Goal: Transaction & Acquisition: Purchase product/service

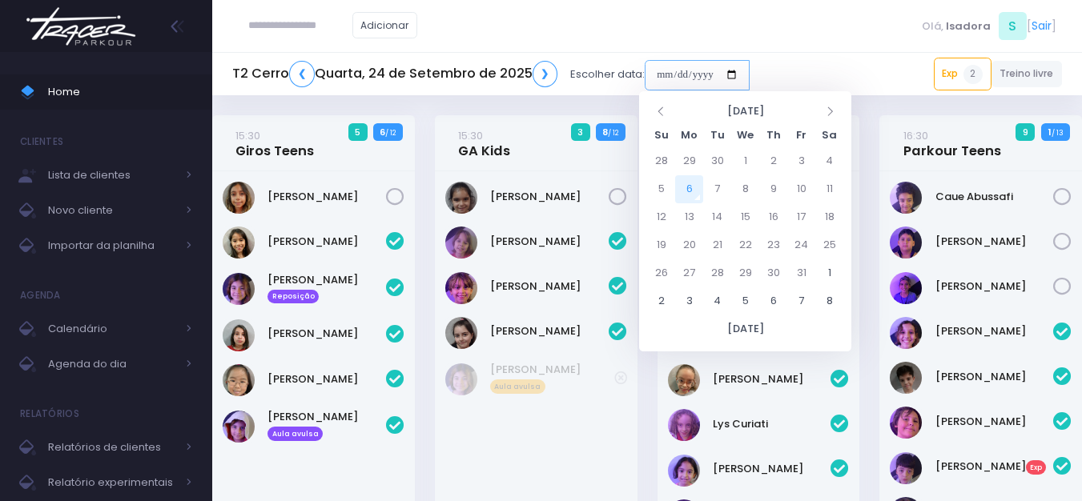
click at [697, 73] on input "date" at bounding box center [697, 75] width 105 height 30
click at [693, 187] on td "6" at bounding box center [689, 189] width 28 height 28
type input "**********"
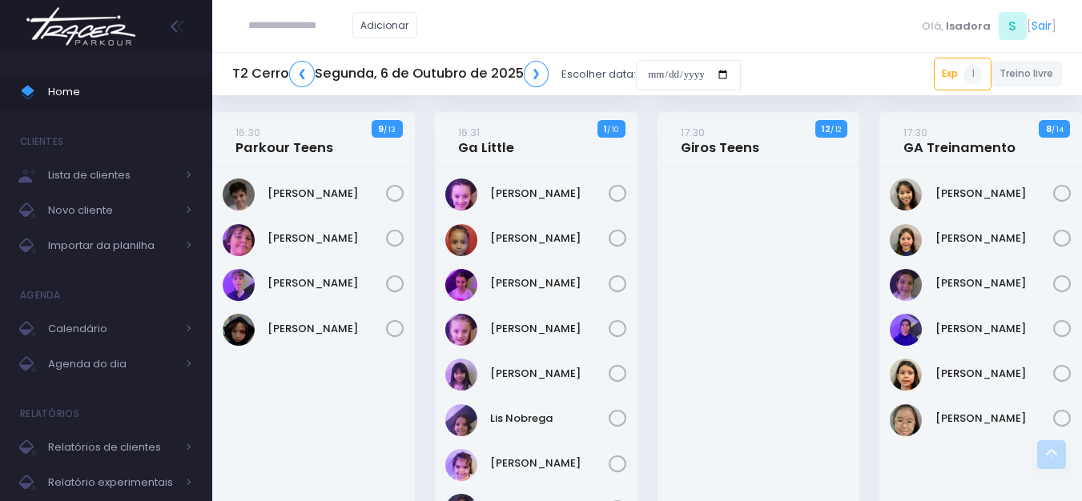
scroll to position [240, 0]
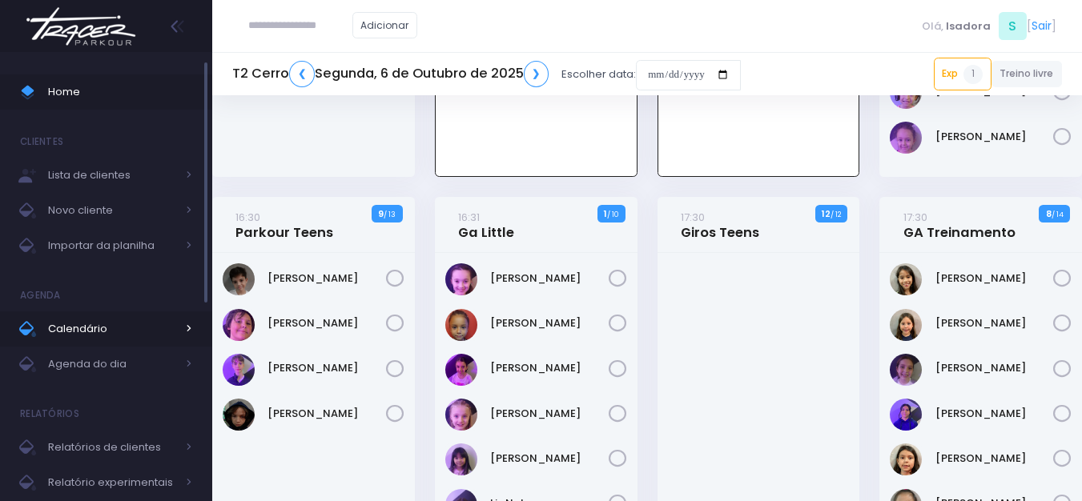
click at [183, 340] on link "Calendário" at bounding box center [106, 329] width 212 height 35
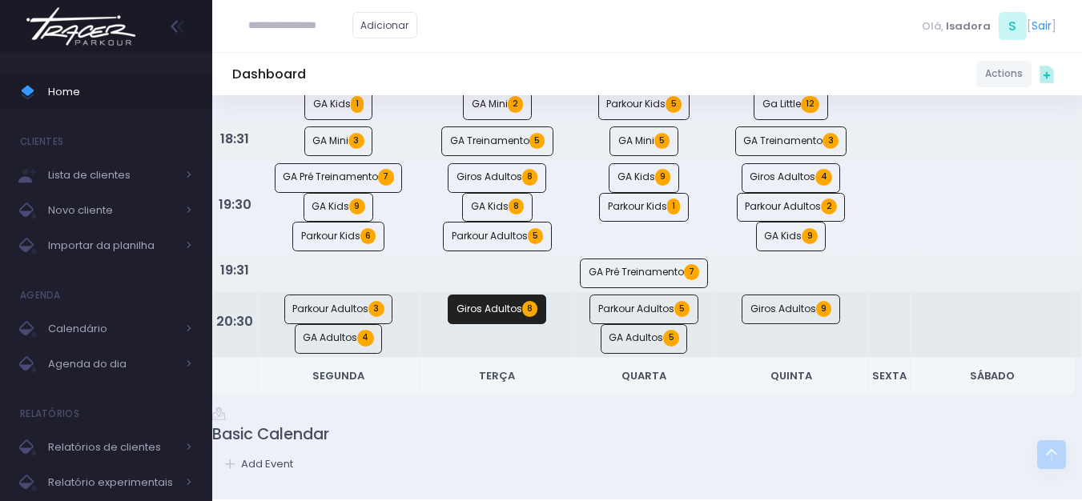
scroll to position [1121, 0]
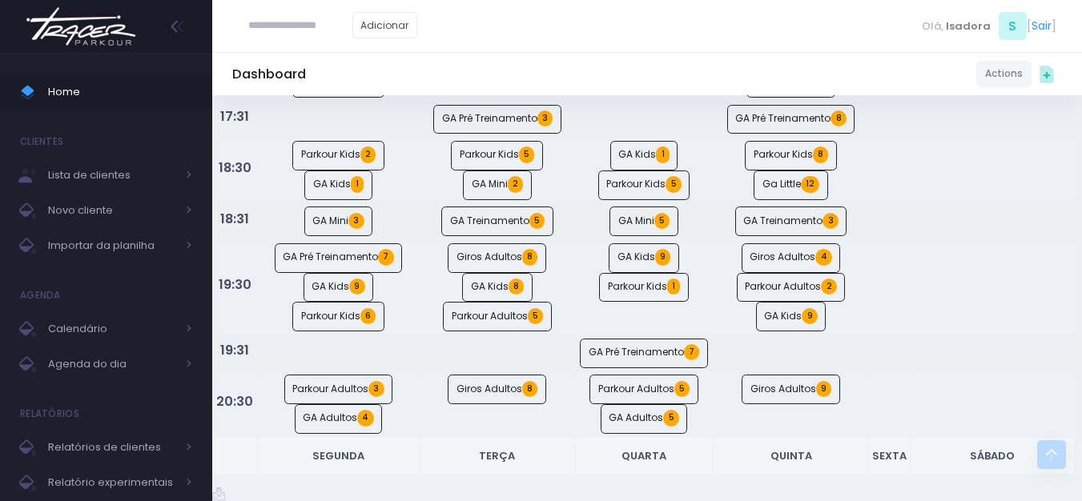
click at [69, 8] on img at bounding box center [81, 26] width 122 height 56
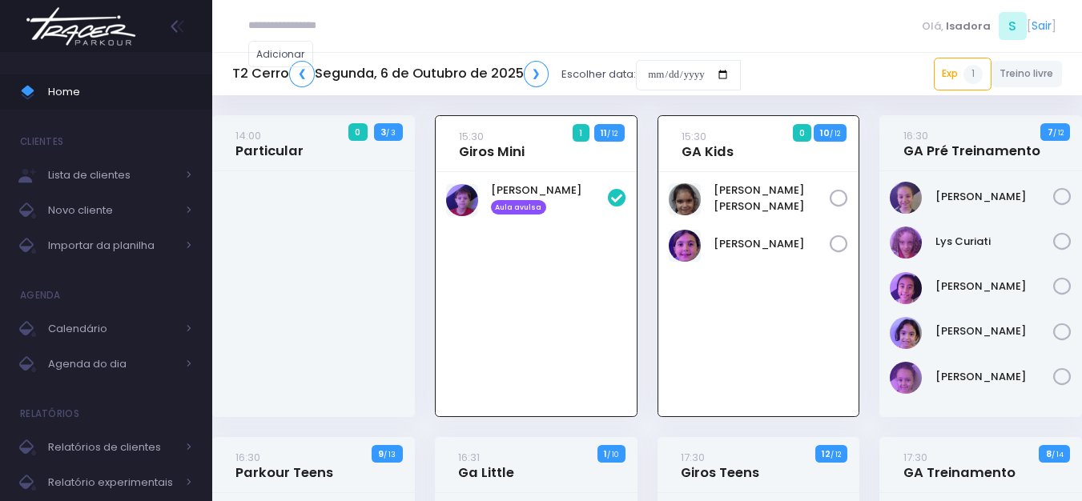
scroll to position [115, 0]
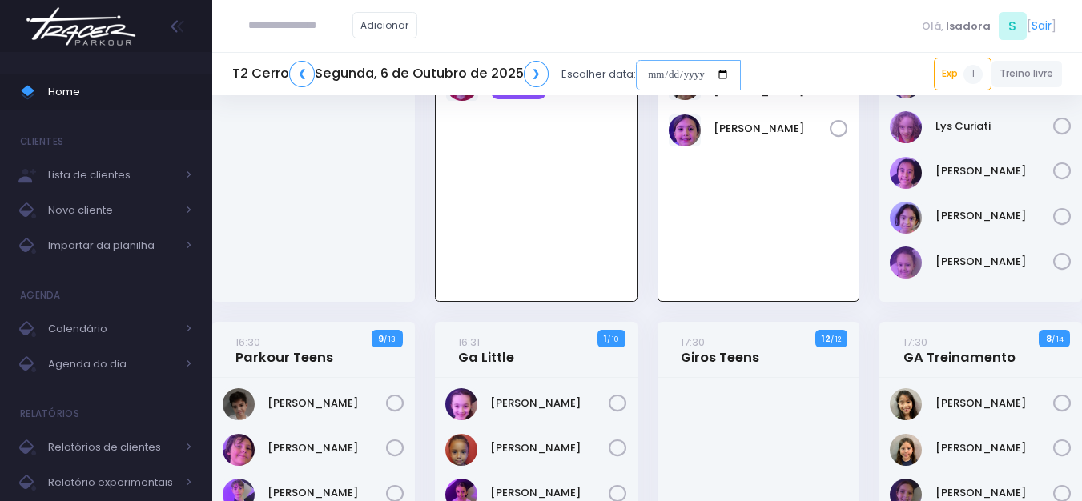
click at [726, 65] on input "date" at bounding box center [688, 75] width 105 height 30
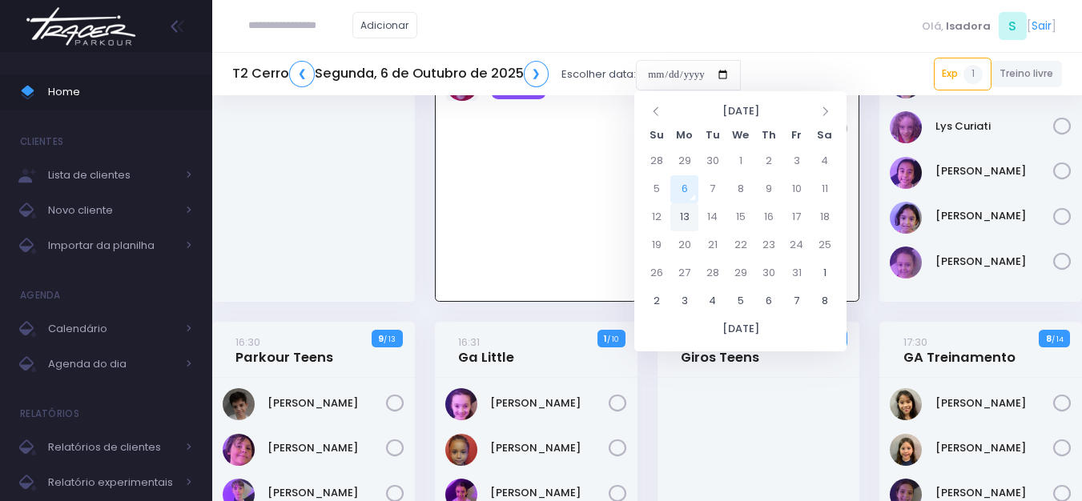
click at [691, 215] on td "13" at bounding box center [684, 217] width 28 height 28
type input "**********"
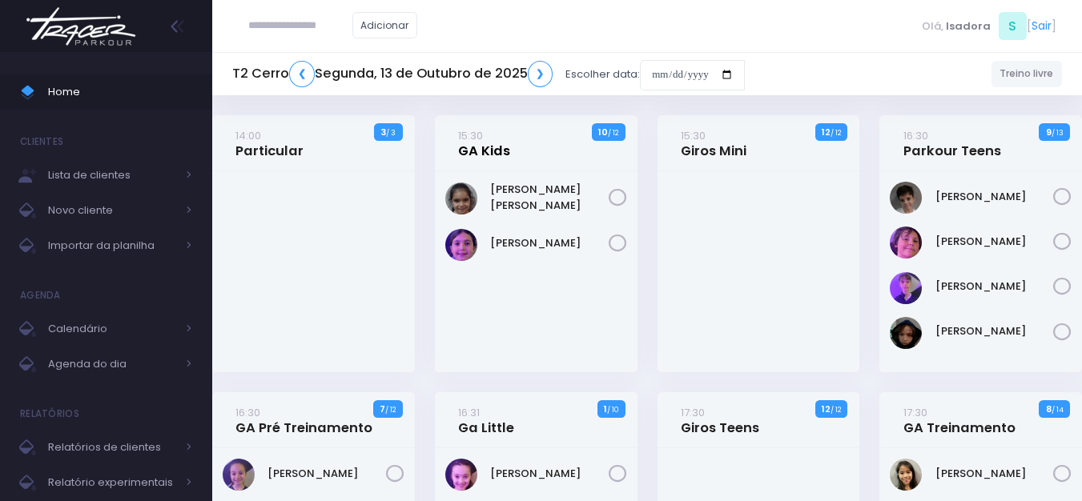
click at [476, 151] on link "15:30 GA Kids" at bounding box center [484, 143] width 52 height 32
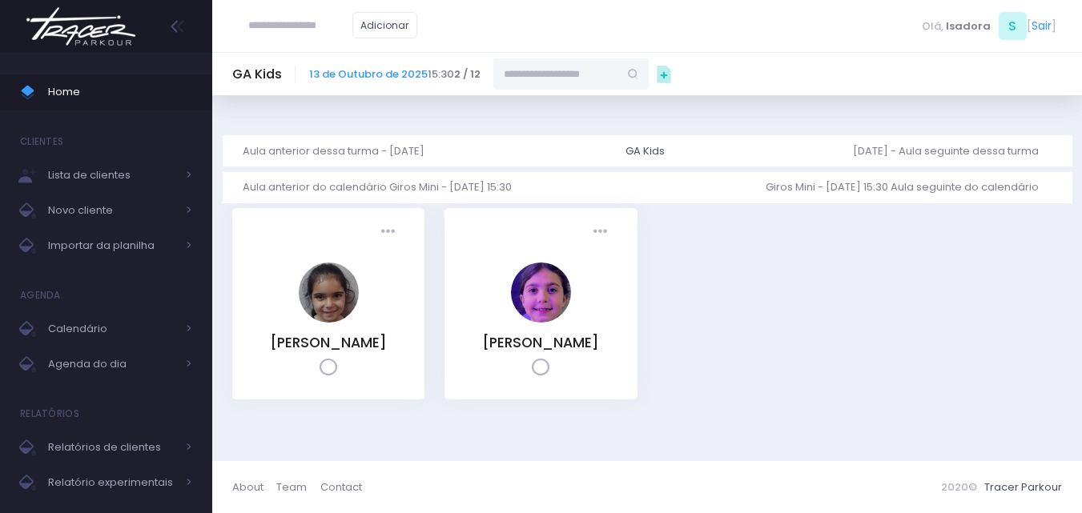
click at [618, 62] on input "text" at bounding box center [555, 73] width 125 height 30
click at [352, 27] on input "text" at bounding box center [300, 25] width 104 height 30
click at [418, 29] on link "Adicionar" at bounding box center [385, 25] width 66 height 26
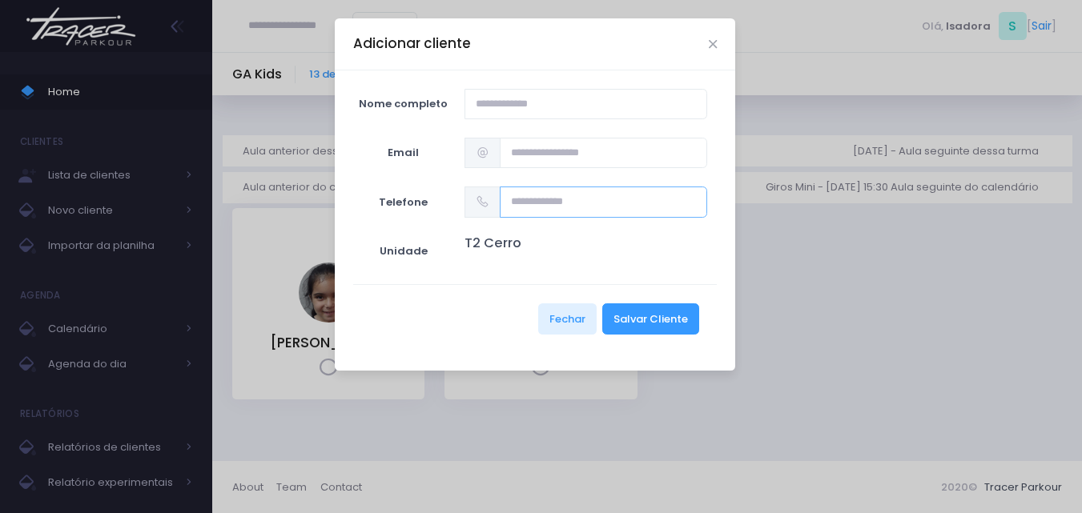
click at [580, 207] on input "text" at bounding box center [603, 202] width 207 height 30
paste input "**********"
type input "**********"
click at [594, 195] on input "**********" at bounding box center [603, 202] width 207 height 30
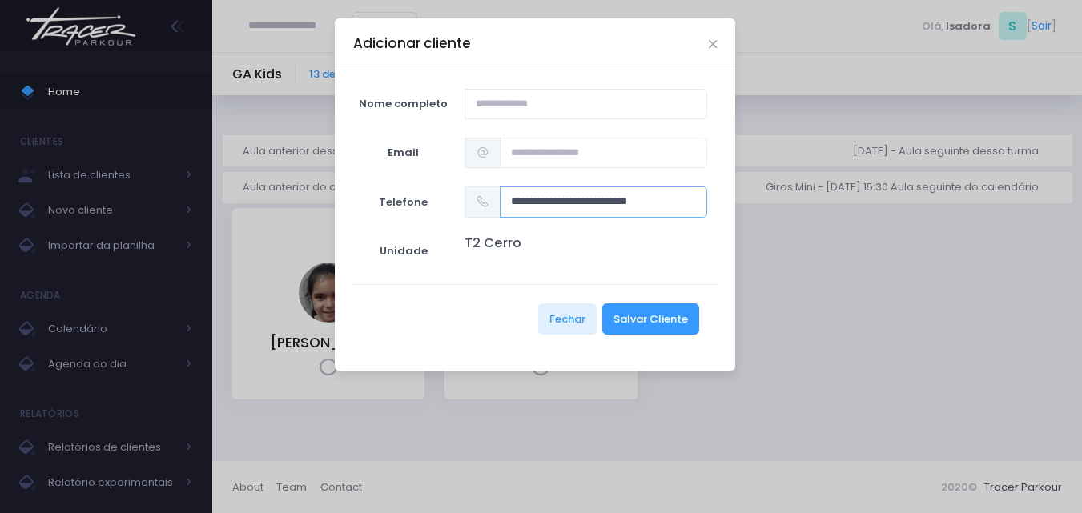
click at [594, 195] on input "**********" at bounding box center [603, 202] width 207 height 30
click at [585, 114] on input "text" at bounding box center [585, 104] width 243 height 30
paste input "**********"
click at [589, 114] on input "**********" at bounding box center [585, 104] width 243 height 30
type input "**********"
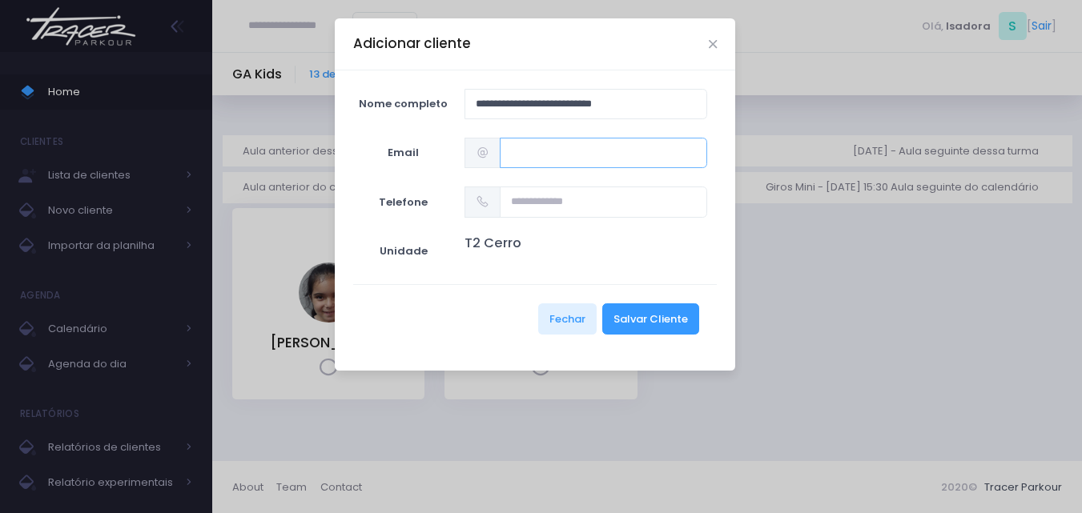
click at [581, 150] on input "text" at bounding box center [603, 153] width 207 height 30
paste input "**********"
type input "**********"
click at [602, 208] on input "text" at bounding box center [603, 202] width 207 height 30
paste input "**********"
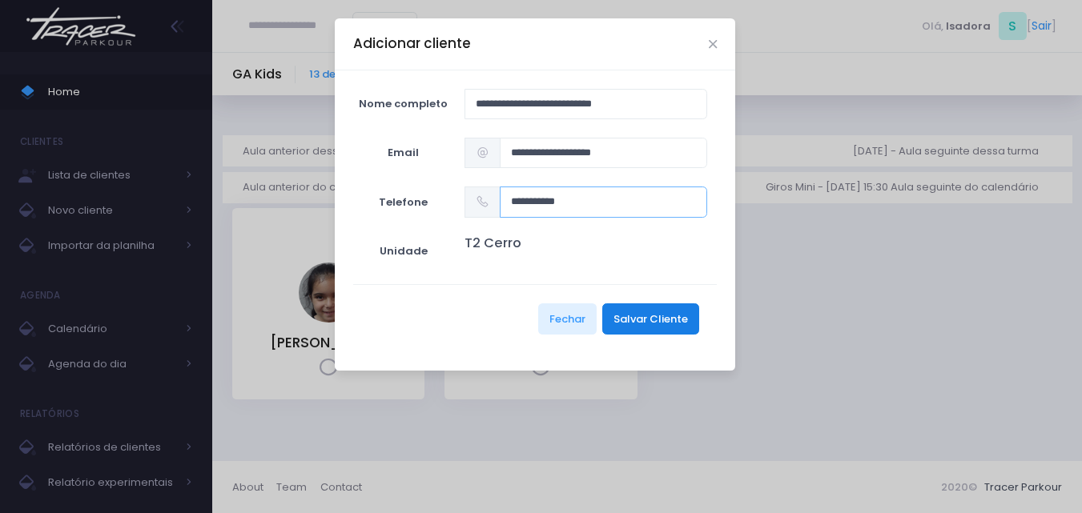
type input "**********"
click at [653, 320] on button "Salvar Cliente" at bounding box center [650, 319] width 97 height 30
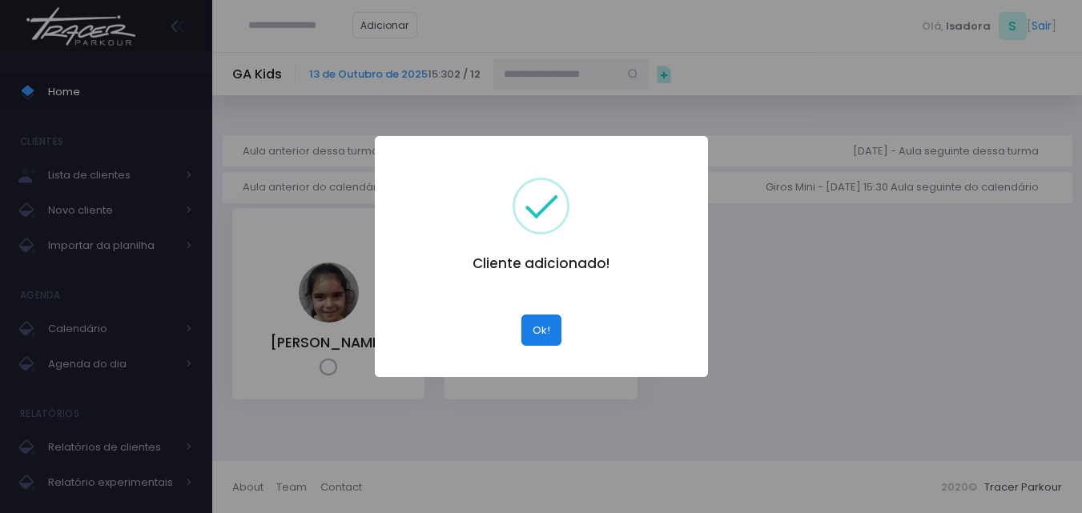
click at [555, 322] on button "Ok!" at bounding box center [541, 330] width 40 height 30
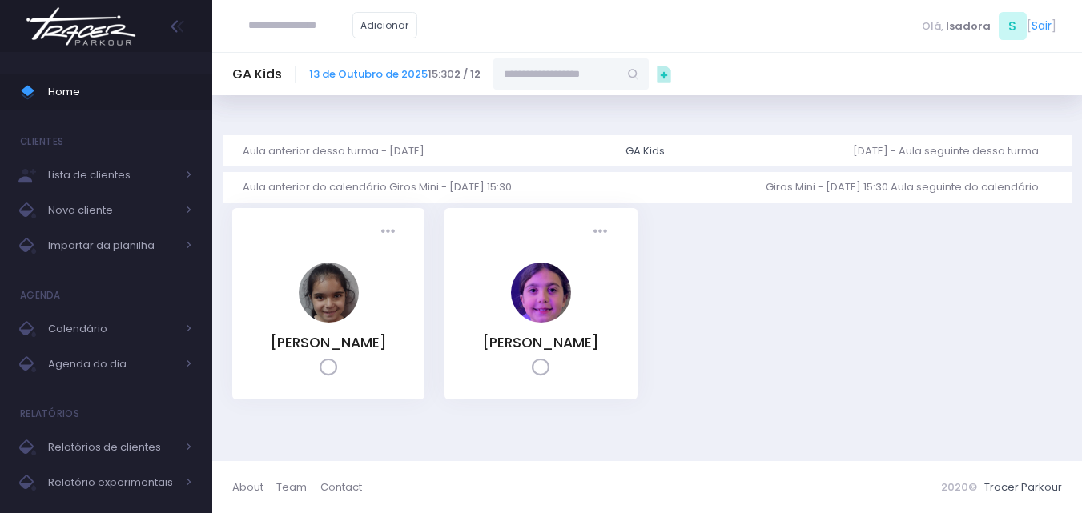
drag, startPoint x: 579, startPoint y: 54, endPoint x: 576, endPoint y: 66, distance: 12.4
click at [577, 57] on div "GA Kids 13 de Outubro de 2025 15:30 2 / 12" at bounding box center [647, 73] width 870 height 43
click at [576, 66] on input "text" at bounding box center [555, 73] width 125 height 30
paste input "**********"
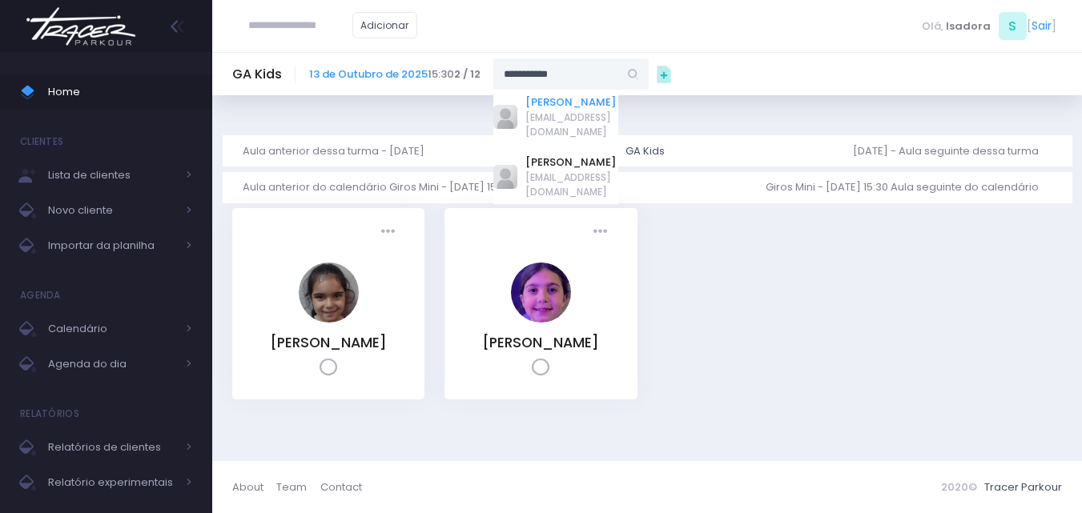
click at [571, 110] on link "Manuella Uemura Neves Magela" at bounding box center [571, 102] width 93 height 16
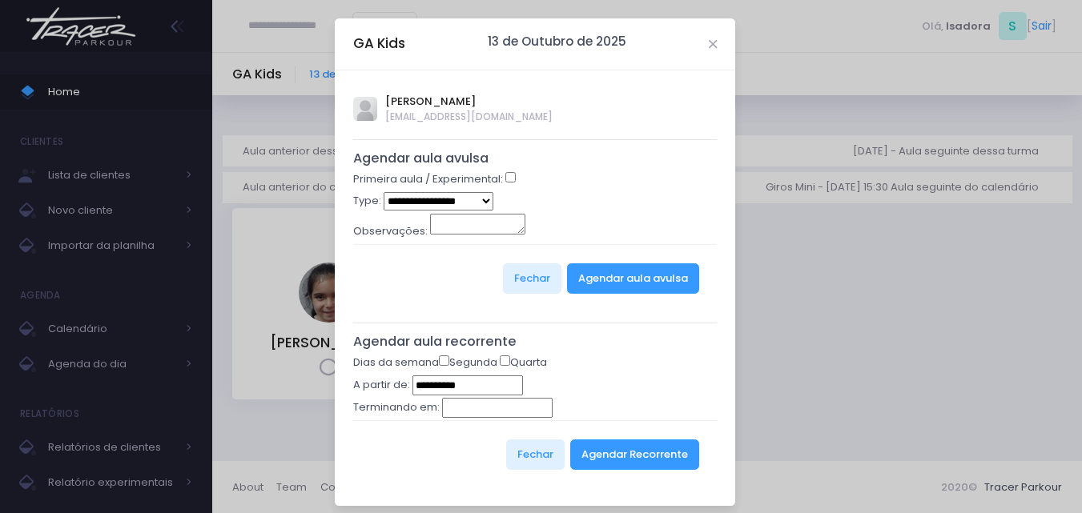
type input "**********"
select select "*"
click at [669, 265] on button "Agendar aula avulsa" at bounding box center [633, 278] width 132 height 30
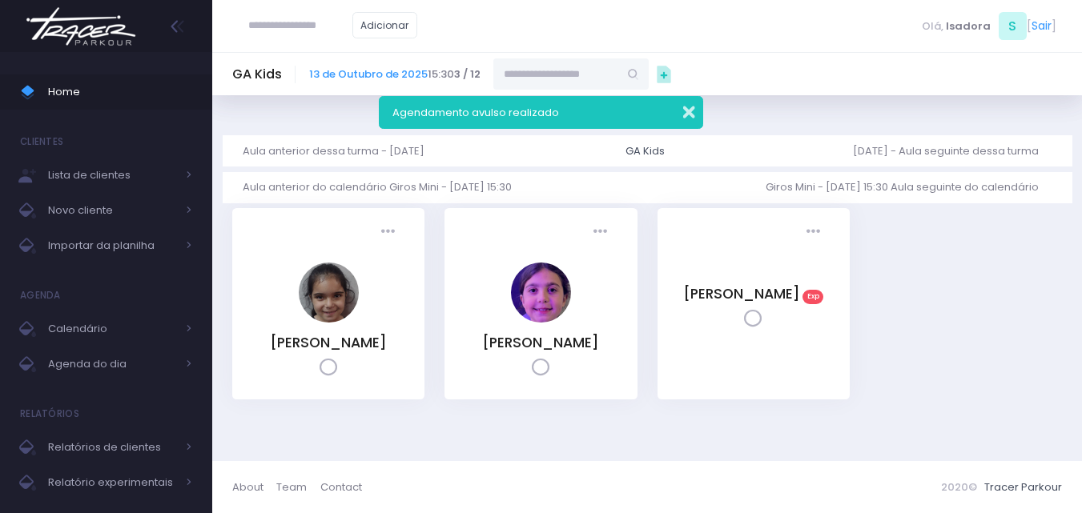
click at [691, 103] on button "button" at bounding box center [678, 110] width 32 height 18
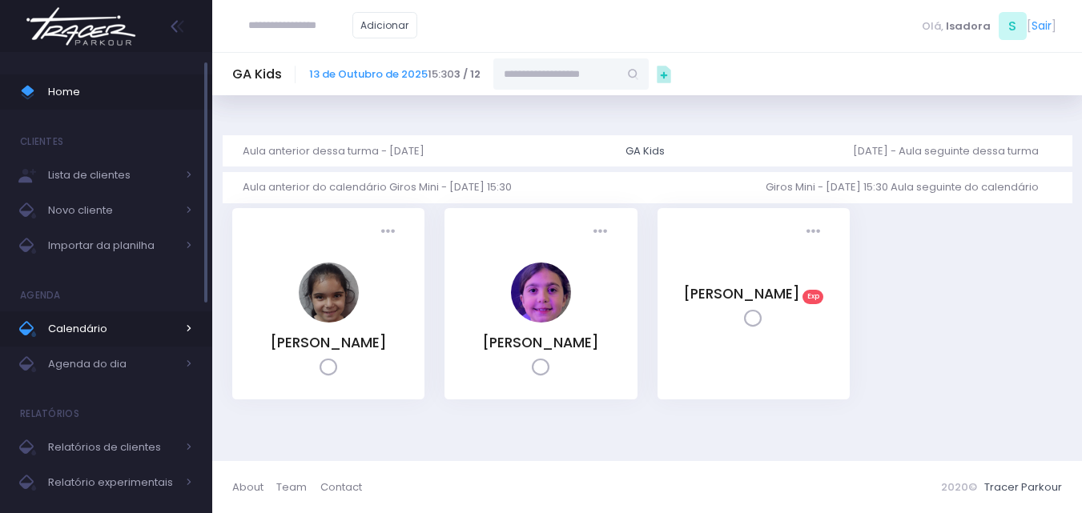
click at [69, 320] on span "Calendário" at bounding box center [112, 329] width 128 height 21
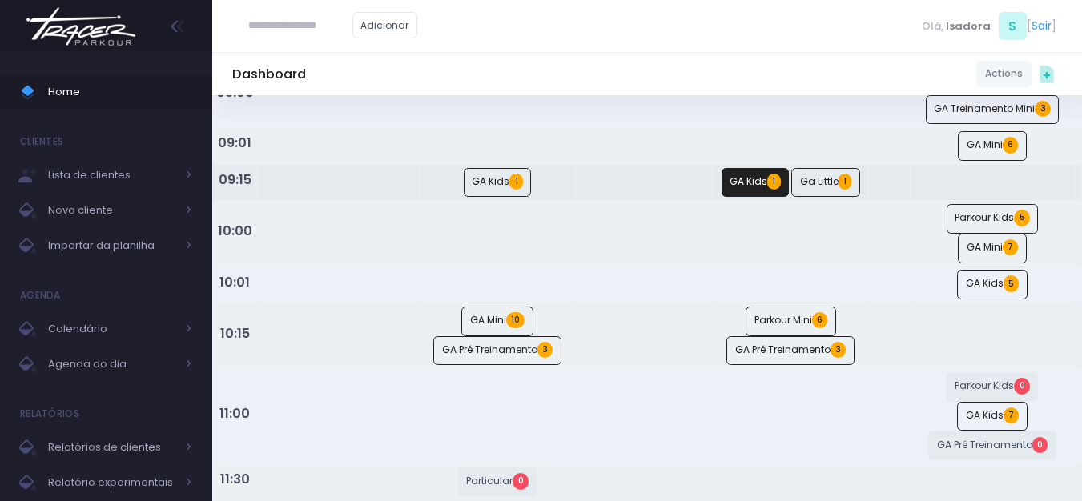
scroll to position [160, 0]
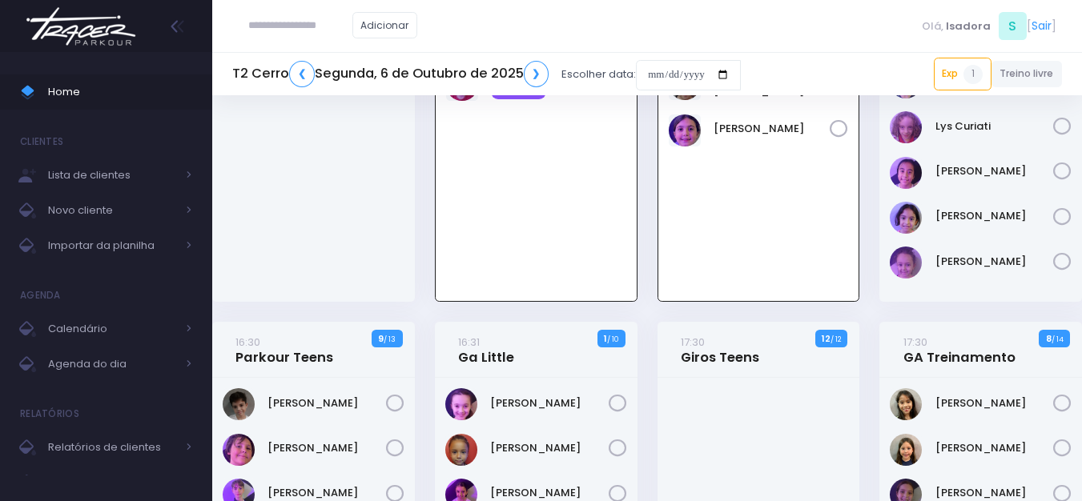
scroll to position [115, 0]
paste input "**********"
click at [351, 60] on link "[PERSON_NAME]" at bounding box center [324, 54] width 90 height 16
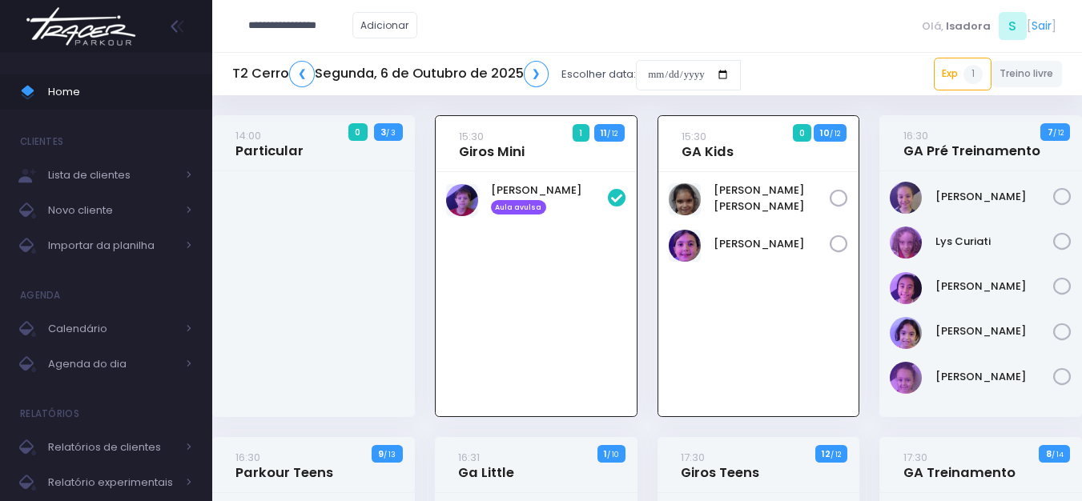
type input "**********"
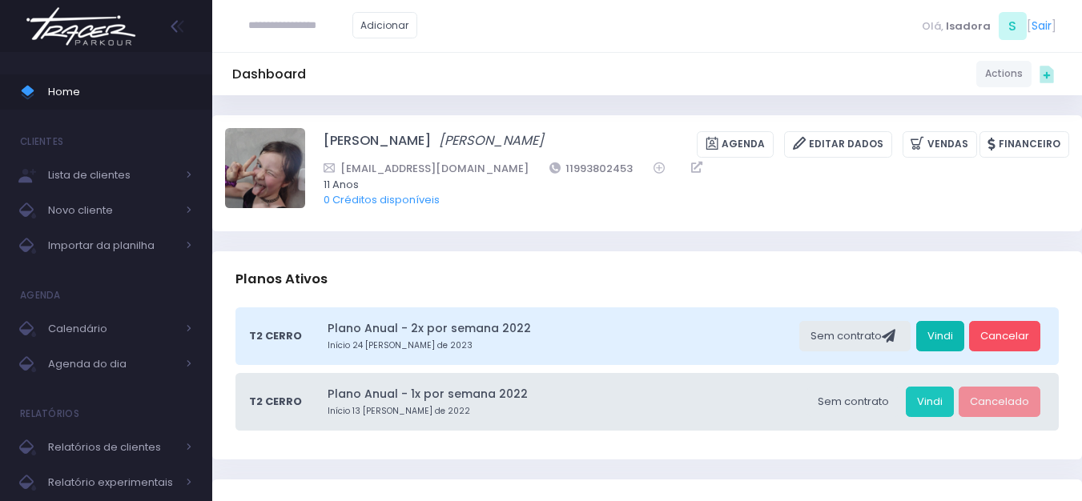
click at [939, 341] on link "Vindi" at bounding box center [940, 336] width 48 height 30
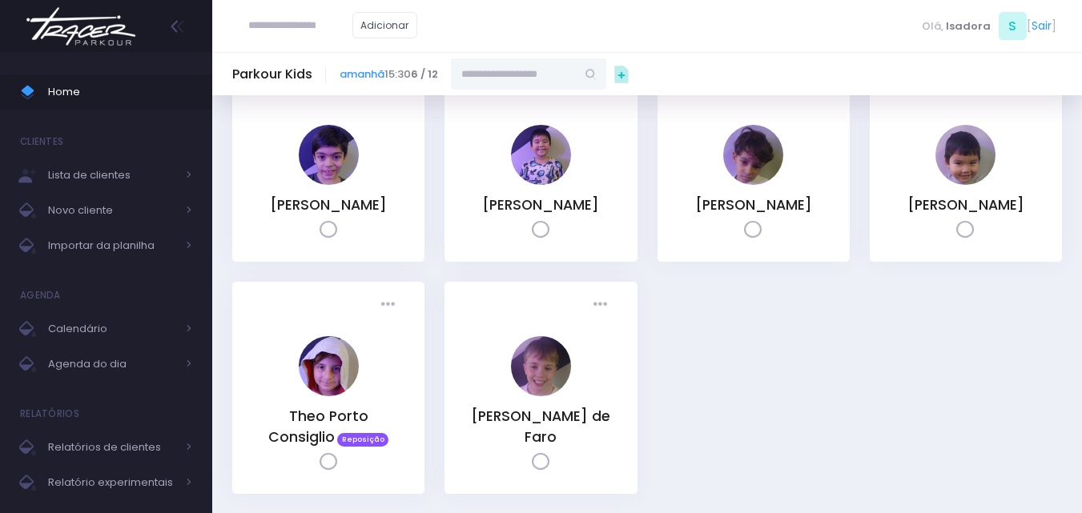
scroll to position [160, 0]
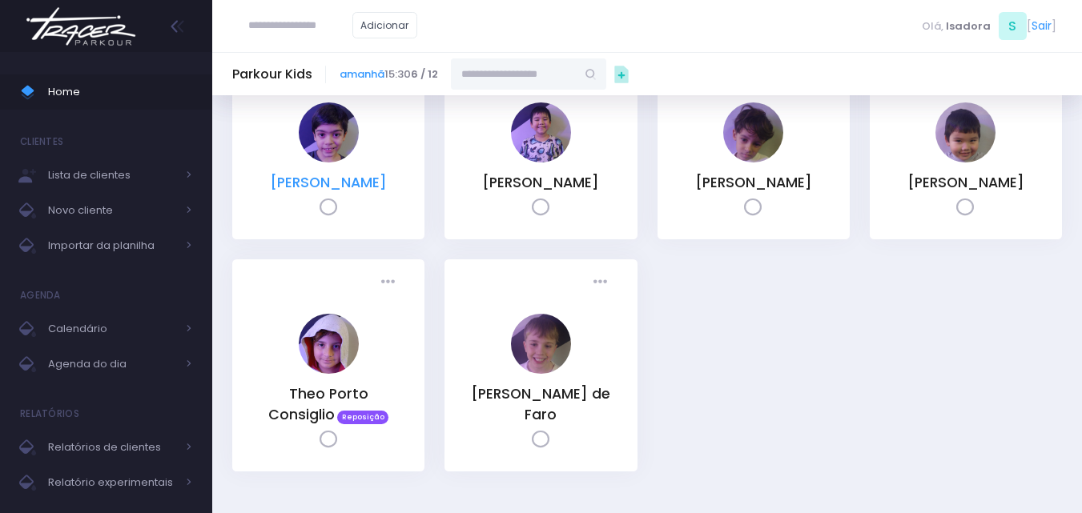
click at [303, 182] on link "[PERSON_NAME]" at bounding box center [328, 182] width 117 height 19
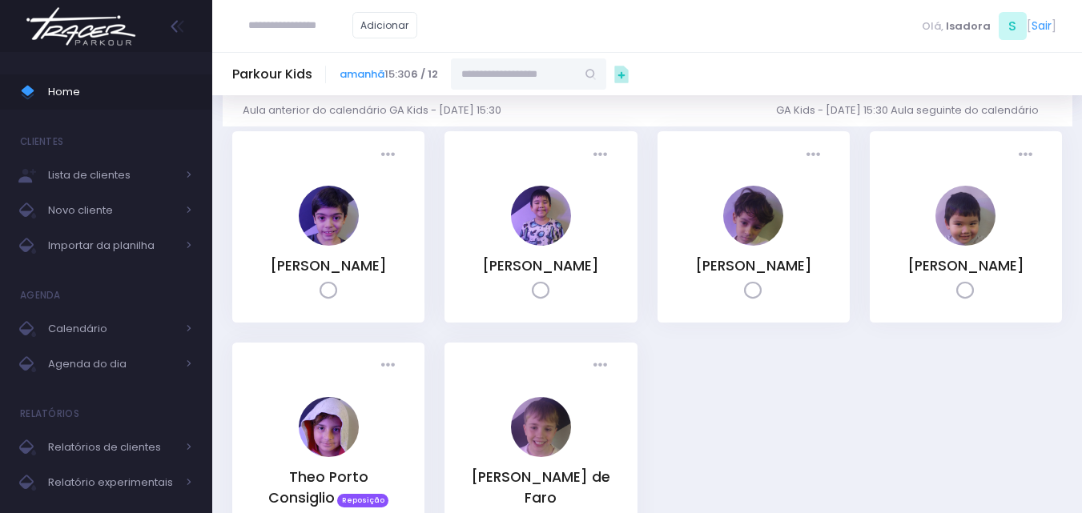
scroll to position [0, 0]
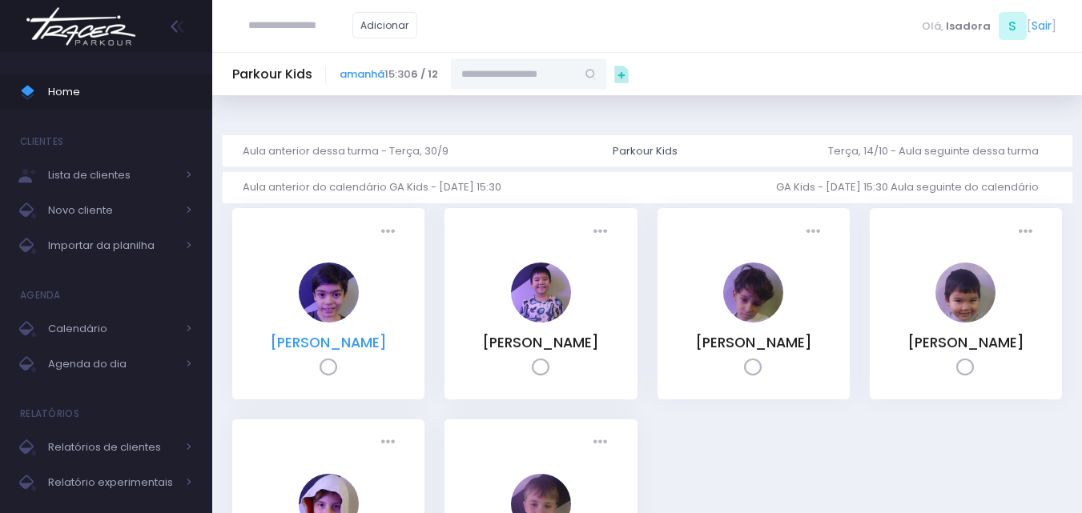
click at [335, 341] on link "[PERSON_NAME]" at bounding box center [328, 342] width 117 height 19
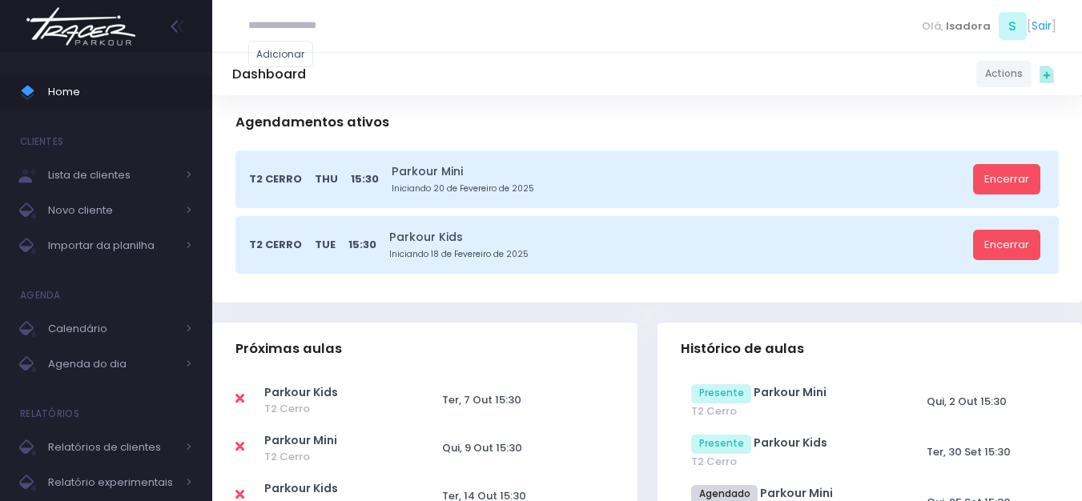
scroll to position [320, 0]
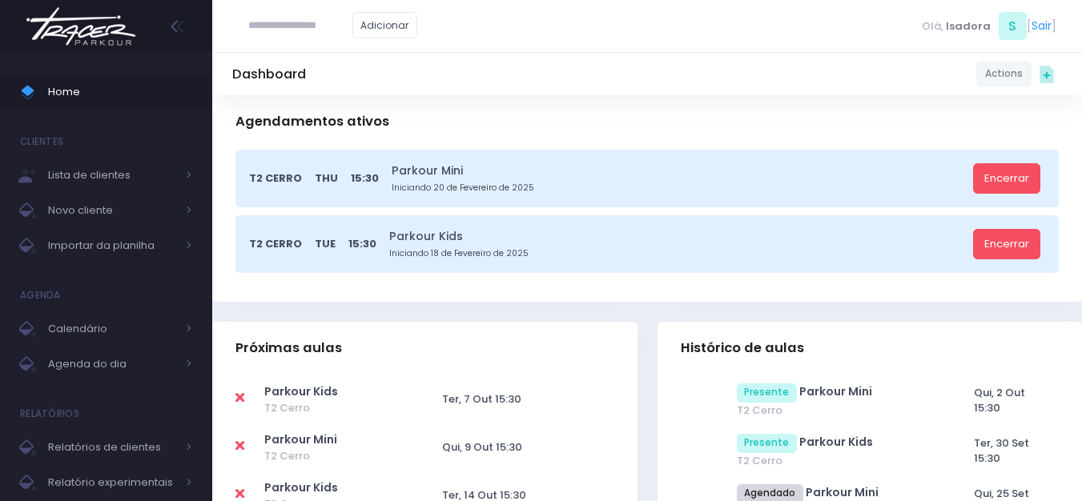
click at [237, 393] on icon at bounding box center [239, 398] width 9 height 13
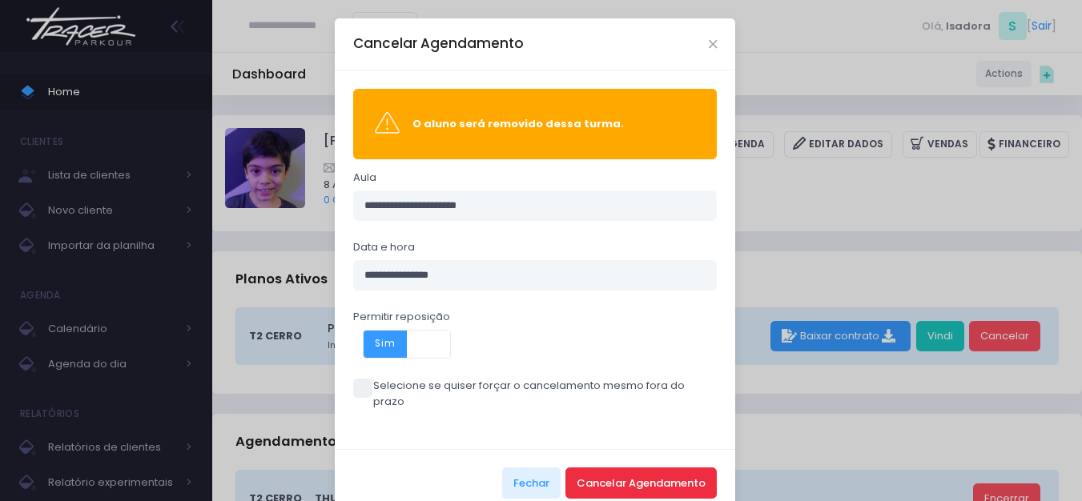
click at [626, 468] on button "Cancelar Agendamento" at bounding box center [640, 483] width 151 height 30
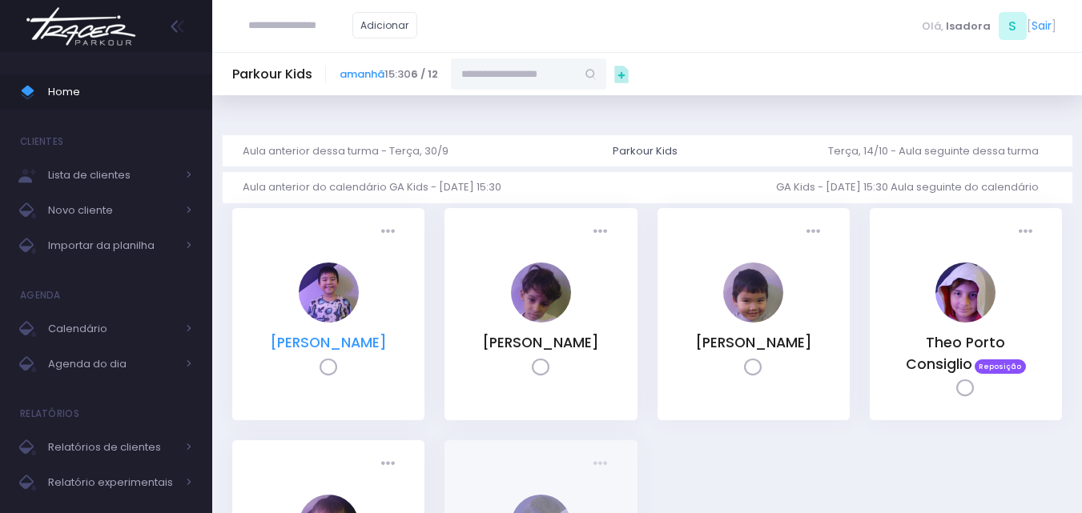
click at [370, 350] on link "[PERSON_NAME]" at bounding box center [328, 342] width 117 height 19
click at [510, 350] on link "[PERSON_NAME]" at bounding box center [540, 342] width 117 height 19
click at [758, 338] on link "[PERSON_NAME]" at bounding box center [753, 342] width 117 height 19
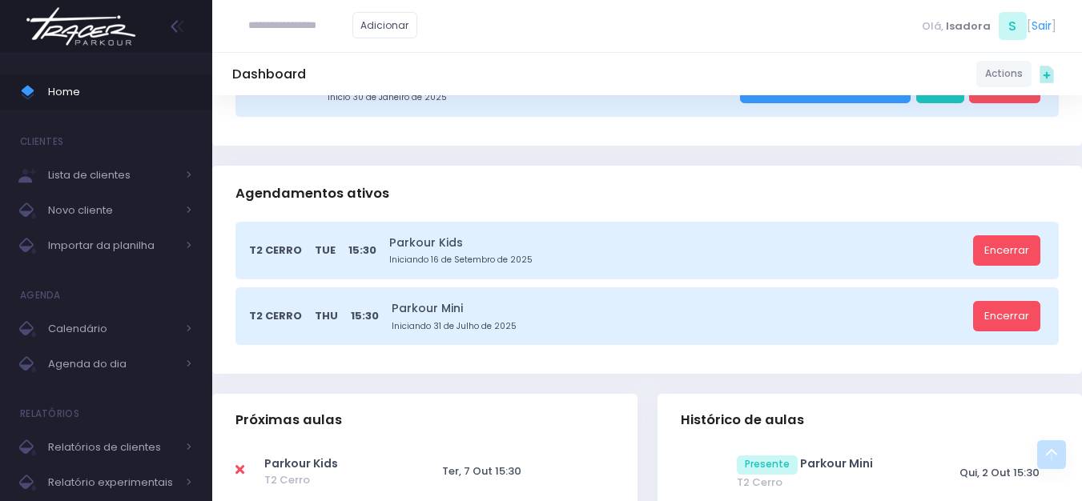
scroll to position [400, 0]
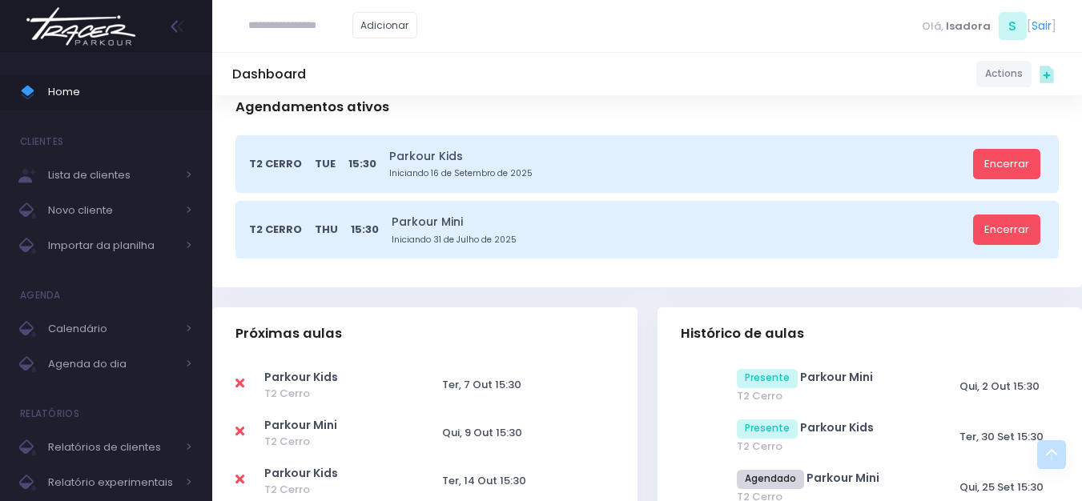
click at [242, 381] on icon at bounding box center [239, 383] width 9 height 13
type input "**********"
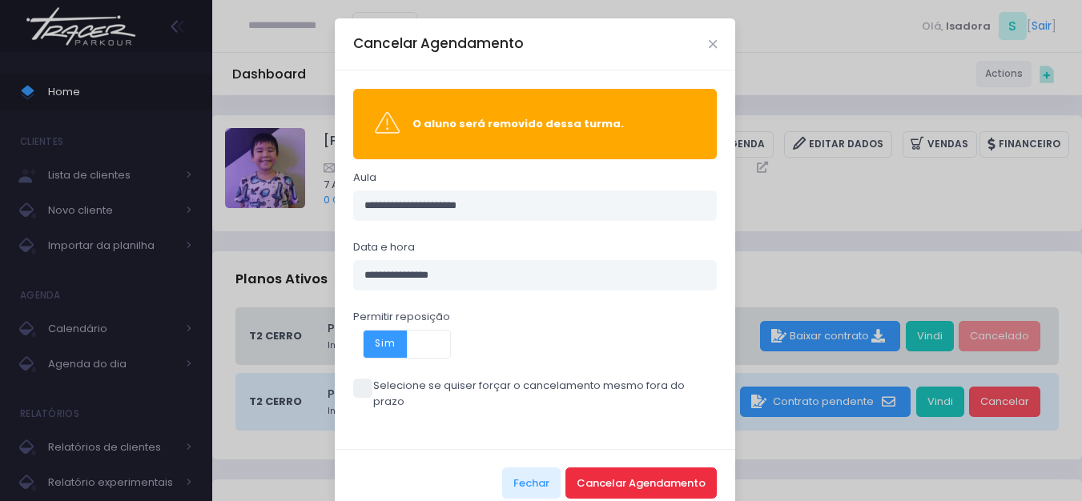
click at [633, 468] on button "Cancelar Agendamento" at bounding box center [640, 483] width 151 height 30
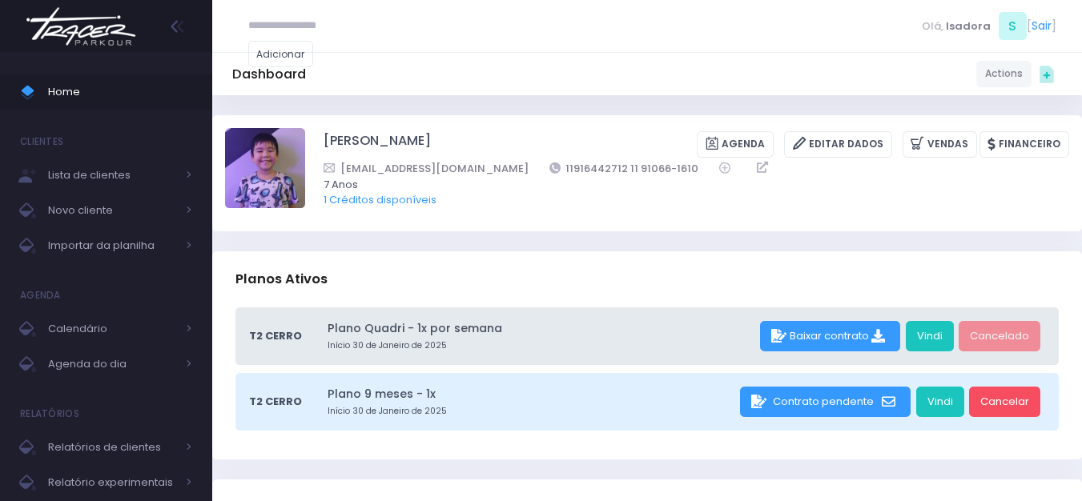
scroll to position [400, 0]
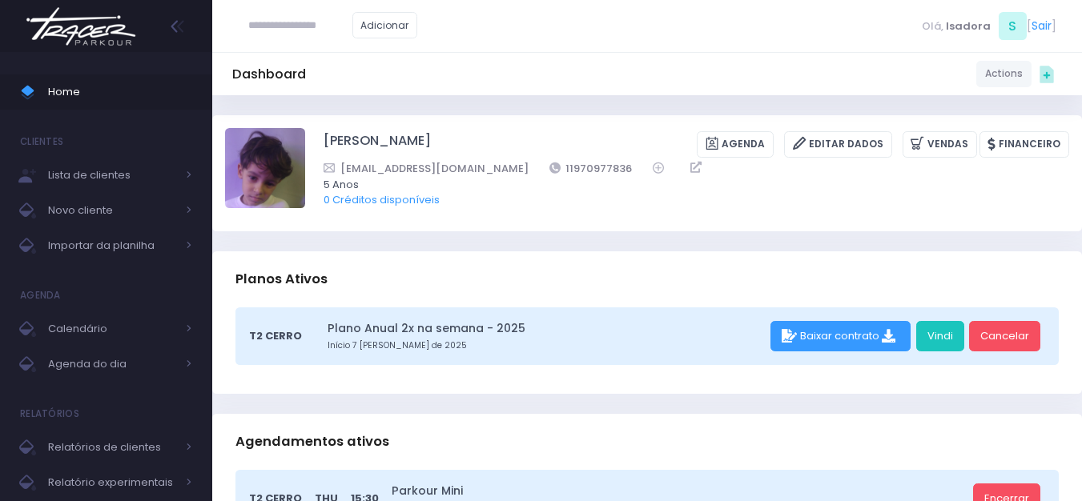
scroll to position [320, 0]
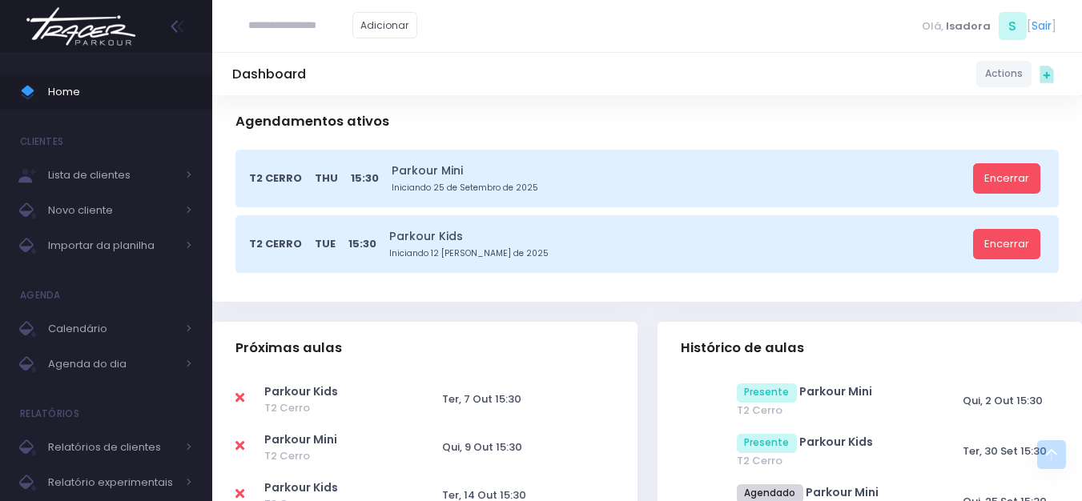
click at [241, 396] on icon at bounding box center [239, 398] width 9 height 13
type input "**********"
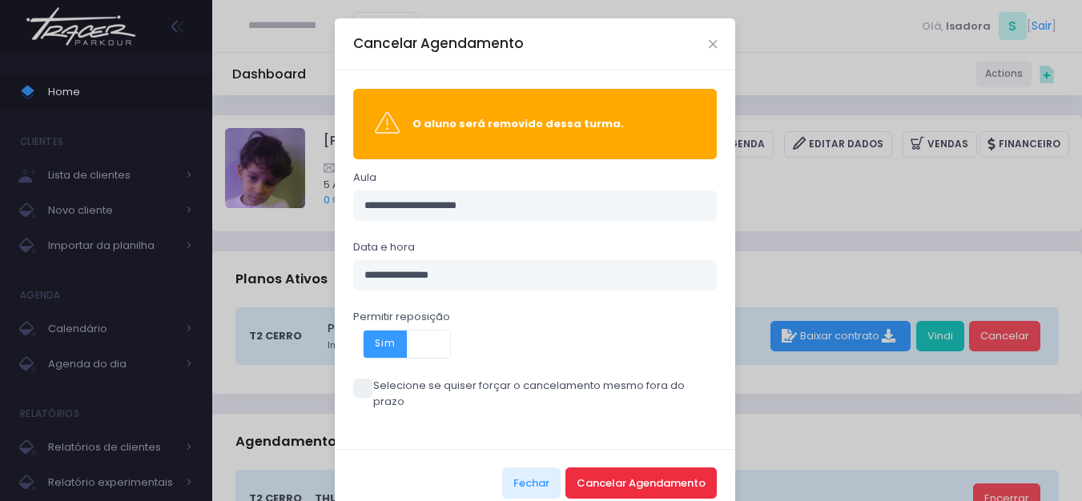
click at [617, 468] on button "Cancelar Agendamento" at bounding box center [640, 483] width 151 height 30
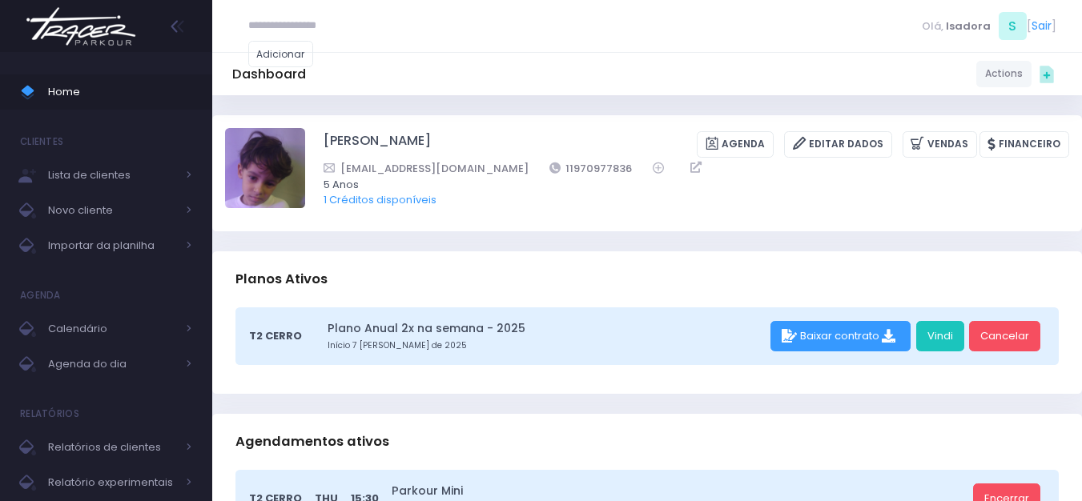
click at [646, 460] on div "Agendamentos ativos" at bounding box center [647, 442] width 870 height 56
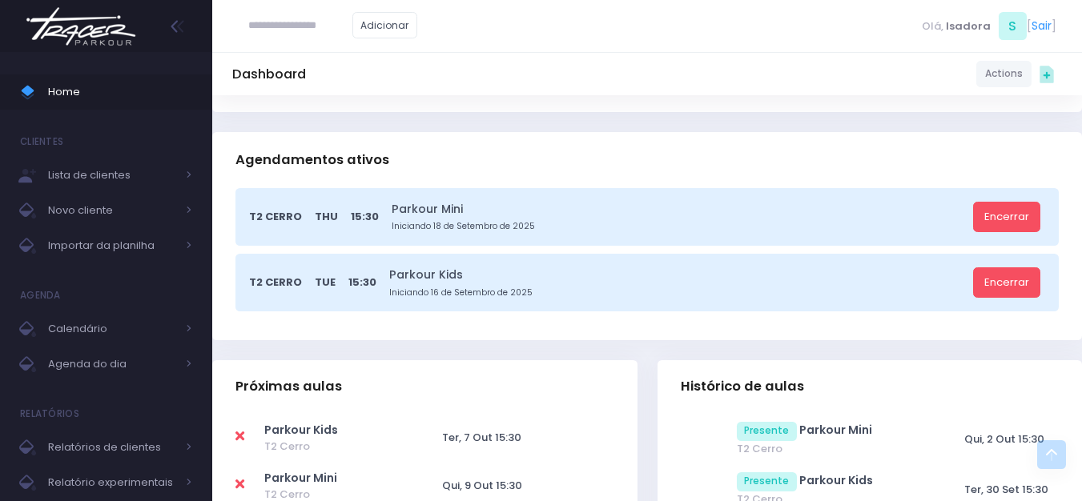
scroll to position [400, 0]
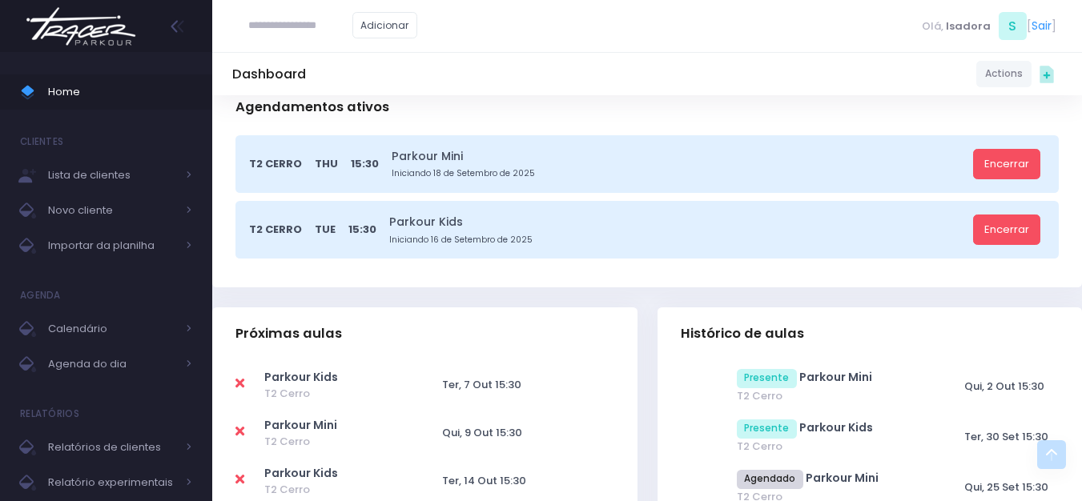
click at [239, 384] on icon at bounding box center [239, 383] width 9 height 13
type input "**********"
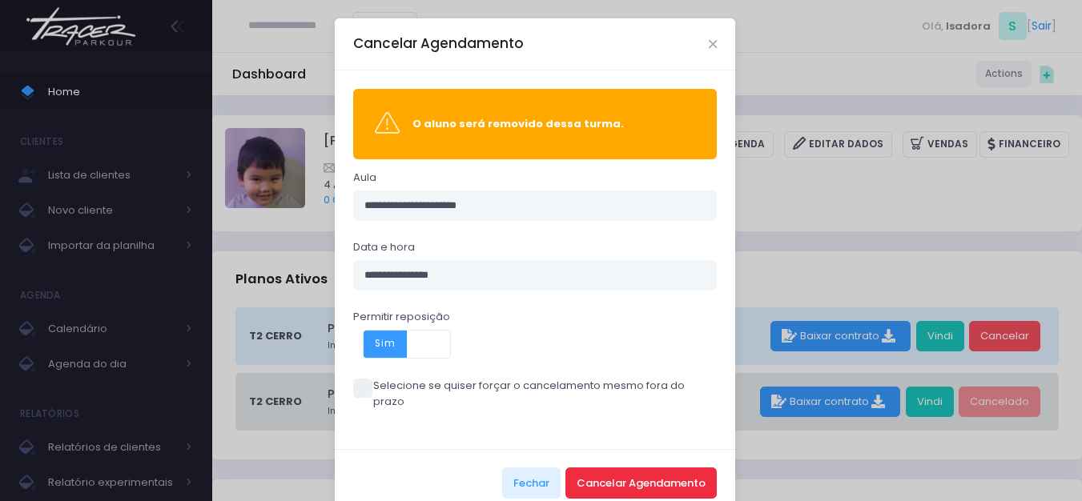
click at [617, 468] on button "Cancelar Agendamento" at bounding box center [640, 483] width 151 height 30
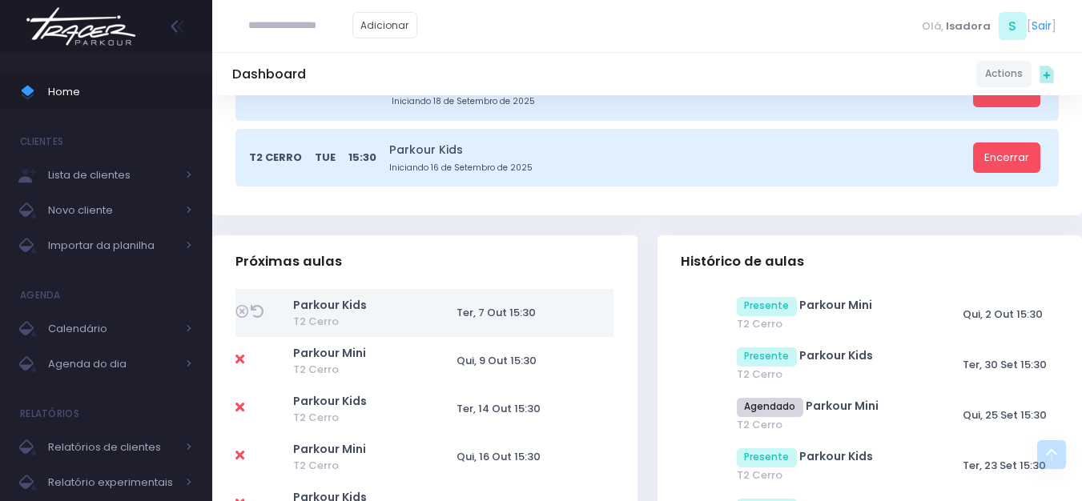
scroll to position [480, 0]
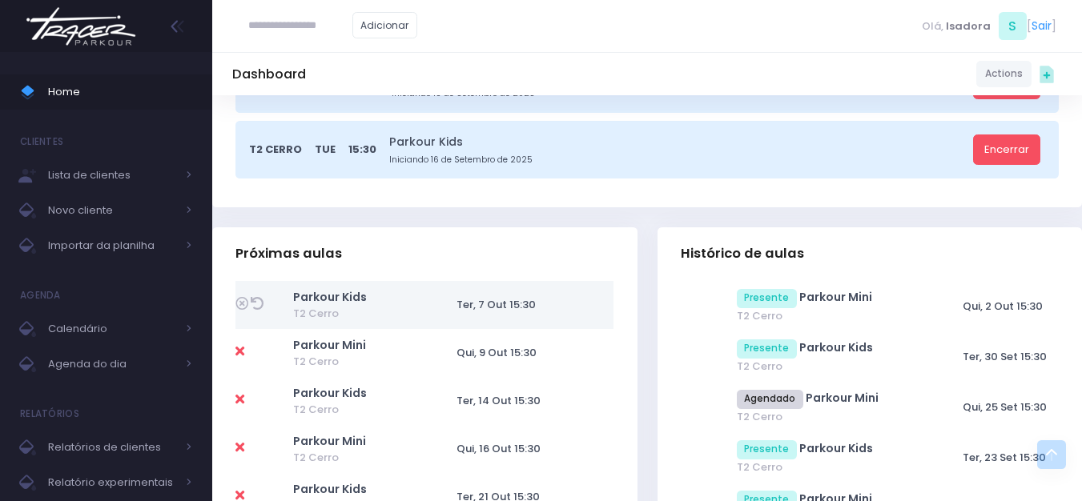
click at [79, 44] on img at bounding box center [81, 26] width 122 height 56
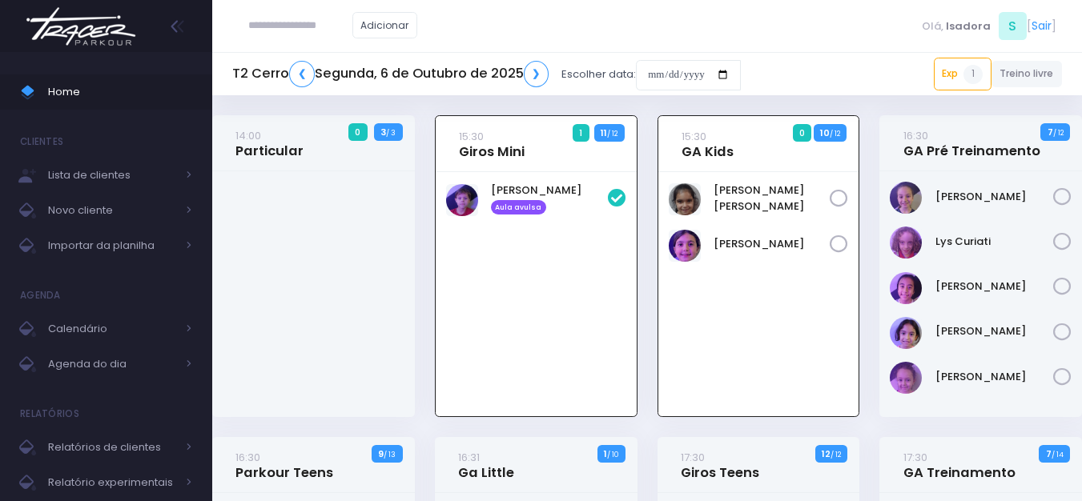
scroll to position [115, 0]
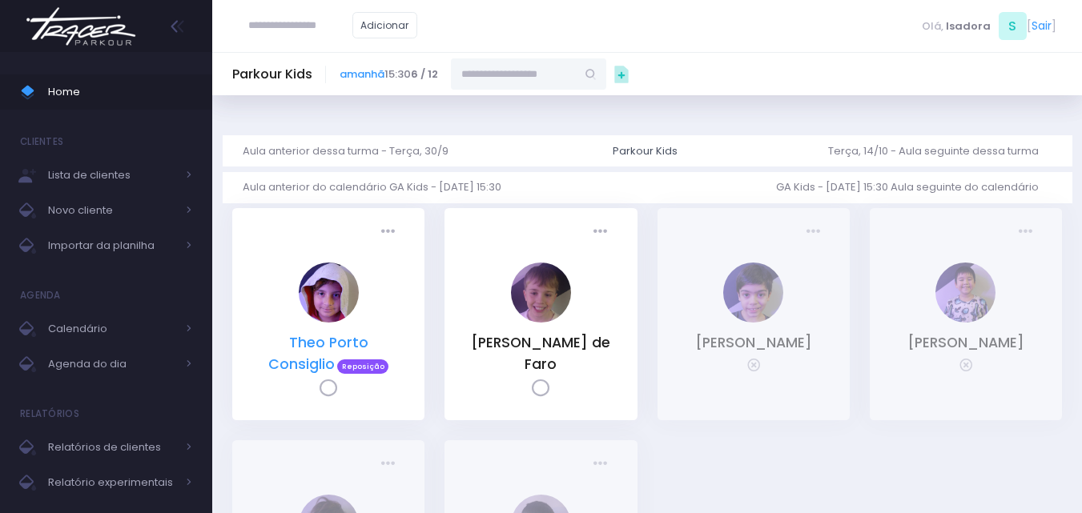
click at [328, 340] on link "Theo Porto Consiglio" at bounding box center [317, 353] width 99 height 40
click at [520, 344] on link "Thomas Luca Pearson de Faro" at bounding box center [540, 353] width 139 height 40
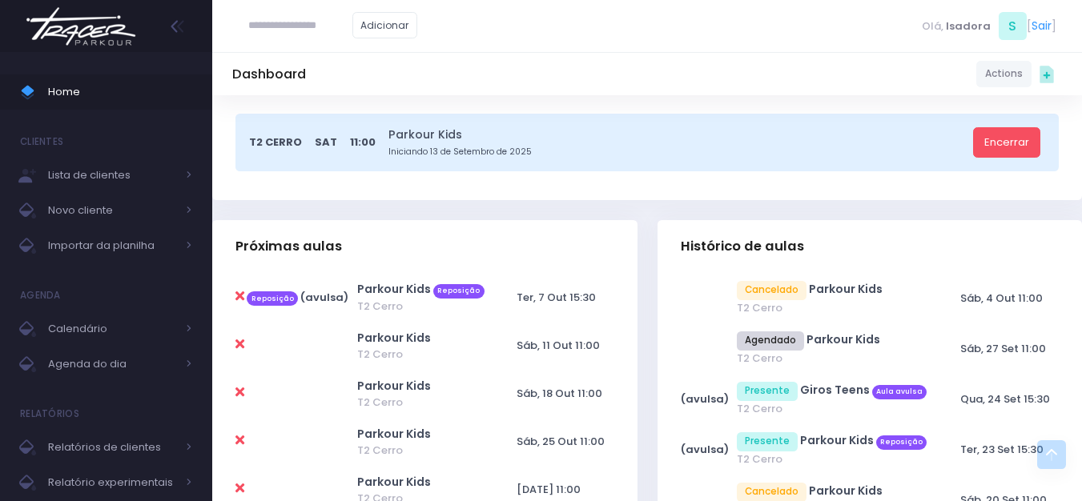
scroll to position [320, 0]
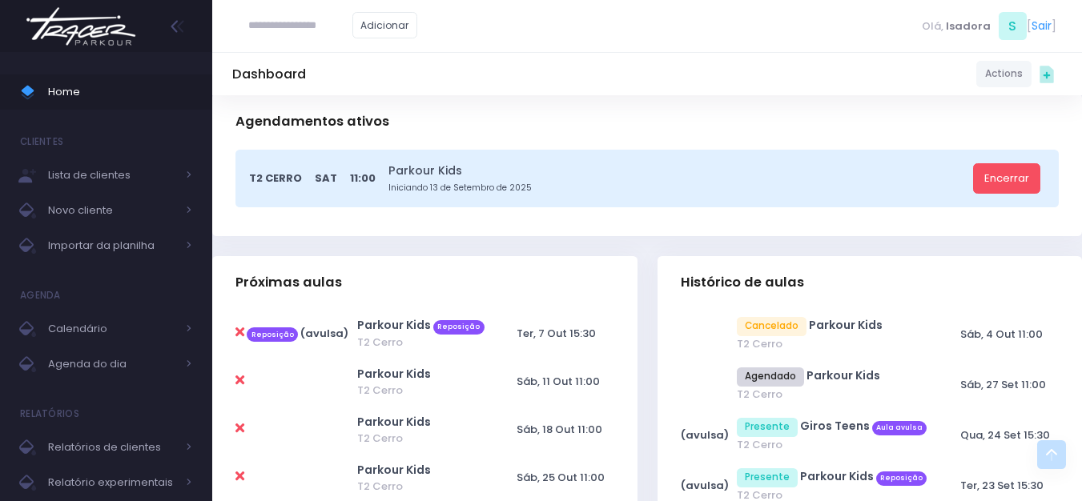
click at [243, 332] on icon at bounding box center [239, 332] width 9 height 13
type input "**********"
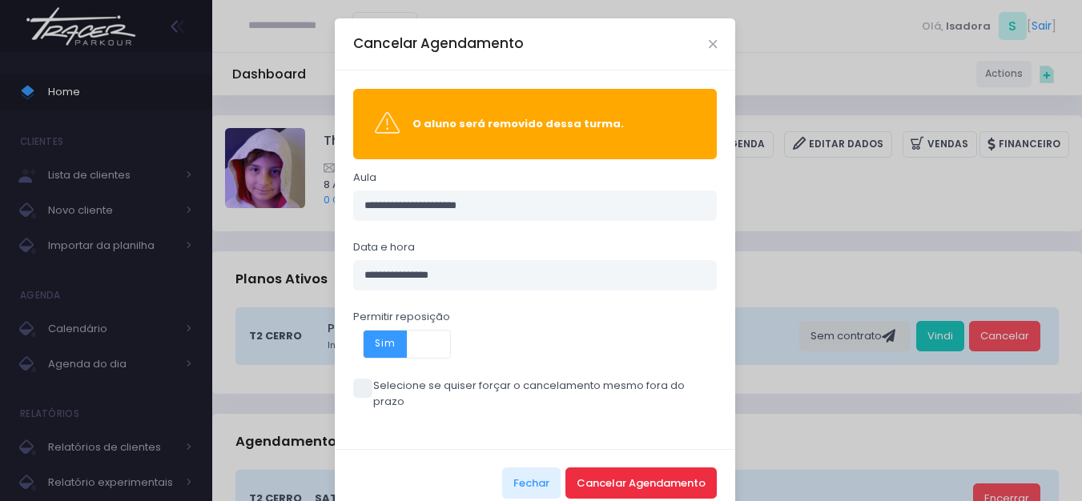
click at [613, 472] on button "Cancelar Agendamento" at bounding box center [640, 483] width 151 height 30
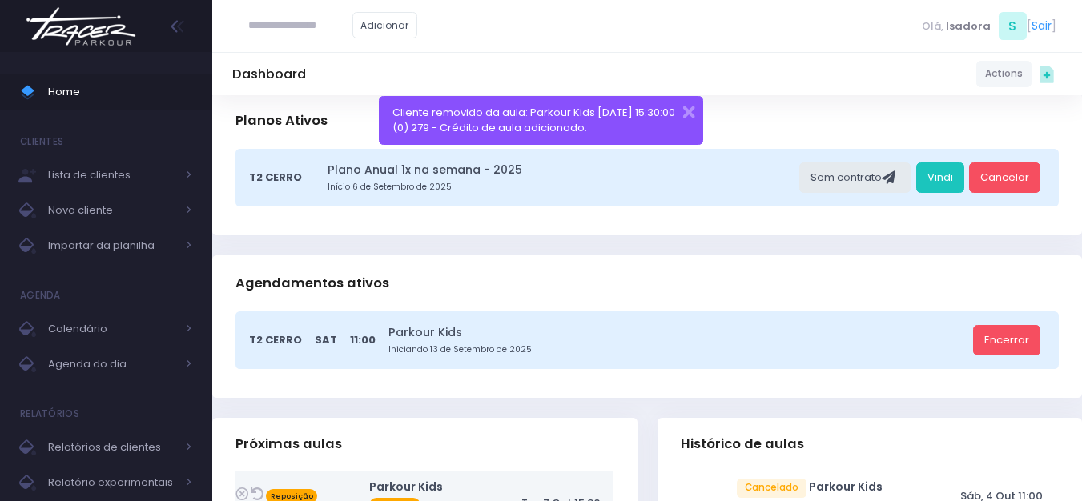
scroll to position [160, 0]
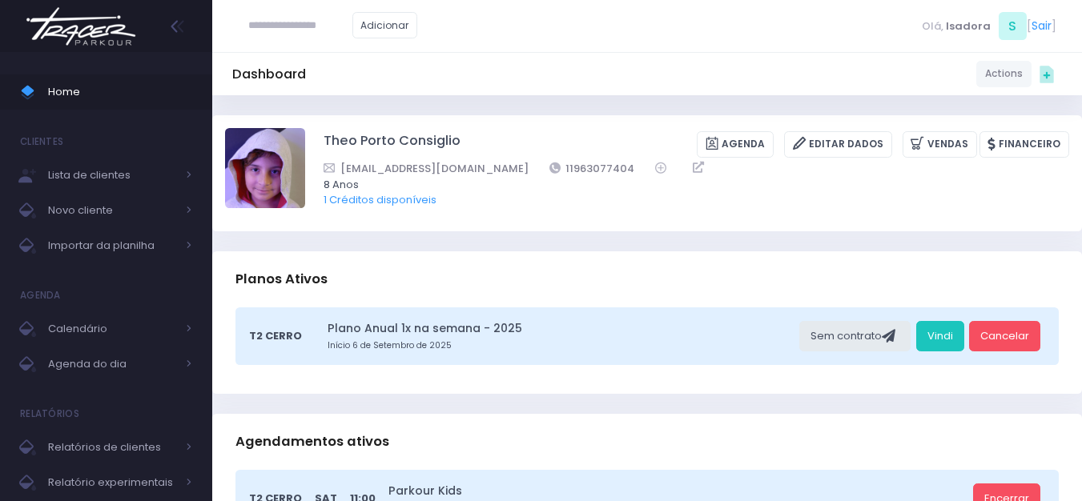
scroll to position [320, 0]
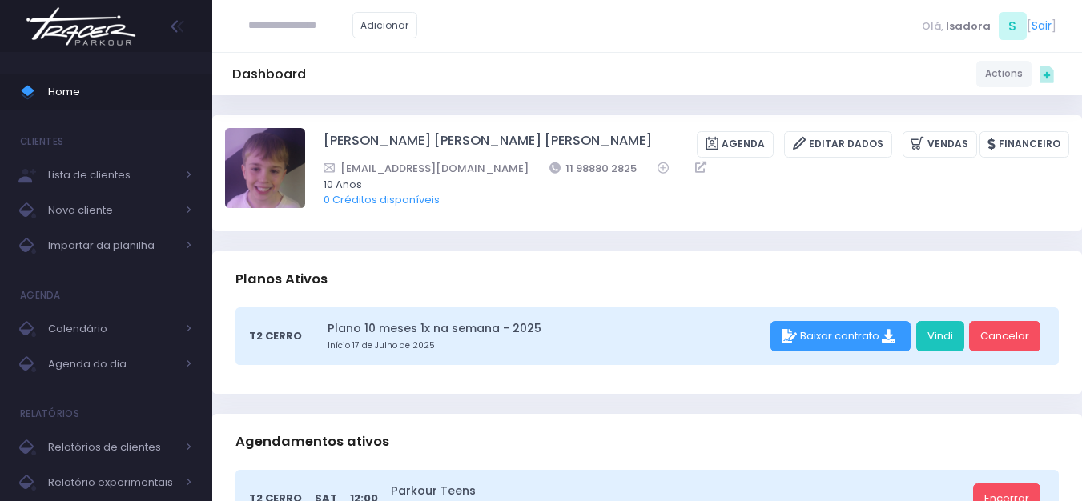
scroll to position [400, 0]
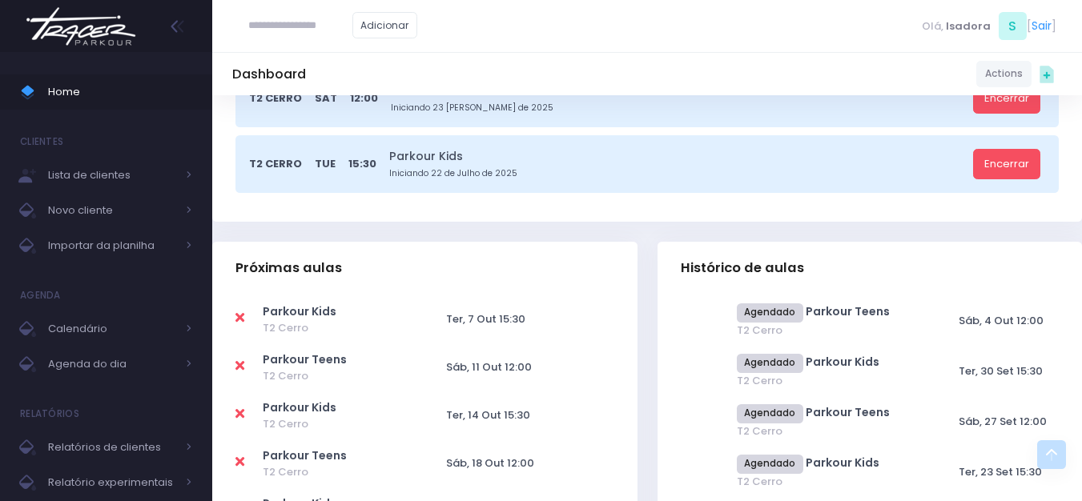
click at [239, 320] on icon at bounding box center [239, 318] width 9 height 13
type input "**********"
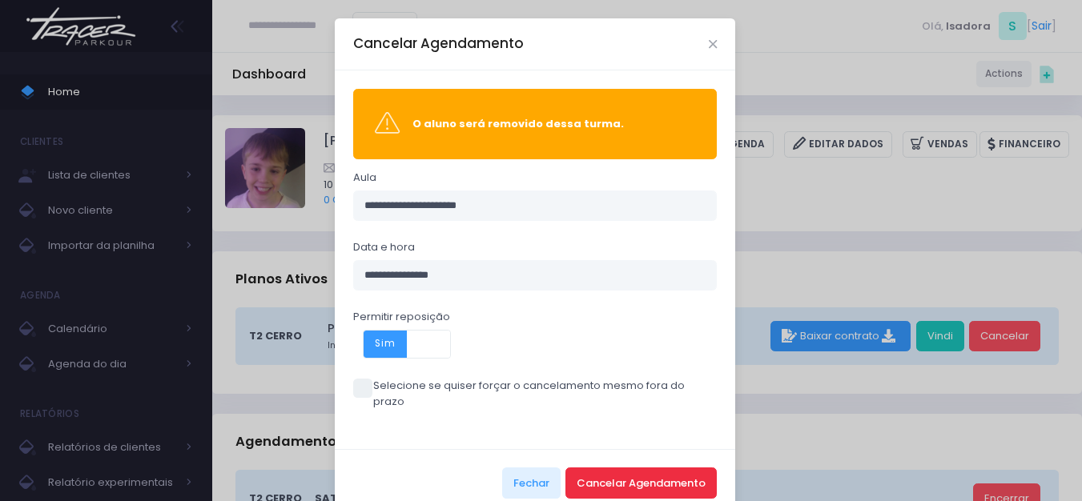
click at [581, 468] on button "Cancelar Agendamento" at bounding box center [640, 483] width 151 height 30
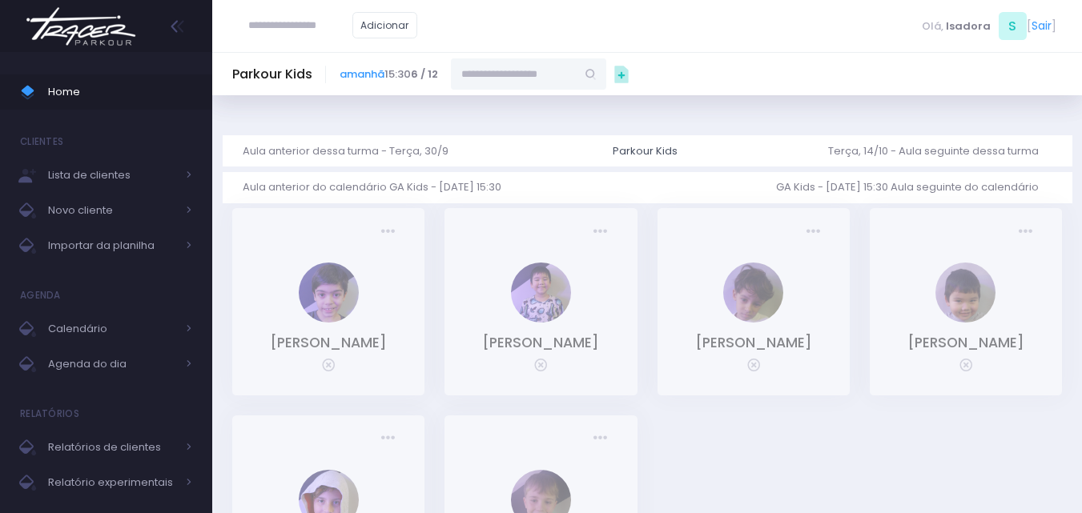
click at [70, 37] on img at bounding box center [81, 26] width 122 height 56
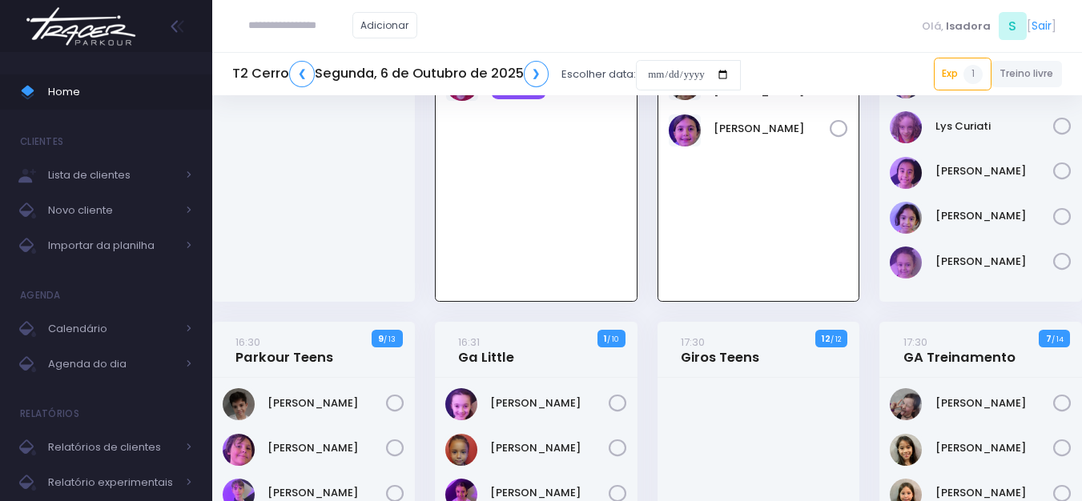
scroll to position [115, 0]
click at [677, 76] on input "date" at bounding box center [688, 75] width 105 height 30
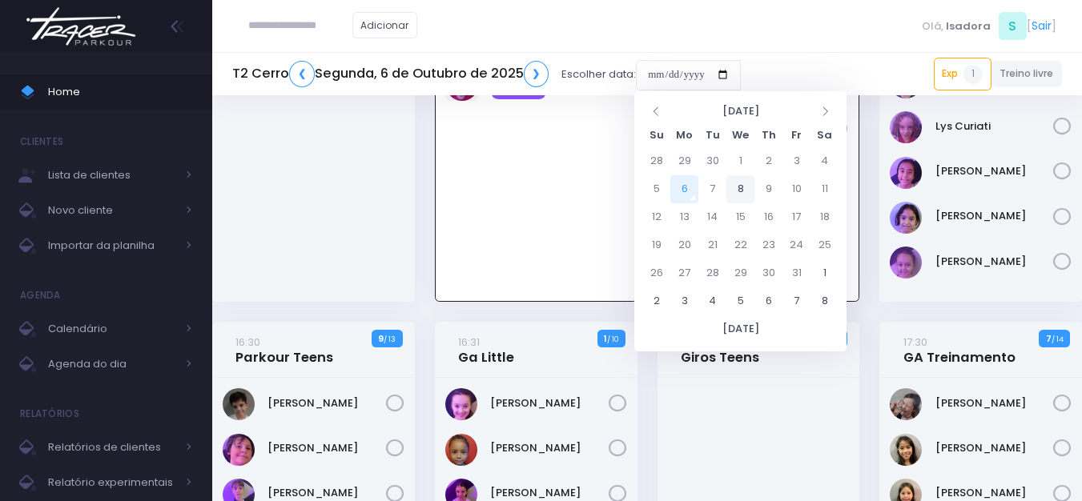
click at [734, 186] on td "8" at bounding box center [740, 189] width 28 height 28
type input "**********"
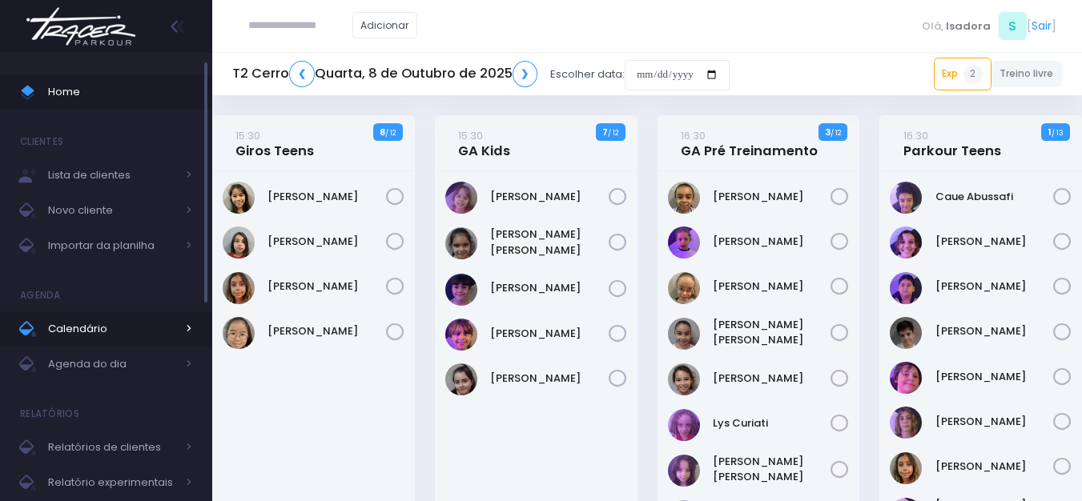
click at [78, 317] on link "Calendário" at bounding box center [106, 329] width 212 height 35
click at [516, 280] on link "Letícia Gonzalez" at bounding box center [549, 288] width 119 height 16
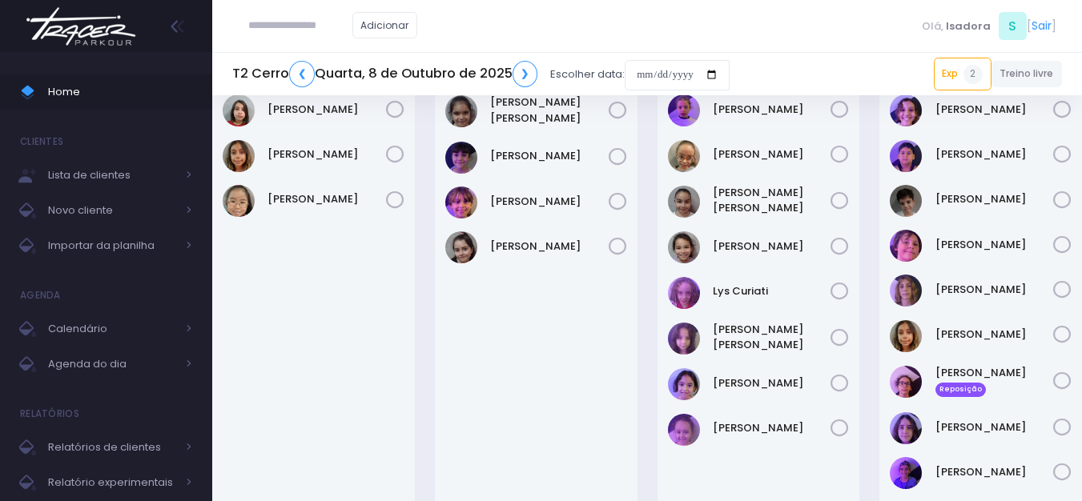
scroll to position [160, 0]
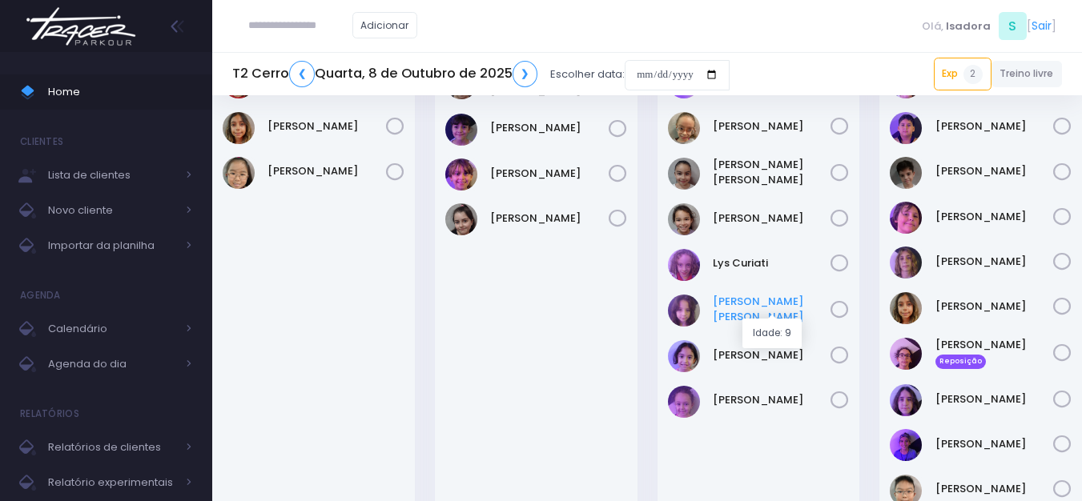
click at [753, 308] on link "Maria Lana" at bounding box center [772, 309] width 119 height 31
click at [733, 356] on link "Rafaela Matos" at bounding box center [772, 356] width 119 height 16
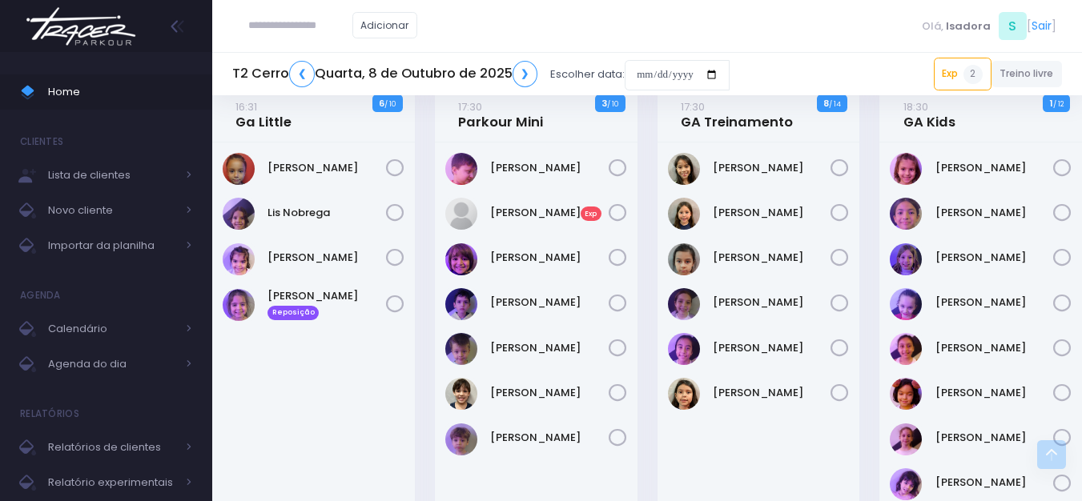
scroll to position [641, 0]
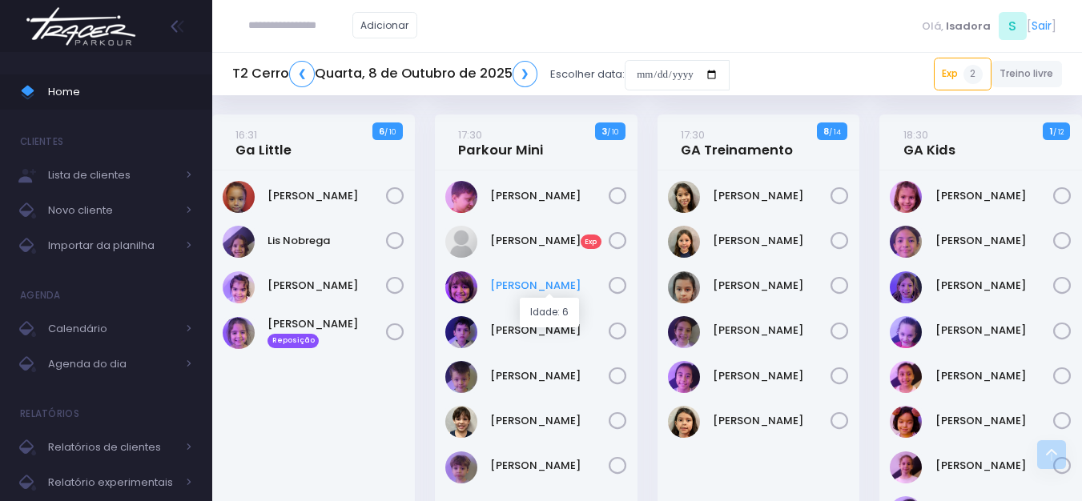
click at [534, 287] on link "Matheus Fernandes" at bounding box center [549, 286] width 119 height 16
click at [517, 416] on link "Theodoro Scatena" at bounding box center [549, 421] width 119 height 16
click at [525, 468] on link "Tiago Costa" at bounding box center [549, 466] width 119 height 16
click at [770, 369] on link "Marissa Razo" at bounding box center [772, 376] width 119 height 16
click at [233, 432] on div "Clara Pimenta" at bounding box center [313, 429] width 203 height 517
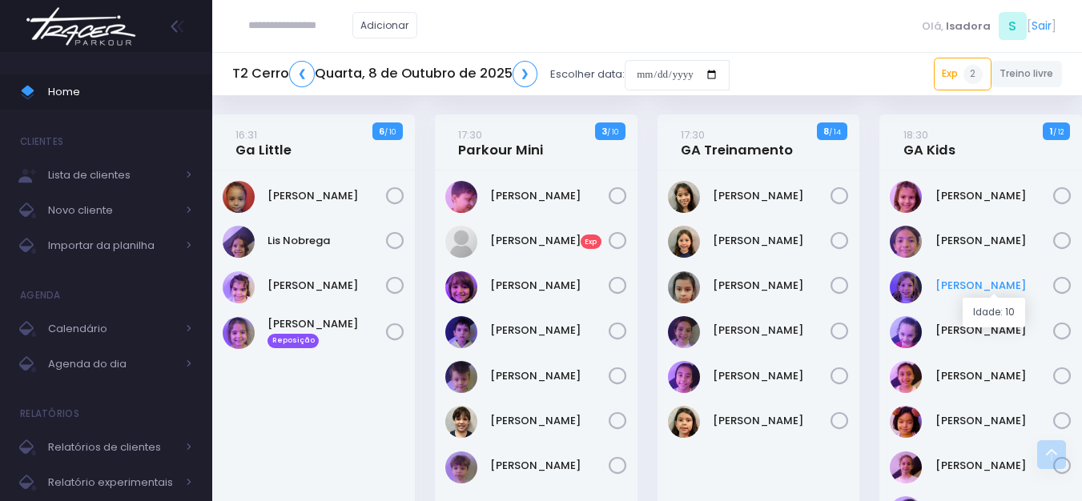
click at [959, 288] on link "Clara Queiroz" at bounding box center [994, 286] width 119 height 16
click at [963, 285] on link "[PERSON_NAME]" at bounding box center [994, 286] width 119 height 16
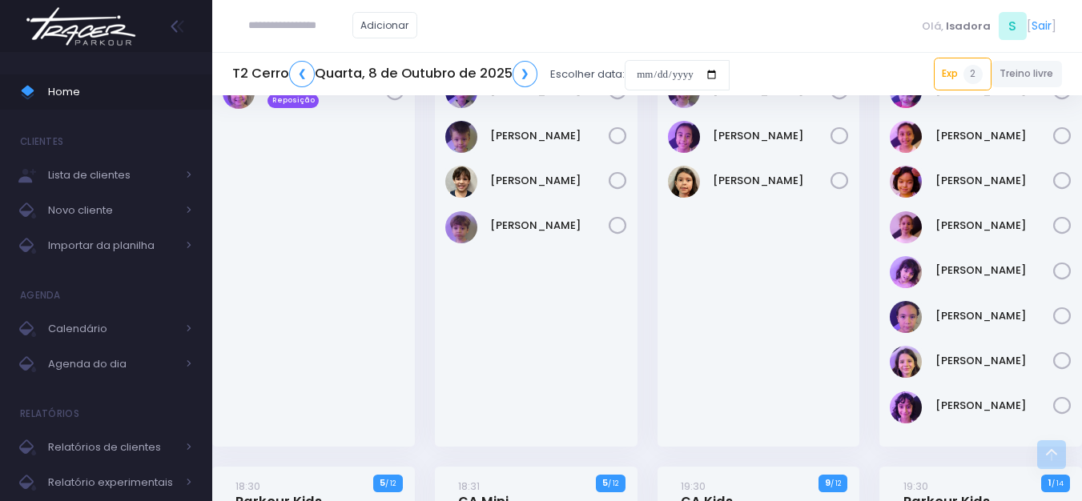
scroll to position [801, 0]
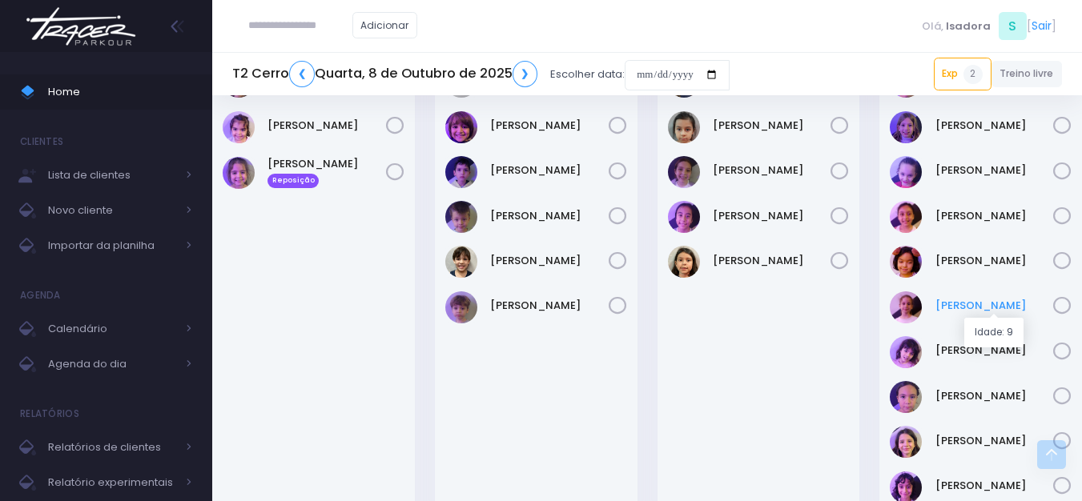
click at [990, 299] on link "[PERSON_NAME]" at bounding box center [994, 306] width 119 height 16
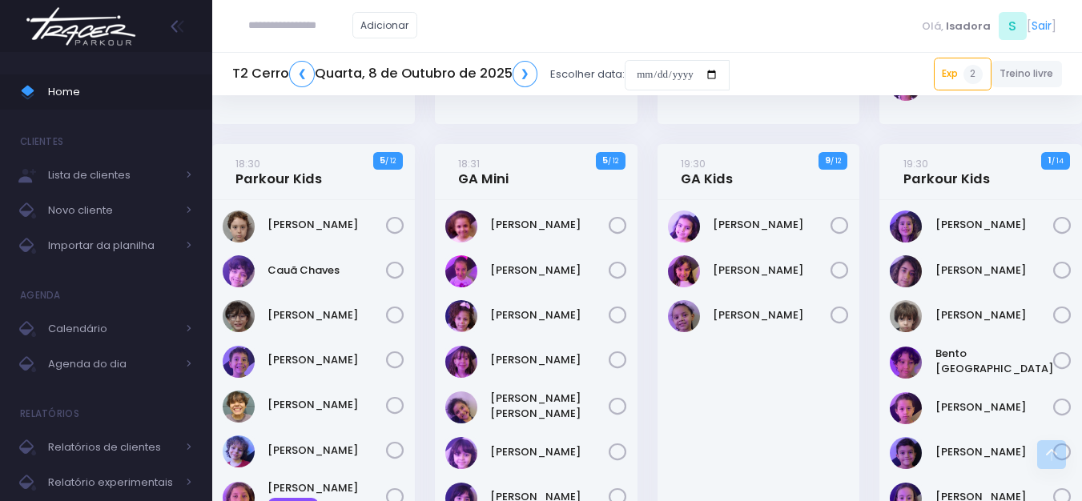
scroll to position [1284, 0]
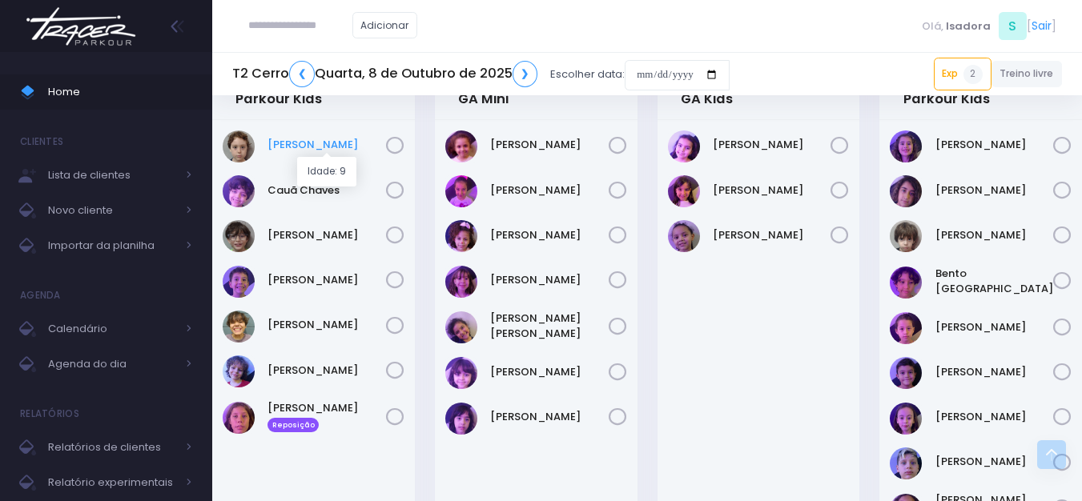
click at [312, 151] on link "Arthur Buranello" at bounding box center [326, 145] width 119 height 16
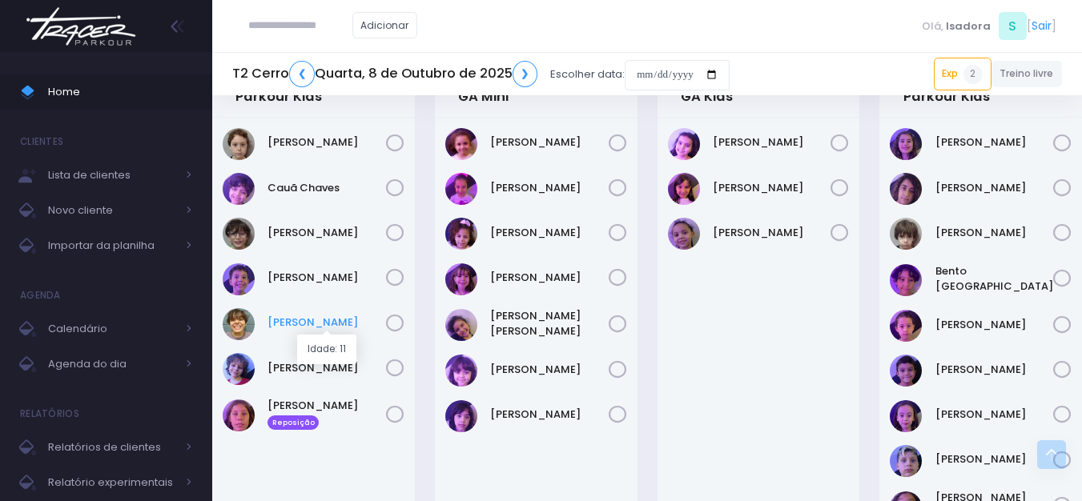
click at [305, 324] on link "Julio Bolzani" at bounding box center [326, 323] width 119 height 16
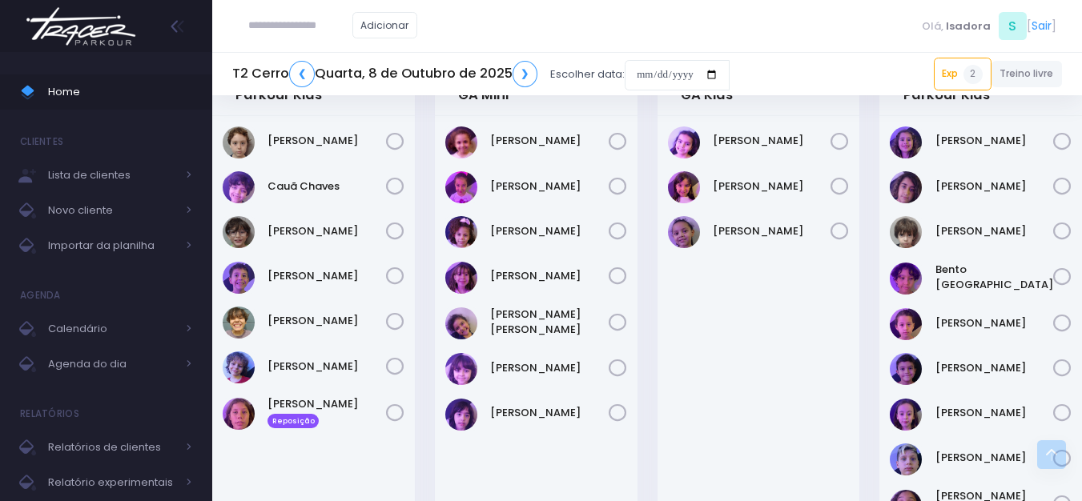
scroll to position [1288, 0]
click at [80, 187] on link "Lista de clientes" at bounding box center [106, 175] width 212 height 35
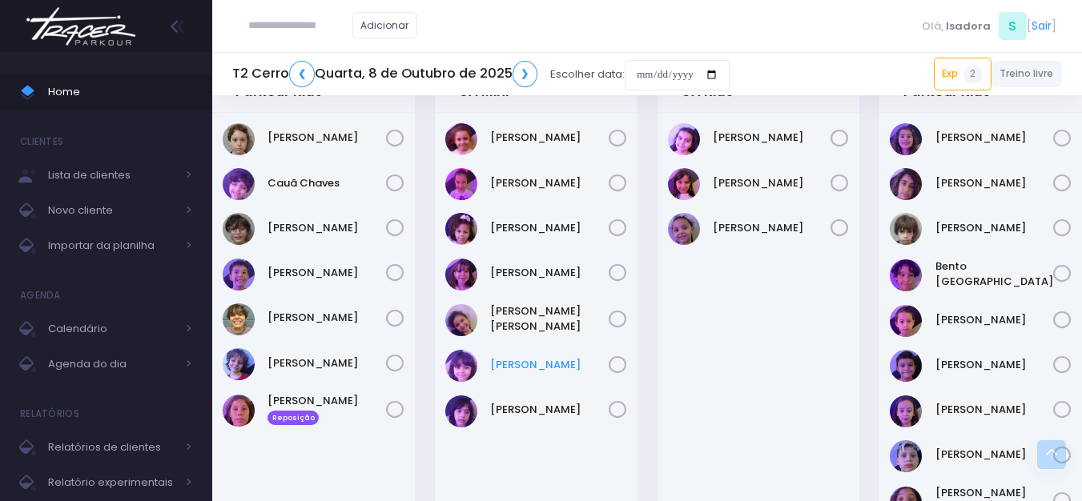
click at [492, 364] on link "Maya Leticia" at bounding box center [549, 365] width 119 height 16
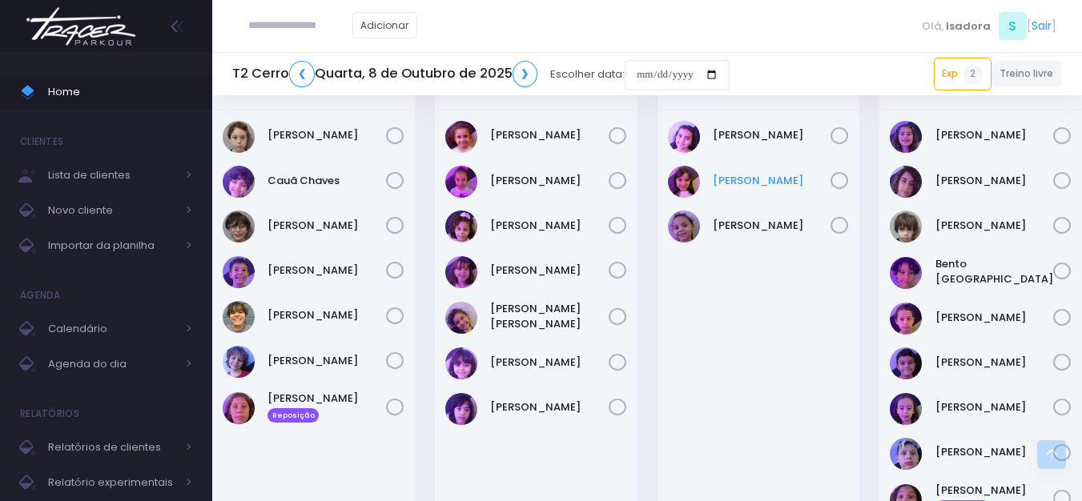
click at [755, 178] on div "Maria Silvino" at bounding box center [759, 182] width 182 height 32
click at [754, 181] on link "Maria Silvino" at bounding box center [772, 181] width 119 height 16
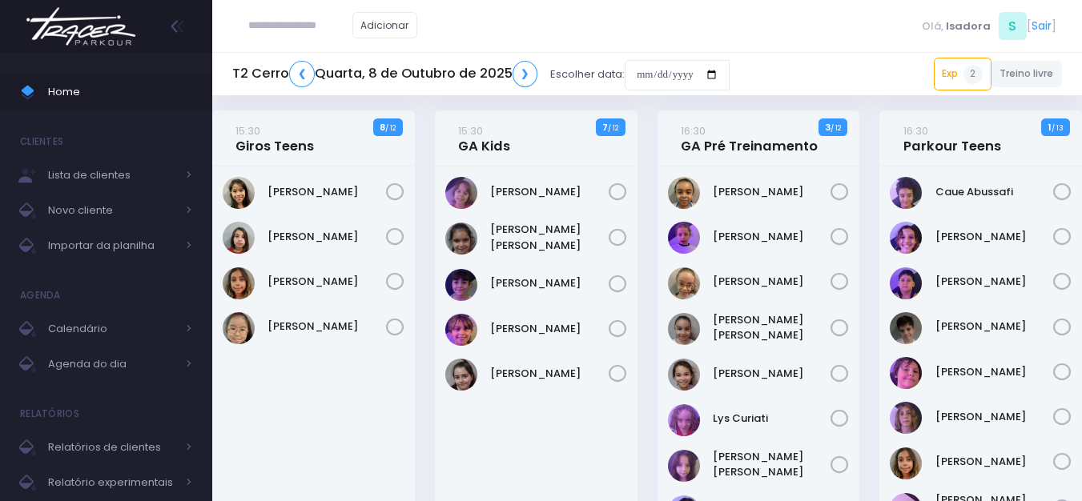
scroll to position [0, 0]
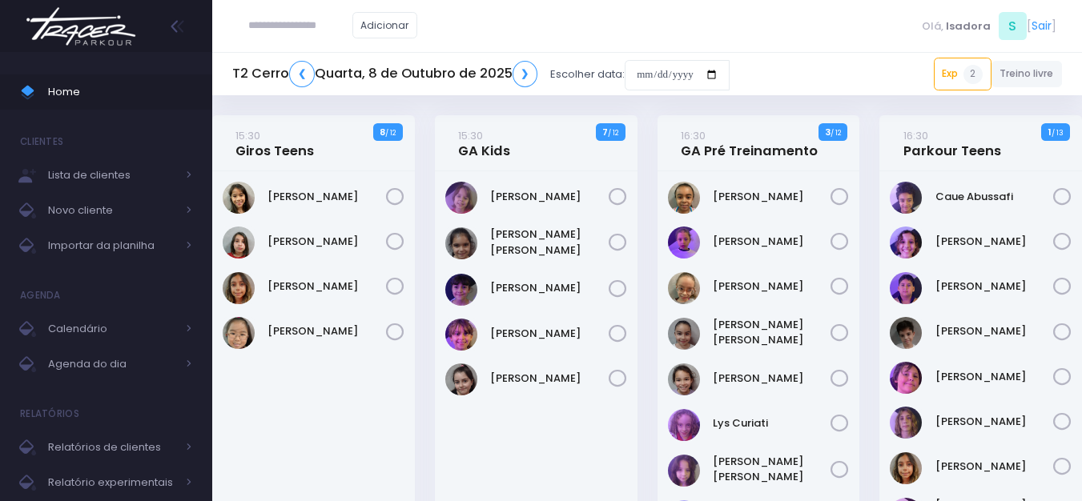
drag, startPoint x: 312, startPoint y: 31, endPoint x: 296, endPoint y: 31, distance: 15.2
click at [304, 30] on input "text" at bounding box center [300, 25] width 104 height 30
type input "**********"
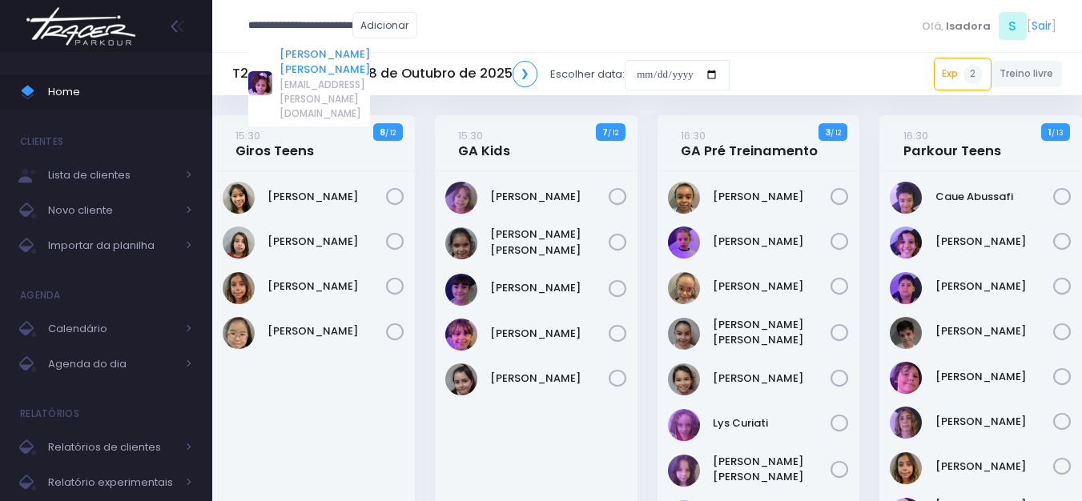
click at [336, 49] on link "Manuela Marqui Medeiros Gomes" at bounding box center [324, 61] width 90 height 31
type input "**********"
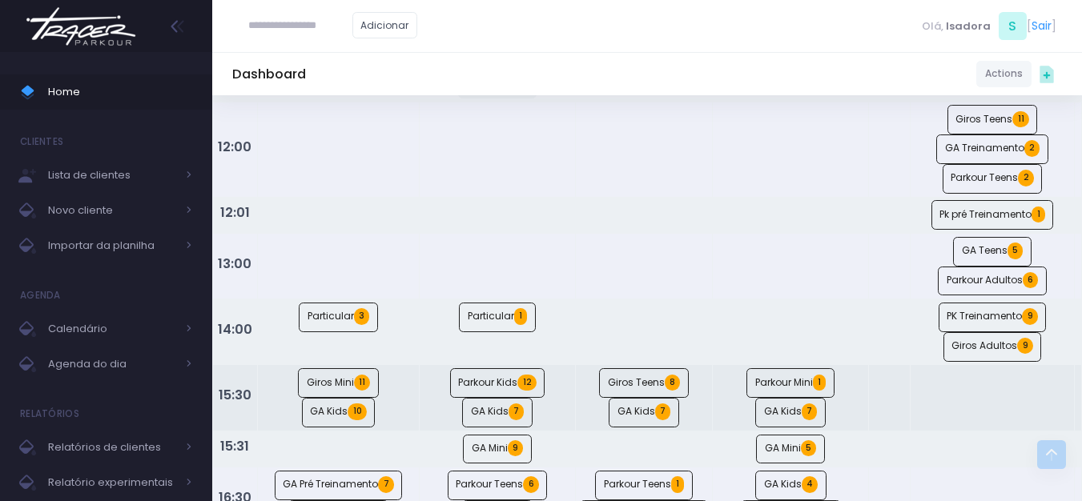
scroll to position [80, 0]
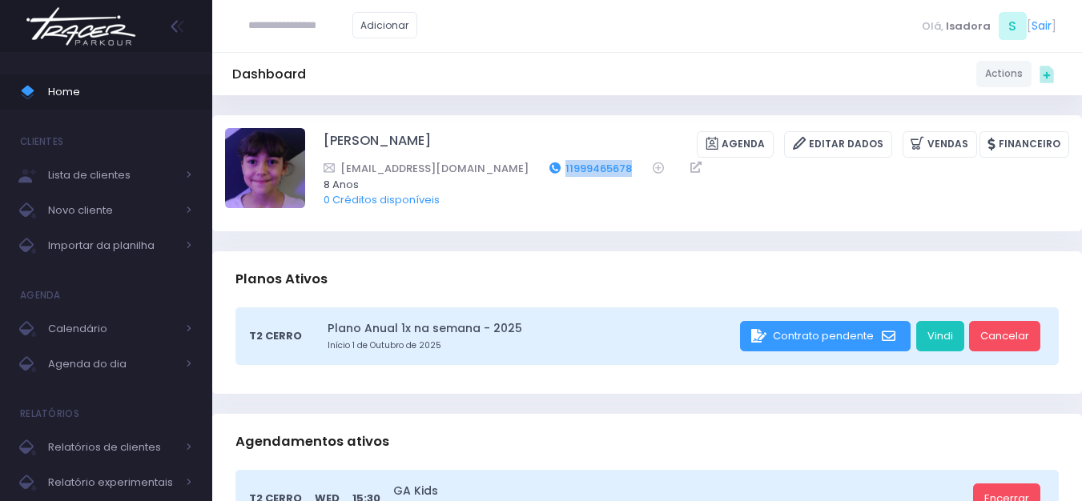
drag, startPoint x: 550, startPoint y: 174, endPoint x: 495, endPoint y: 162, distance: 56.5
click at [495, 162] on div "[EMAIL_ADDRESS][DOMAIN_NAME] 11999465678" at bounding box center [686, 168] width 725 height 17
copy div "11999465678"
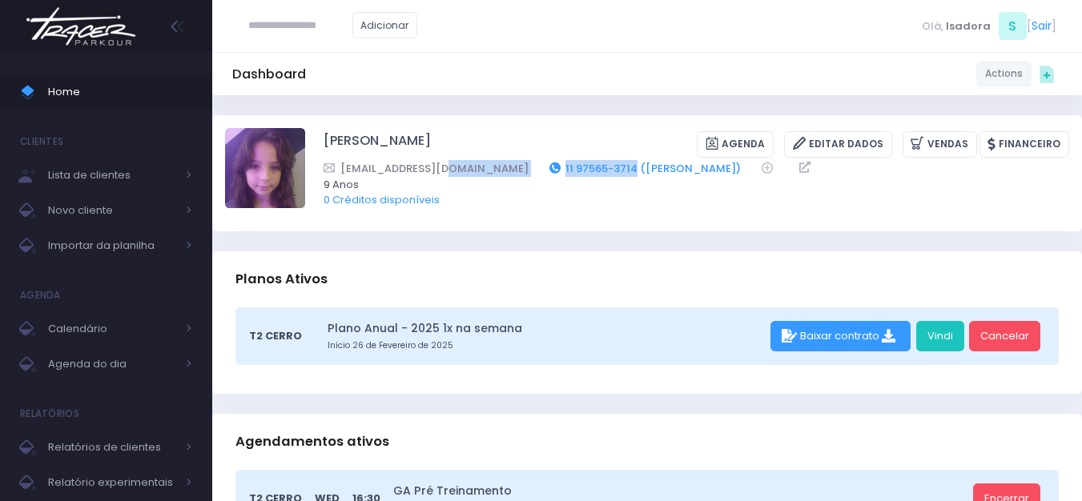
drag, startPoint x: 490, startPoint y: 169, endPoint x: 554, endPoint y: 169, distance: 64.1
click at [554, 169] on div "[EMAIL_ADDRESS][DOMAIN_NAME] 11 97565-3714 ([PERSON_NAME])" at bounding box center [686, 168] width 725 height 17
copy div "11 97565-3714"
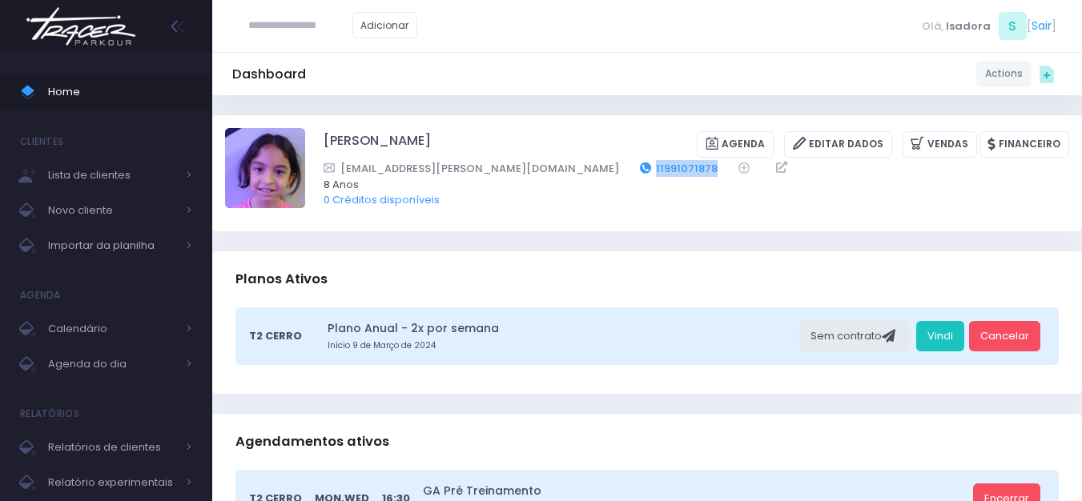
drag, startPoint x: 623, startPoint y: 166, endPoint x: 558, endPoint y: 161, distance: 65.0
click at [558, 161] on div "fernandaveloso.peres@gmail.com 11991071878" at bounding box center [686, 168] width 725 height 17
copy link "11991071878"
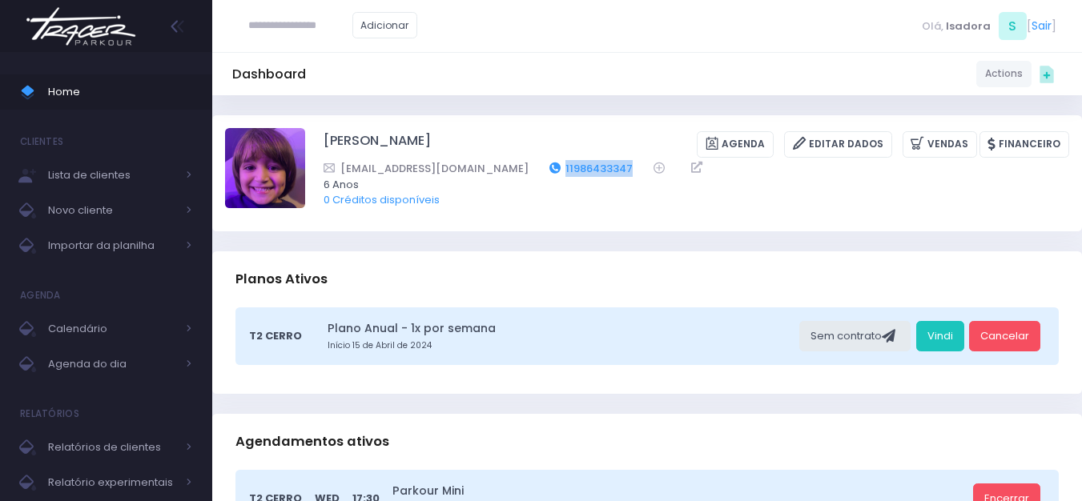
drag, startPoint x: 611, startPoint y: 161, endPoint x: 533, endPoint y: 167, distance: 78.7
click at [533, 167] on div "macianalinda227@gmail.com 11986433347" at bounding box center [686, 168] width 725 height 17
copy link "11986433347"
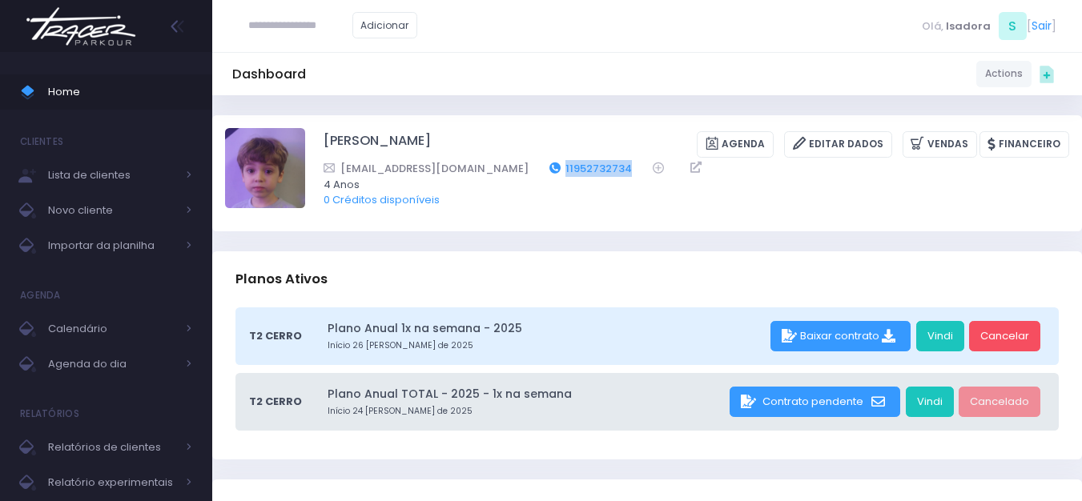
drag, startPoint x: 580, startPoint y: 167, endPoint x: 509, endPoint y: 171, distance: 71.4
click at [509, 171] on div "filipahipolito@gmail.com 11952732734" at bounding box center [686, 168] width 725 height 17
copy link "11952732734"
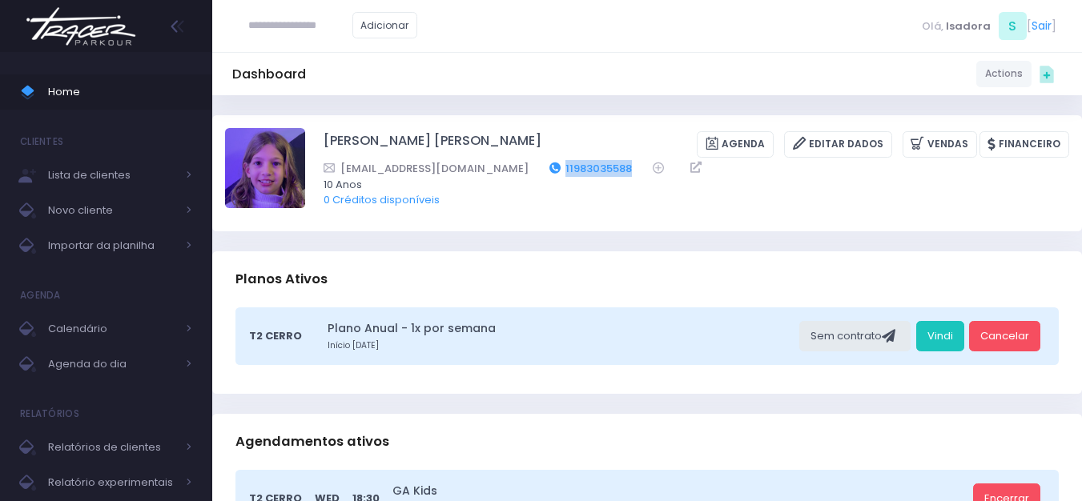
drag, startPoint x: 568, startPoint y: 171, endPoint x: 497, endPoint y: 169, distance: 70.5
click at [497, 169] on div "paqueiroz@gmail.com 11983035588" at bounding box center [686, 168] width 725 height 17
copy link "11983035588"
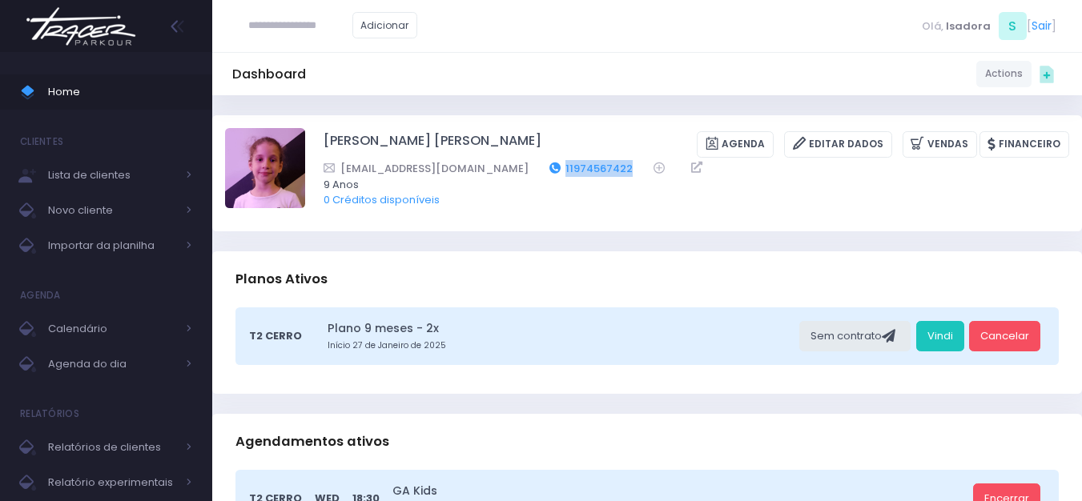
drag, startPoint x: 593, startPoint y: 171, endPoint x: 525, endPoint y: 166, distance: 68.2
click at [525, 166] on div "marcella_ip@yahoo.com.br 11974567422" at bounding box center [686, 168] width 725 height 17
copy link "11974567422"
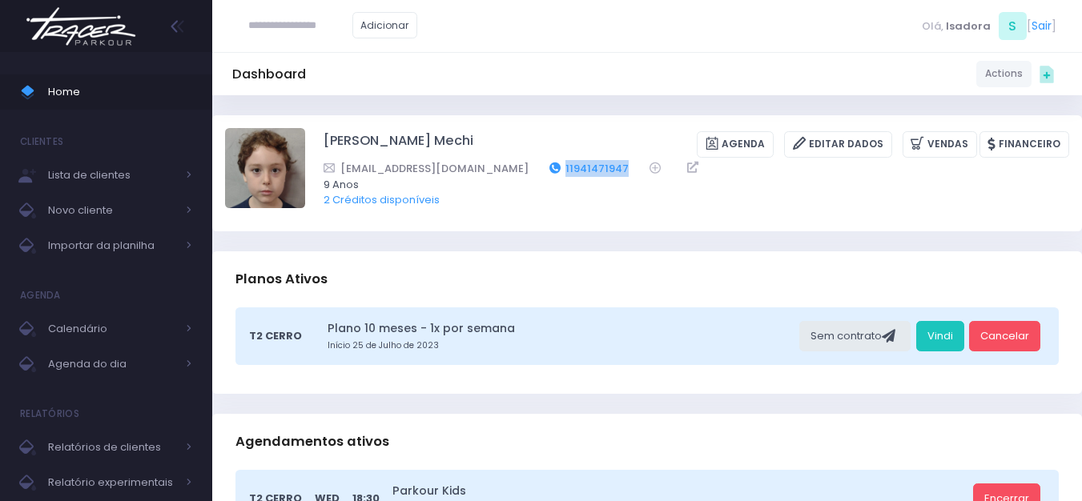
drag, startPoint x: 551, startPoint y: 168, endPoint x: 487, endPoint y: 170, distance: 64.1
click at [487, 170] on div "si_vet@hotmail.com 11941471947" at bounding box center [686, 168] width 725 height 17
copy link "11941471947"
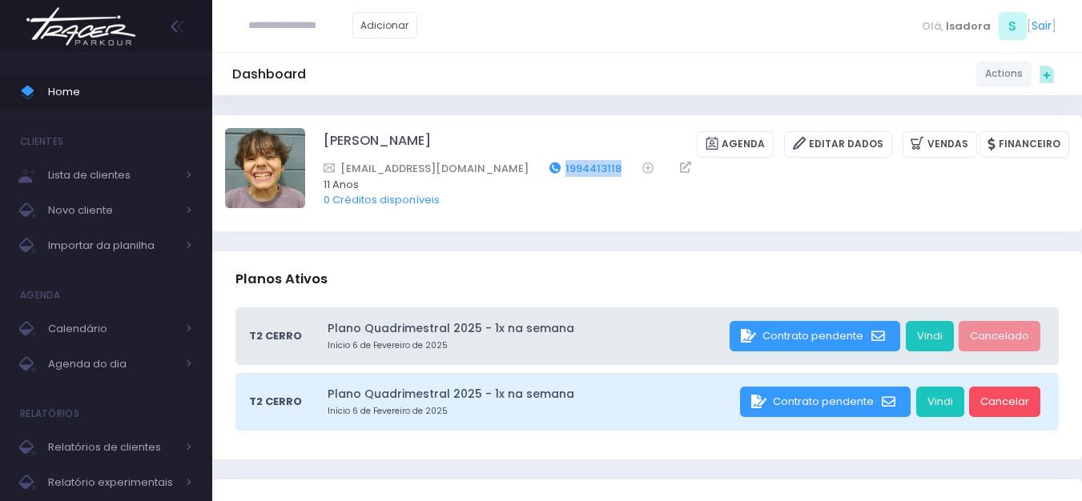
drag, startPoint x: 574, startPoint y: 163, endPoint x: 511, endPoint y: 163, distance: 63.3
click at [511, 163] on div "mari.bolzani@gmail.com 1994413118" at bounding box center [686, 168] width 725 height 17
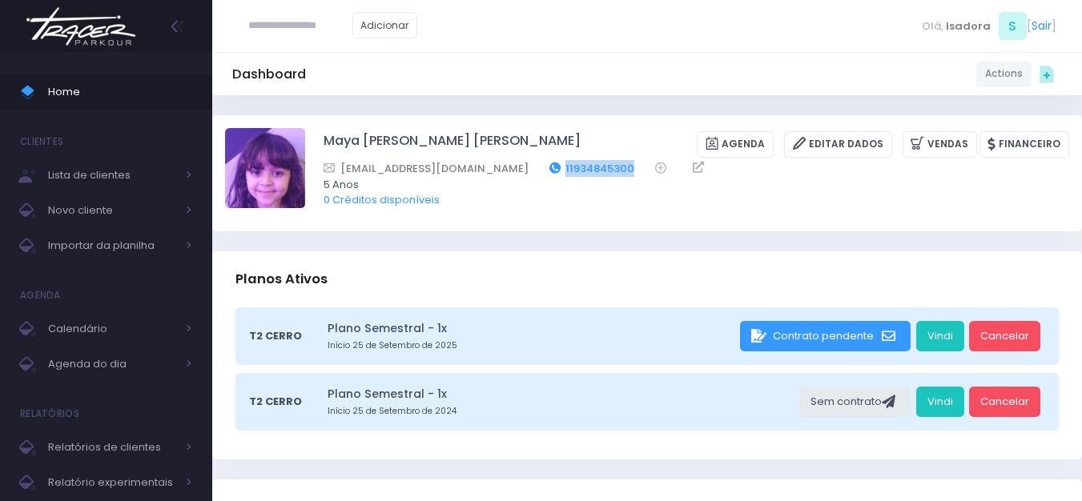
drag, startPoint x: 559, startPoint y: 163, endPoint x: 483, endPoint y: 161, distance: 76.1
click at [483, 161] on div "[EMAIL_ADDRESS][DOMAIN_NAME] 11934845300" at bounding box center [686, 168] width 725 height 17
copy link "11934845300"
click at [549, 162] on link "11934845300" at bounding box center [592, 168] width 86 height 17
drag, startPoint x: 484, startPoint y: 162, endPoint x: 37, endPoint y: -70, distance: 503.2
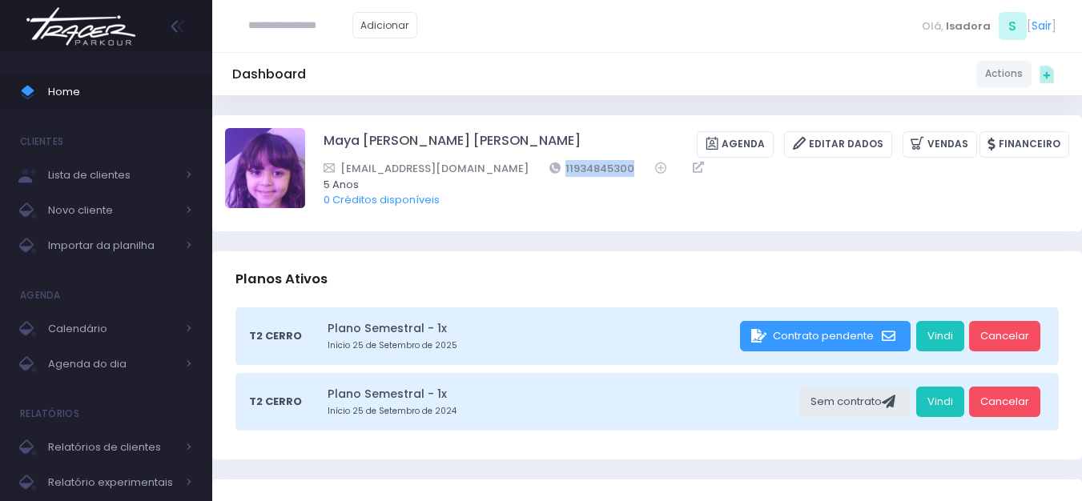
click at [37, 0] on html "Home Clientes Lista de clientes Novo cliente" at bounding box center [541, 250] width 1082 height 501
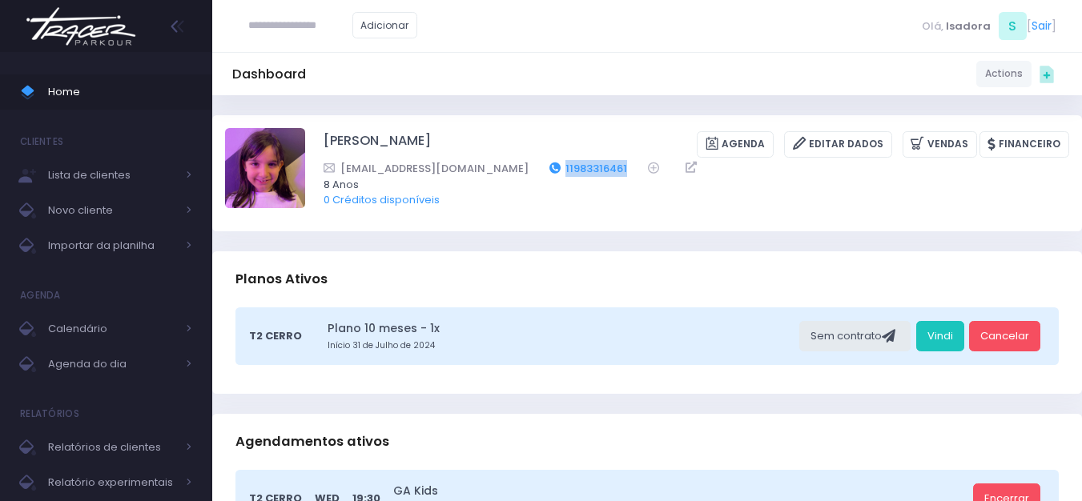
drag, startPoint x: 571, startPoint y: 174, endPoint x: 495, endPoint y: 160, distance: 77.3
click at [495, 160] on div "Paulafss@hotmail.com 11983316461" at bounding box center [686, 168] width 725 height 17
copy div "11983316461"
click at [495, 180] on span "8 Anos" at bounding box center [686, 185] width 725 height 16
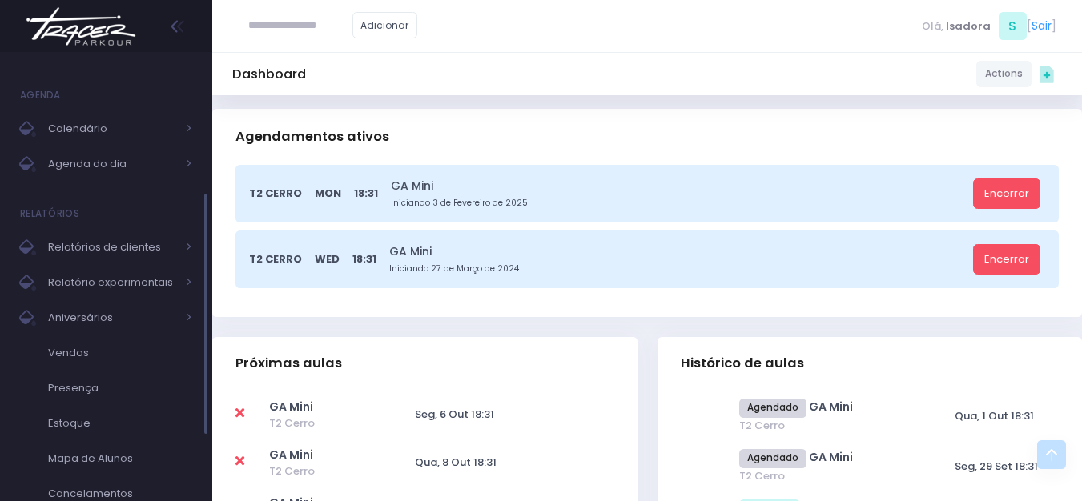
scroll to position [320, 0]
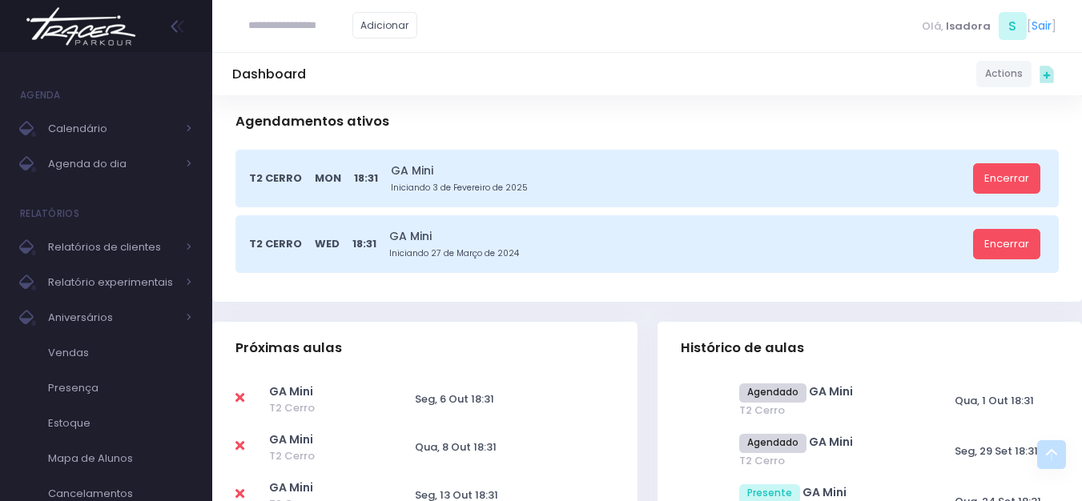
click at [33, 24] on img at bounding box center [81, 26] width 122 height 56
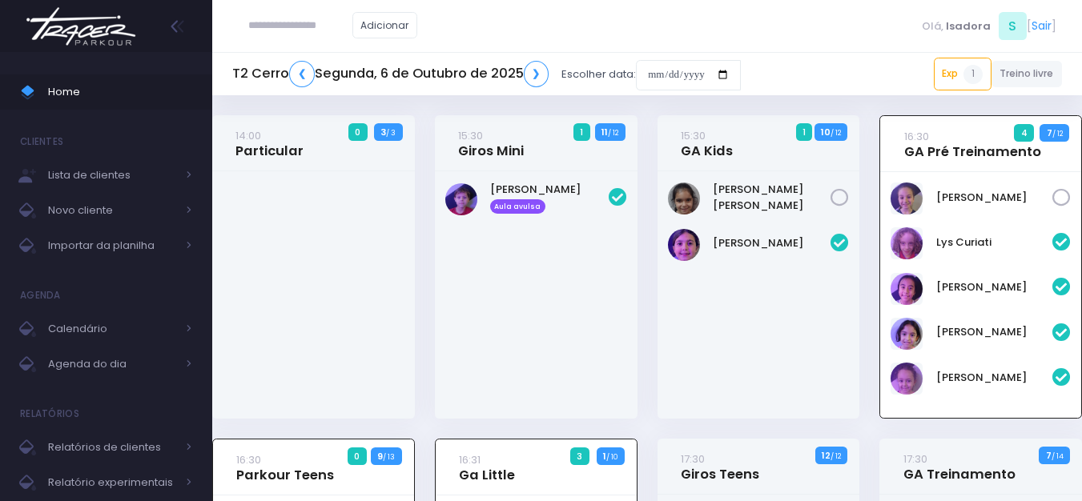
scroll to position [115, 0]
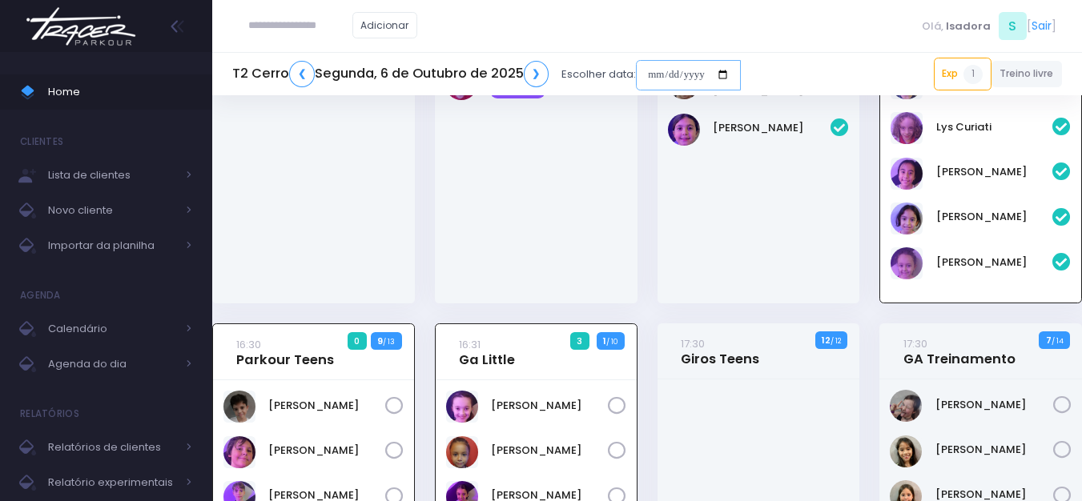
click at [659, 72] on input "date" at bounding box center [688, 75] width 105 height 30
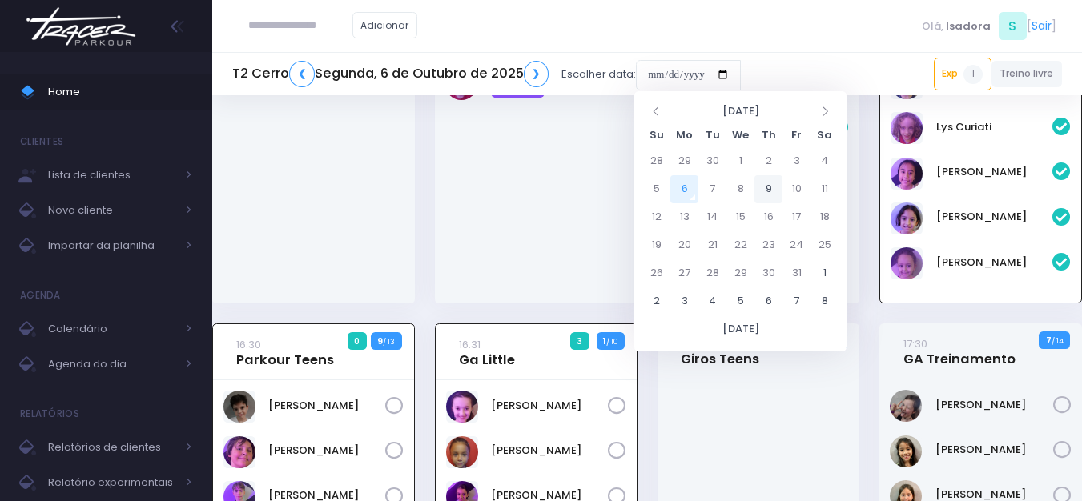
click at [770, 188] on td "9" at bounding box center [768, 189] width 28 height 28
type input "**********"
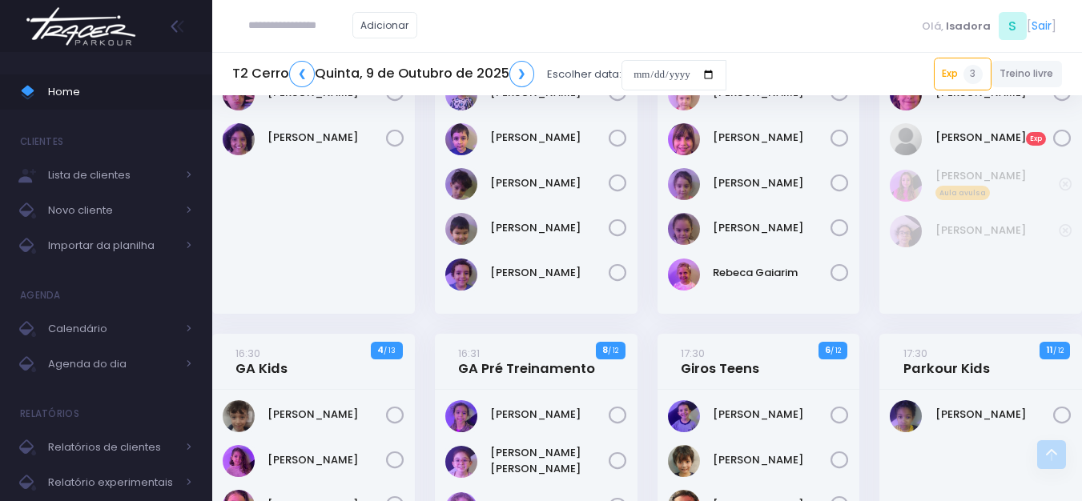
scroll to position [832, 0]
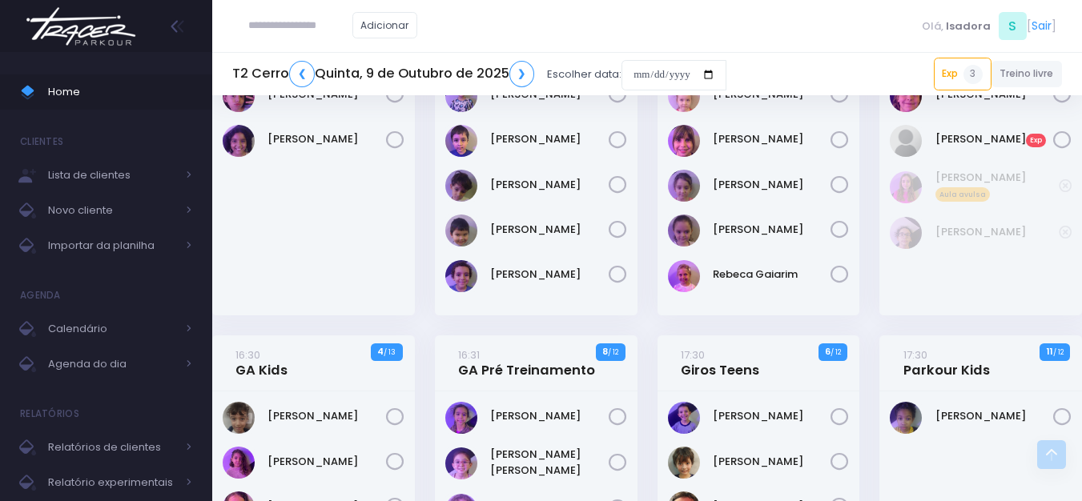
drag, startPoint x: 397, startPoint y: 208, endPoint x: 386, endPoint y: 207, distance: 11.2
click at [387, 207] on div "Emma Líbano" at bounding box center [313, 147] width 203 height 336
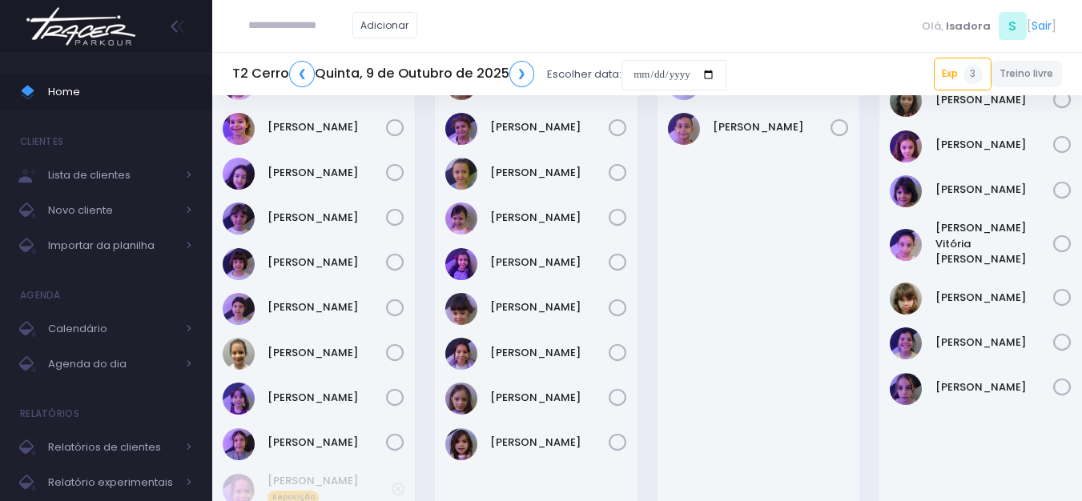
scroll to position [240, 0]
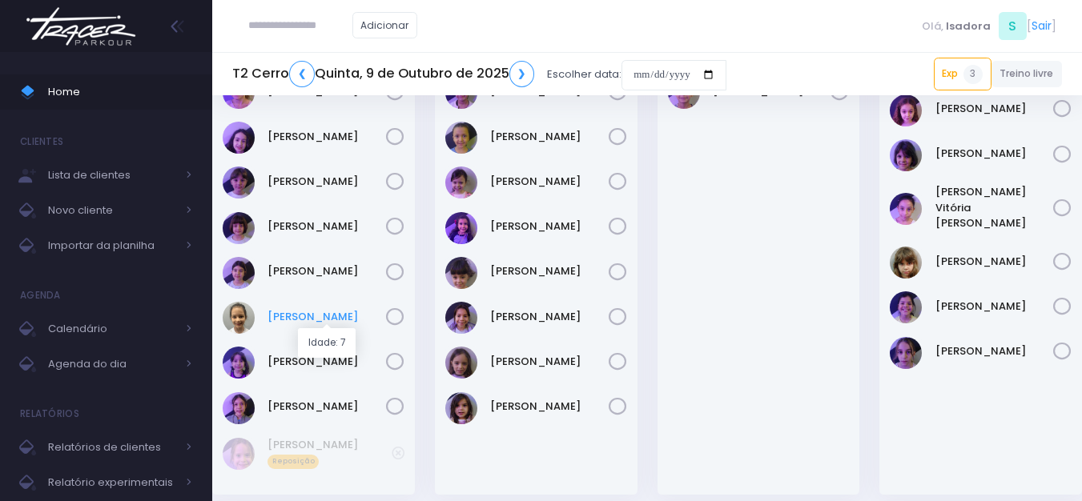
click at [316, 309] on link "Maya Viana" at bounding box center [326, 317] width 119 height 16
click at [540, 137] on link "Isabel Silveira" at bounding box center [549, 137] width 119 height 16
click at [537, 325] on div "Marina Árju" at bounding box center [549, 318] width 119 height 18
click at [538, 320] on link "Marina Árju" at bounding box center [549, 317] width 119 height 16
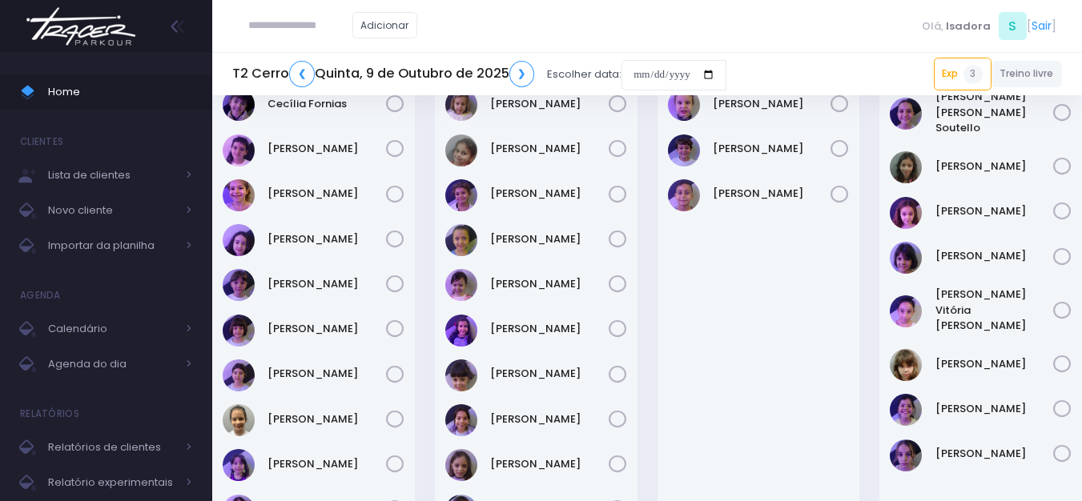
scroll to position [0, 0]
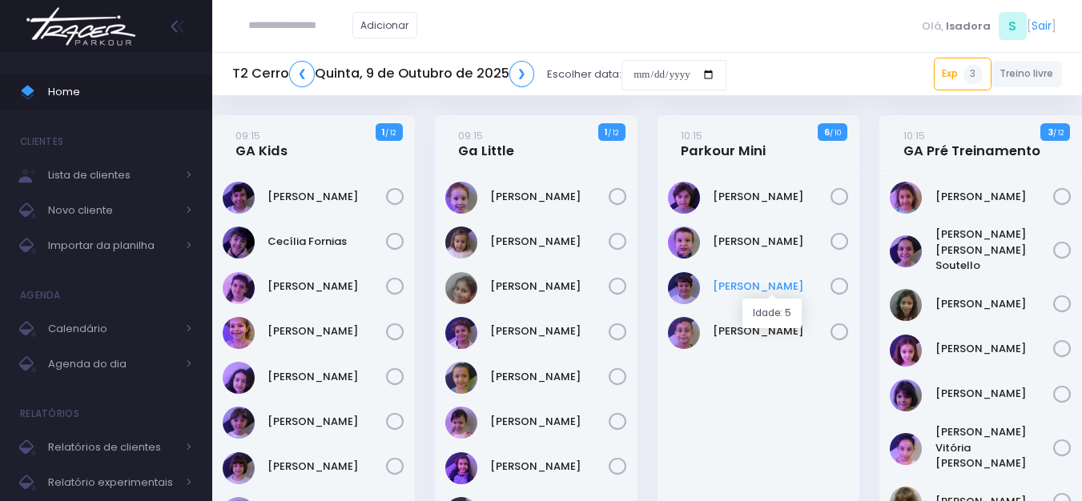
click at [754, 285] on link "Otto Guimarães" at bounding box center [772, 287] width 119 height 16
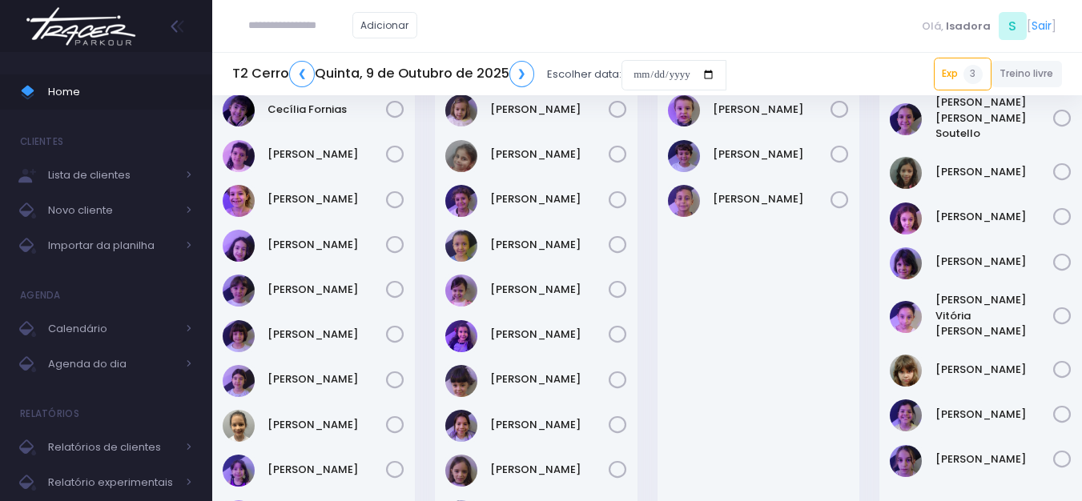
scroll to position [160, 0]
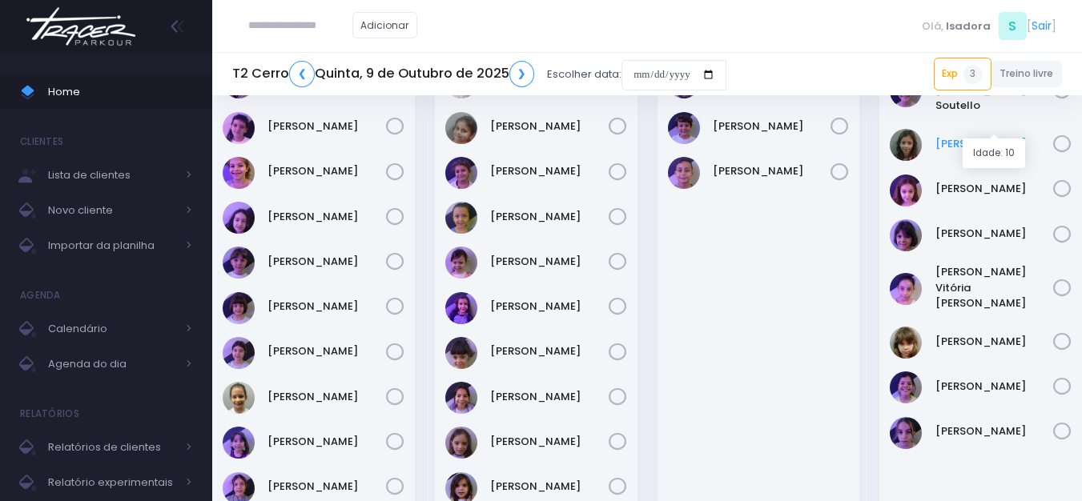
click at [976, 136] on link "Julia De Campos" at bounding box center [994, 144] width 119 height 16
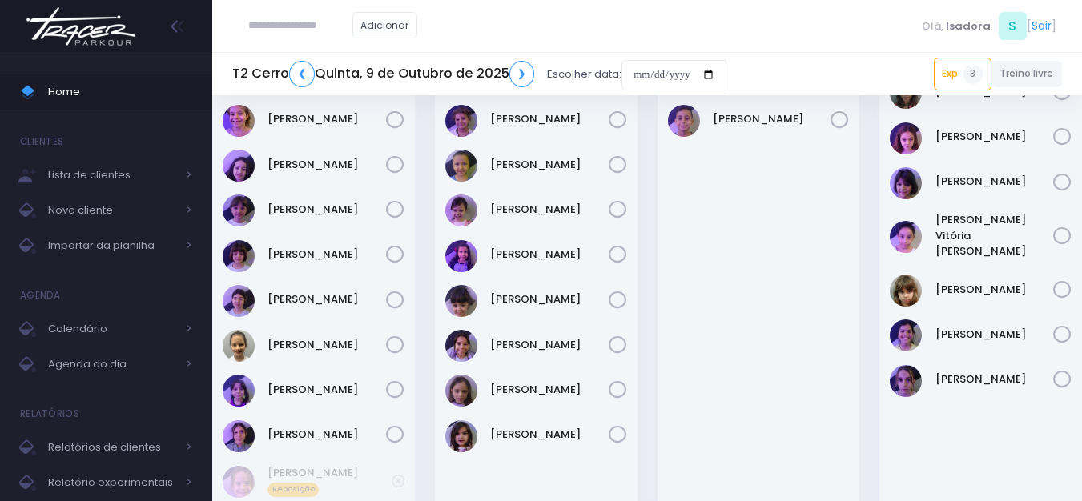
scroll to position [240, 0]
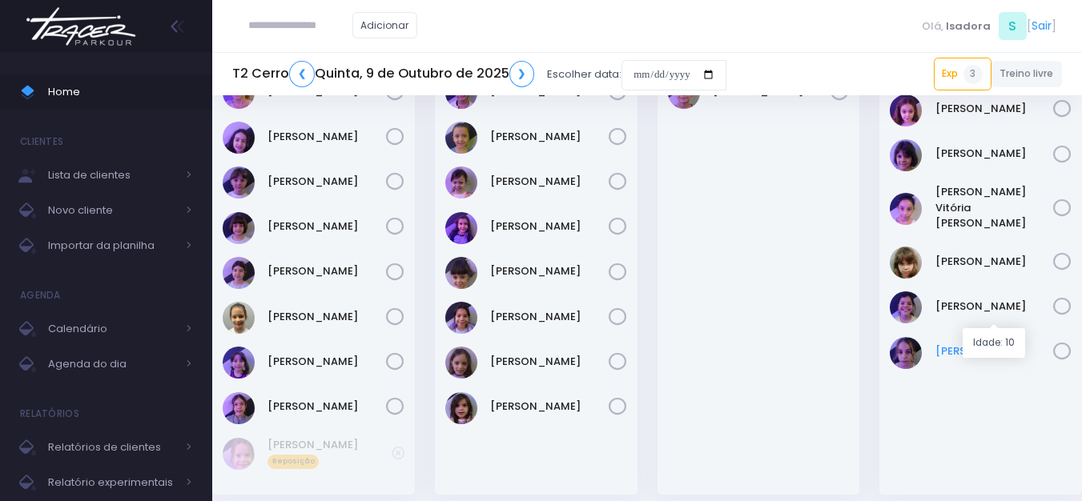
click at [1000, 344] on link "Violeta Gimenez" at bounding box center [994, 352] width 119 height 16
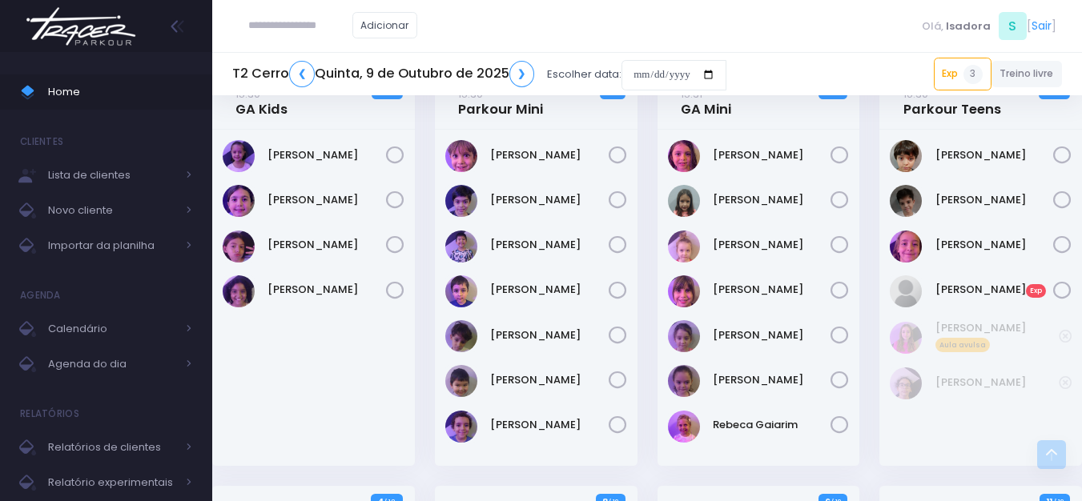
scroll to position [721, 0]
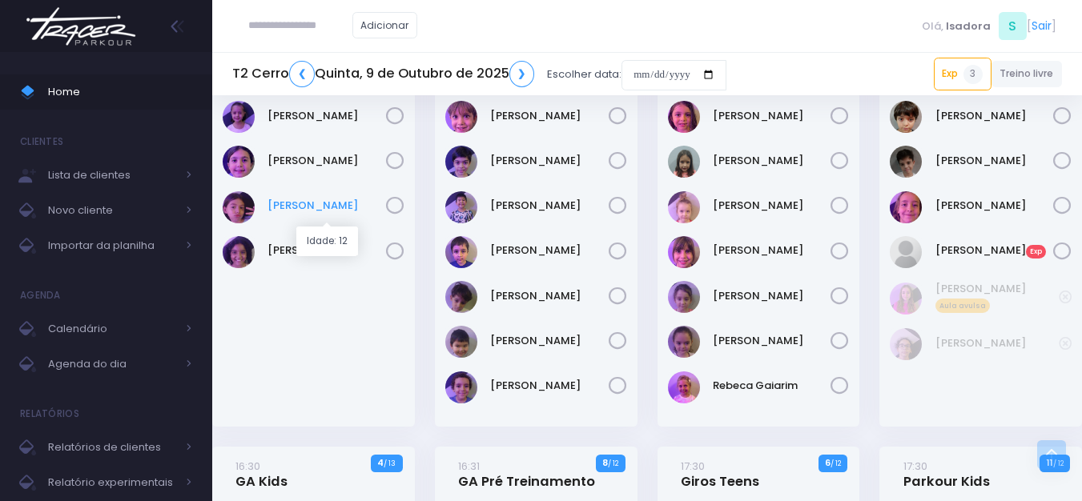
click at [320, 204] on link "Marcelly Zimmermann" at bounding box center [326, 206] width 119 height 16
click at [553, 159] on link "[PERSON_NAME]" at bounding box center [549, 161] width 119 height 16
click at [533, 198] on link "Leonardo Arina" at bounding box center [549, 206] width 119 height 16
click at [547, 161] on link "Guilherme Minghetti" at bounding box center [549, 161] width 119 height 16
click at [754, 255] on link "Manuela Kowalesky Cardoso" at bounding box center [772, 251] width 119 height 16
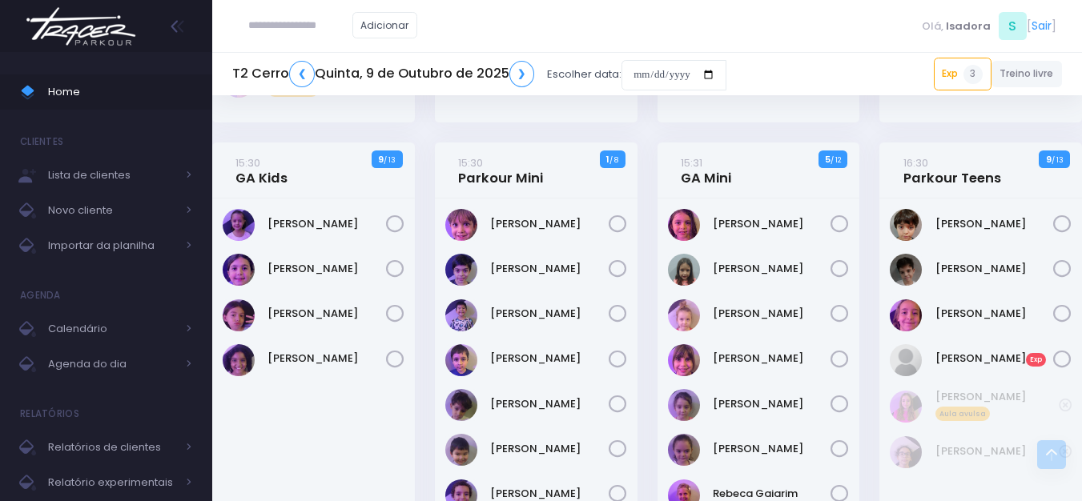
scroll to position [641, 0]
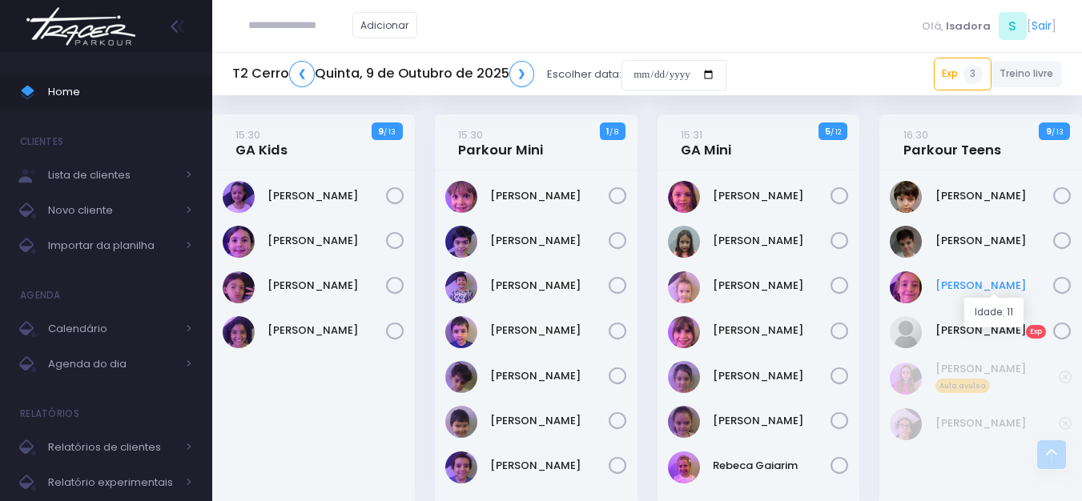
click at [979, 282] on link "Gabriel Bicalho" at bounding box center [994, 286] width 119 height 16
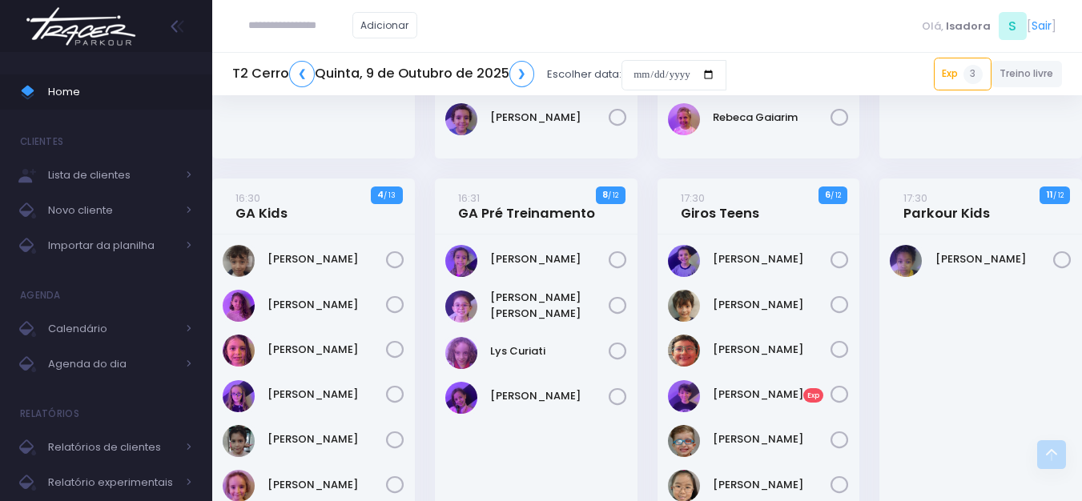
scroll to position [961, 0]
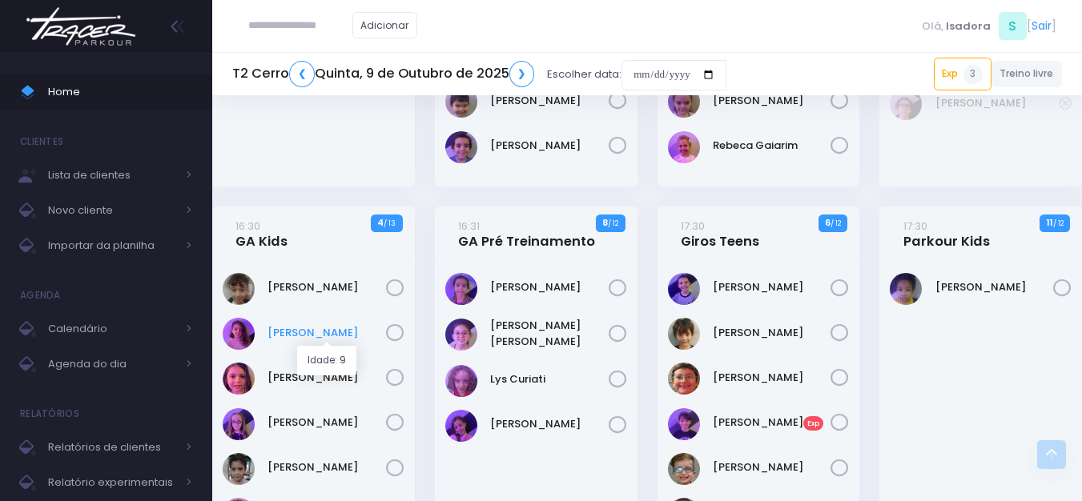
click at [330, 339] on link "Dora Moreira" at bounding box center [326, 333] width 119 height 16
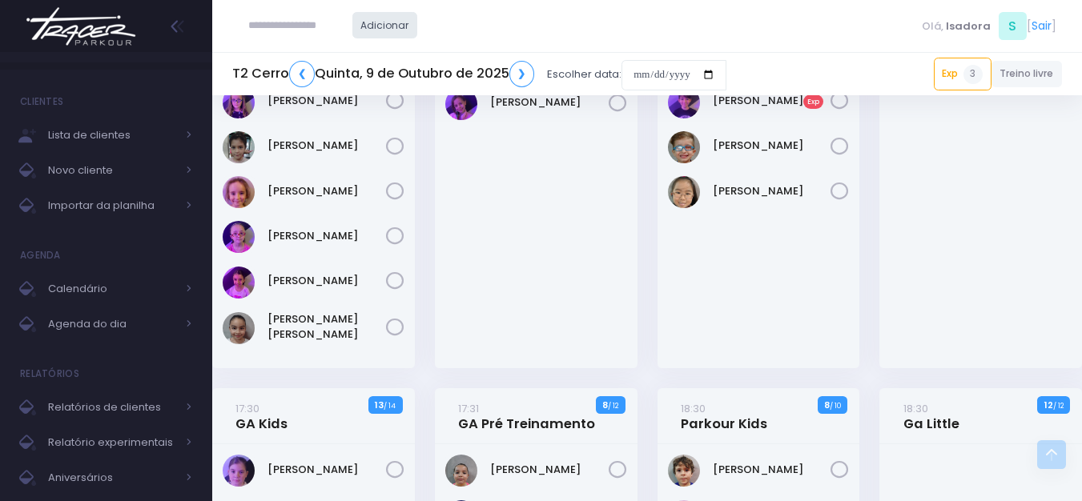
scroll to position [802, 0]
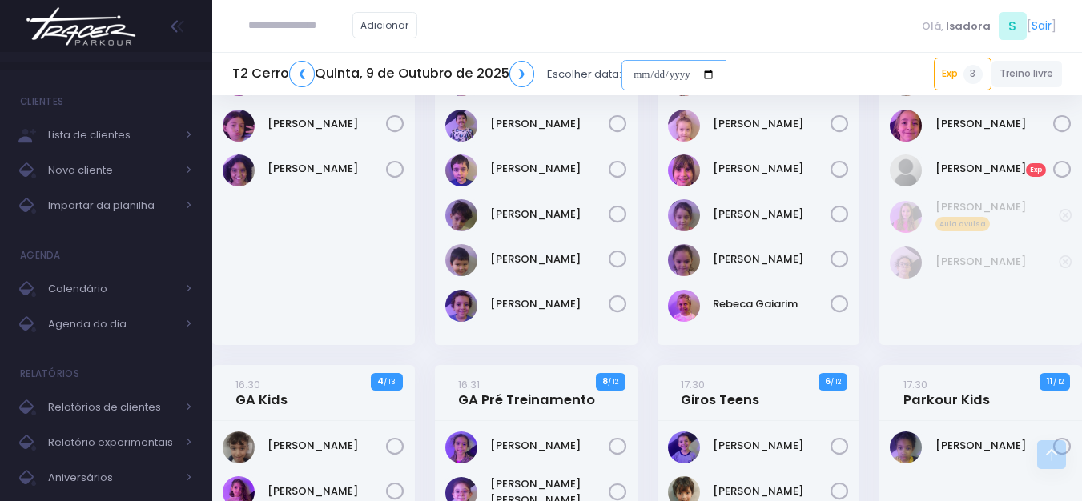
click at [637, 74] on input "date" at bounding box center [673, 75] width 105 height 30
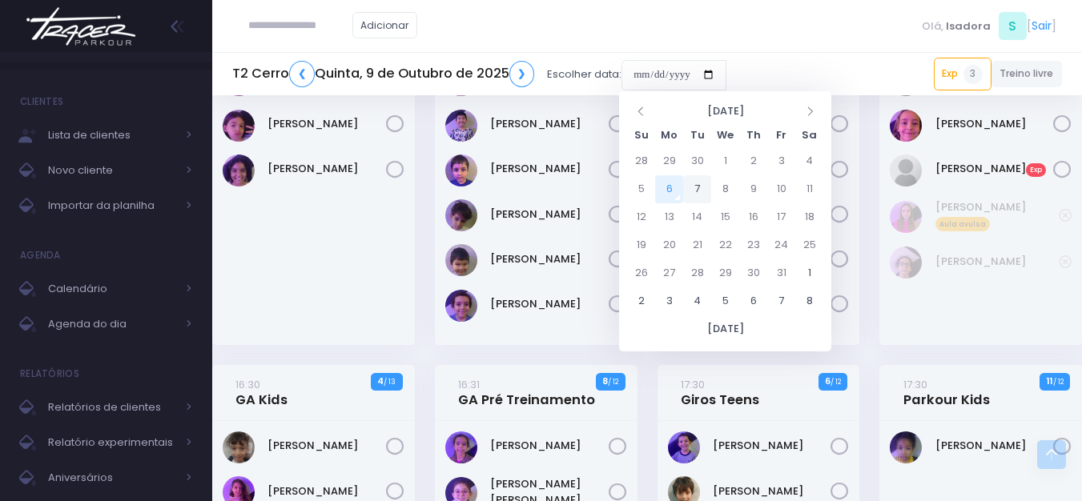
click at [689, 188] on td "7" at bounding box center [697, 189] width 28 height 28
type input "**********"
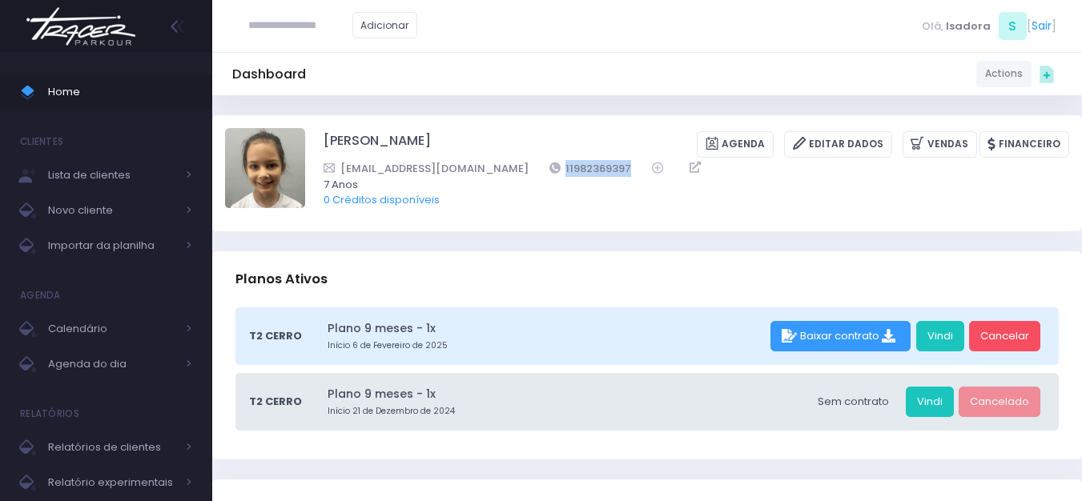
drag, startPoint x: 568, startPoint y: 170, endPoint x: 501, endPoint y: 159, distance: 67.4
click at [501, 159] on div "Maya Viana Agenda Editar Dados Vendas Financeiro romdviana@gmail.com 11982369397" at bounding box center [697, 173] width 746 height 90
copy link "11982369397"
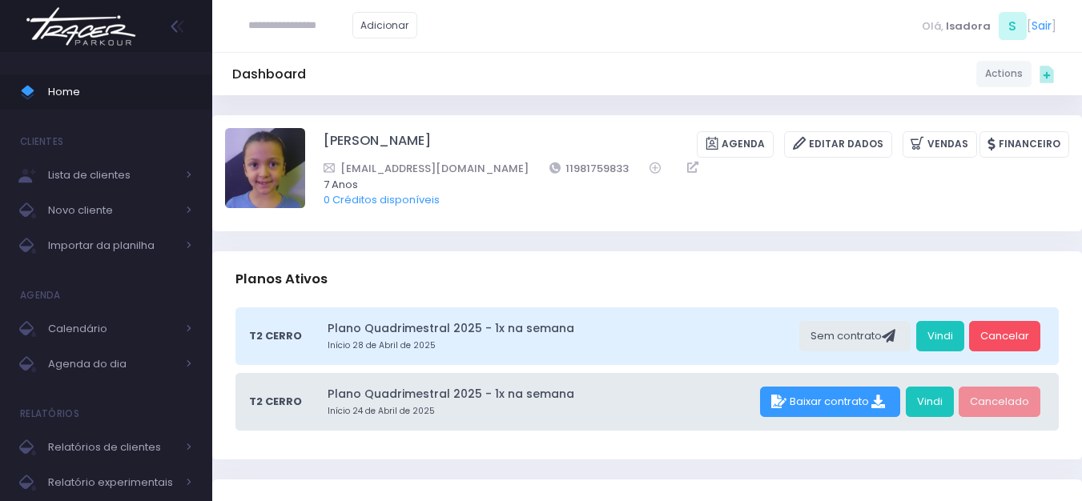
drag, startPoint x: 541, startPoint y: 165, endPoint x: 498, endPoint y: 155, distance: 44.5
click at [498, 155] on div "Isabel Silveira Chulam Agenda Editar Dados Vendas Financeiro susanaamaralsilvei…" at bounding box center [697, 173] width 746 height 90
click at [546, 180] on span "7 Anos" at bounding box center [686, 185] width 725 height 16
drag, startPoint x: 645, startPoint y: 163, endPoint x: 577, endPoint y: 165, distance: 68.1
click at [577, 165] on div "susanaamaralsilveira@yahoo.com.br 11981759833" at bounding box center [686, 168] width 725 height 17
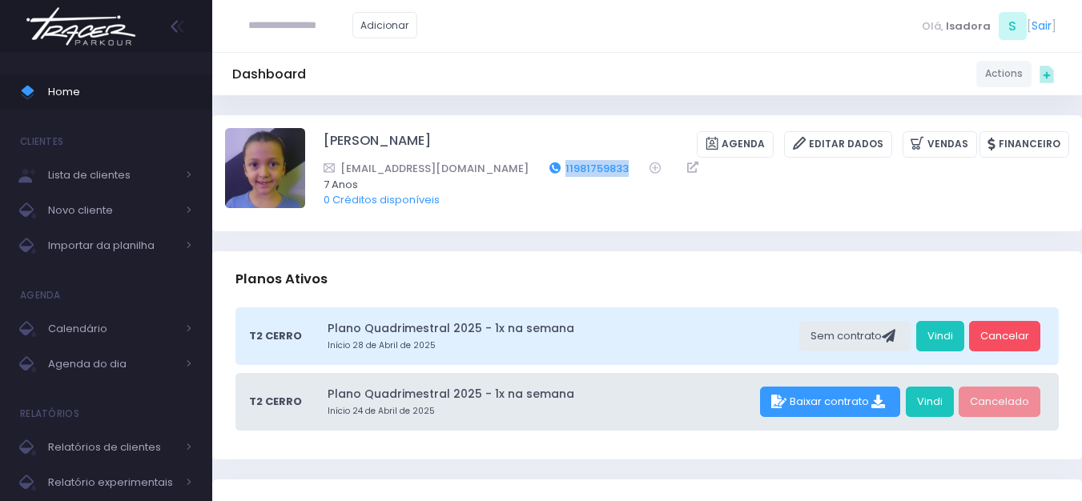
copy link "11981759833"
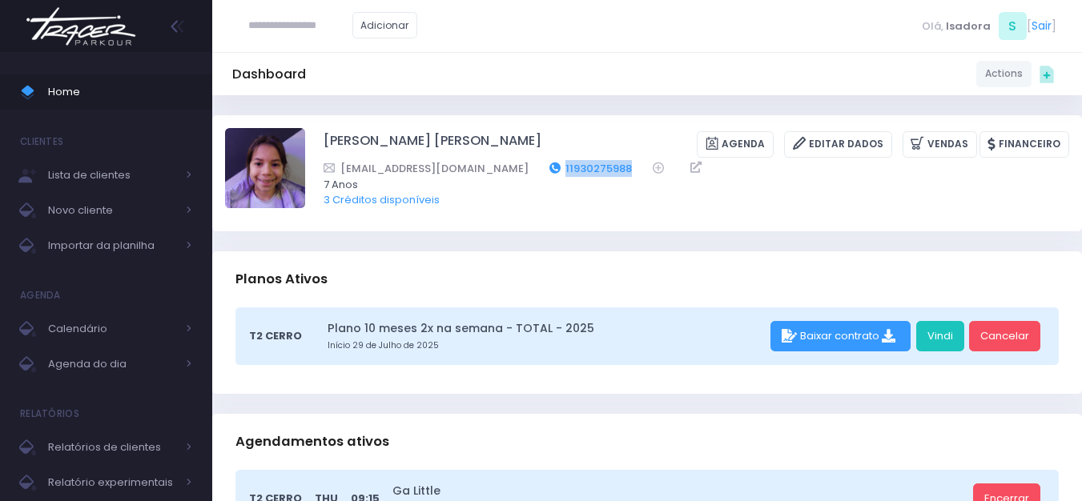
drag, startPoint x: 605, startPoint y: 162, endPoint x: 528, endPoint y: 166, distance: 77.8
click at [529, 165] on div "[EMAIL_ADDRESS][DOMAIN_NAME] 11930275988" at bounding box center [686, 168] width 725 height 17
copy link "11930275988"
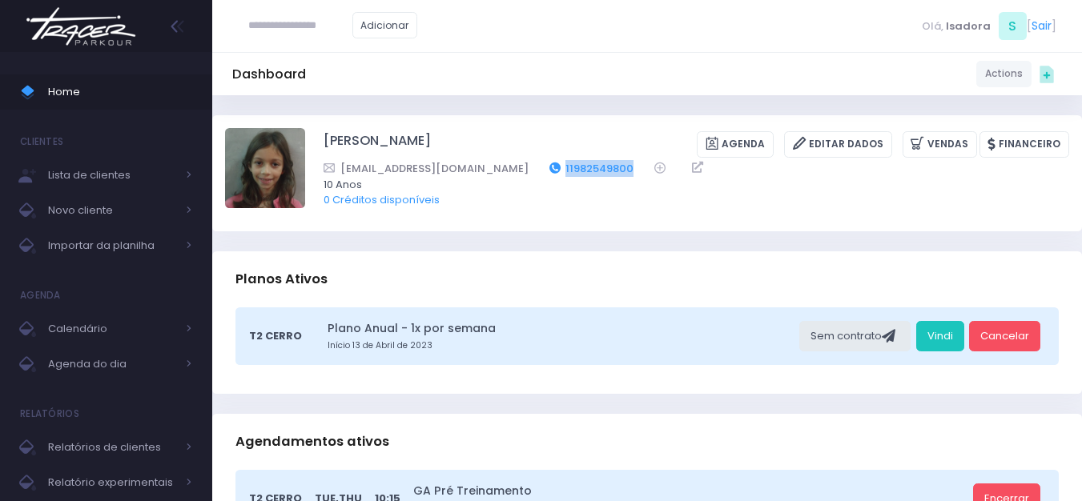
drag, startPoint x: 577, startPoint y: 166, endPoint x: 499, endPoint y: 165, distance: 77.7
click at [499, 165] on div "alecyrineu@yahoo.com 11982549800" at bounding box center [686, 168] width 725 height 17
copy link "11982549800"
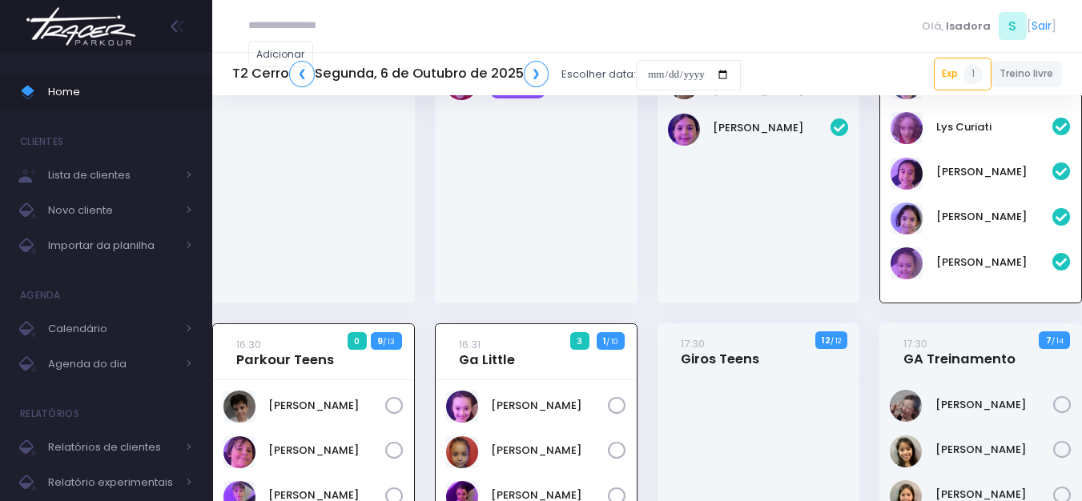
scroll to position [115, 0]
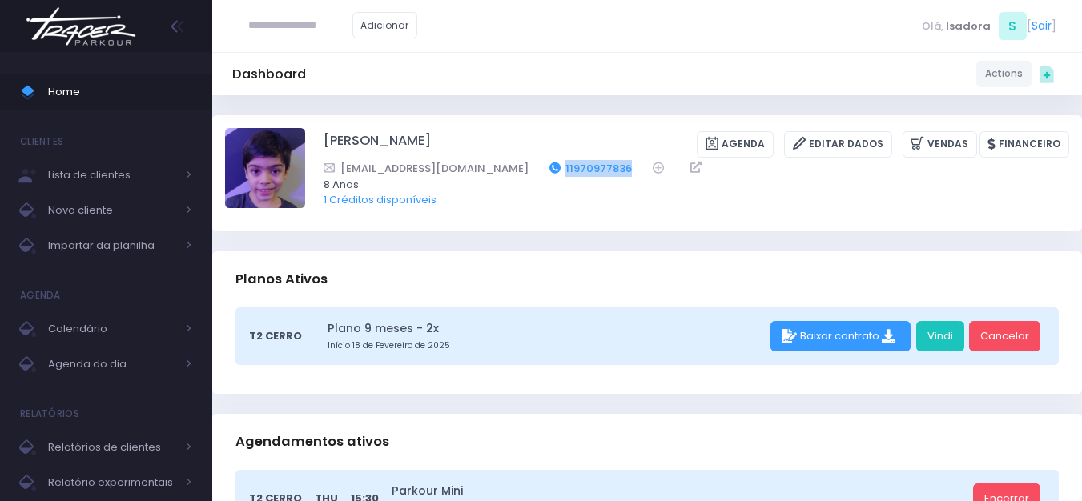
drag, startPoint x: 551, startPoint y: 168, endPoint x: 523, endPoint y: 163, distance: 28.6
click at [523, 163] on div "[EMAIL_ADDRESS][DOMAIN_NAME] 11970977836" at bounding box center [686, 168] width 725 height 17
copy link "11970977836"
drag, startPoint x: 597, startPoint y: 171, endPoint x: 531, endPoint y: 171, distance: 66.5
click at [531, 171] on div "[EMAIL_ADDRESS][DOMAIN_NAME] 11970977836" at bounding box center [686, 168] width 725 height 17
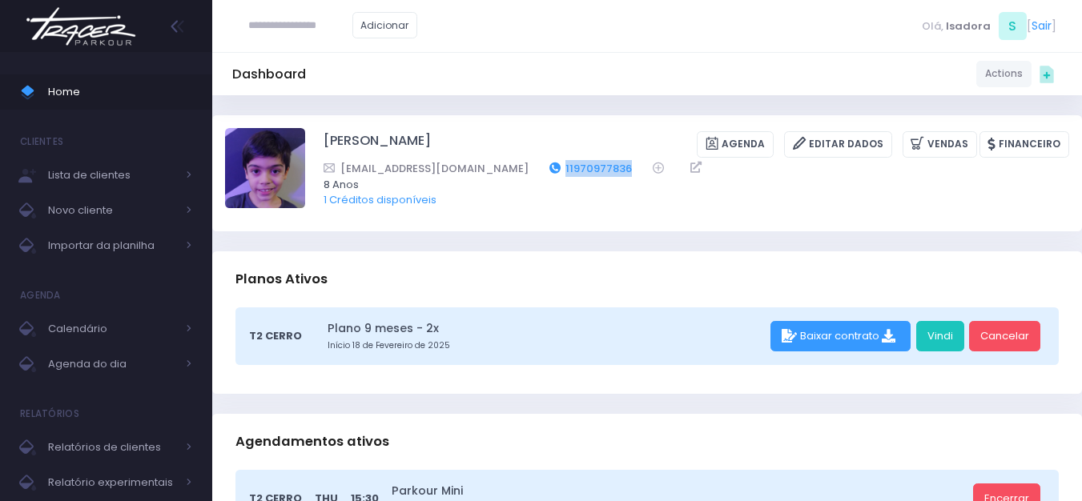
copy link "11970977836"
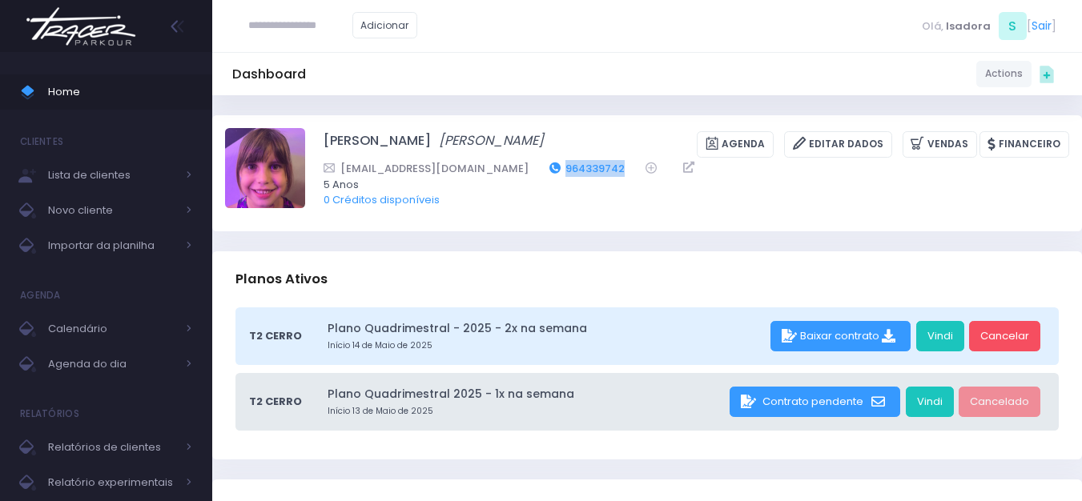
drag, startPoint x: 583, startPoint y: 189, endPoint x: 524, endPoint y: 188, distance: 59.3
click at [524, 177] on div "loa_cardoso@hotmail.com 964339742" at bounding box center [686, 168] width 725 height 17
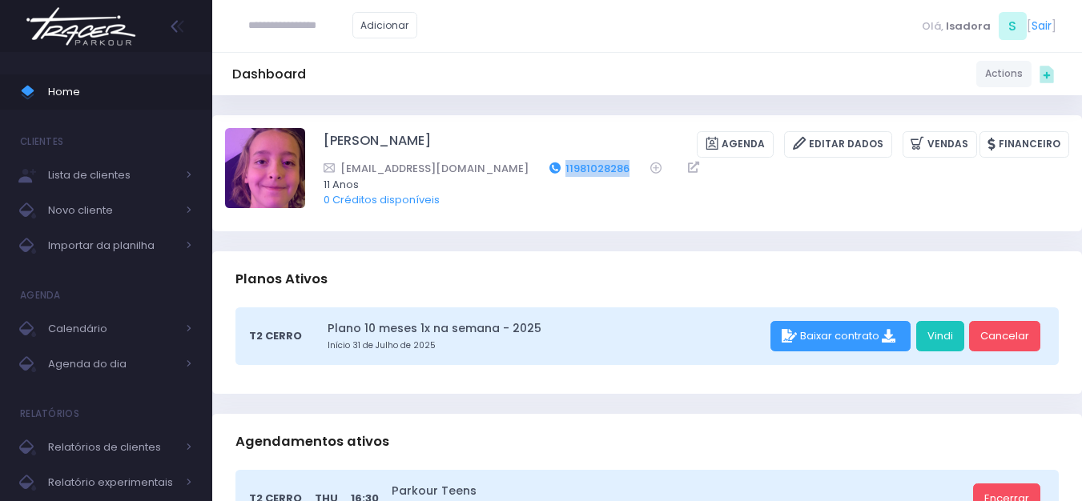
drag, startPoint x: 606, startPoint y: 171, endPoint x: 534, endPoint y: 165, distance: 72.3
click at [534, 165] on div "rosanesommer@hotmail.com 11981028286" at bounding box center [686, 168] width 725 height 17
copy link "11981028286"
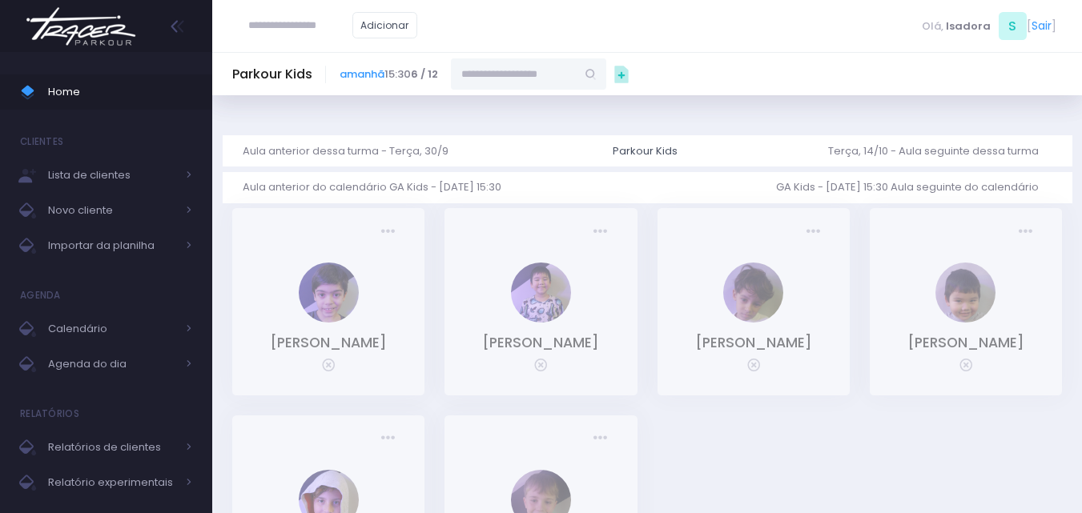
click at [354, 273] on div "GM" at bounding box center [328, 295] width 146 height 65
click at [341, 344] on link "[PERSON_NAME]" at bounding box center [328, 342] width 117 height 19
click at [380, 349] on link "[PERSON_NAME]" at bounding box center [328, 342] width 117 height 19
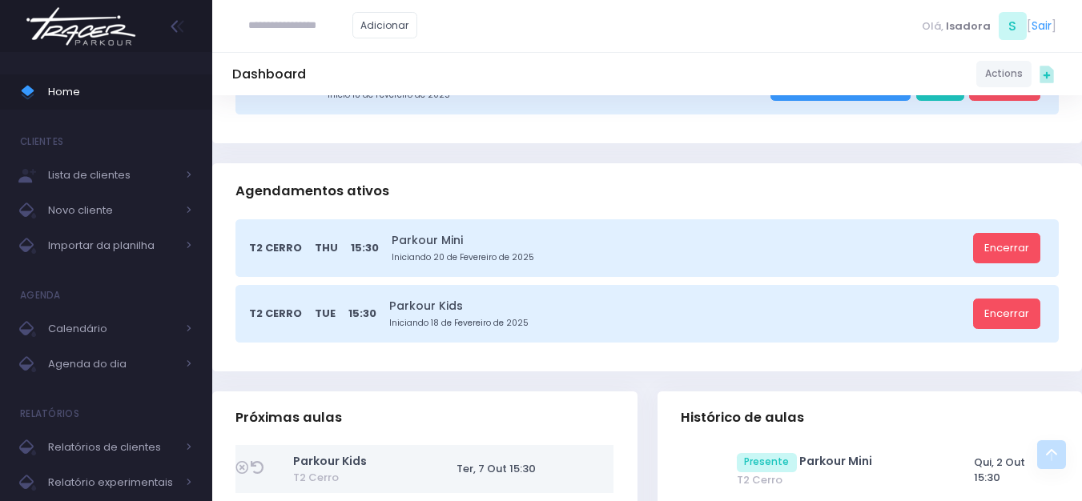
scroll to position [240, 0]
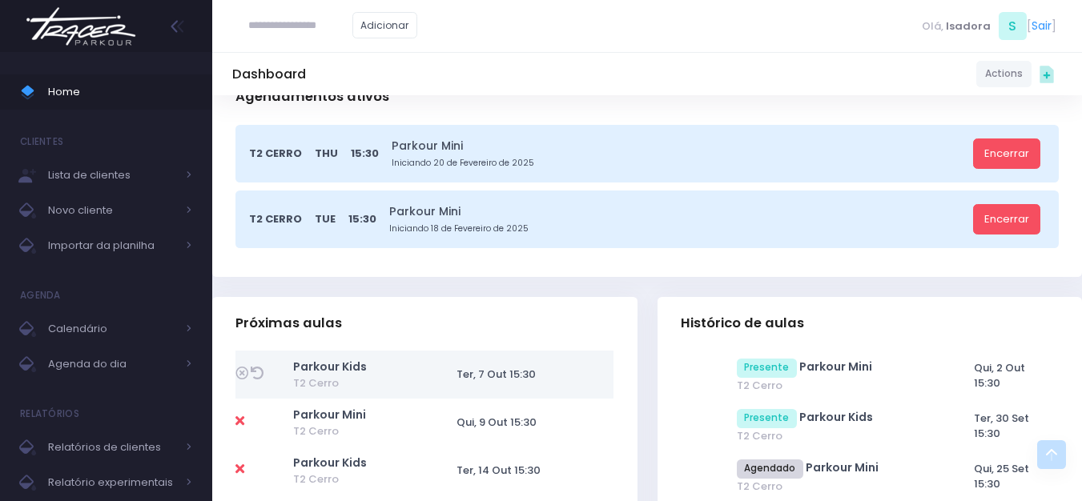
scroll to position [320, 0]
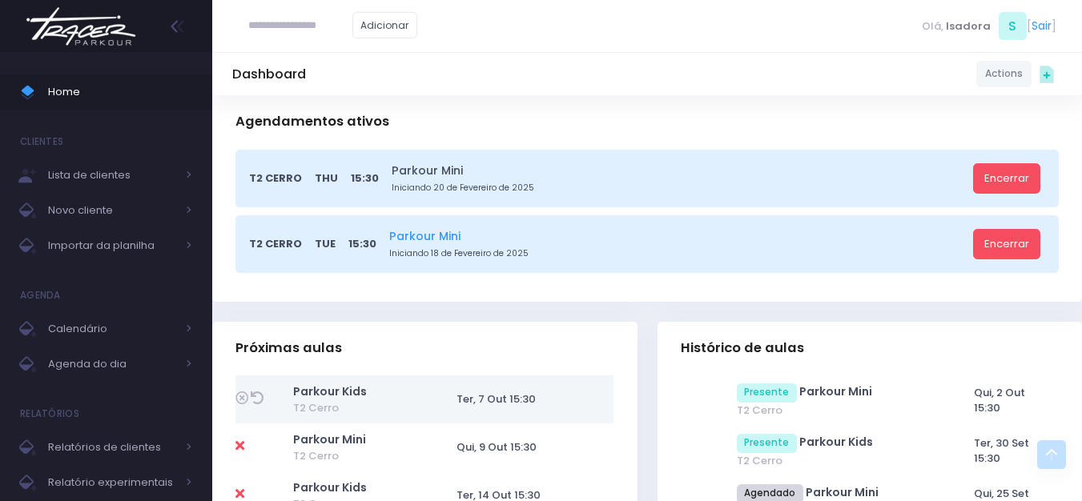
click at [422, 235] on link "Parkour Mini" at bounding box center [678, 236] width 578 height 17
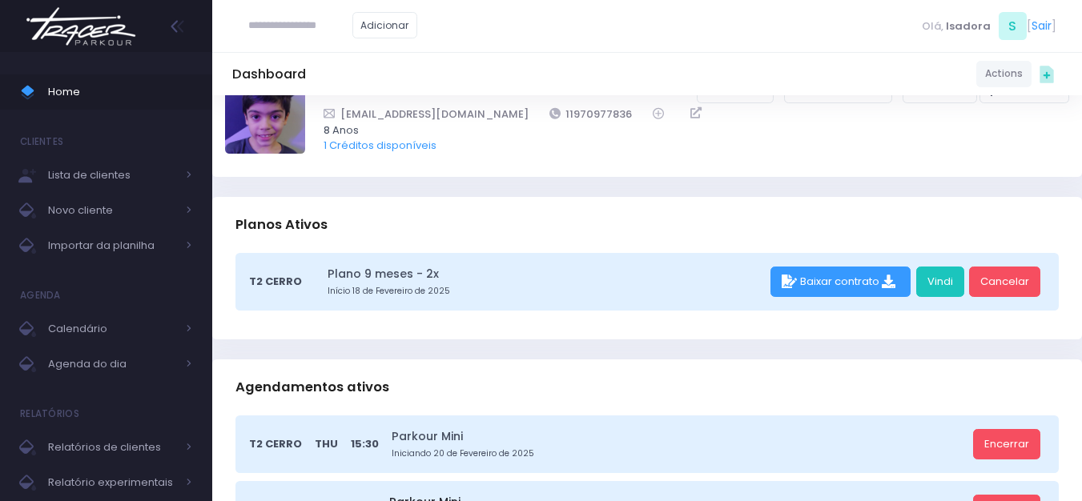
scroll to position [160, 0]
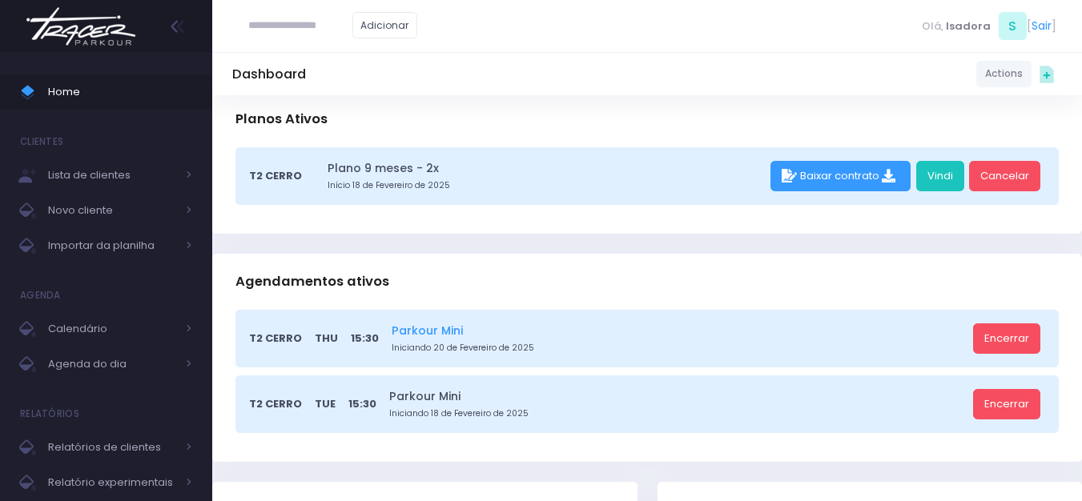
click at [423, 331] on link "Parkour Mini" at bounding box center [680, 331] width 576 height 17
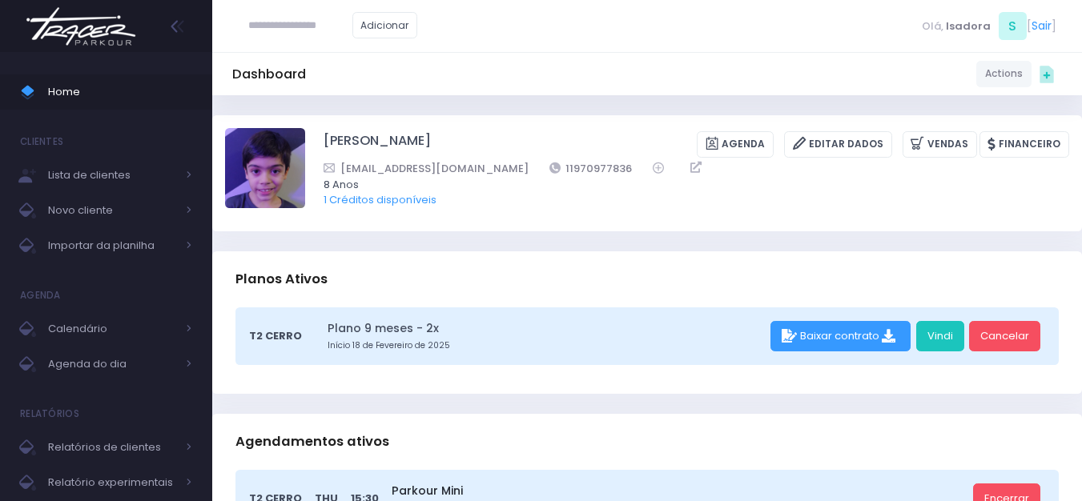
scroll to position [320, 0]
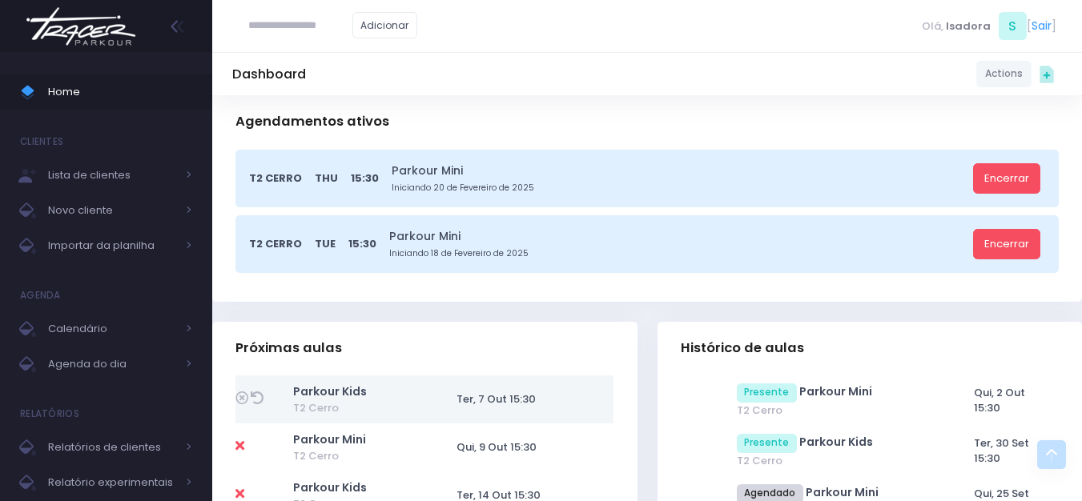
click at [64, 10] on img at bounding box center [81, 26] width 122 height 56
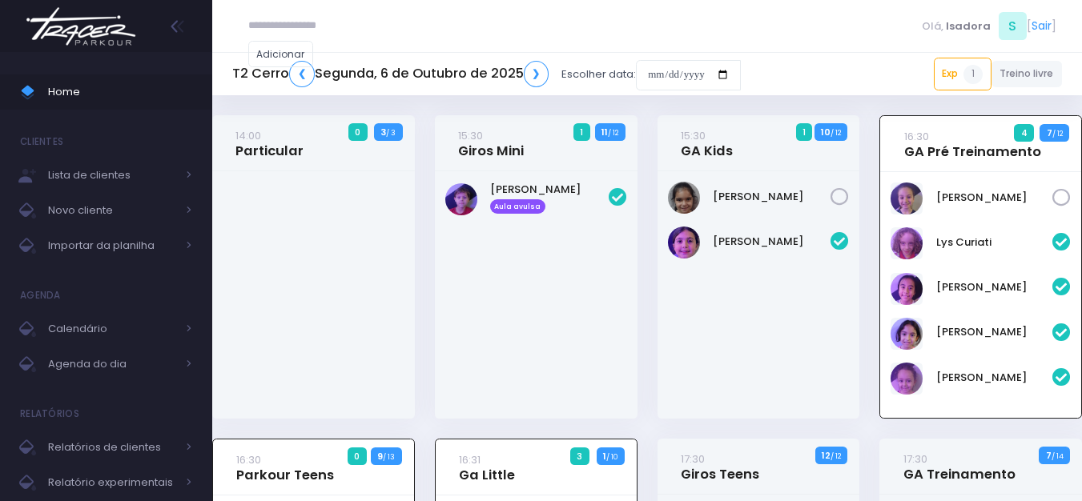
scroll to position [115, 0]
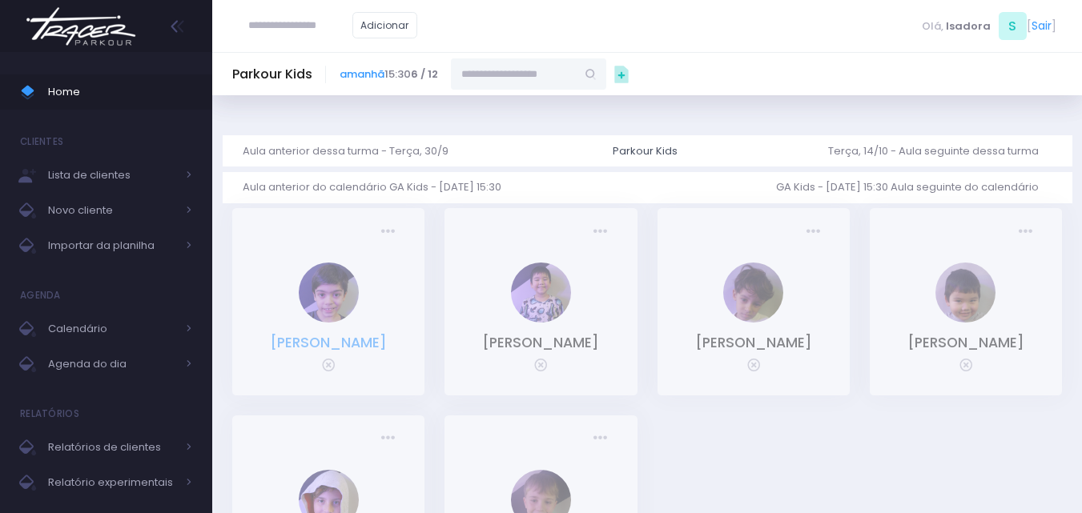
click at [368, 351] on link "[PERSON_NAME]" at bounding box center [328, 342] width 117 height 19
click at [568, 337] on link "Leonardo Arina Scudeller" at bounding box center [540, 342] width 117 height 19
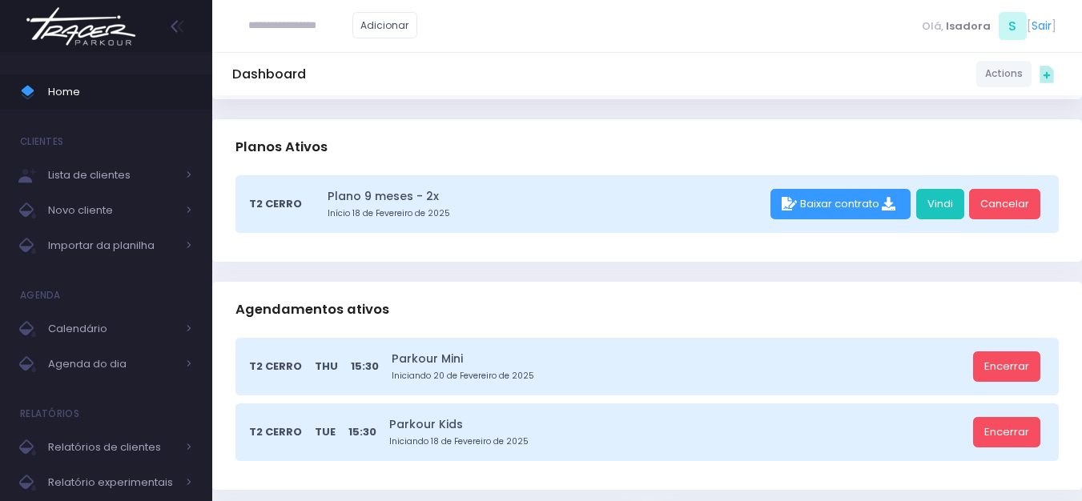
scroll to position [160, 0]
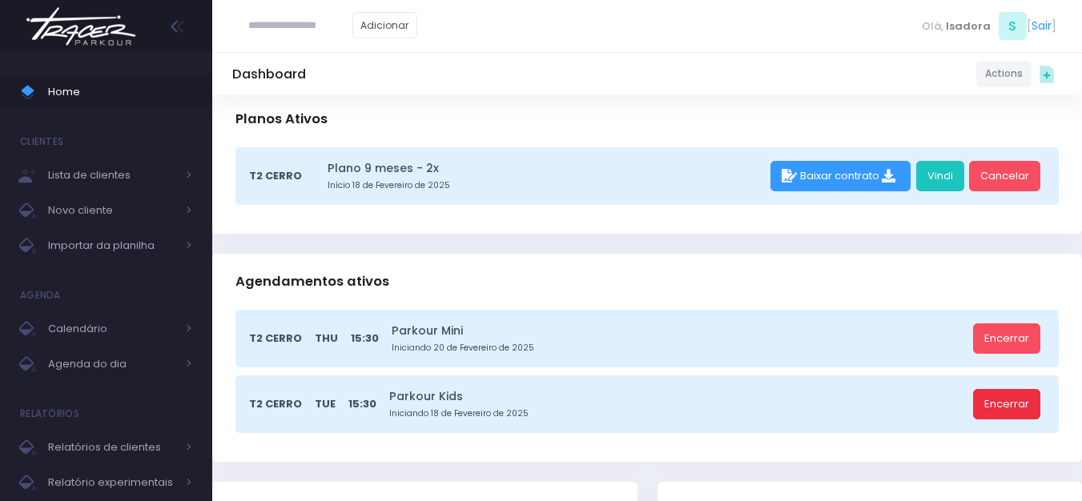
click at [1000, 398] on link "Encerrar" at bounding box center [1006, 404] width 67 height 30
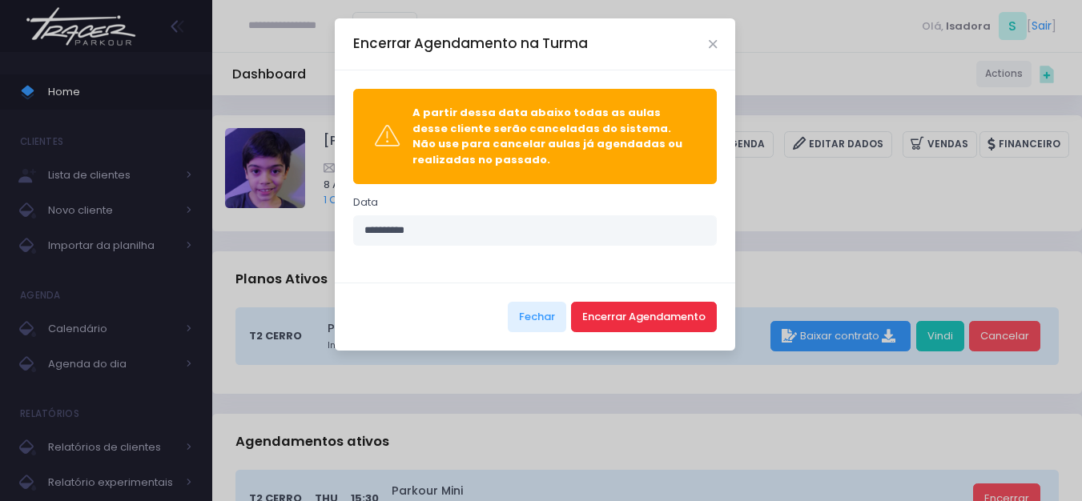
click at [631, 323] on button "Encerrar Agendamento" at bounding box center [644, 317] width 146 height 30
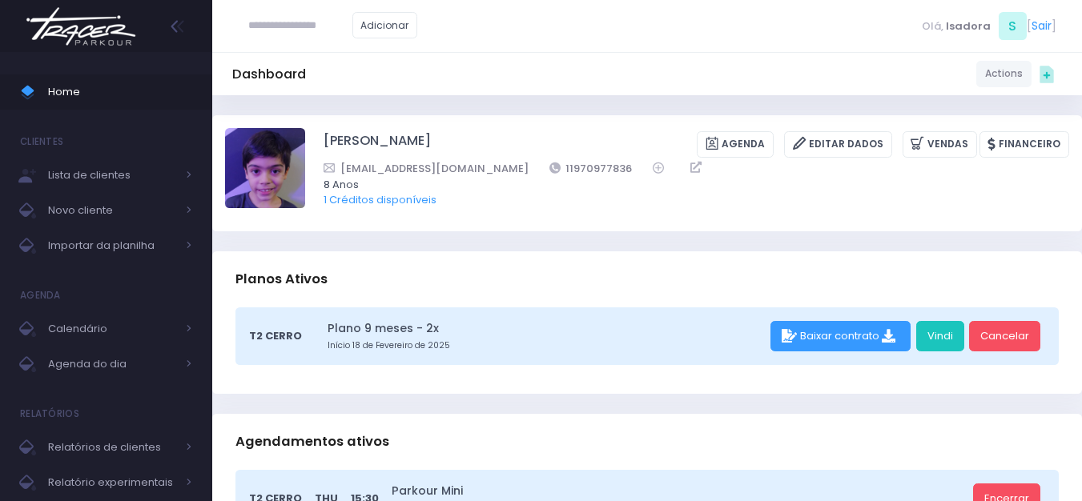
scroll to position [160, 0]
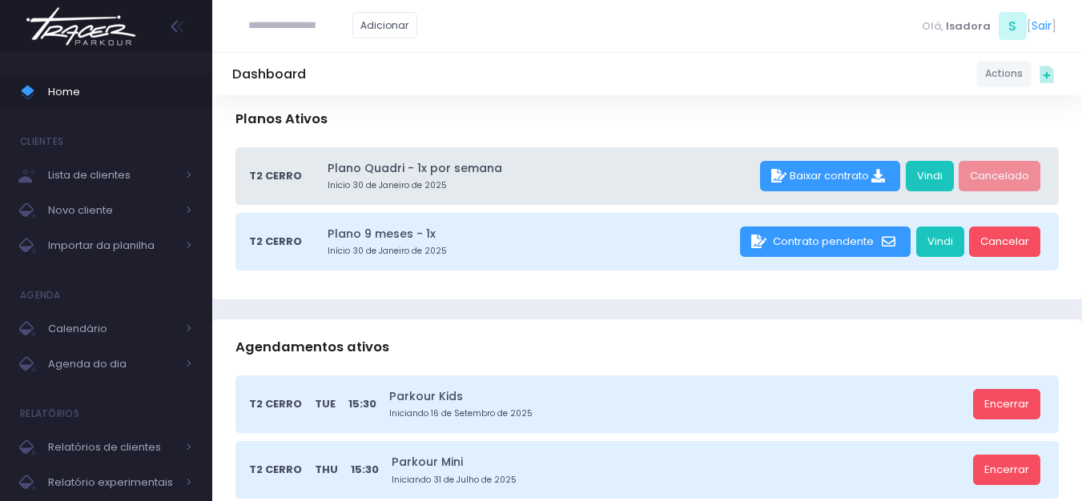
scroll to position [240, 0]
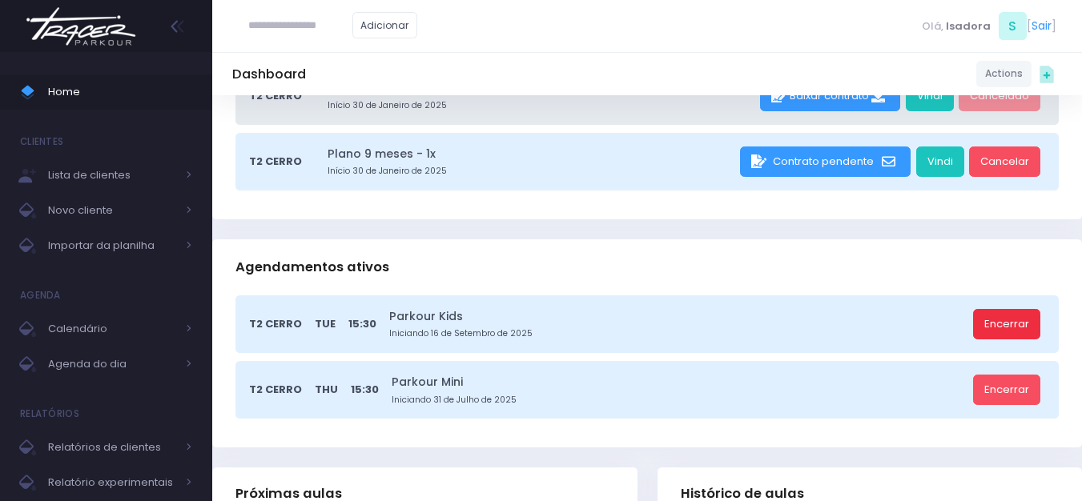
click at [998, 323] on link "Encerrar" at bounding box center [1006, 324] width 67 height 30
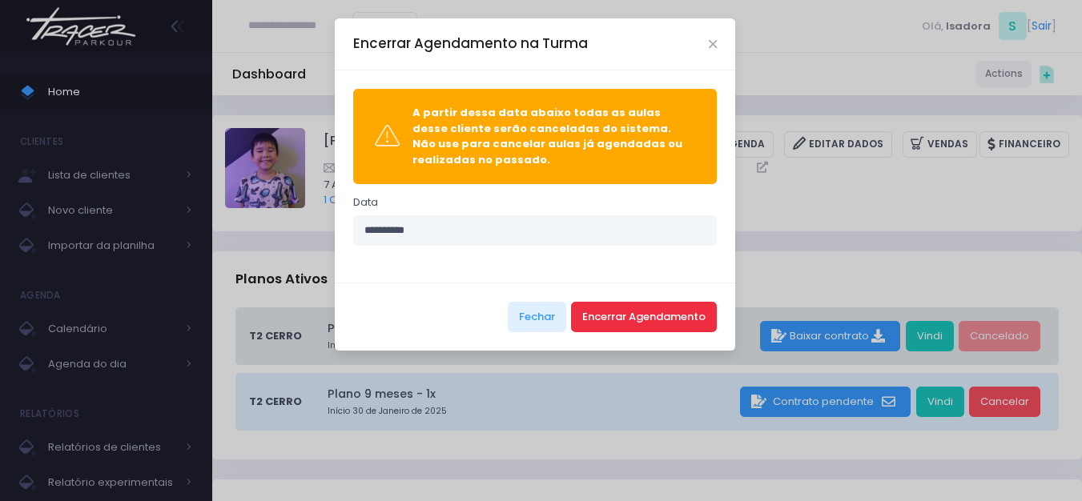
click at [702, 312] on button "Encerrar Agendamento" at bounding box center [644, 317] width 146 height 30
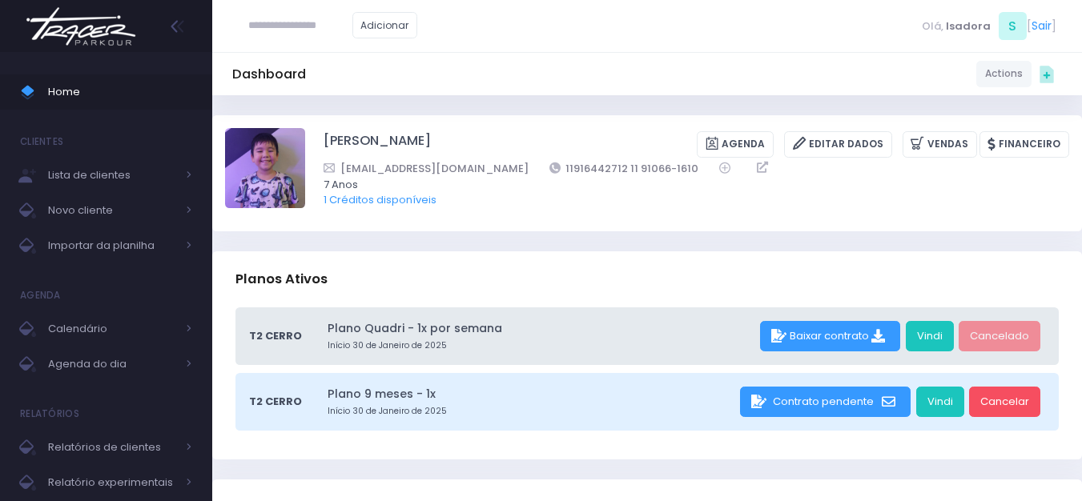
scroll to position [240, 0]
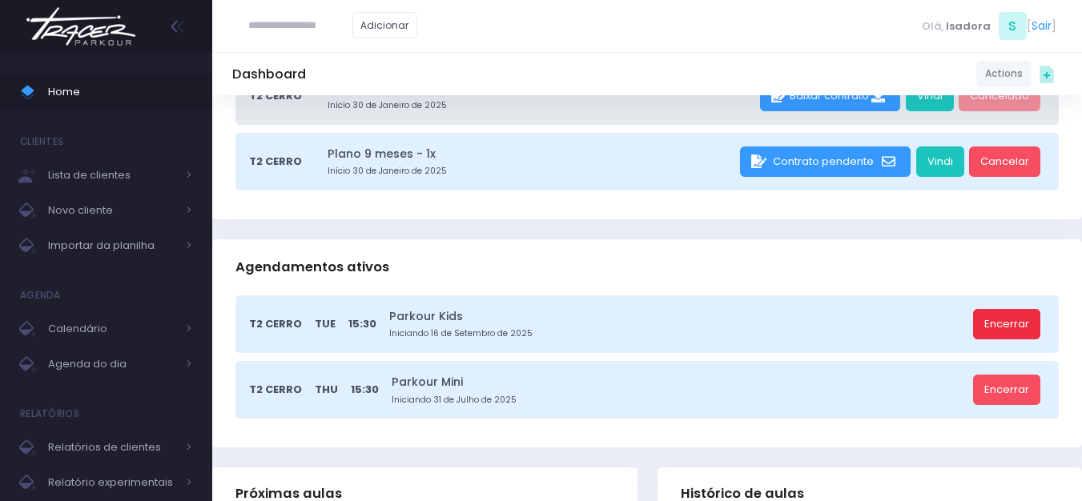
click at [1023, 322] on link "Encerrar" at bounding box center [1006, 324] width 67 height 30
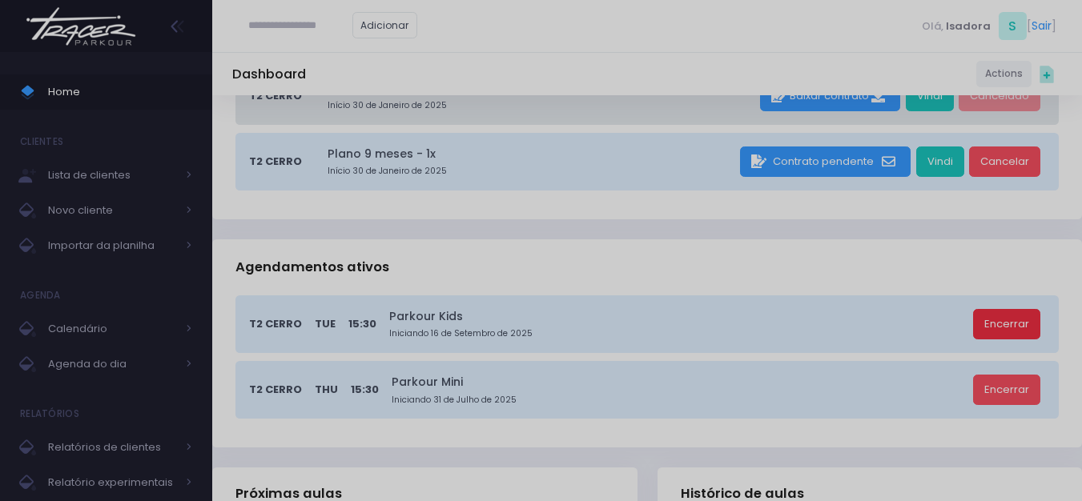
scroll to position [0, 0]
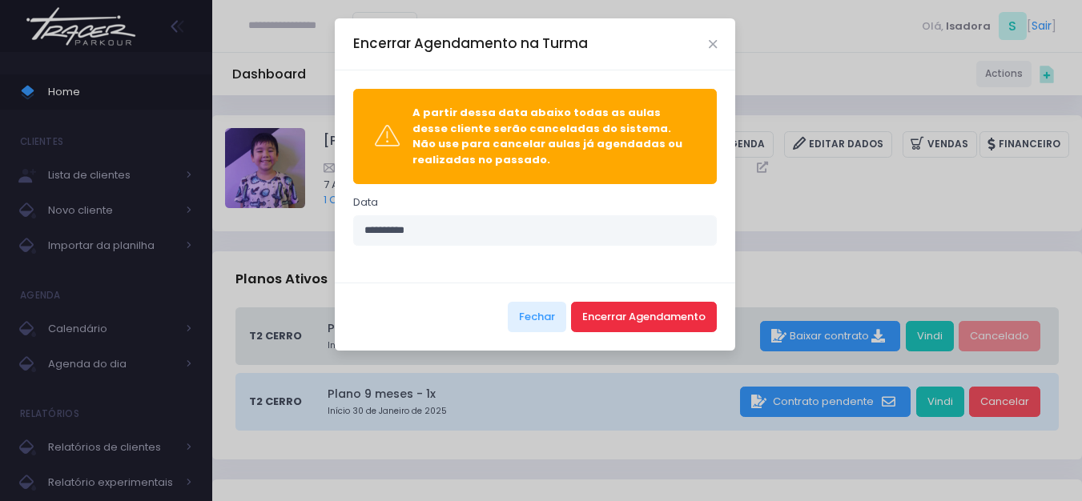
click at [687, 304] on button "Encerrar Agendamento" at bounding box center [644, 317] width 146 height 30
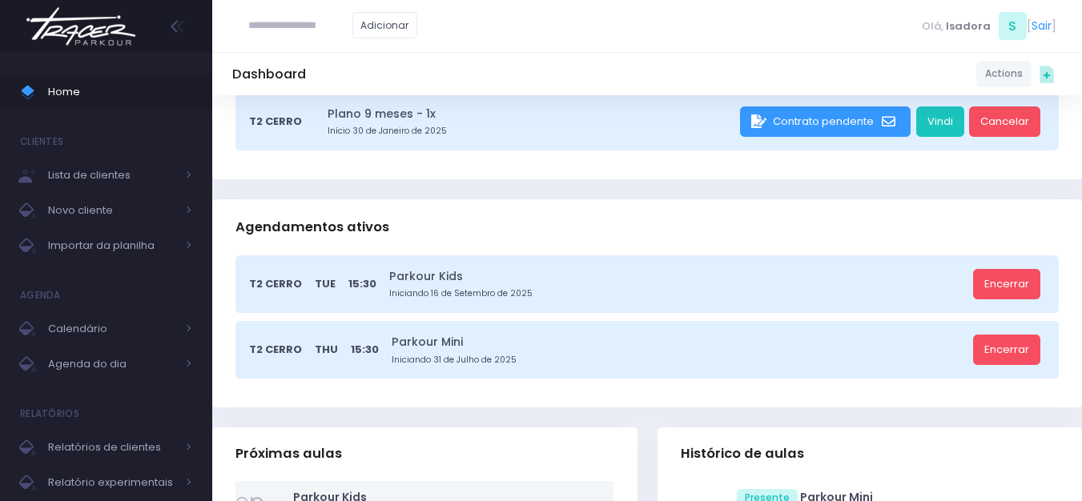
scroll to position [320, 0]
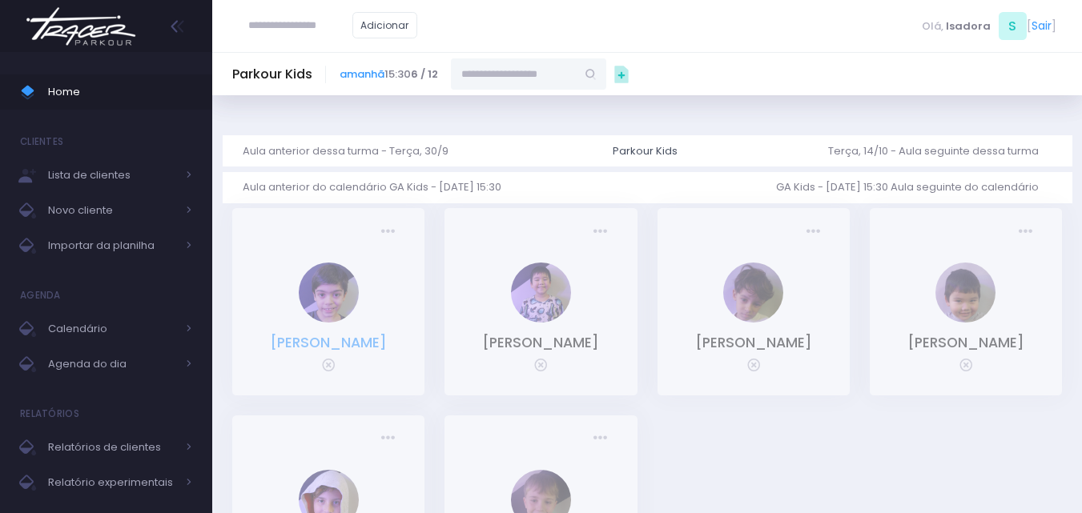
click at [342, 352] on link "[PERSON_NAME]" at bounding box center [328, 342] width 117 height 19
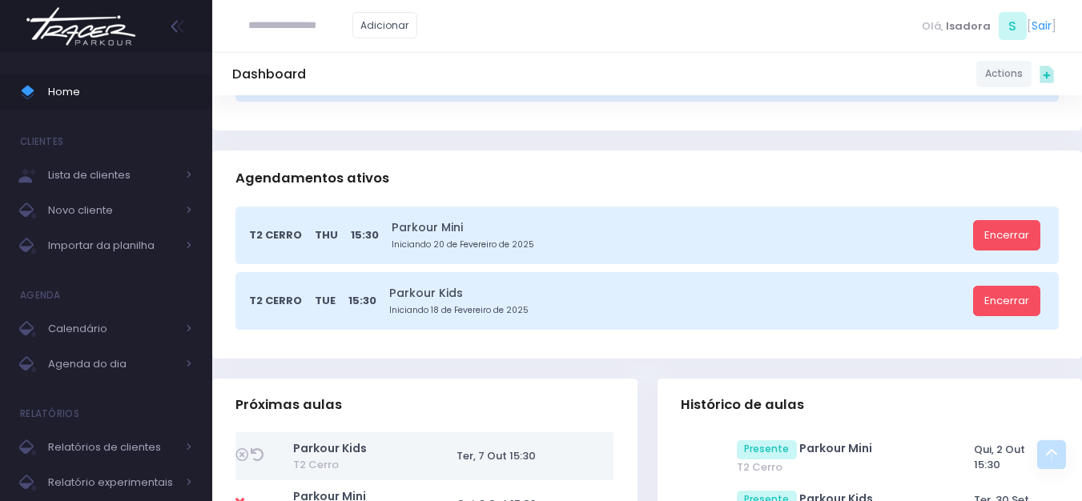
scroll to position [240, 0]
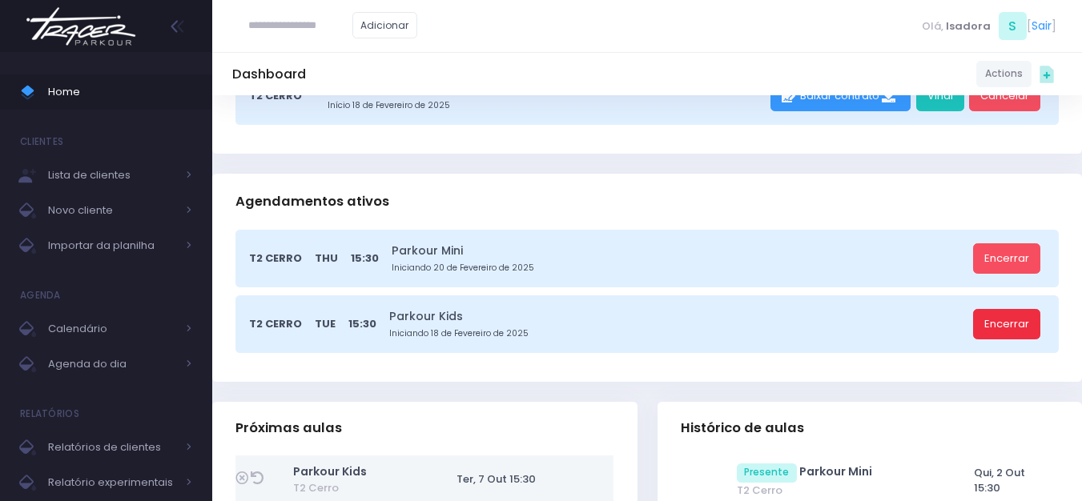
click at [987, 327] on link "Encerrar" at bounding box center [1006, 324] width 67 height 30
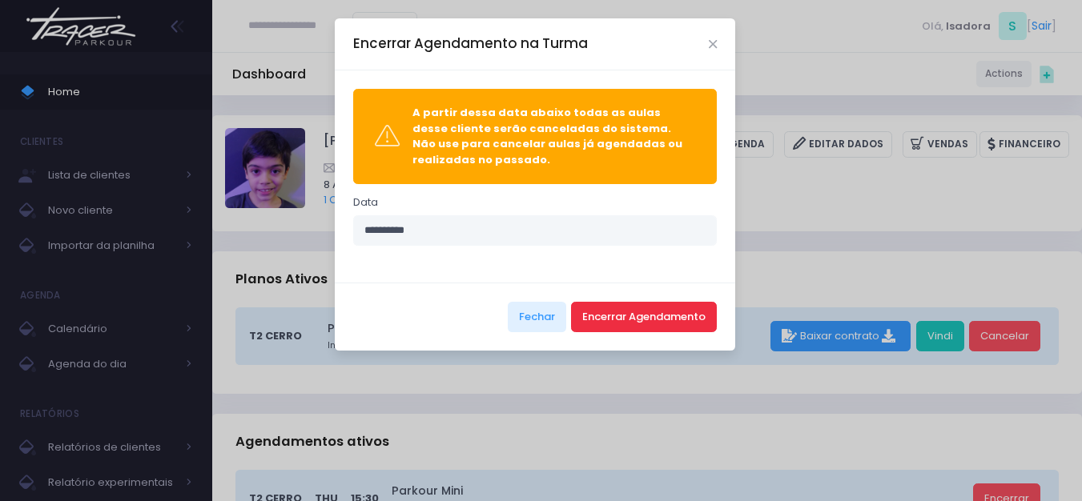
click at [706, 332] on button "Encerrar Agendamento" at bounding box center [644, 317] width 146 height 30
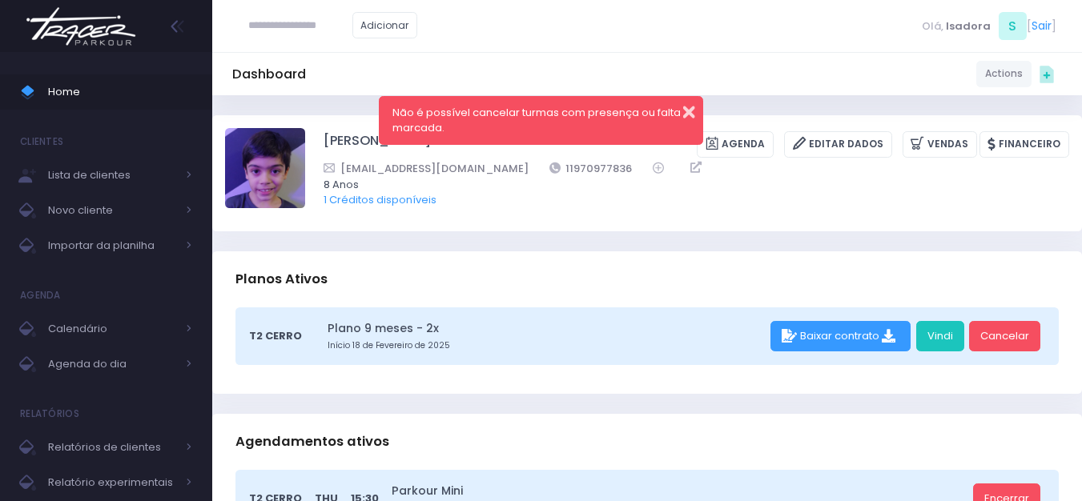
click at [691, 114] on button "button" at bounding box center [678, 110] width 32 height 18
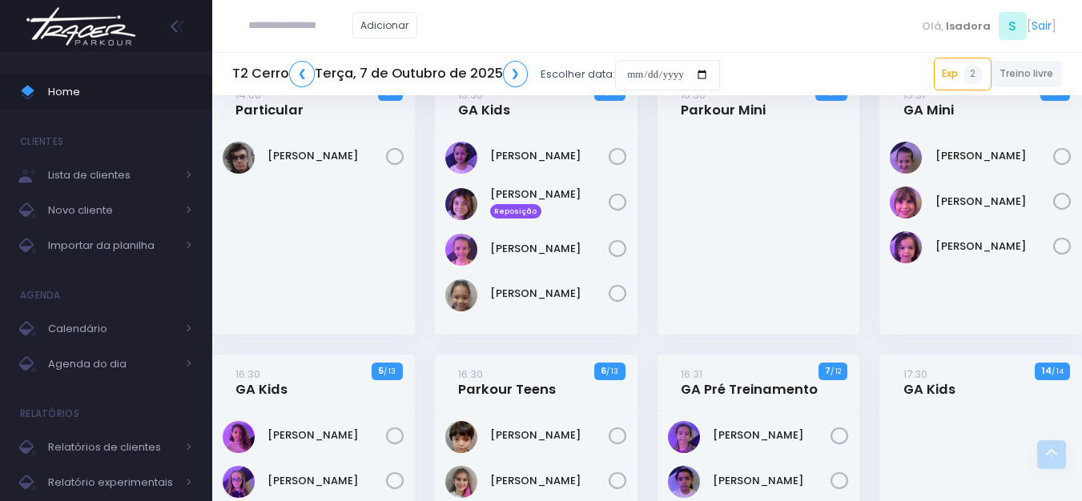
scroll to position [561, 0]
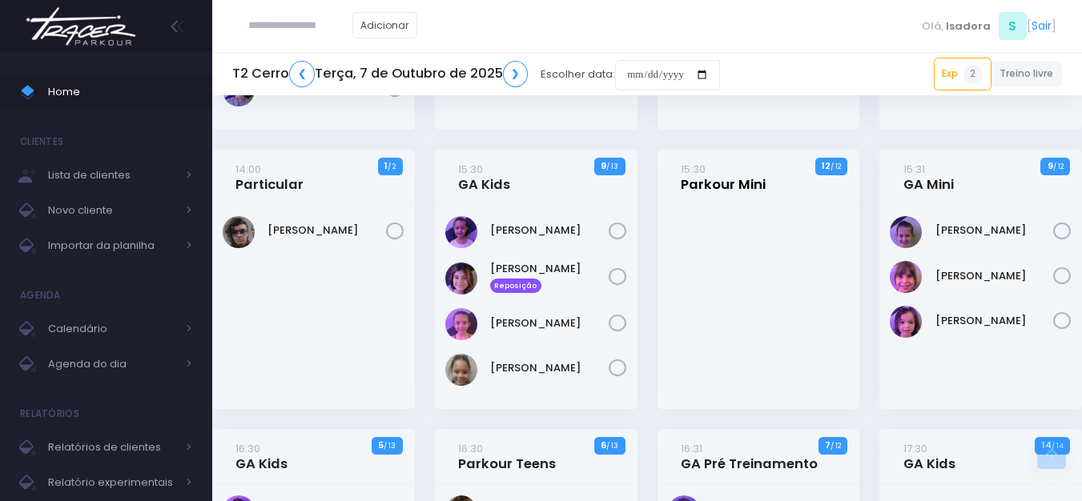
click at [711, 186] on link "15:30 Parkour Mini" at bounding box center [723, 177] width 85 height 32
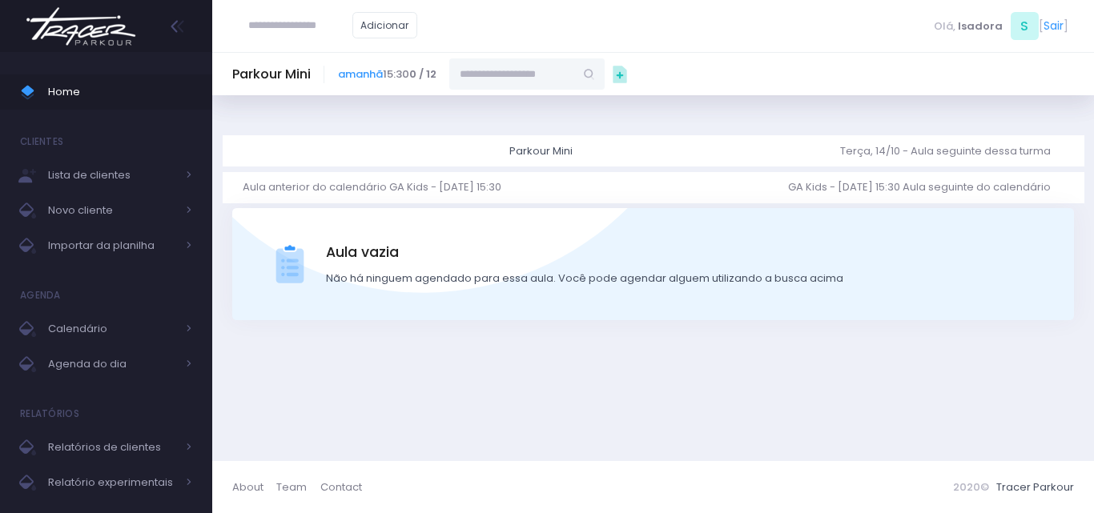
click at [519, 84] on input "text" at bounding box center [511, 73] width 125 height 30
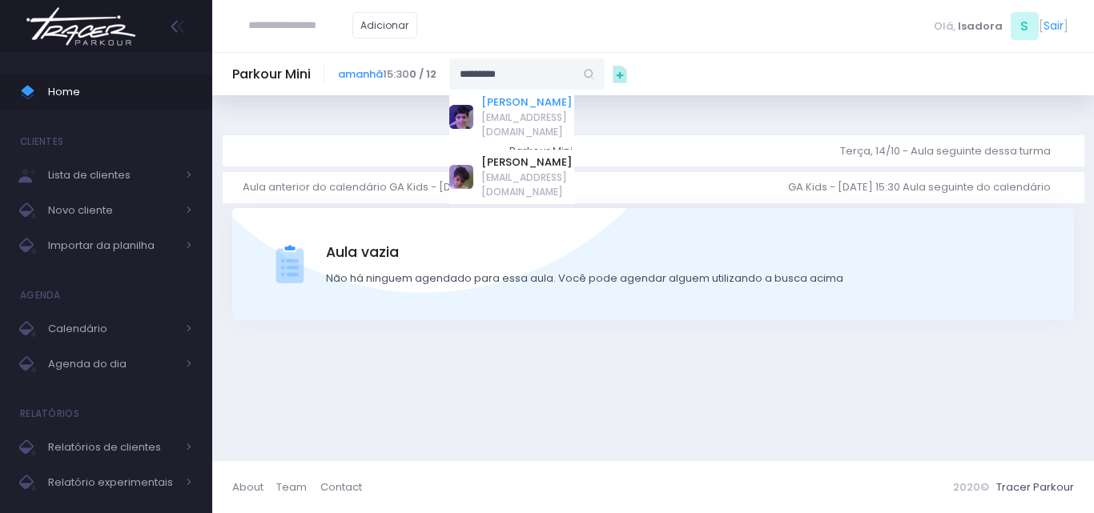
click at [573, 101] on link "[PERSON_NAME]" at bounding box center [527, 102] width 93 height 16
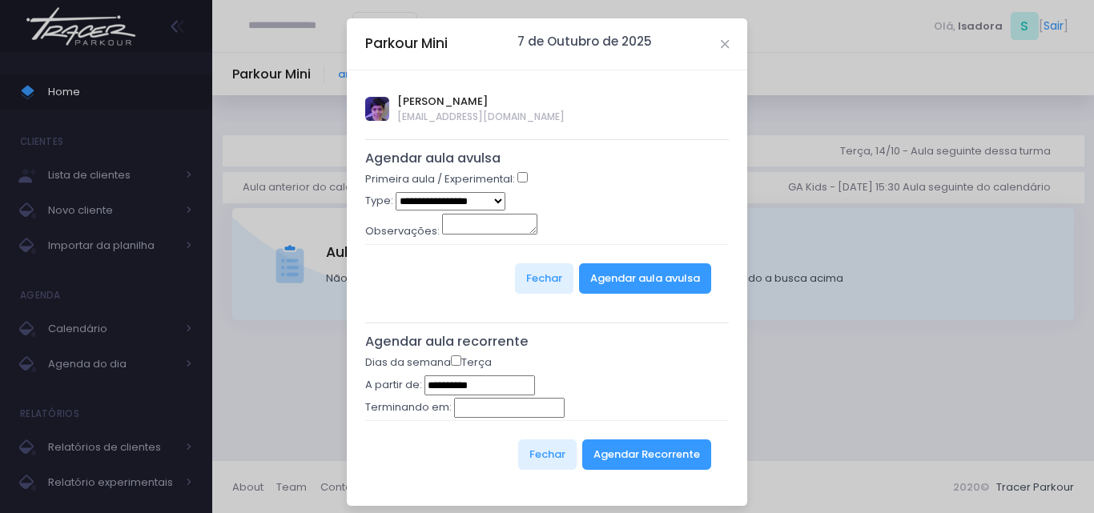
type input "**********"
click at [669, 445] on button "Agendar Recorrente" at bounding box center [646, 455] width 129 height 30
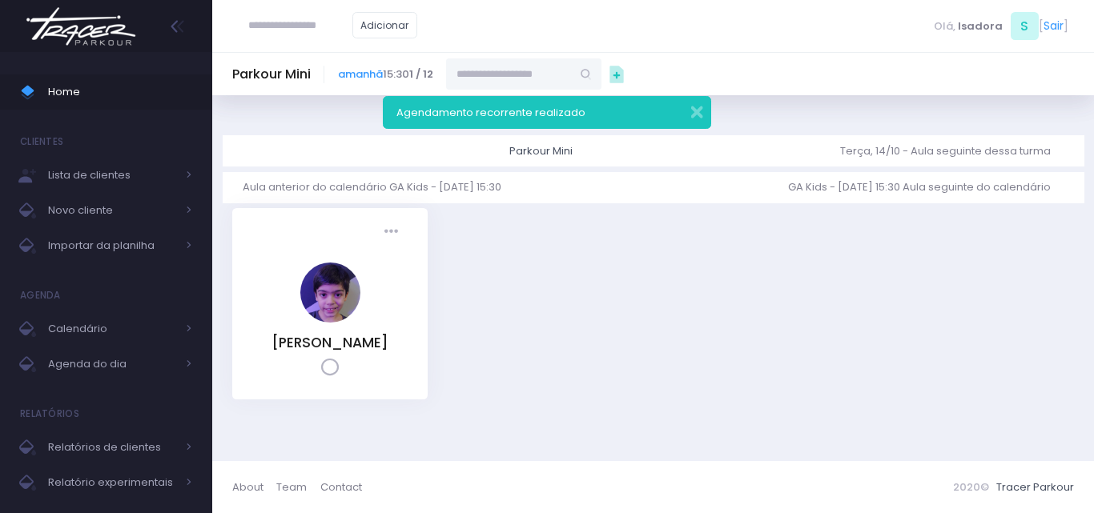
click at [538, 81] on input "text" at bounding box center [508, 73] width 125 height 30
click at [549, 150] on div "Miguel Minghetti khaue.minghetti@gmail.com" at bounding box center [508, 177] width 125 height 55
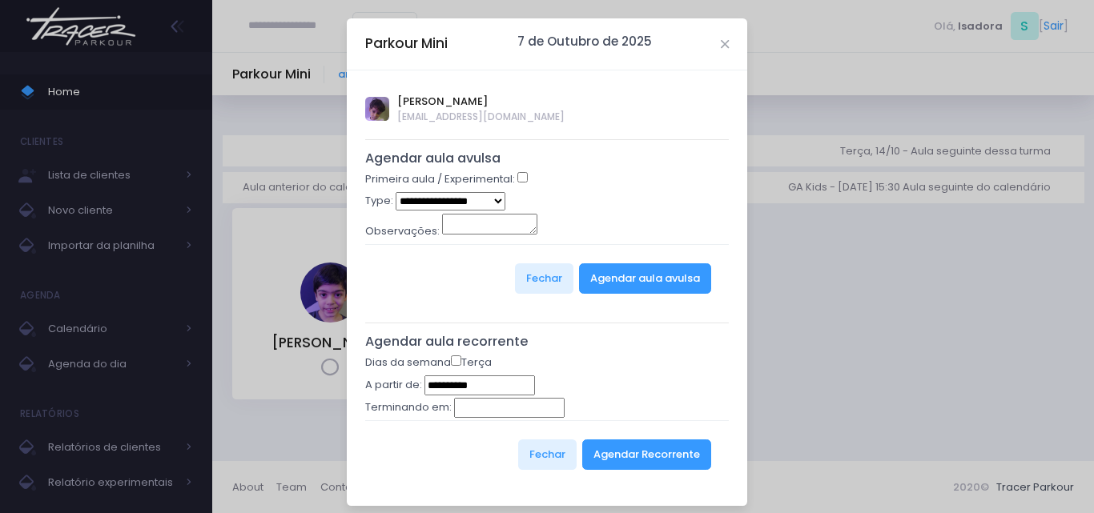
type input "**********"
click at [645, 453] on button "Agendar Recorrente" at bounding box center [646, 455] width 129 height 30
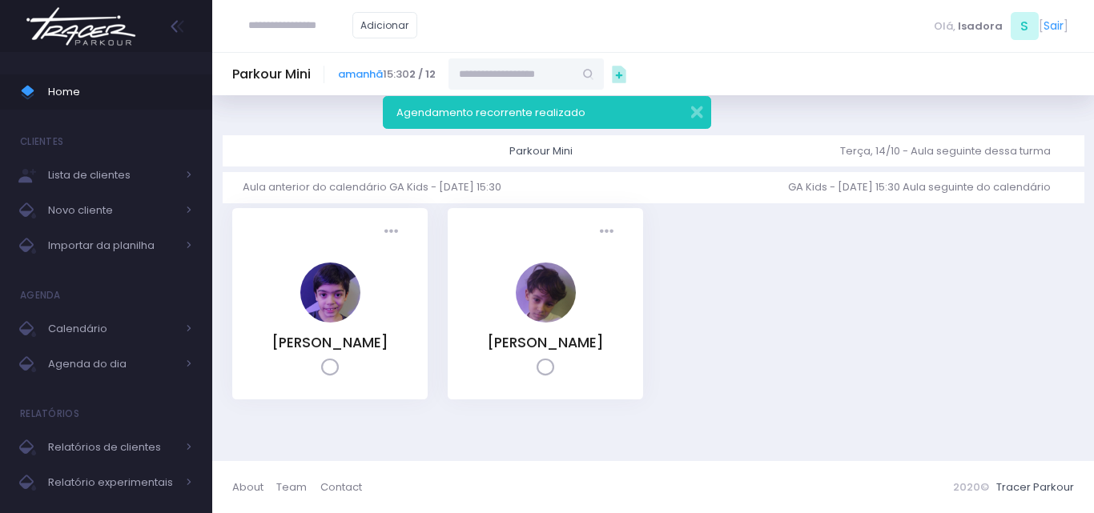
click at [557, 66] on input "text" at bounding box center [510, 73] width 125 height 30
click at [691, 103] on button "button" at bounding box center [686, 110] width 32 height 18
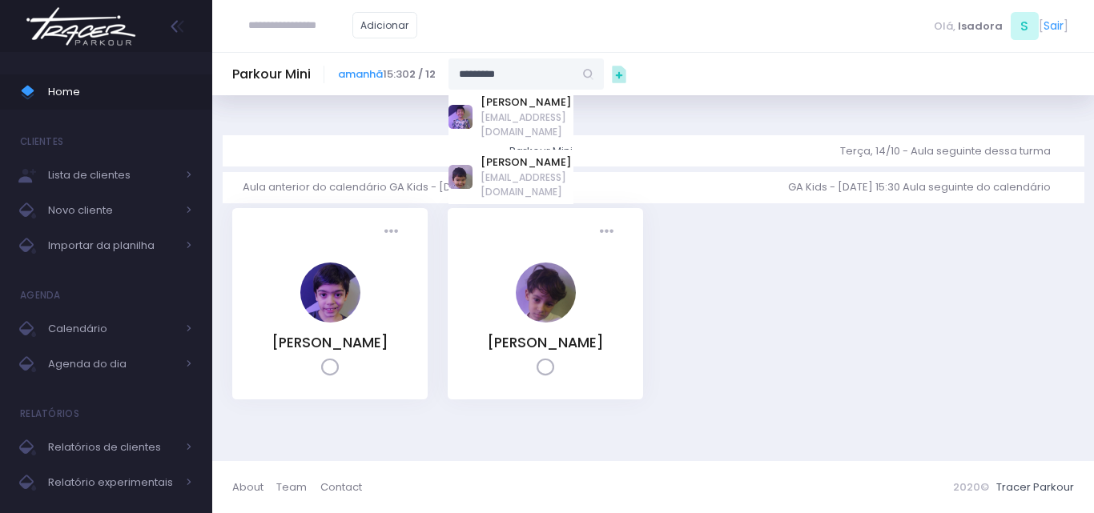
click at [572, 71] on input "*********" at bounding box center [510, 73] width 125 height 30
click at [559, 104] on link "[PERSON_NAME]" at bounding box center [526, 102] width 93 height 16
type input "**********"
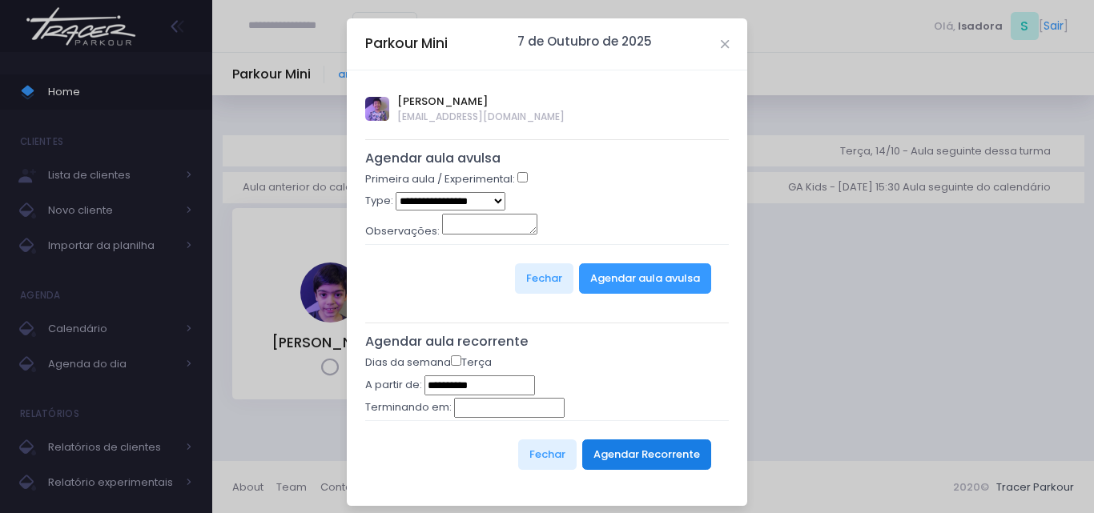
click at [661, 457] on button "Agendar Recorrente" at bounding box center [646, 455] width 129 height 30
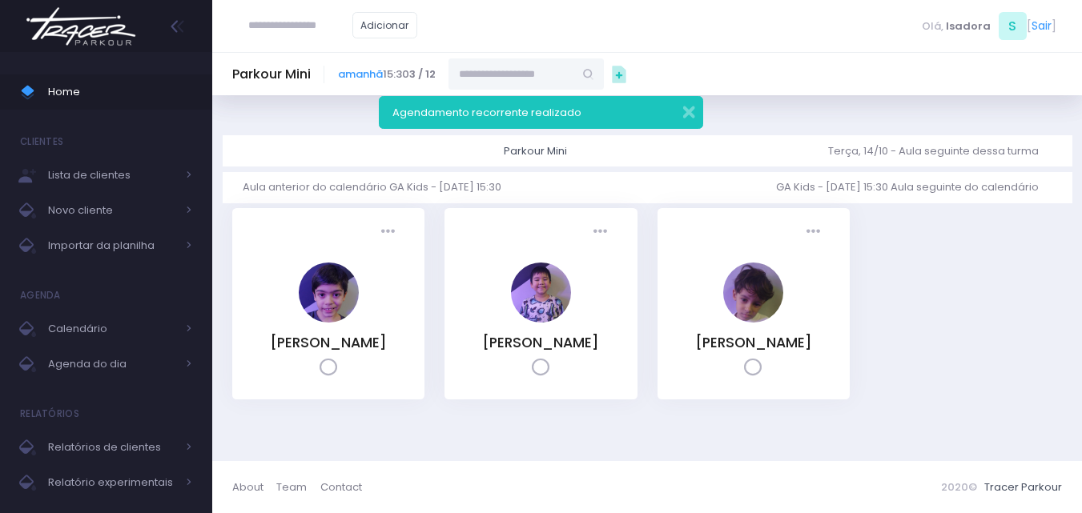
click at [565, 67] on input "text" at bounding box center [510, 73] width 125 height 30
click at [684, 104] on button "button" at bounding box center [678, 110] width 32 height 18
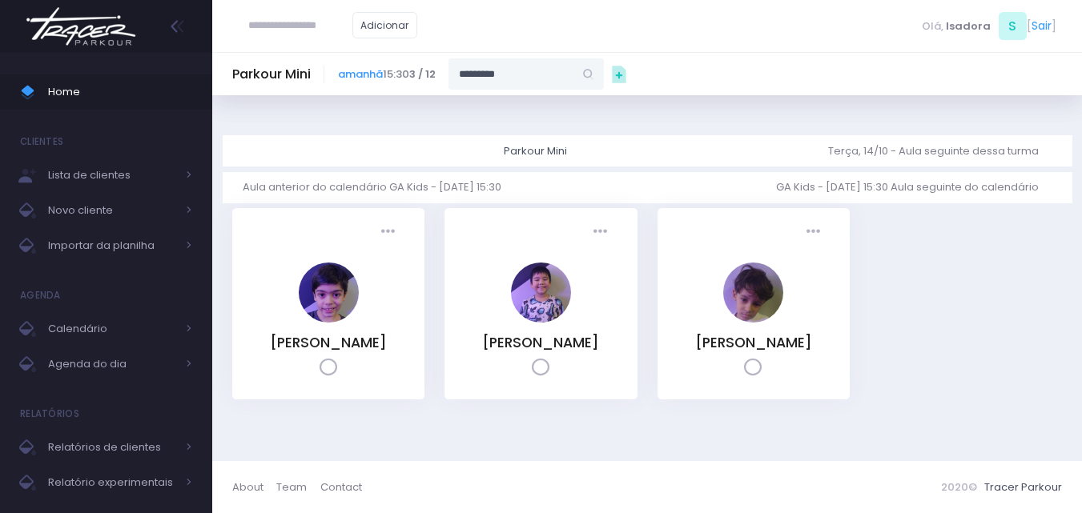
click at [562, 69] on input "*********" at bounding box center [510, 73] width 125 height 30
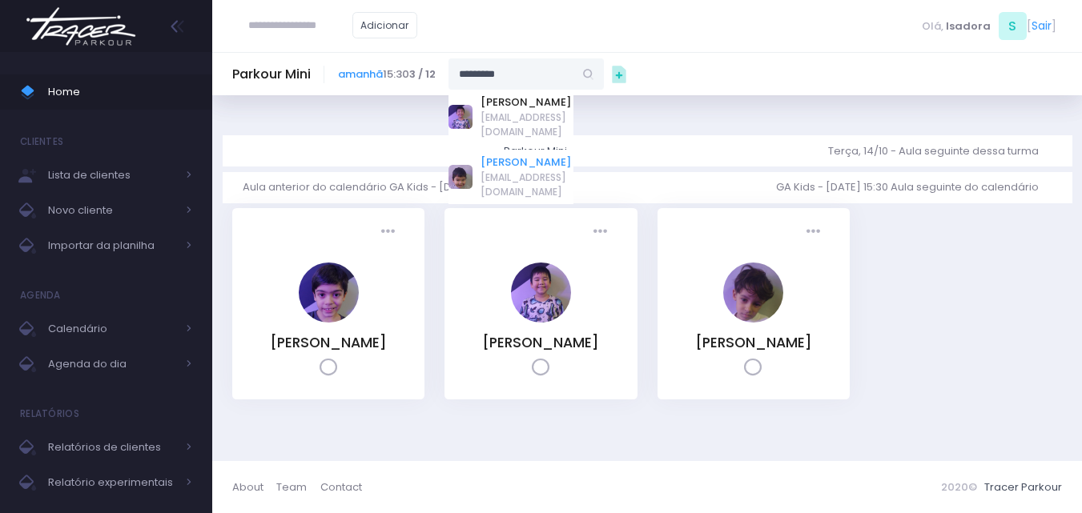
click at [543, 163] on link "[PERSON_NAME]" at bounding box center [526, 163] width 93 height 16
type input "**********"
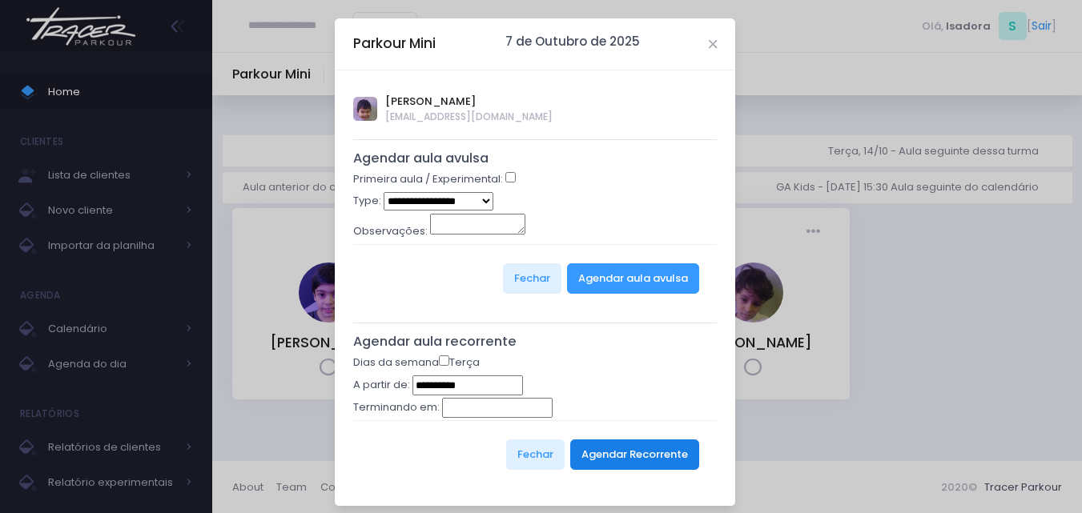
click at [611, 453] on button "Agendar Recorrente" at bounding box center [634, 455] width 129 height 30
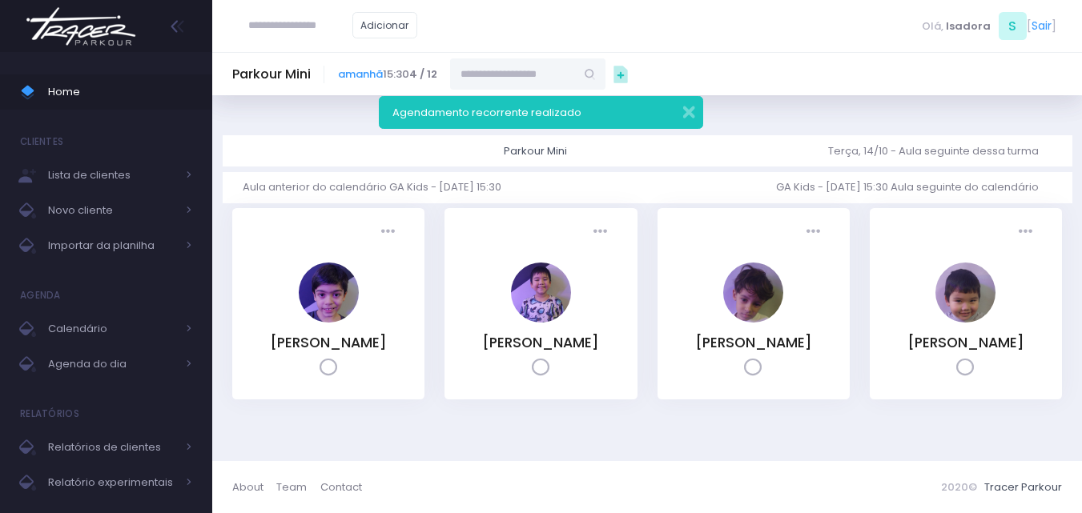
drag, startPoint x: 580, startPoint y: 72, endPoint x: 597, endPoint y: 66, distance: 17.7
click at [575, 71] on input "text" at bounding box center [512, 73] width 125 height 30
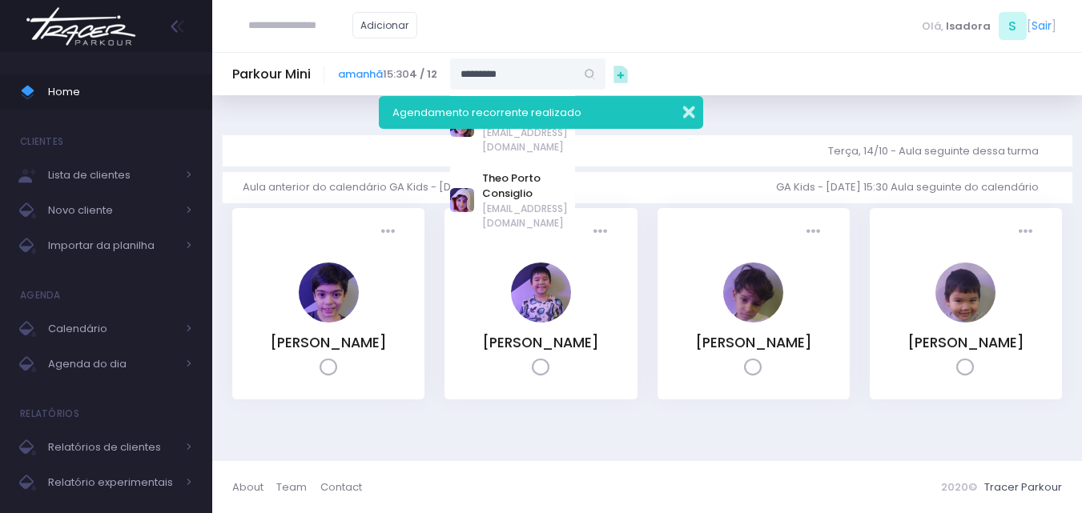
click at [681, 116] on button "button" at bounding box center [678, 110] width 32 height 18
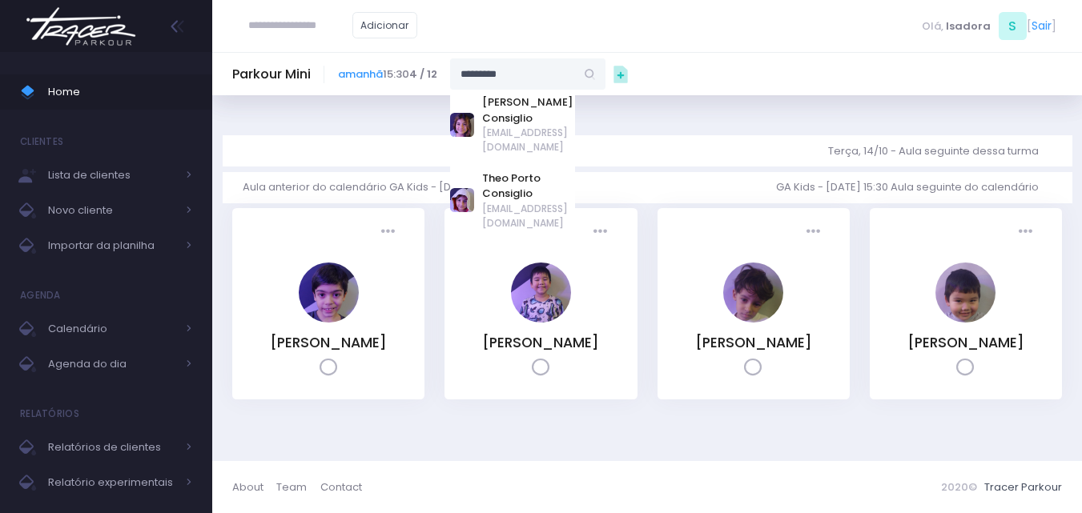
click at [546, 75] on input "*********" at bounding box center [512, 73] width 125 height 30
click at [544, 171] on link "Theo Porto Consiglio" at bounding box center [528, 186] width 93 height 31
type input "**********"
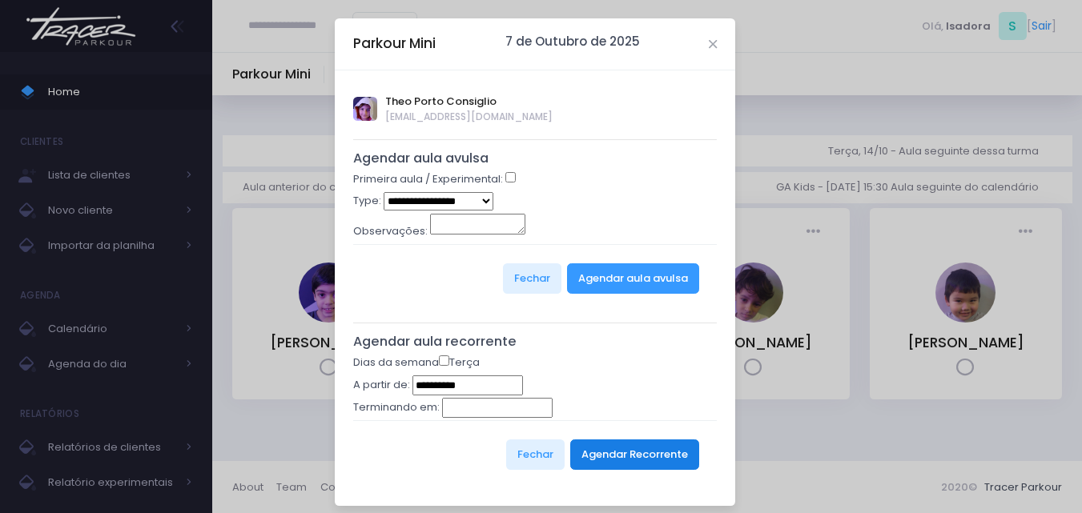
click at [627, 445] on button "Agendar Recorrente" at bounding box center [634, 455] width 129 height 30
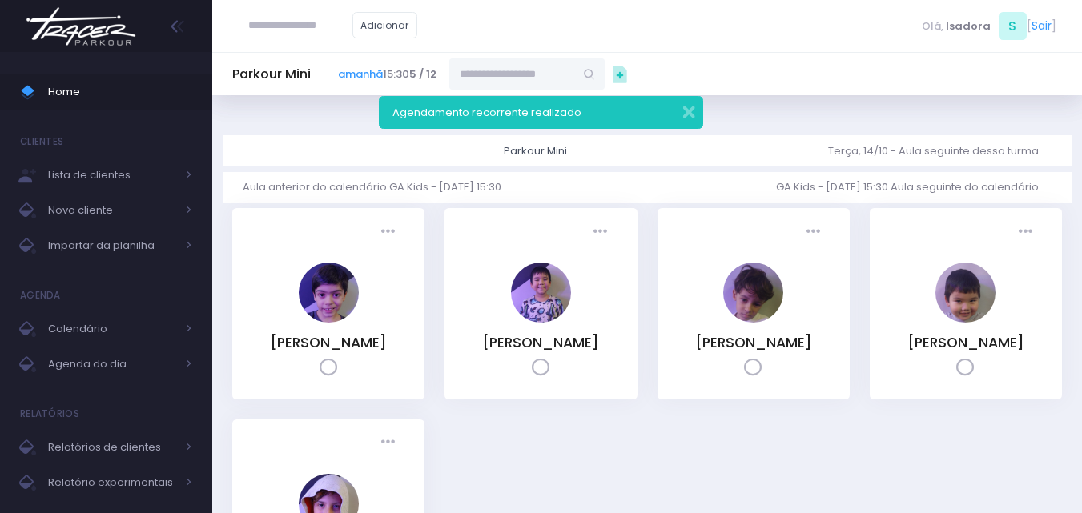
click at [547, 78] on input "text" at bounding box center [511, 73] width 125 height 30
click at [677, 105] on button "button" at bounding box center [678, 110] width 32 height 18
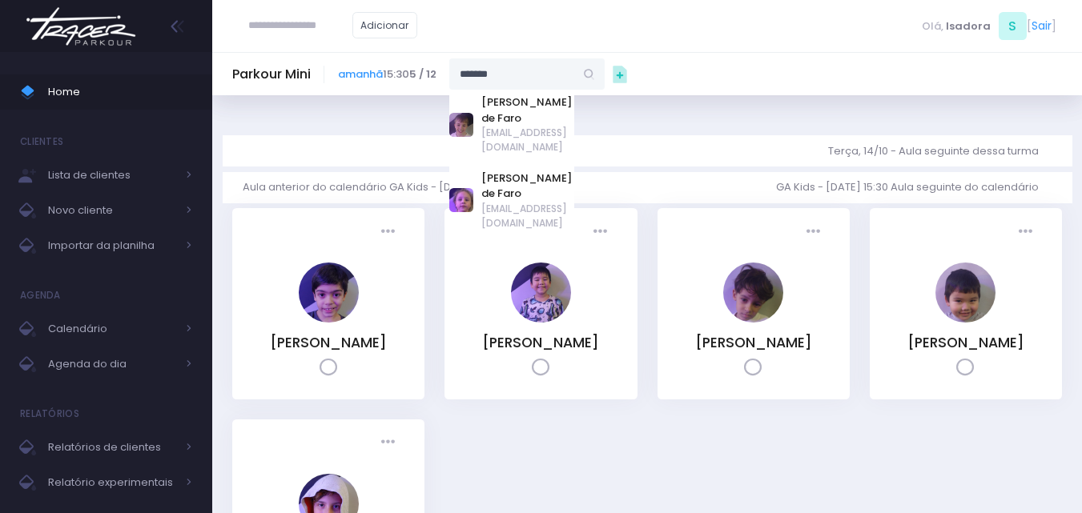
click at [523, 88] on input "*******" at bounding box center [511, 73] width 125 height 30
click at [574, 104] on link "[PERSON_NAME] de Faro" at bounding box center [527, 109] width 93 height 31
type input "**********"
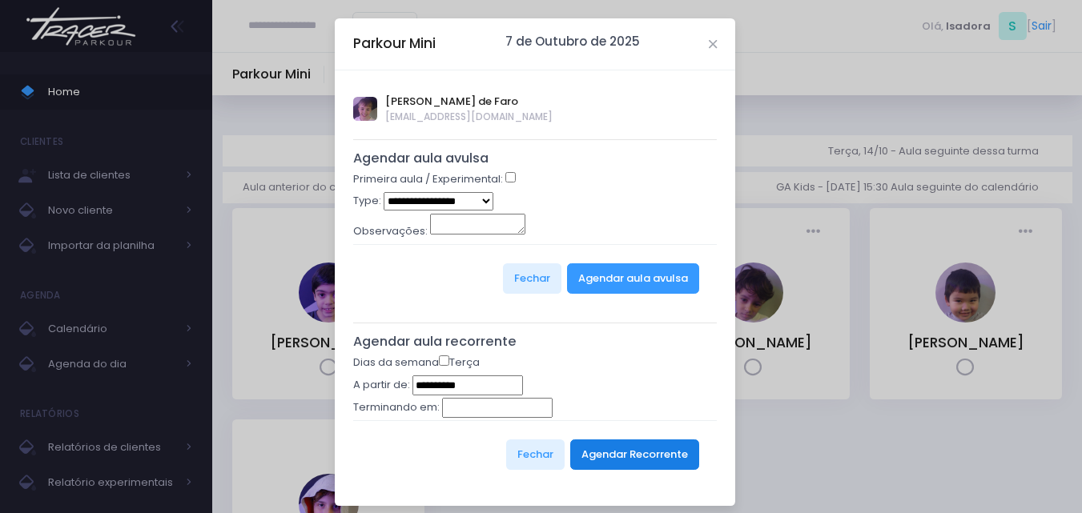
click at [642, 458] on button "Agendar Recorrente" at bounding box center [634, 455] width 129 height 30
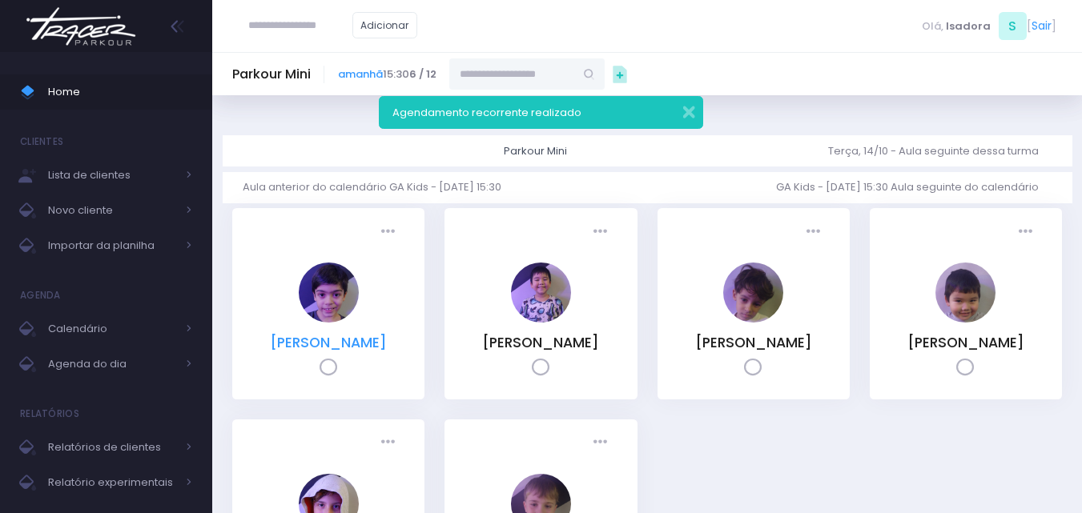
click at [387, 336] on link "[PERSON_NAME]" at bounding box center [328, 342] width 117 height 19
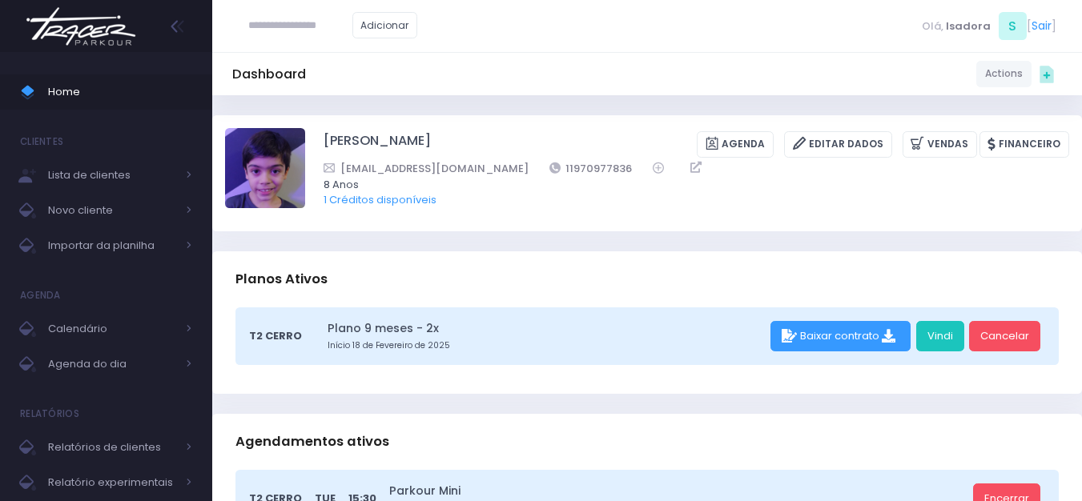
click at [79, 29] on img at bounding box center [81, 26] width 122 height 56
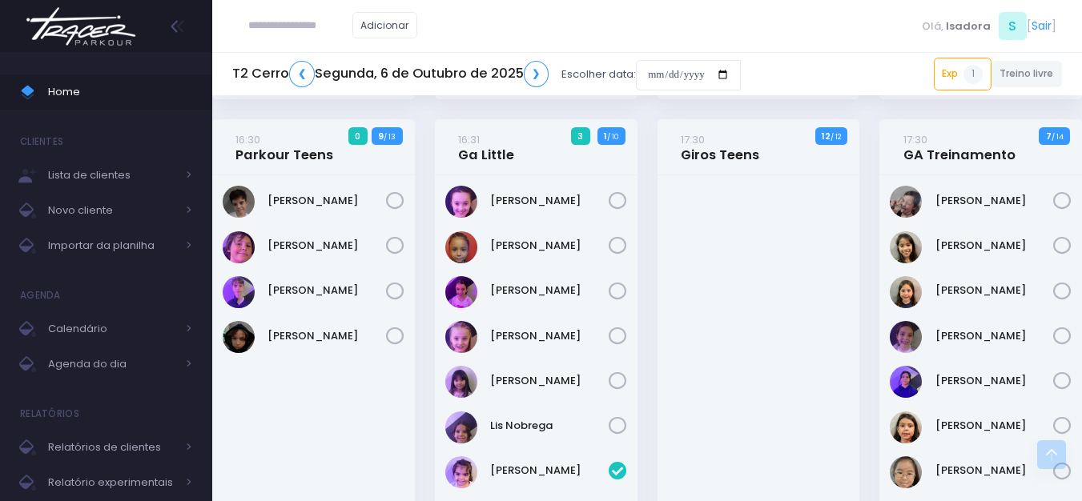
scroll to position [320, 0]
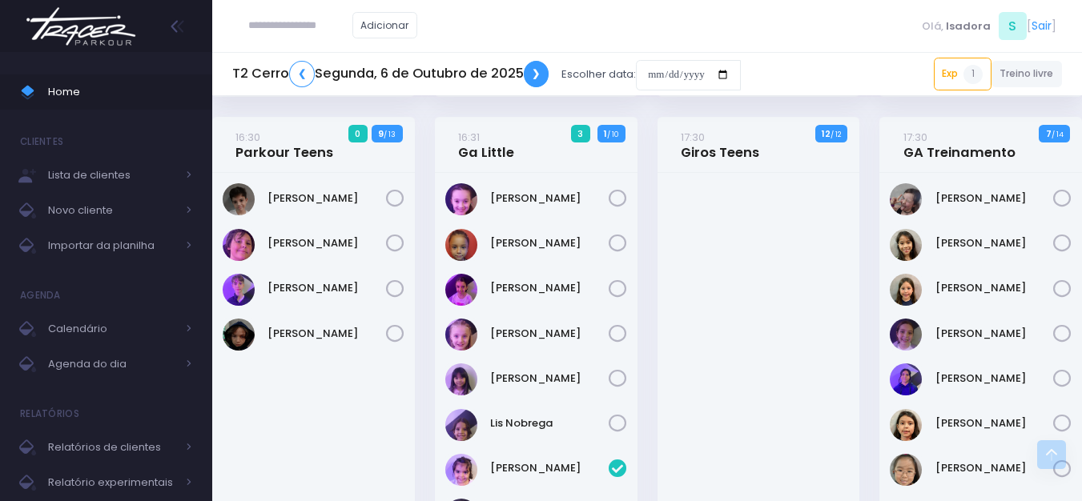
drag, startPoint x: 530, startPoint y: 70, endPoint x: 529, endPoint y: 80, distance: 9.6
click at [530, 73] on link "❯" at bounding box center [537, 74] width 26 height 26
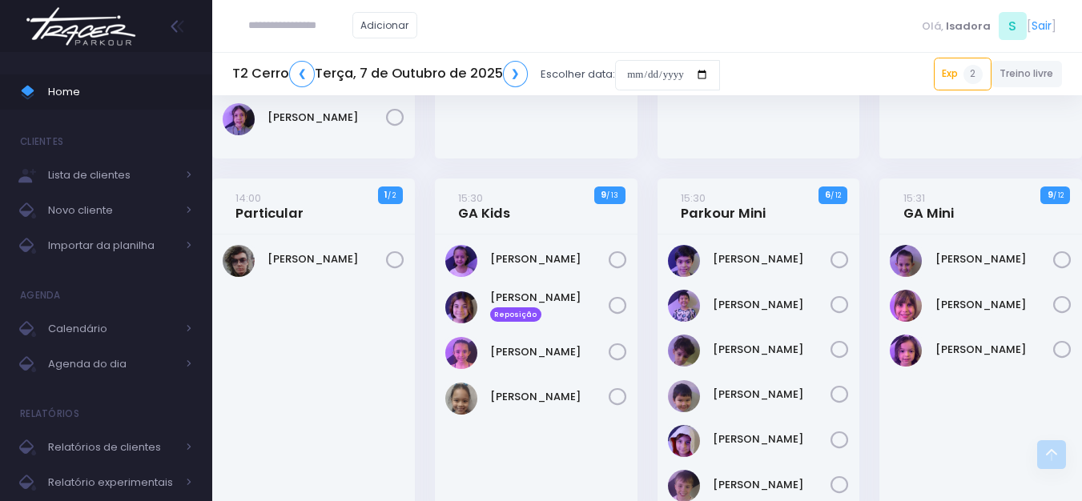
scroll to position [561, 0]
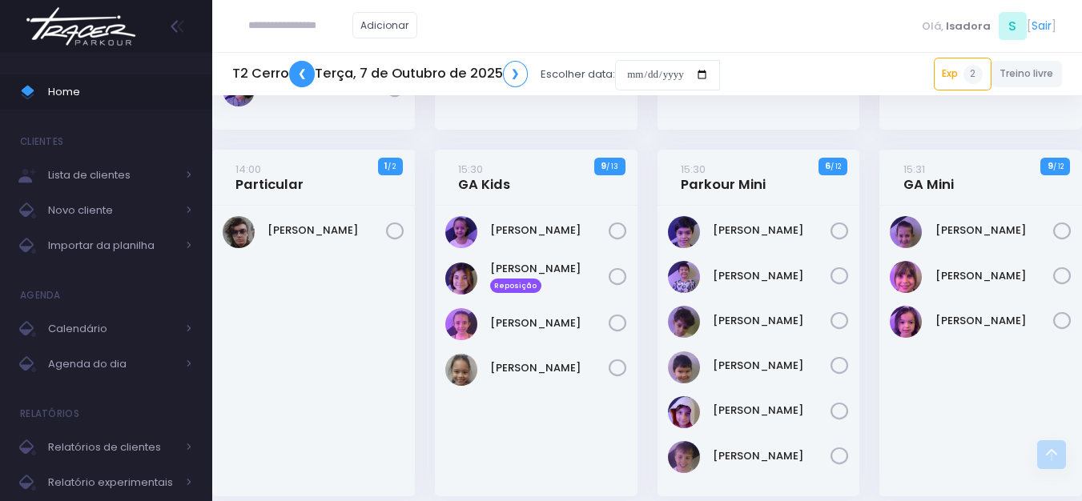
click at [308, 70] on link "❮" at bounding box center [302, 74] width 26 height 26
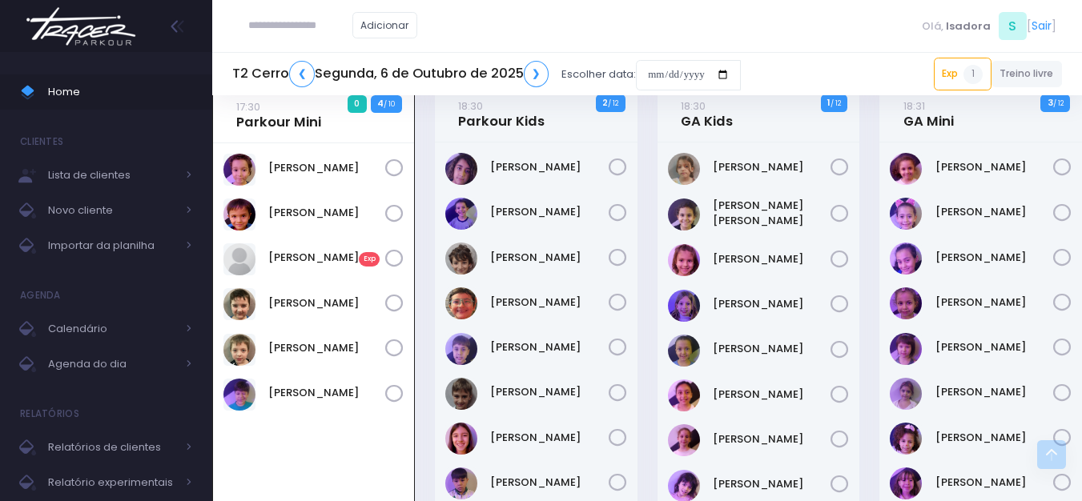
scroll to position [838, 0]
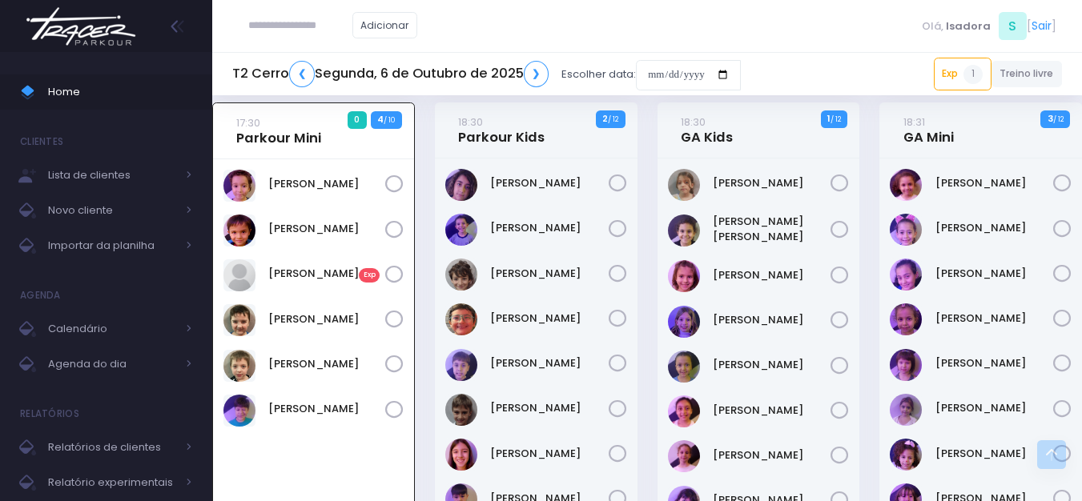
paste input "**********"
drag, startPoint x: 275, startPoint y: 26, endPoint x: 236, endPoint y: 18, distance: 39.1
click at [236, 18] on div "**********" at bounding box center [332, 25] width 201 height 51
type input "*********"
click input "submit" at bounding box center [0, 0] width 0 height 0
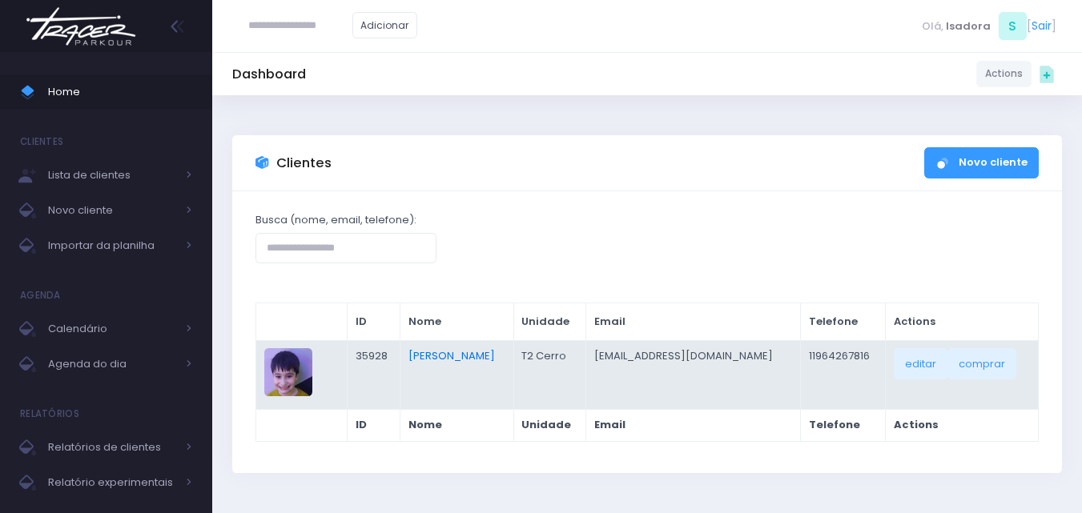
click at [469, 358] on link "[PERSON_NAME]" at bounding box center [451, 355] width 86 height 15
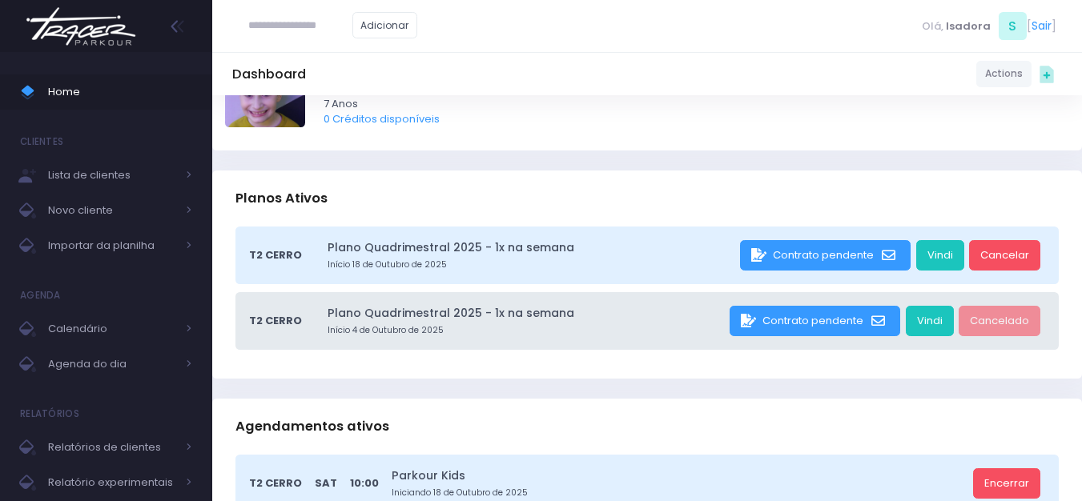
scroll to position [80, 0]
paste input "**********"
drag, startPoint x: 289, startPoint y: 26, endPoint x: 247, endPoint y: 39, distance: 44.6
click at [248, 39] on input "**********" at bounding box center [300, 25] width 104 height 30
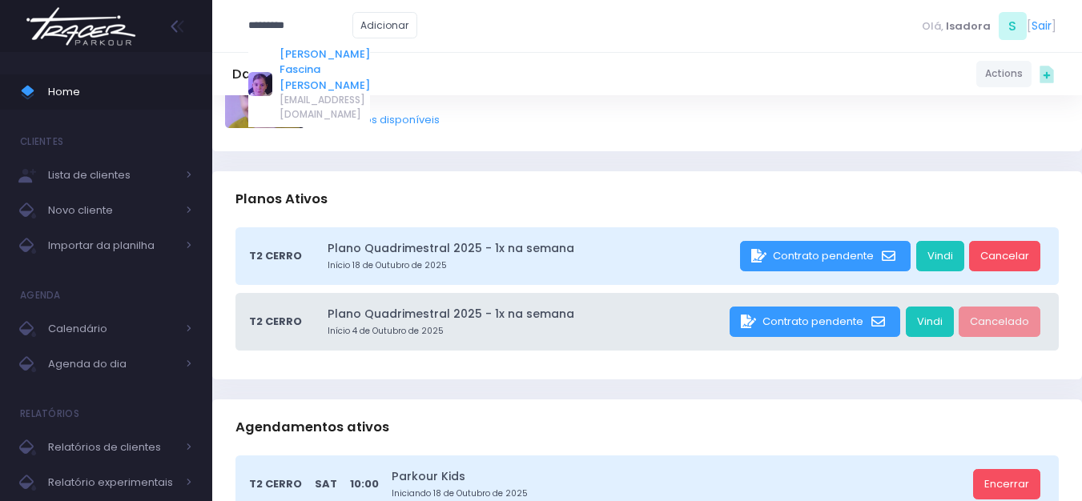
click at [293, 49] on link "Isabella Fascina Souza" at bounding box center [324, 69] width 90 height 47
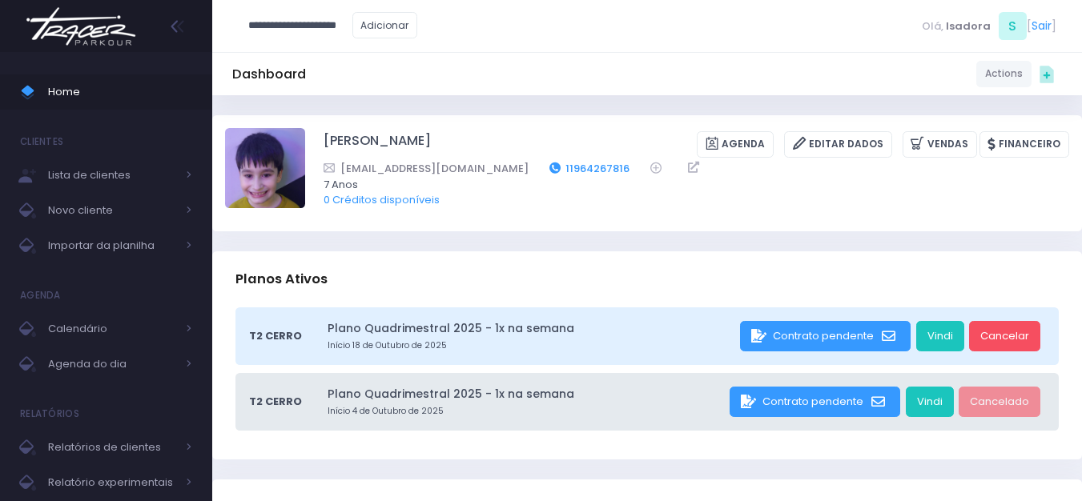
type input "**********"
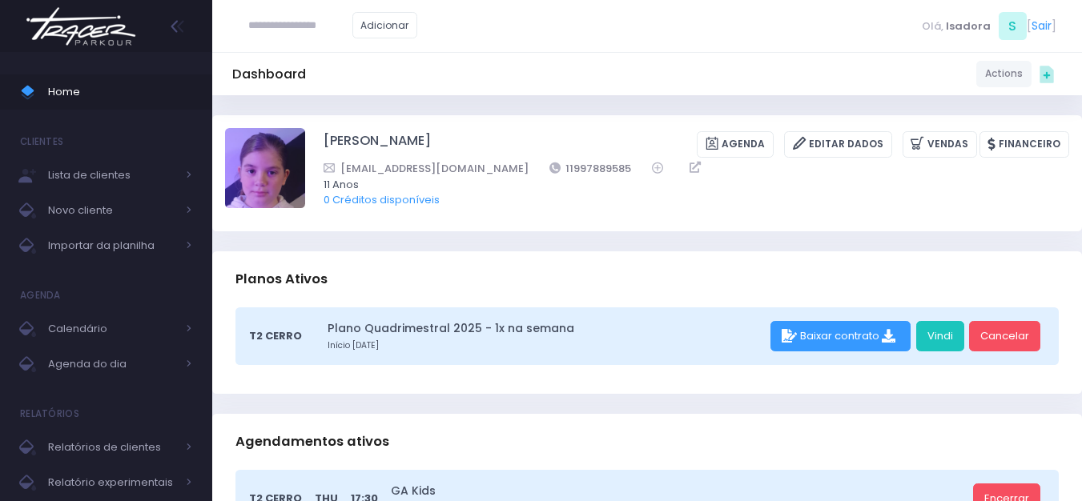
paste input "**********"
click at [327, 20] on input "**********" at bounding box center [300, 25] width 104 height 30
type input "*********"
click input "submit" at bounding box center [0, 0] width 0 height 0
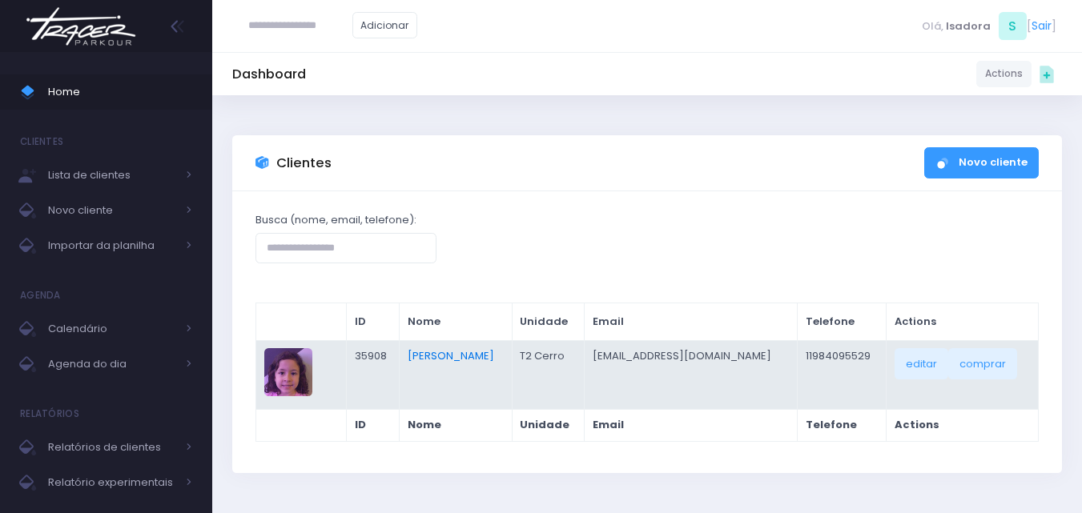
click at [476, 352] on link "[PERSON_NAME]" at bounding box center [451, 355] width 86 height 15
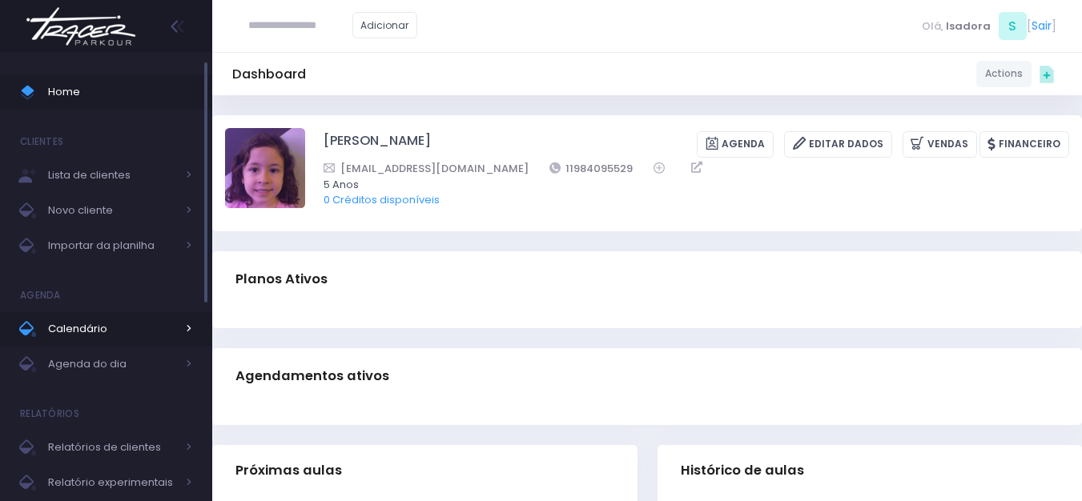
click at [78, 312] on link "Calendário" at bounding box center [106, 329] width 212 height 35
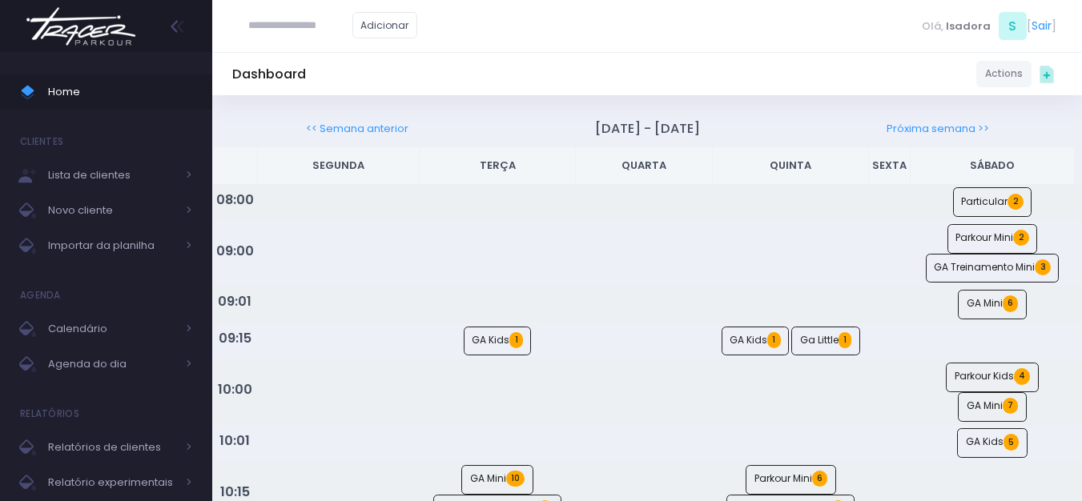
click at [991, 167] on th "Sábado" at bounding box center [993, 166] width 164 height 38
click at [121, 42] on img at bounding box center [81, 26] width 122 height 56
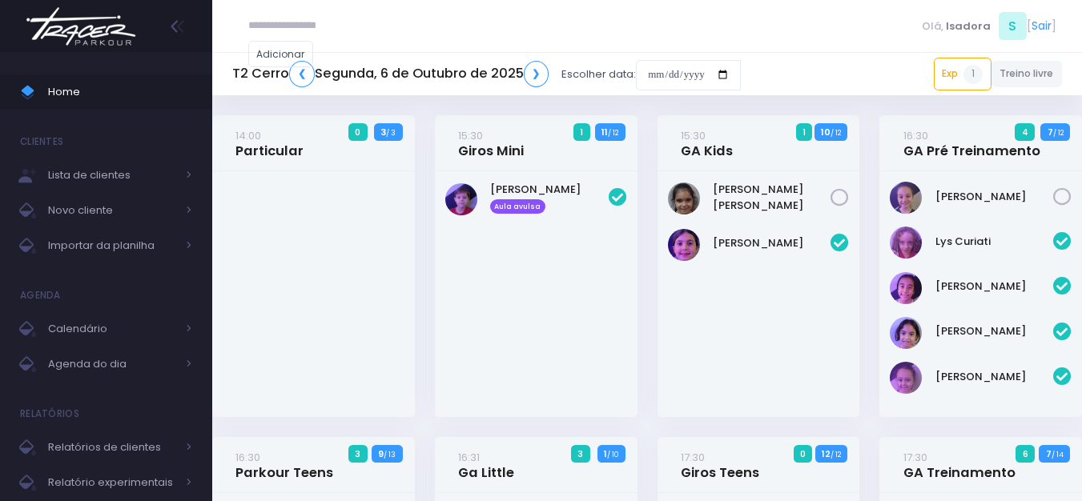
scroll to position [940, 0]
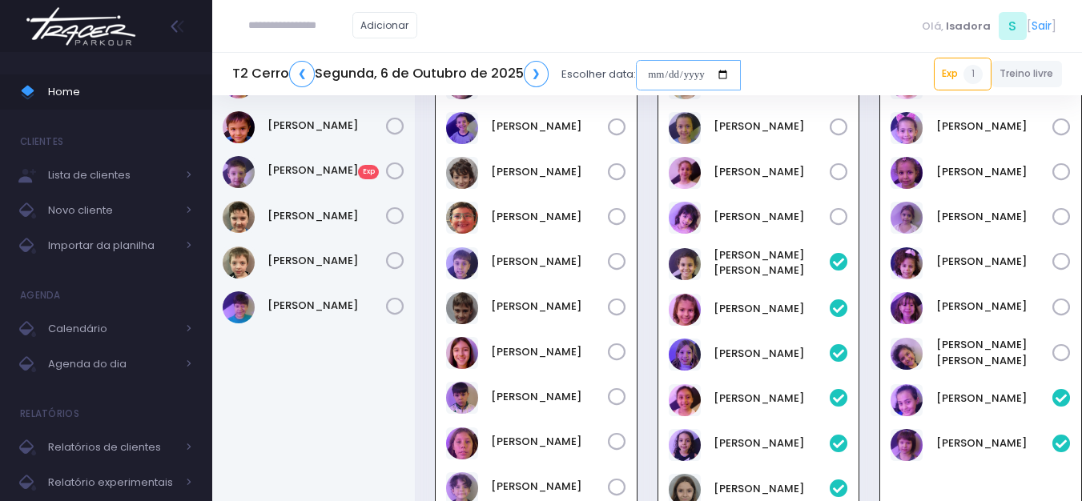
click at [701, 80] on input "date" at bounding box center [688, 75] width 105 height 30
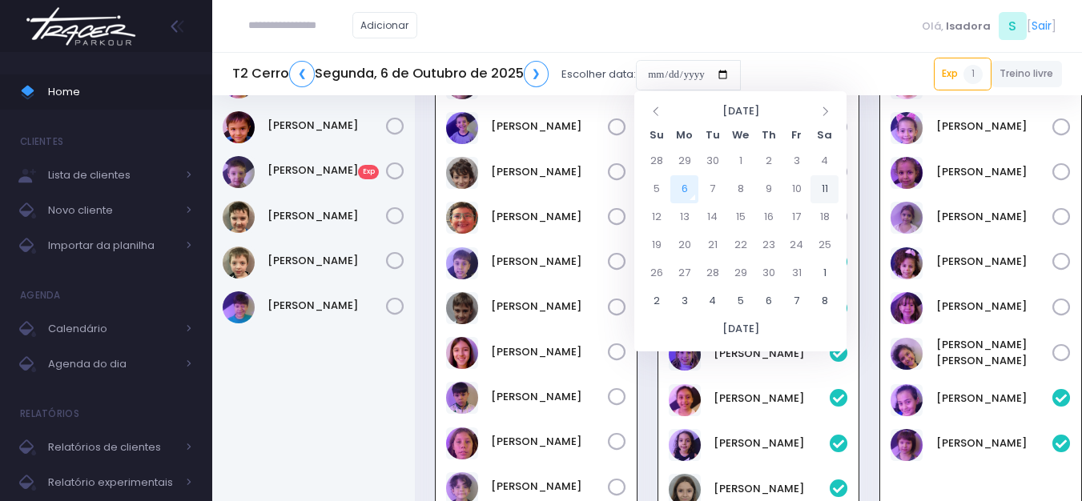
click at [819, 186] on td "11" at bounding box center [824, 189] width 28 height 28
type input "**********"
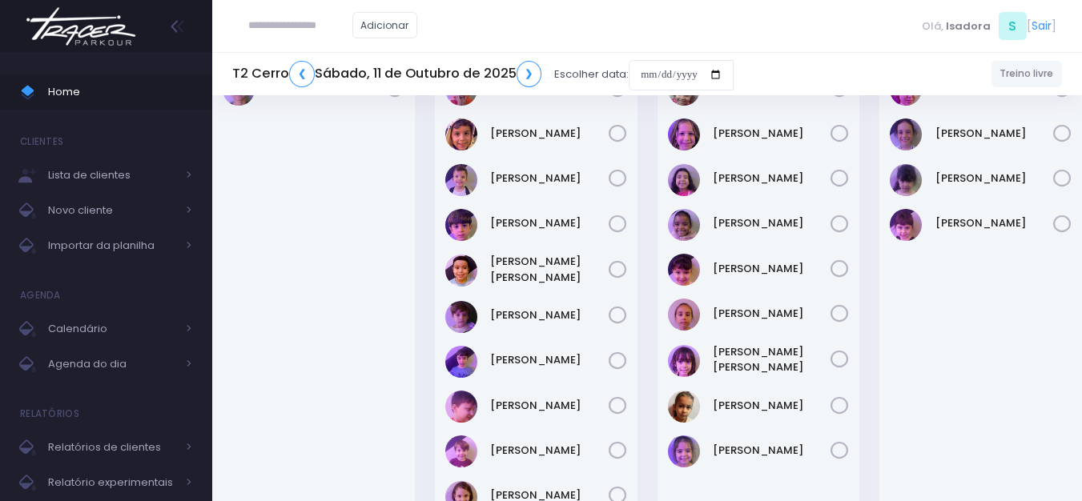
scroll to position [80, 0]
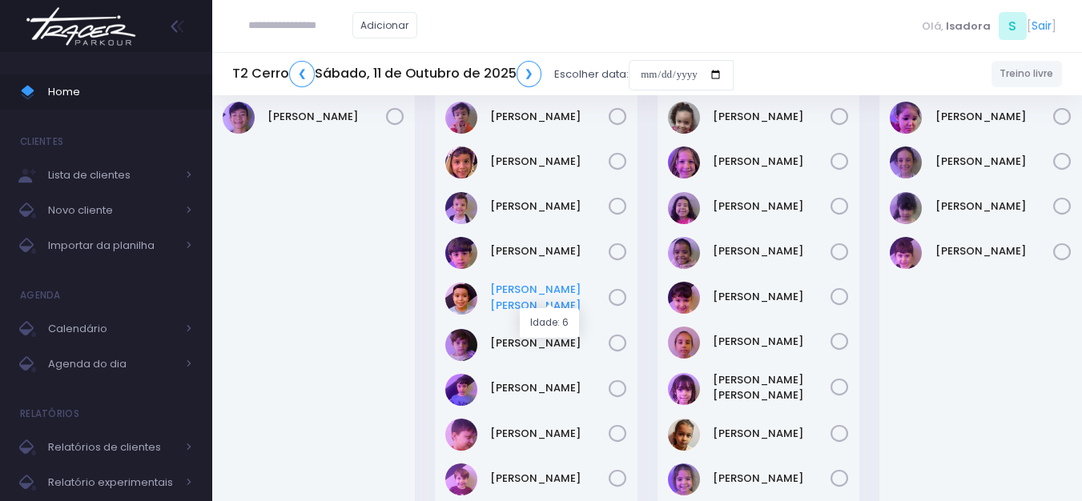
click at [549, 292] on link "[PERSON_NAME] [PERSON_NAME]" at bounding box center [549, 297] width 119 height 31
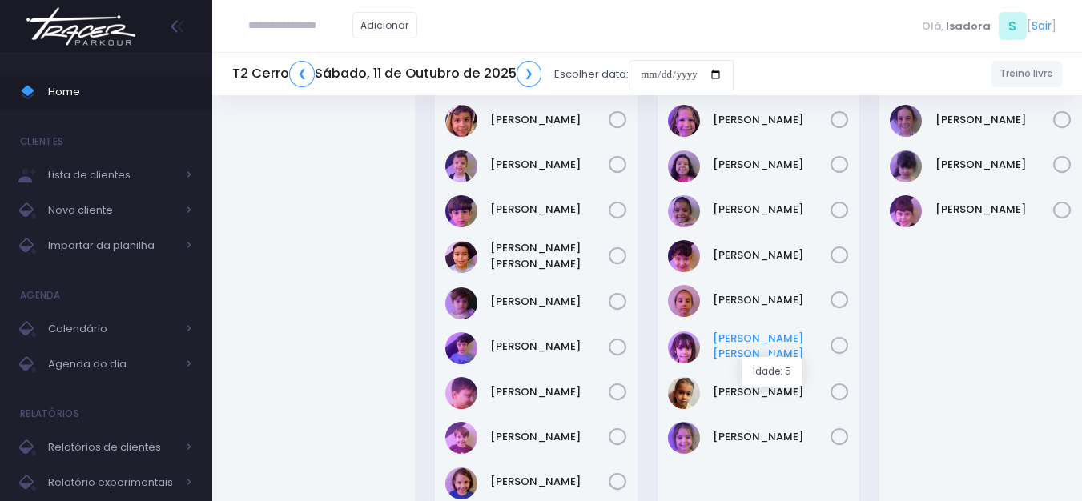
scroll to position [160, 0]
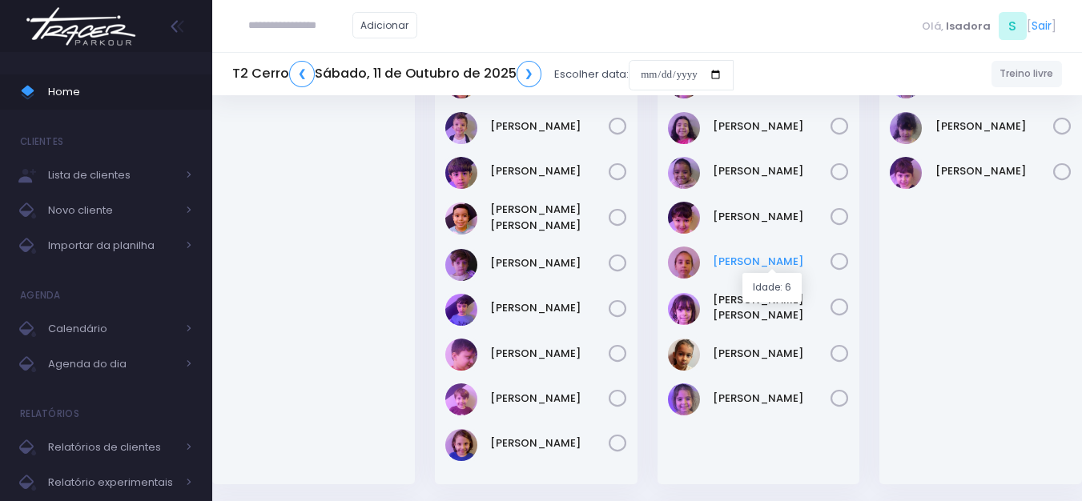
click at [761, 261] on link "[PERSON_NAME]" at bounding box center [772, 262] width 119 height 16
click at [742, 308] on link "[PERSON_NAME] [PERSON_NAME]" at bounding box center [772, 307] width 119 height 31
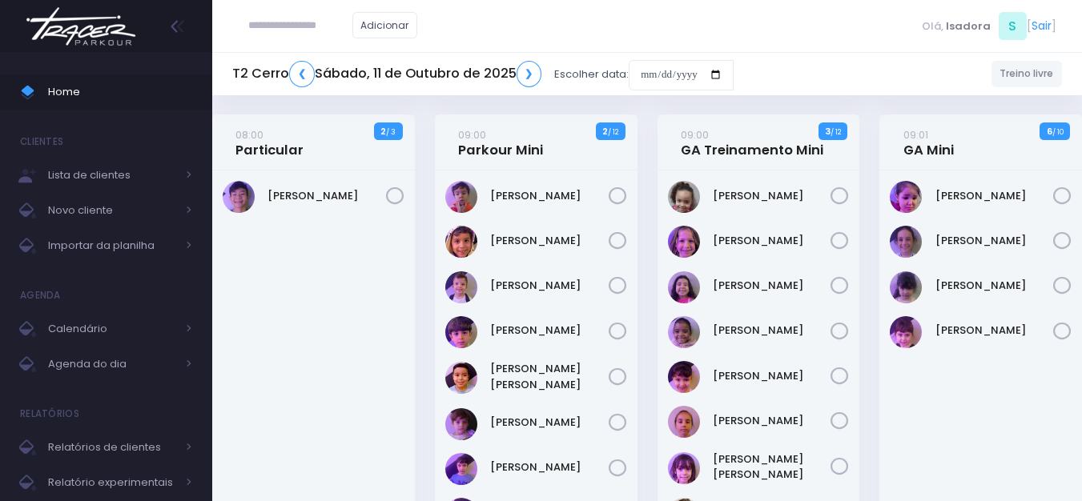
scroll to position [0, 0]
click at [992, 287] on link "Isabela Sanseverino" at bounding box center [994, 287] width 119 height 16
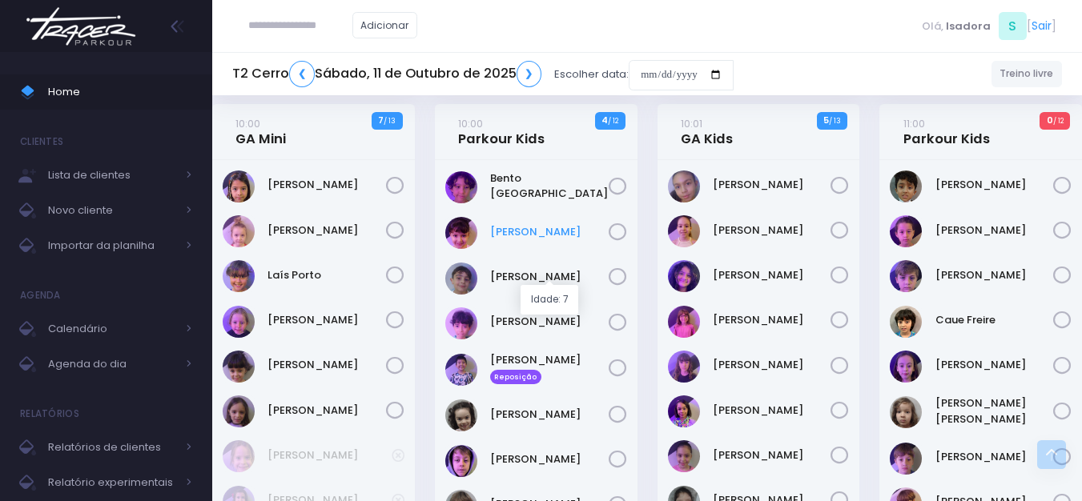
scroll to position [641, 0]
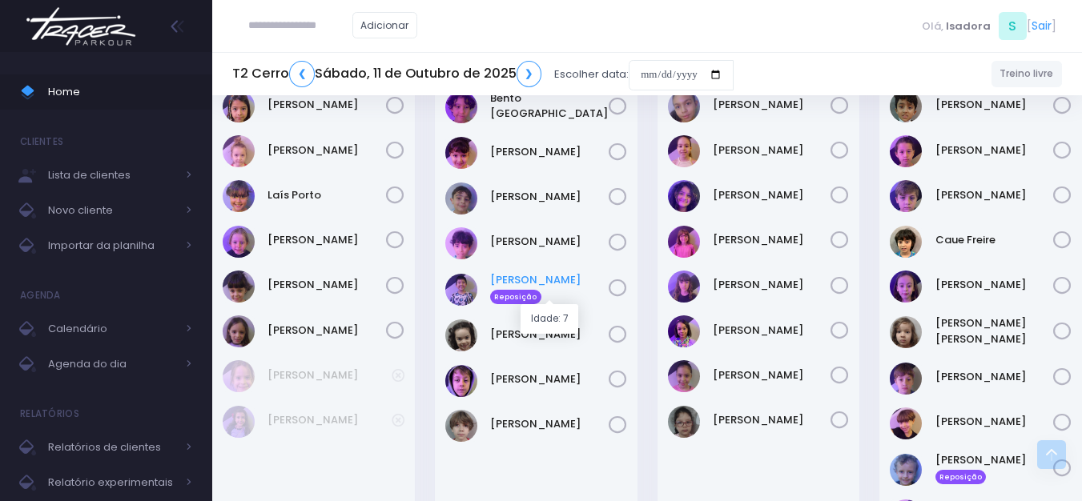
click at [504, 283] on link "Leonardo Arina Reposição" at bounding box center [549, 288] width 119 height 32
click at [748, 98] on link "Alice Borges" at bounding box center [772, 105] width 119 height 16
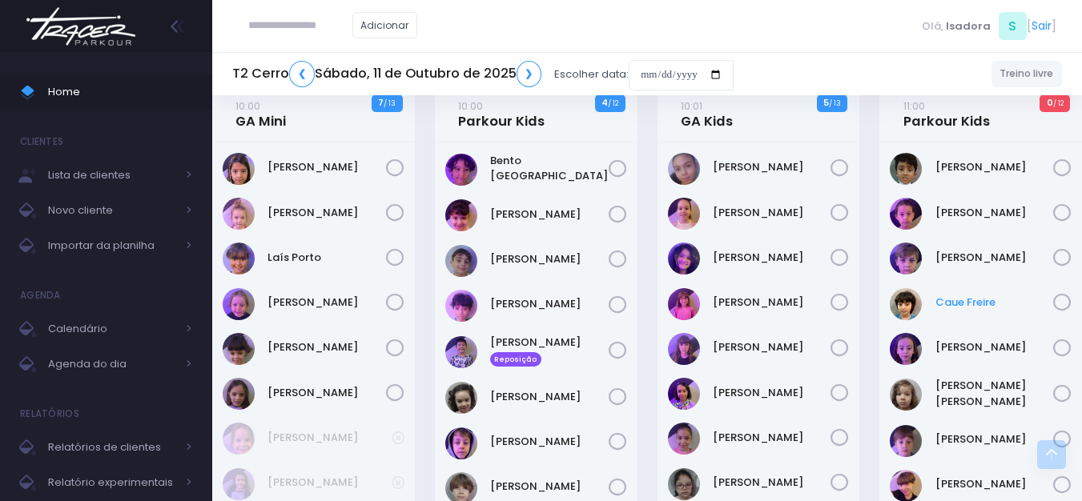
scroll to position [561, 0]
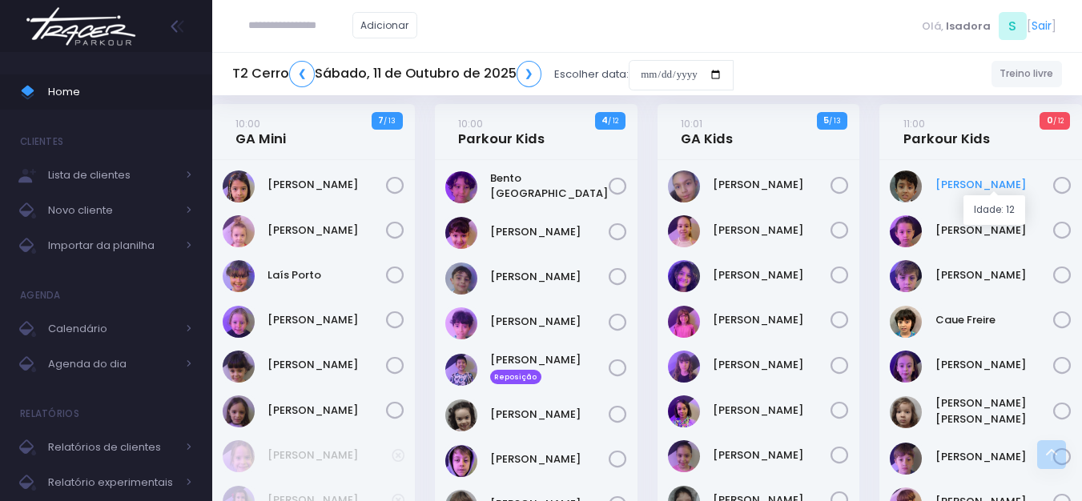
click at [968, 179] on link "Bernardo De Olivera" at bounding box center [994, 185] width 119 height 16
click at [92, 25] on img at bounding box center [81, 26] width 122 height 56
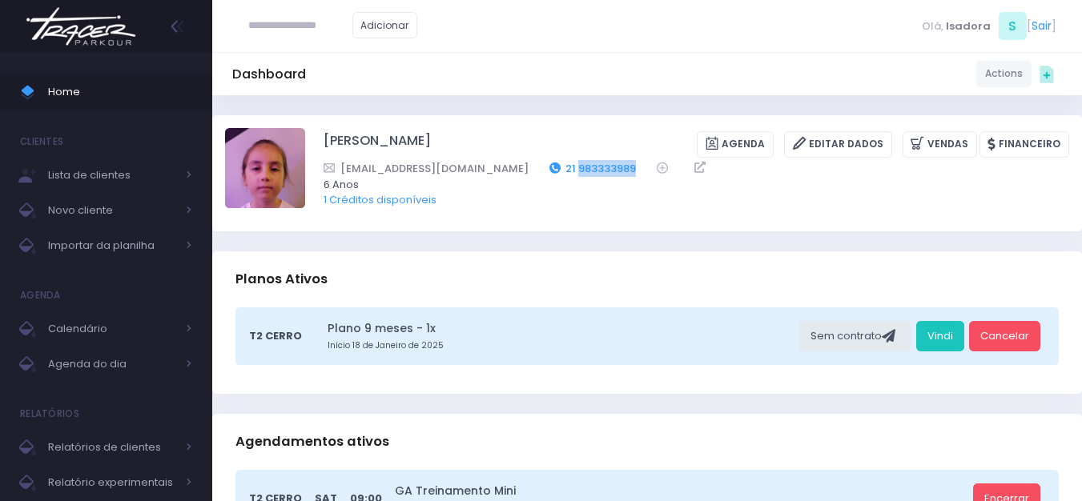
drag, startPoint x: 583, startPoint y: 164, endPoint x: 522, endPoint y: 168, distance: 61.0
click at [522, 168] on div "[EMAIL_ADDRESS][DOMAIN_NAME] 21 983333989" at bounding box center [686, 168] width 725 height 17
copy link "983333989"
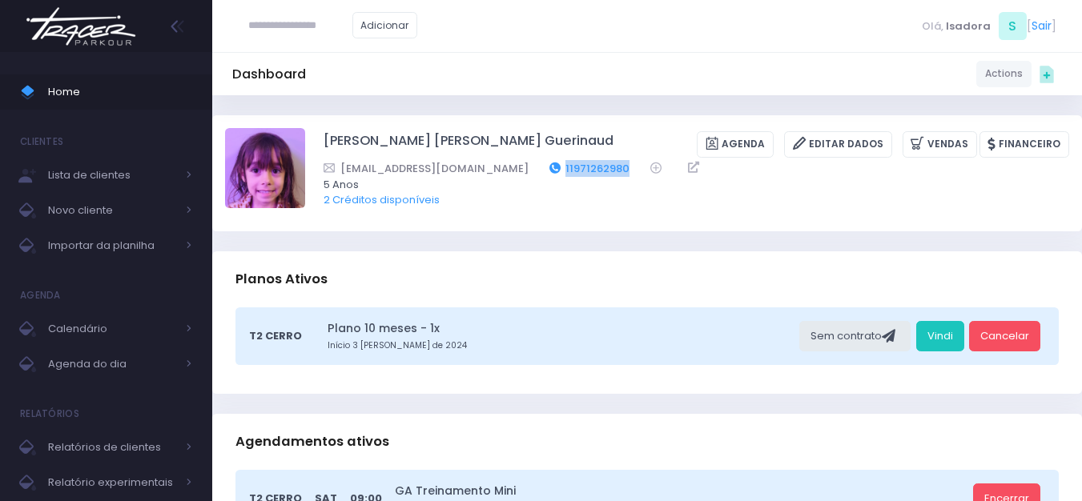
drag, startPoint x: 577, startPoint y: 169, endPoint x: 516, endPoint y: 169, distance: 60.9
click at [516, 169] on div "solbarros15@hotmail.com 11971262980" at bounding box center [686, 168] width 725 height 17
copy link "11971262980"
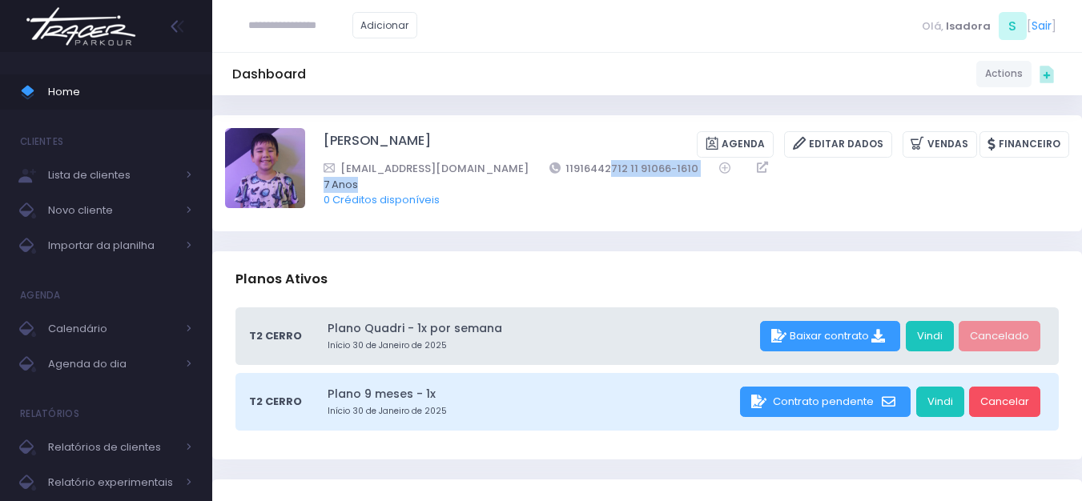
drag, startPoint x: 542, startPoint y: 179, endPoint x: 573, endPoint y: 184, distance: 30.8
click at [531, 175] on div "[EMAIL_ADDRESS][DOMAIN_NAME] 11916442712 11 91066-1610 7 Anos 0 Créditos dispon…" at bounding box center [697, 184] width 746 height 48
click at [624, 175] on div "beto.rvs@gmail.com 11916442712 11 91066-1610" at bounding box center [686, 168] width 725 height 17
drag, startPoint x: 618, startPoint y: 167, endPoint x: 560, endPoint y: 164, distance: 58.5
click at [560, 164] on div "beto.rvs@gmail.com 11916442712 11 91066-1610" at bounding box center [686, 168] width 725 height 17
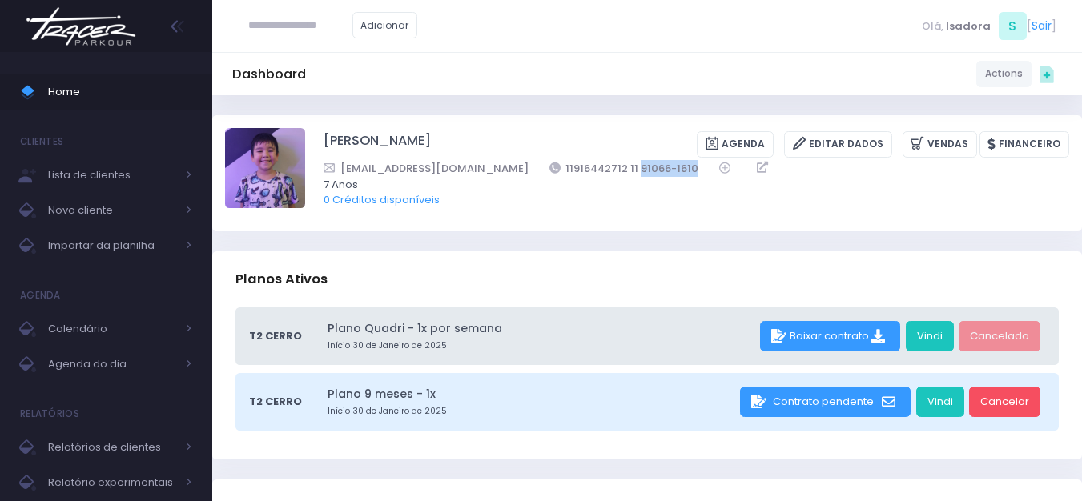
copy link "91066-1610"
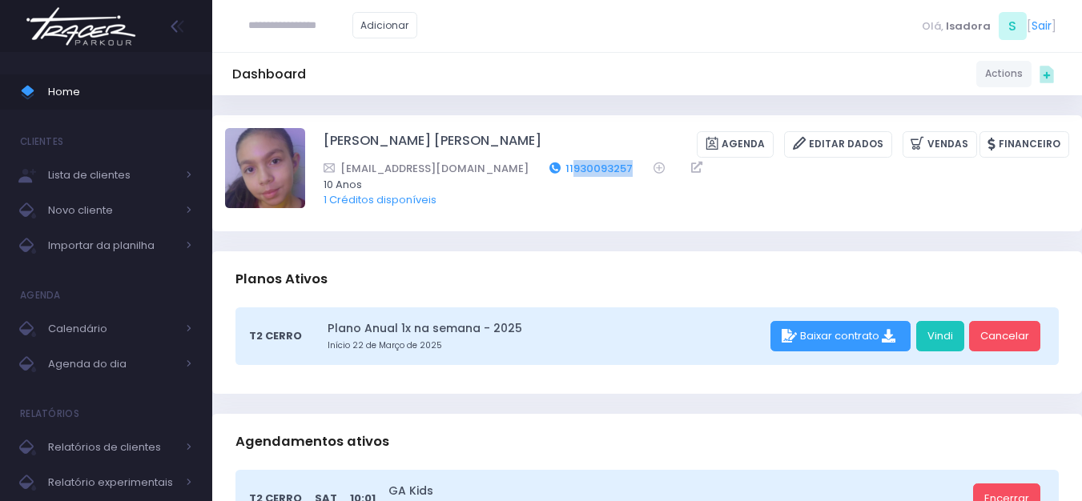
drag, startPoint x: 606, startPoint y: 162, endPoint x: 549, endPoint y: 167, distance: 57.9
click at [549, 167] on div "renatomeloribeiro@gmail.com 11930093257" at bounding box center [686, 168] width 725 height 17
click at [549, 167] on link "11930093257" at bounding box center [591, 168] width 84 height 17
copy link "930093257"
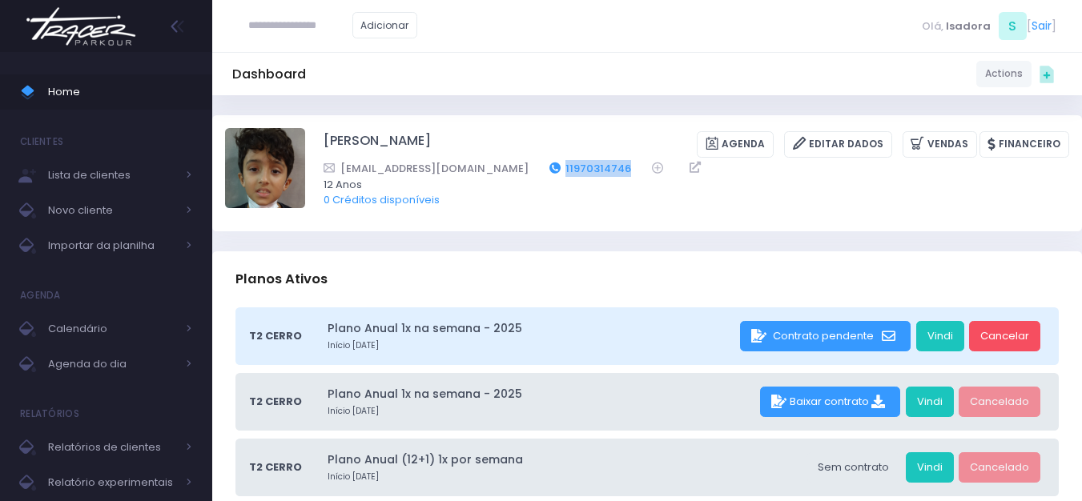
drag, startPoint x: 552, startPoint y: 172, endPoint x: 483, endPoint y: 170, distance: 68.9
click at [483, 170] on div "Onabla@gmail.com 11970314746" at bounding box center [686, 168] width 725 height 17
copy link "11970314746"
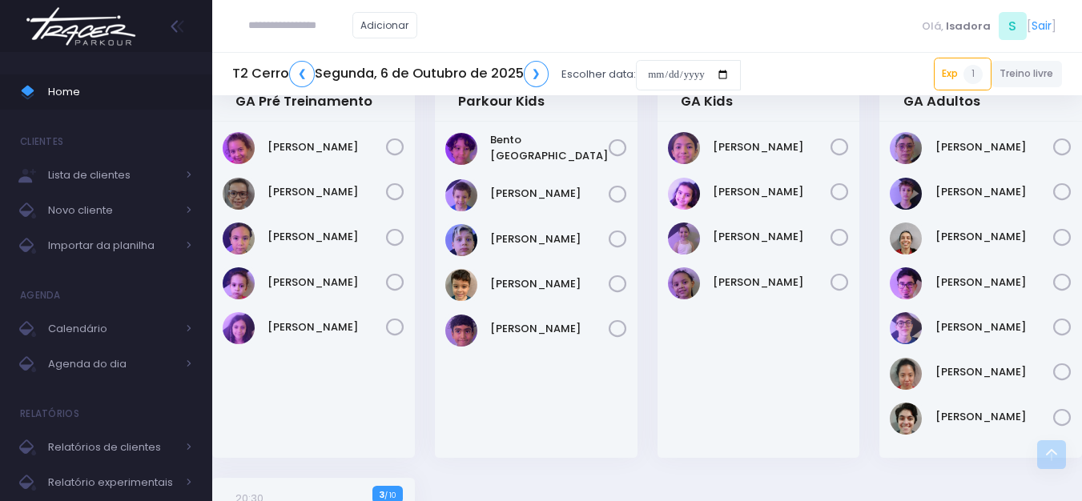
scroll to position [1501, 0]
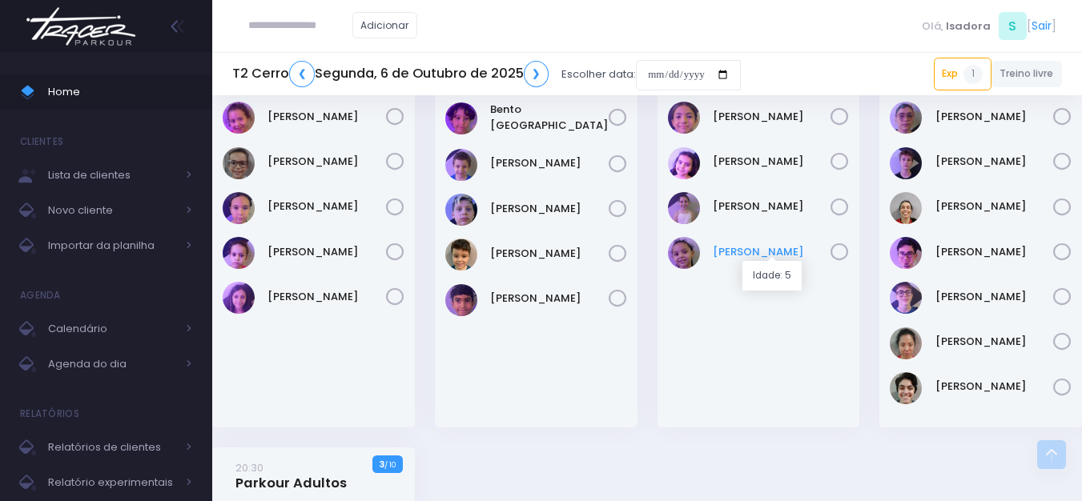
click at [762, 251] on link "Vivian Damas" at bounding box center [772, 252] width 119 height 16
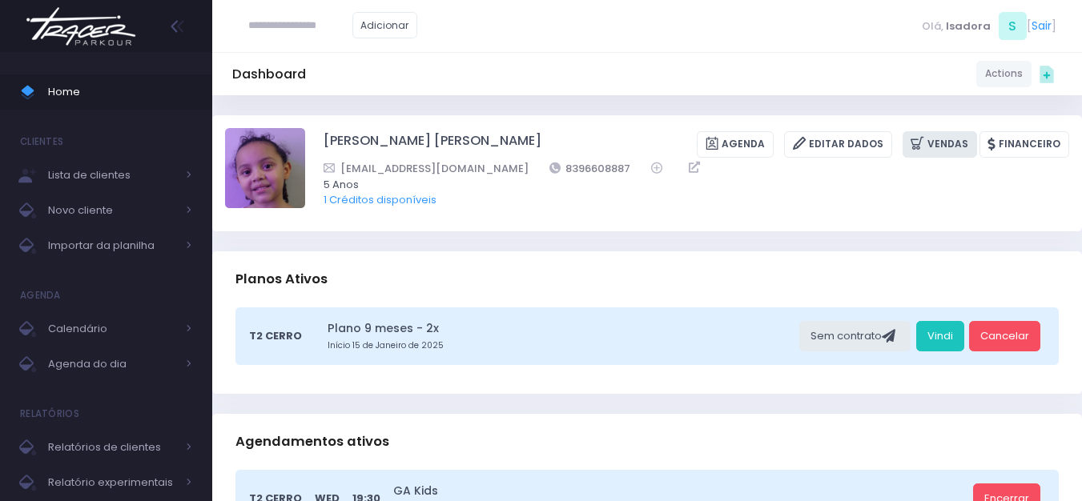
click at [936, 141] on link "Vendas" at bounding box center [939, 144] width 74 height 26
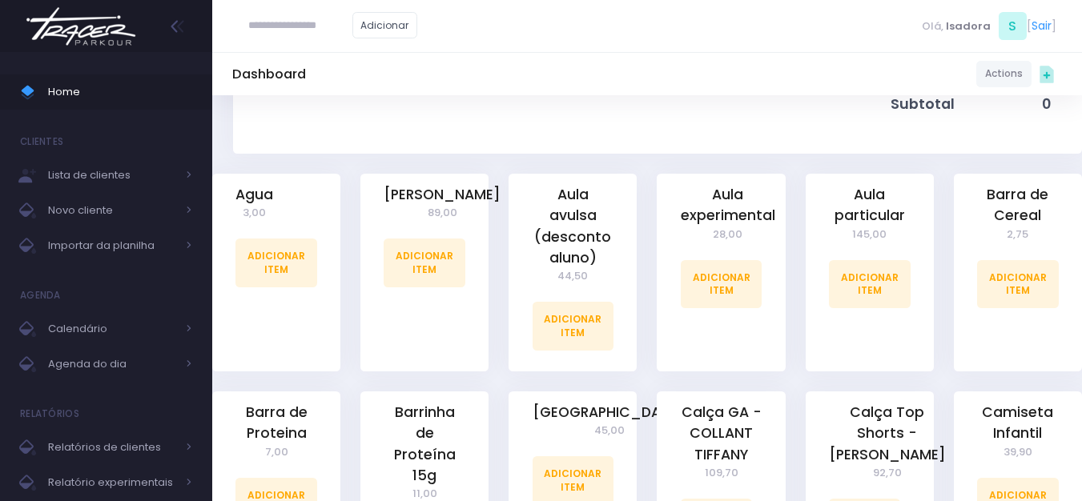
scroll to position [400, 0]
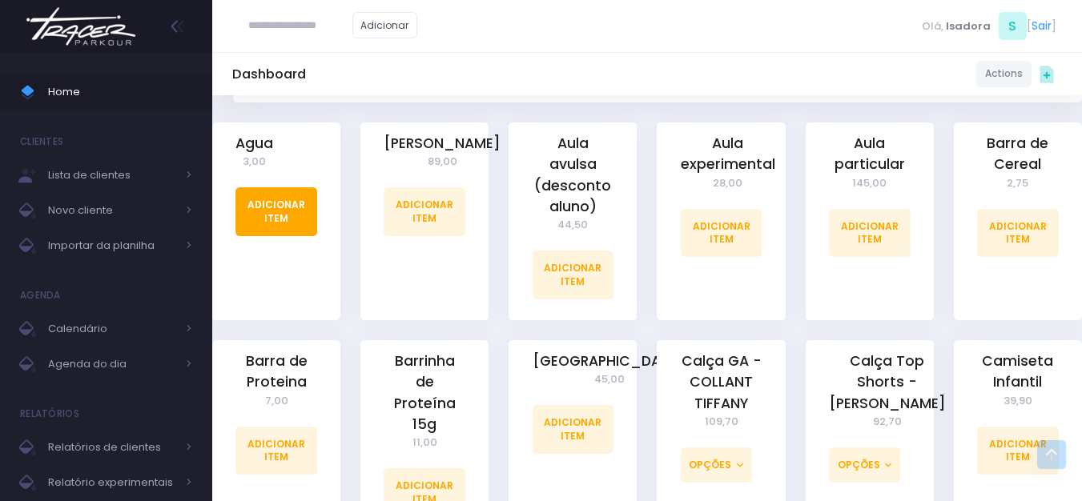
click at [253, 199] on link "Adicionar Item" at bounding box center [276, 211] width 82 height 48
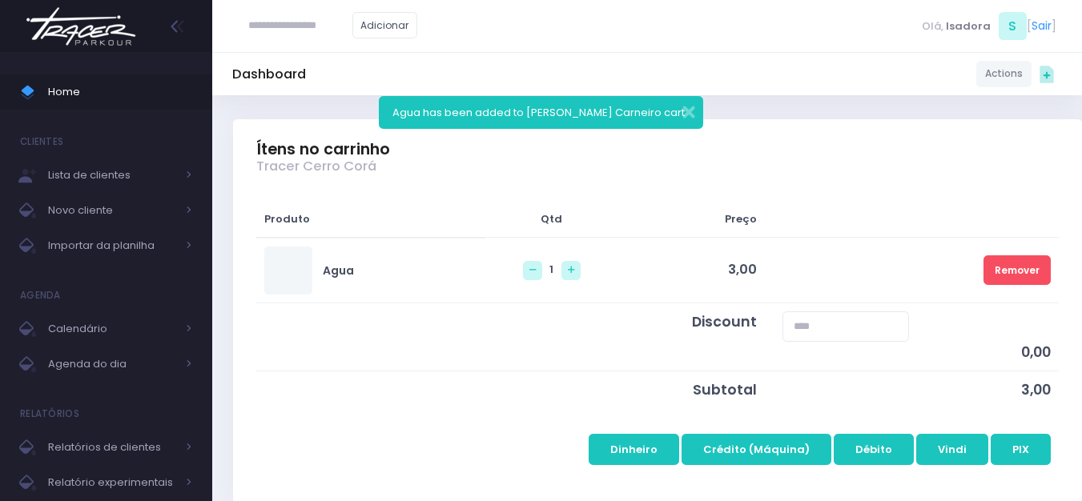
scroll to position [160, 0]
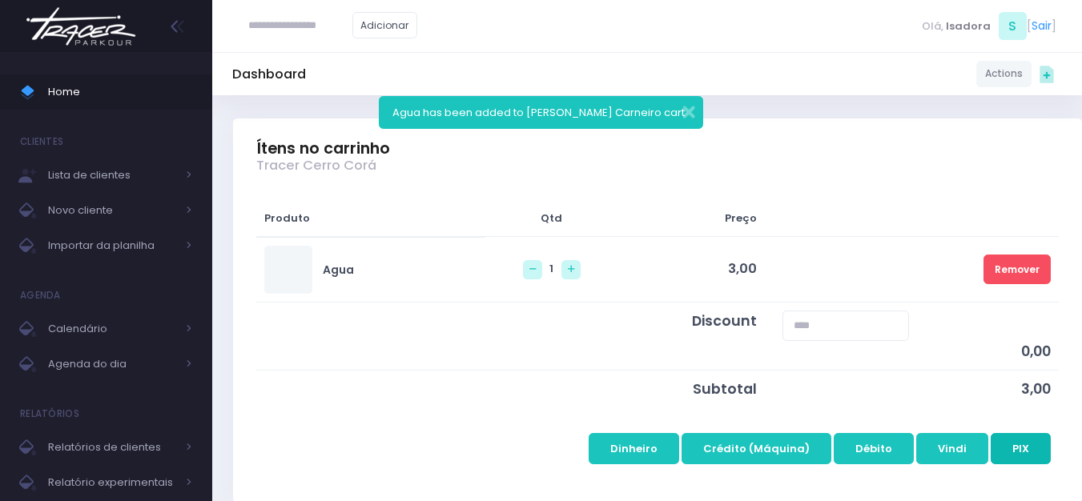
click at [1022, 452] on button "PIX" at bounding box center [1021, 448] width 60 height 30
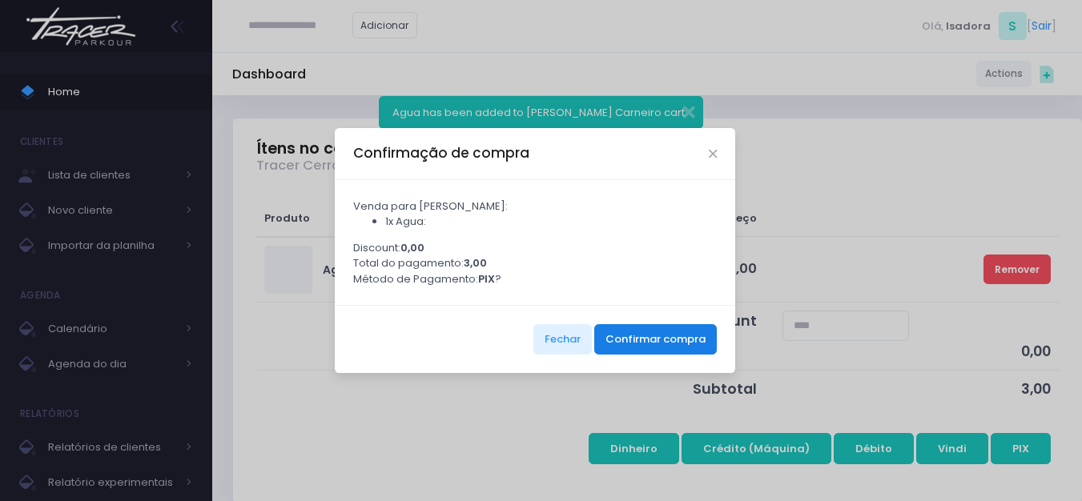
click at [634, 348] on button "Confirmar compra" at bounding box center [655, 339] width 123 height 30
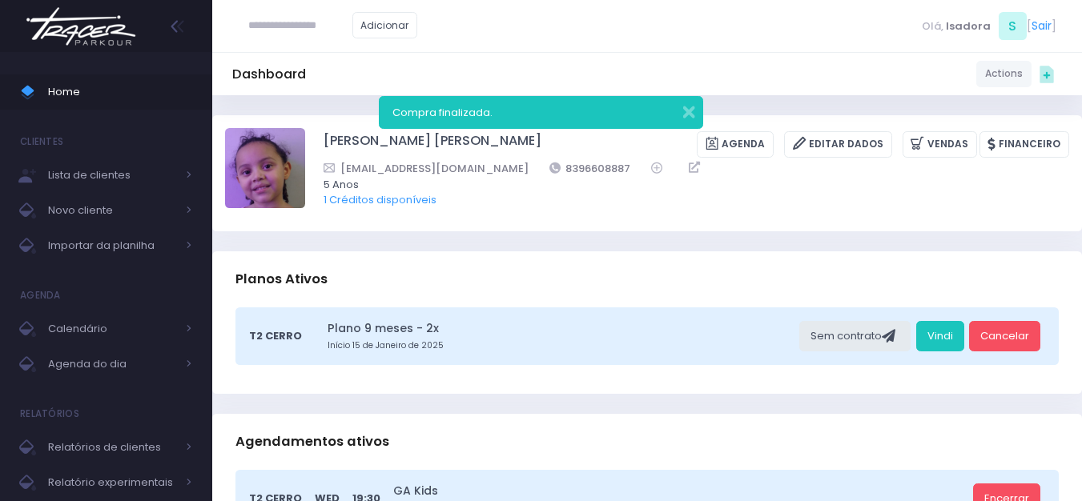
click at [108, 14] on img at bounding box center [81, 26] width 122 height 56
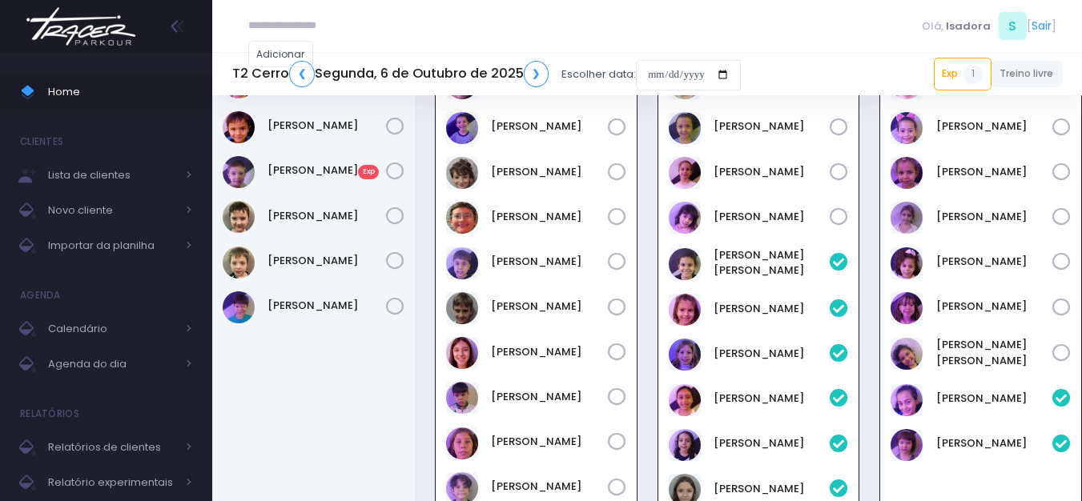
scroll to position [940, 0]
click at [661, 75] on input "date" at bounding box center [688, 75] width 105 height 30
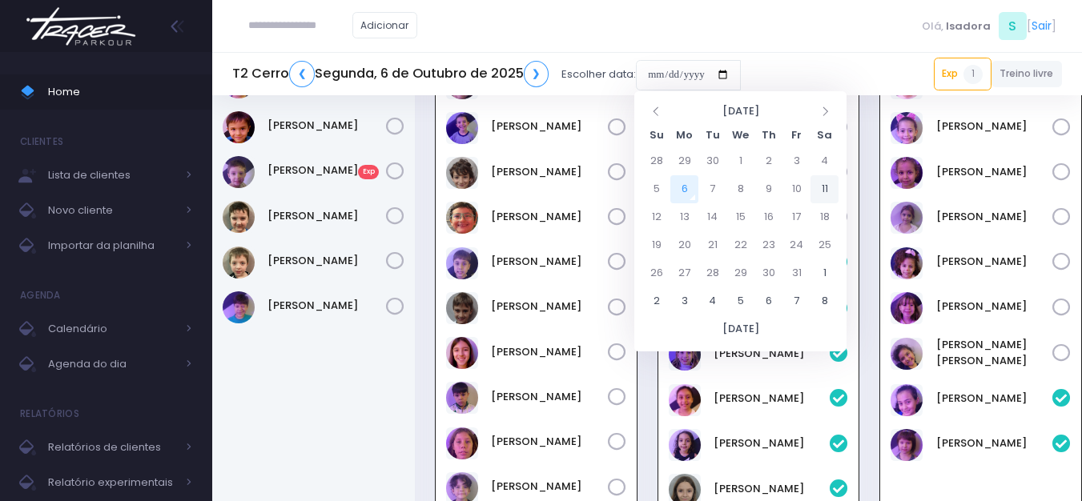
click at [822, 192] on td "11" at bounding box center [824, 189] width 28 height 28
type input "**********"
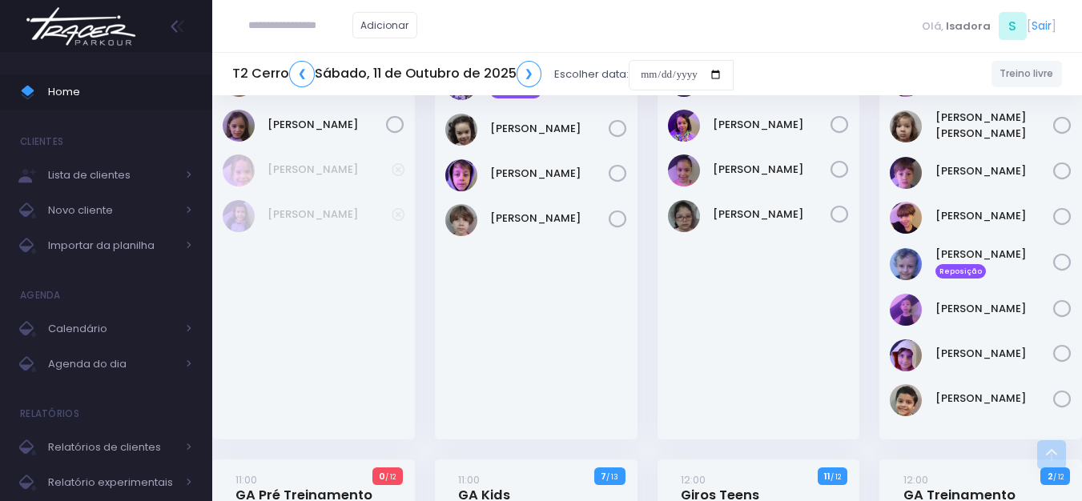
scroll to position [881, 0]
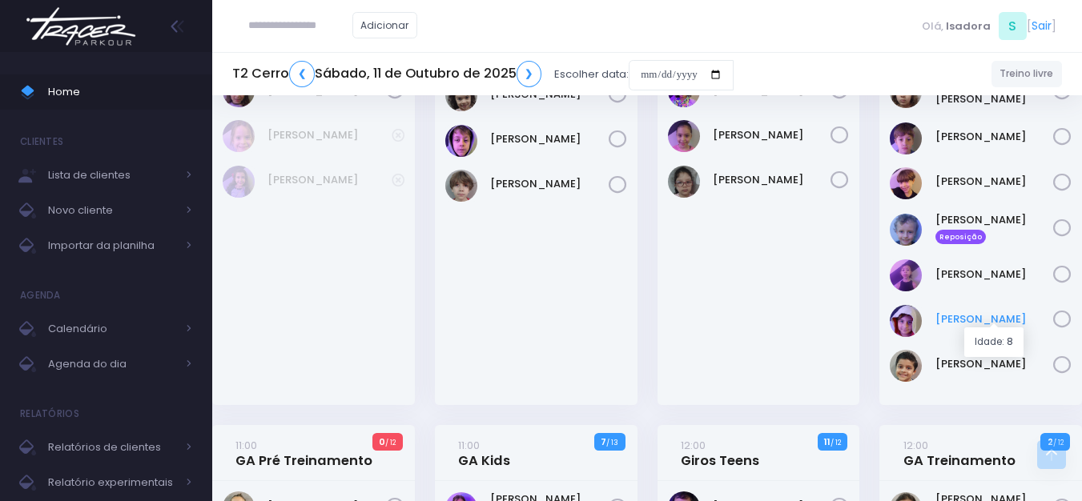
click at [966, 312] on link "Theo Porto" at bounding box center [994, 320] width 119 height 16
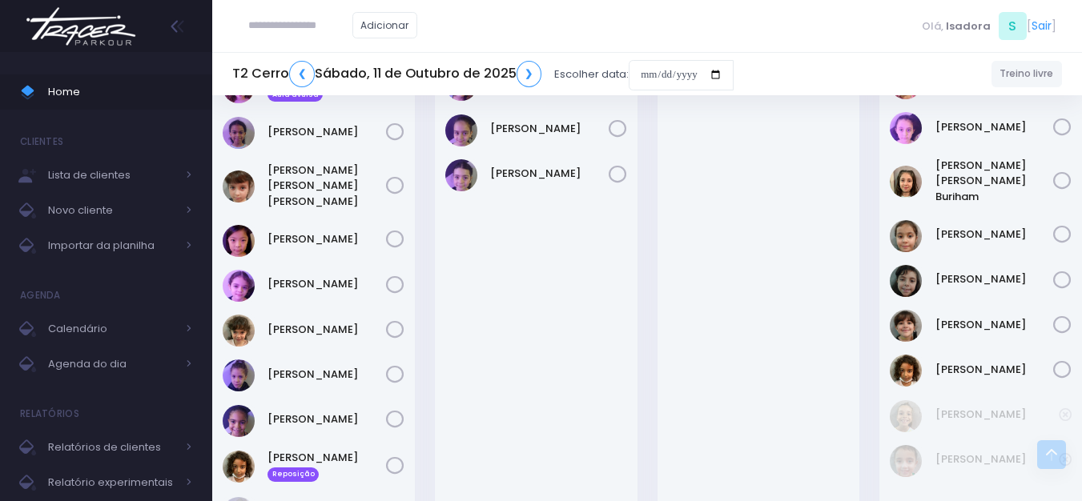
scroll to position [1522, 0]
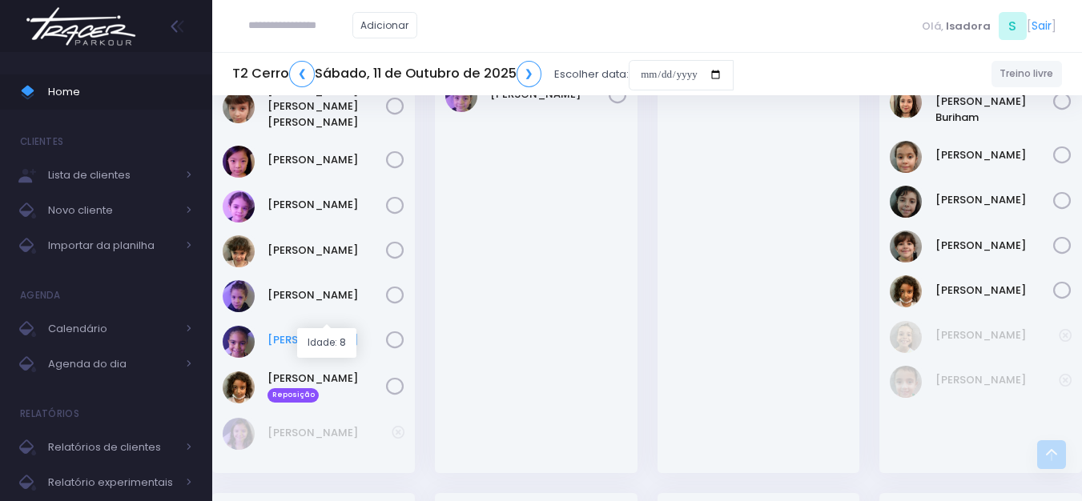
click at [319, 332] on link "Sofia Aguiar" at bounding box center [326, 340] width 119 height 16
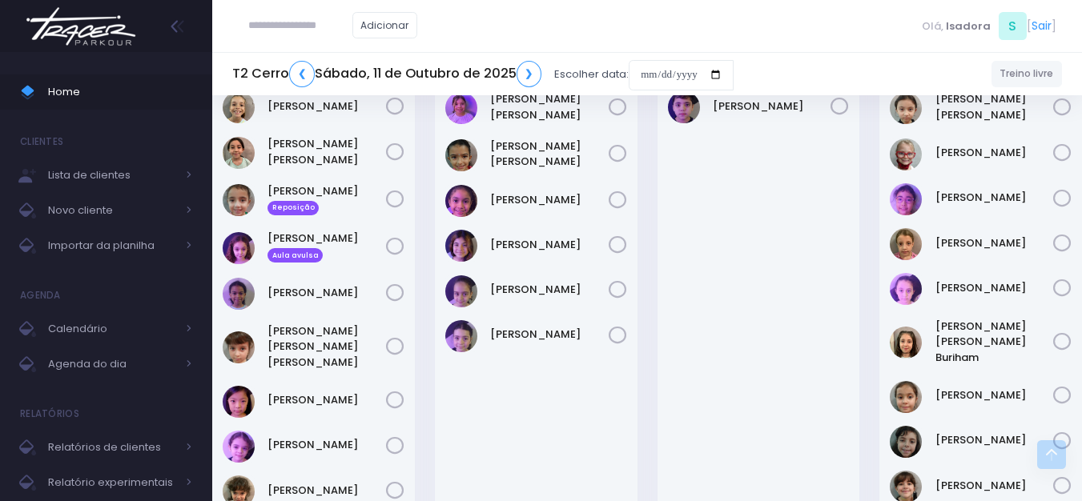
scroll to position [1201, 0]
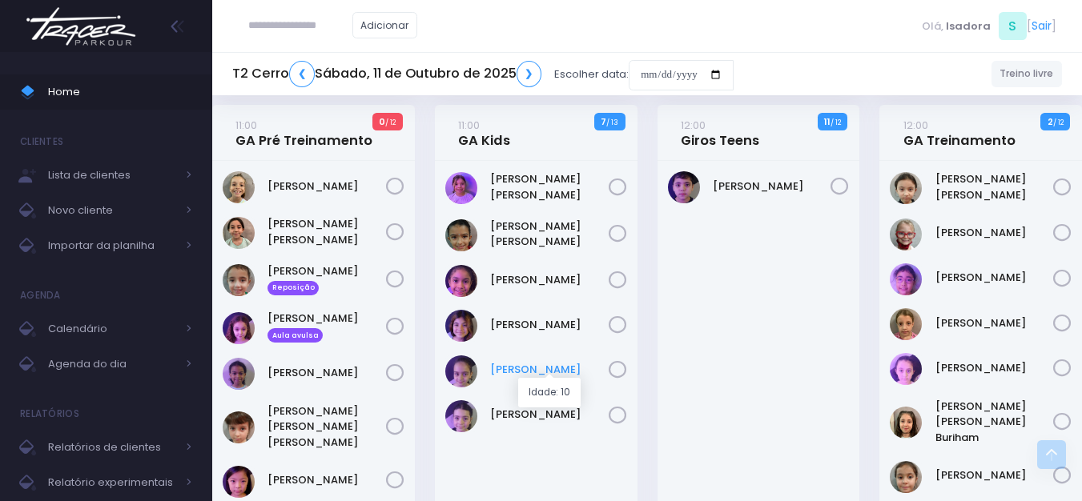
click at [519, 369] on link "Laura Santos" at bounding box center [549, 370] width 119 height 16
click at [509, 415] on link "Marianna Viana" at bounding box center [549, 415] width 119 height 16
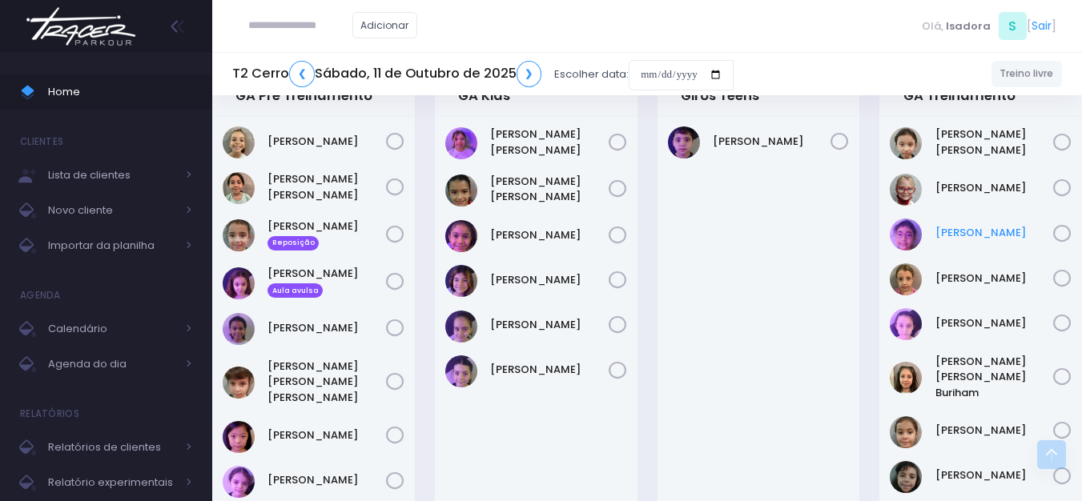
scroll to position [1281, 0]
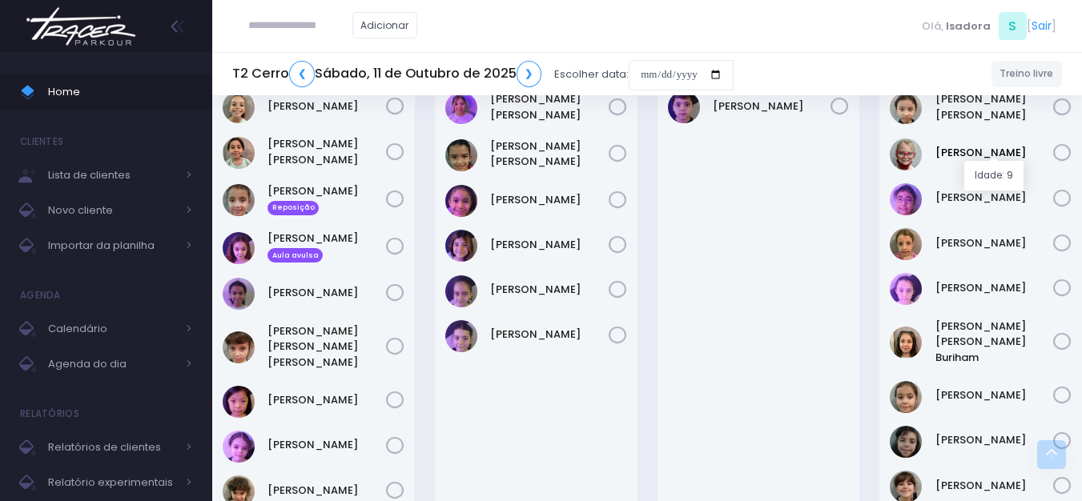
click at [936, 145] on link "Beatriz De Camargo" at bounding box center [994, 153] width 119 height 16
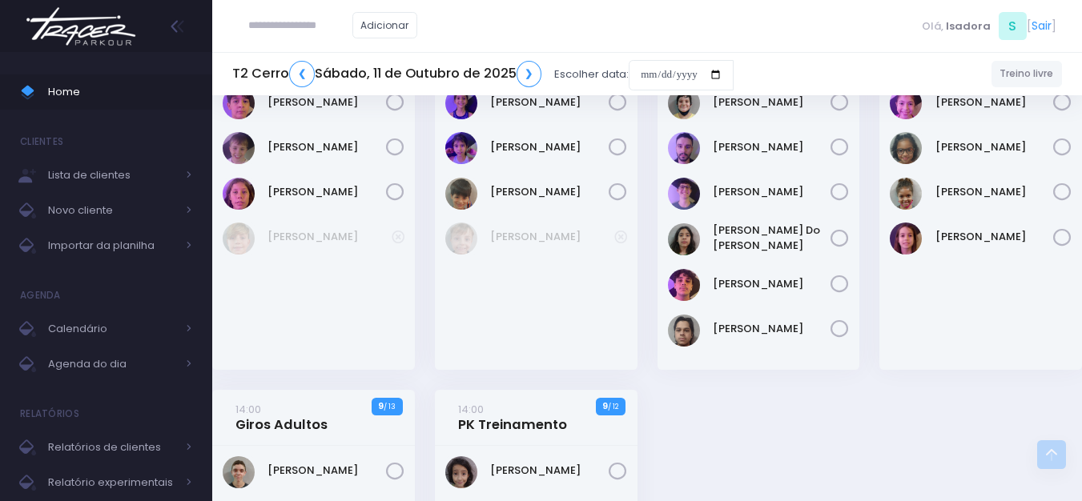
scroll to position [2101, 0]
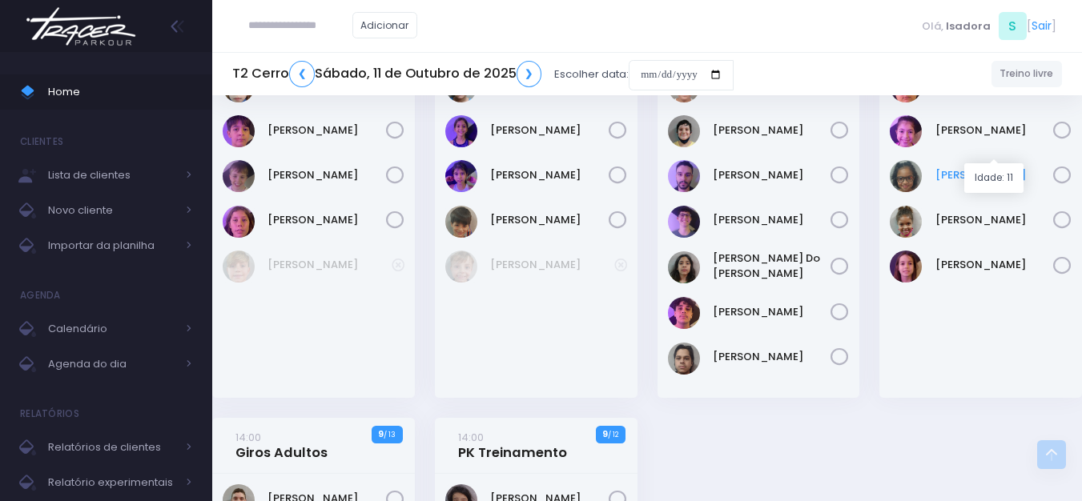
click at [967, 167] on link "Livia Crespo" at bounding box center [994, 175] width 119 height 16
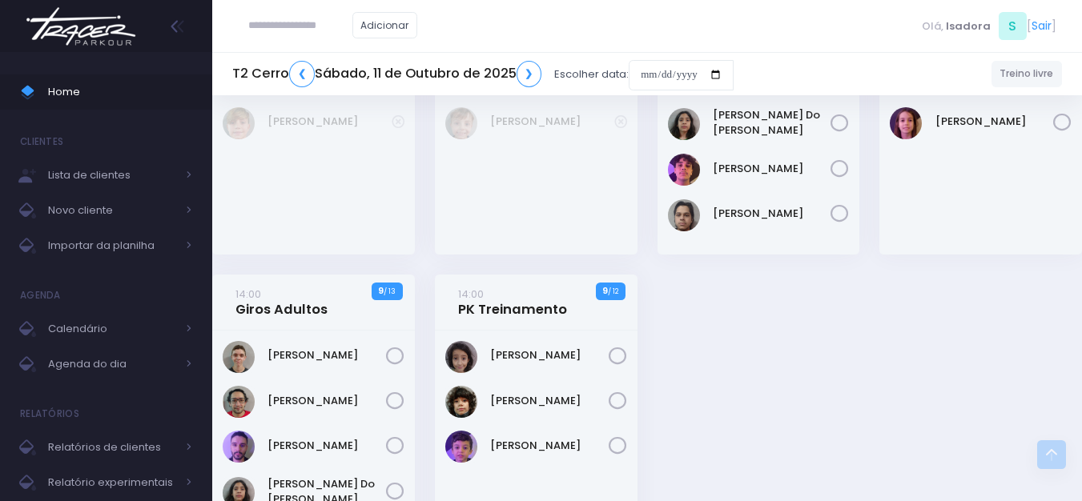
scroll to position [2342, 0]
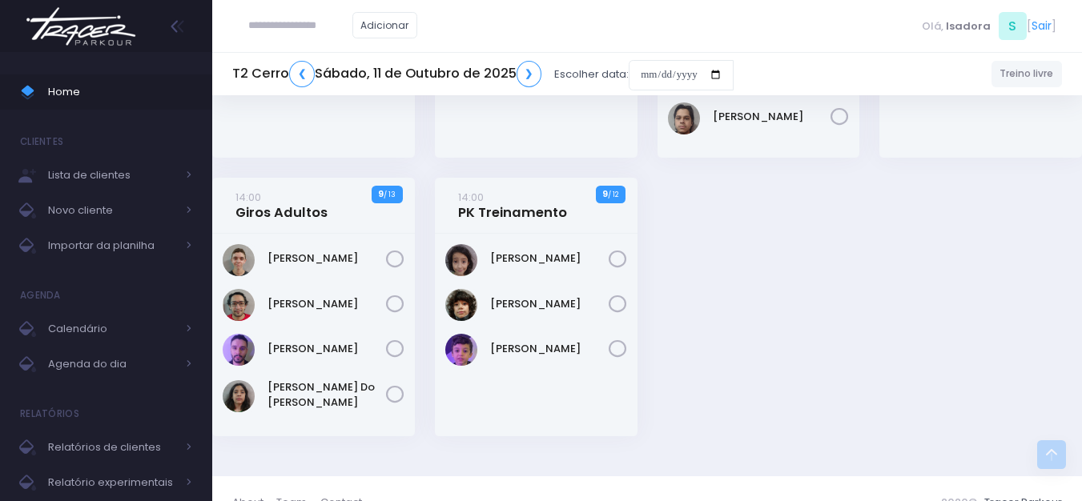
click at [555, 334] on div "Wallace Sena" at bounding box center [536, 350] width 182 height 32
click at [547, 341] on link "Wallace Sena" at bounding box center [549, 349] width 119 height 16
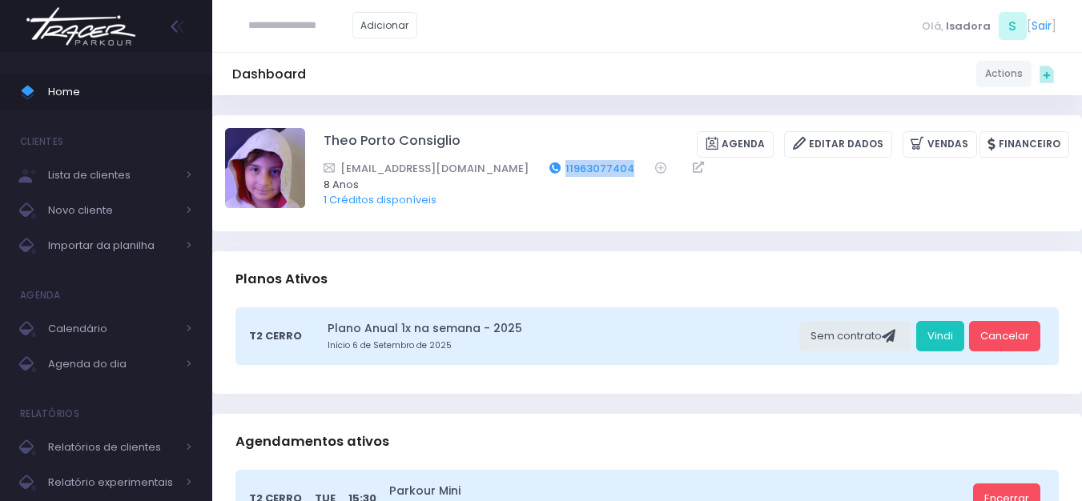
drag, startPoint x: 577, startPoint y: 161, endPoint x: 500, endPoint y: 169, distance: 77.3
click at [500, 169] on div "[EMAIL_ADDRESS][DOMAIN_NAME] 11963077404" at bounding box center [686, 168] width 725 height 17
click at [549, 172] on link "11963077404" at bounding box center [592, 168] width 86 height 17
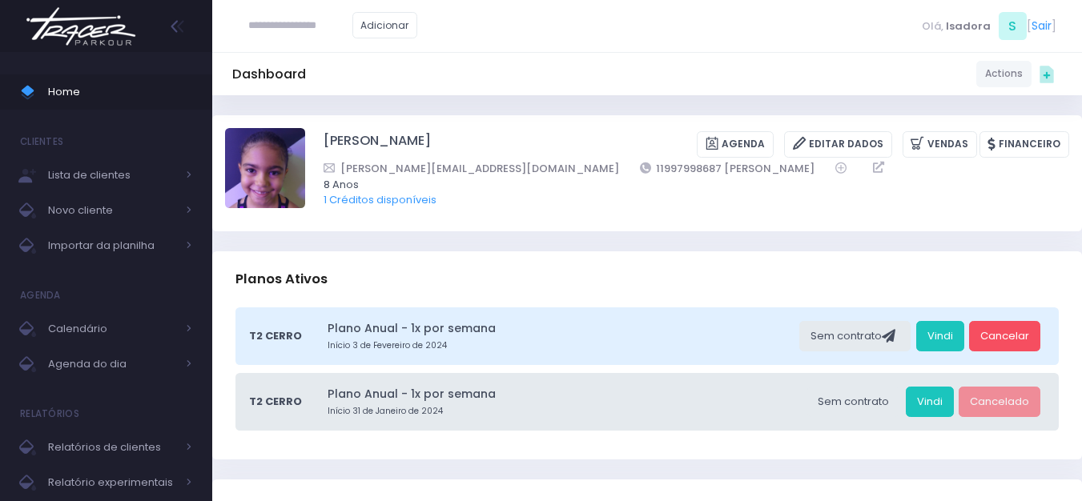
drag, startPoint x: 603, startPoint y: 148, endPoint x: 581, endPoint y: 150, distance: 21.7
click at [581, 150] on div "Sofia Aguiar da Cruz Agenda Editar Dados Vendas Financeiro" at bounding box center [697, 144] width 746 height 26
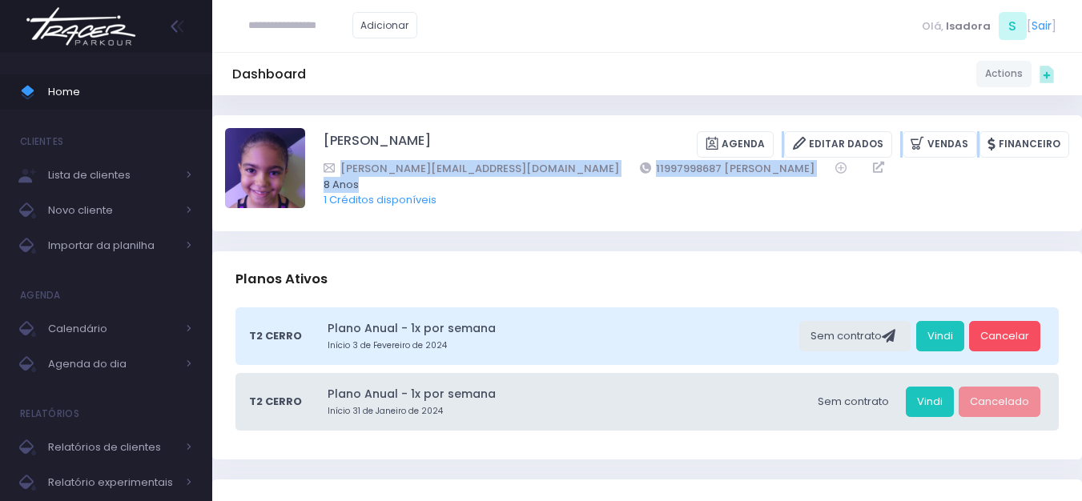
drag, startPoint x: 605, startPoint y: 176, endPoint x: 544, endPoint y: 155, distance: 65.1
click at [544, 155] on div "Sofia Aguiar da Cruz Agenda Editar Dados Vendas Financeiro rogerio_gomes@hotmai…" at bounding box center [697, 173] width 746 height 90
copy div "Agenda Editar Dados Vendas Financeiro rogerio_gomes@hotmail.com 11997998687 ADR…"
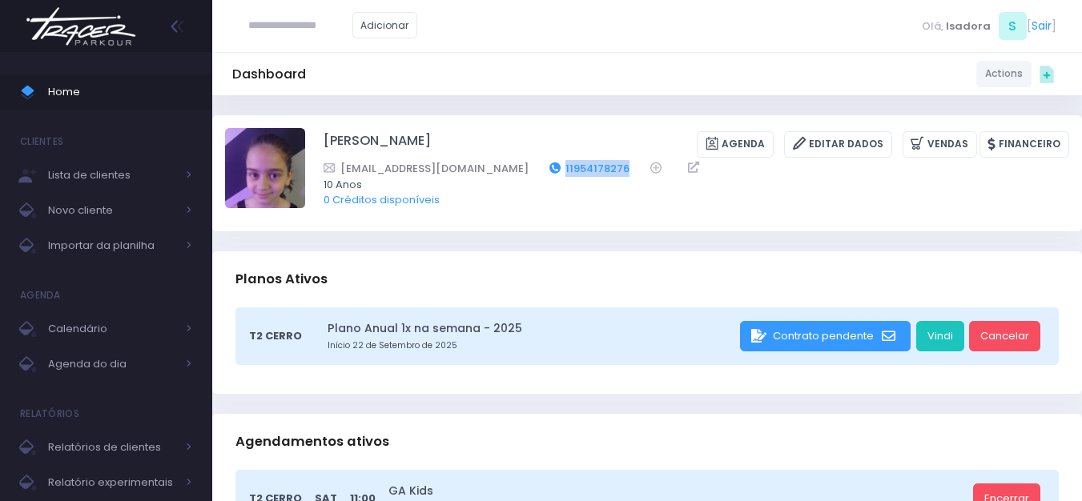
drag, startPoint x: 589, startPoint y: 163, endPoint x: 515, endPoint y: 167, distance: 73.8
click at [515, 167] on div "Santosmari19@outlook.com 11954178276" at bounding box center [686, 168] width 725 height 17
copy link "11954178276"
drag, startPoint x: 568, startPoint y: 167, endPoint x: 500, endPoint y: 171, distance: 68.2
click at [500, 171] on div "[EMAIL_ADDRESS][DOMAIN_NAME] 11976456593" at bounding box center [686, 168] width 725 height 17
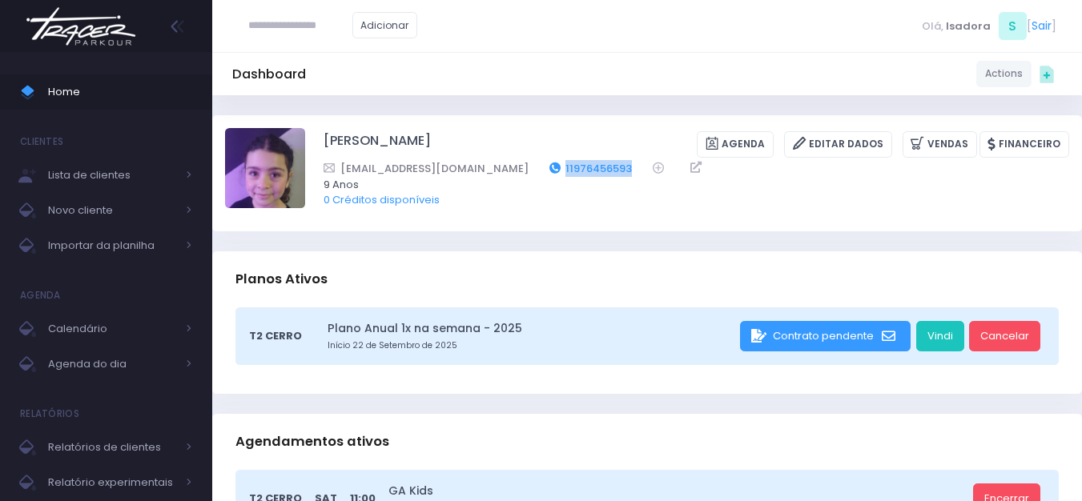
copy link "11976456593"
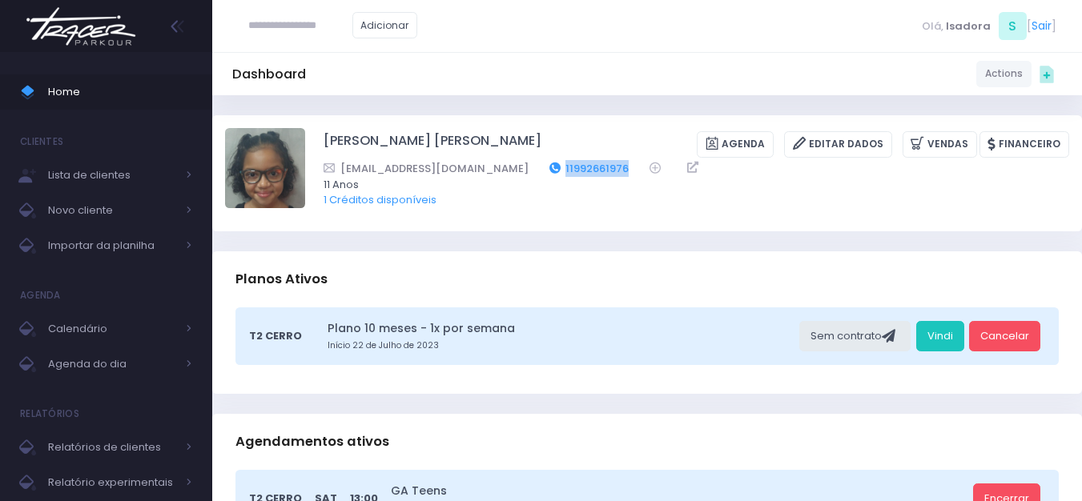
drag, startPoint x: 602, startPoint y: 163, endPoint x: 529, endPoint y: 163, distance: 73.7
click at [529, 163] on div "cydescontrol@yahoo.com.br 11992661976" at bounding box center [686, 168] width 725 height 17
copy div "11992661976"
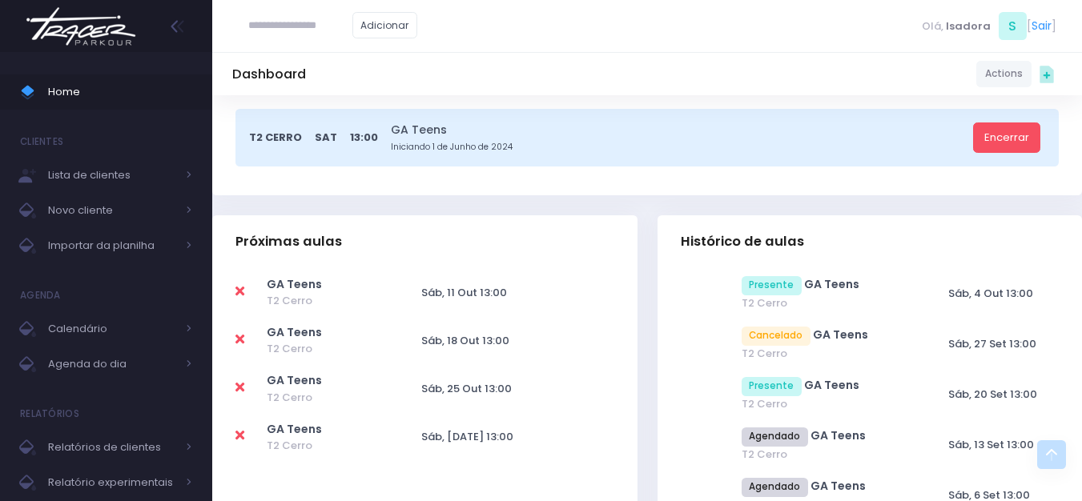
scroll to position [400, 0]
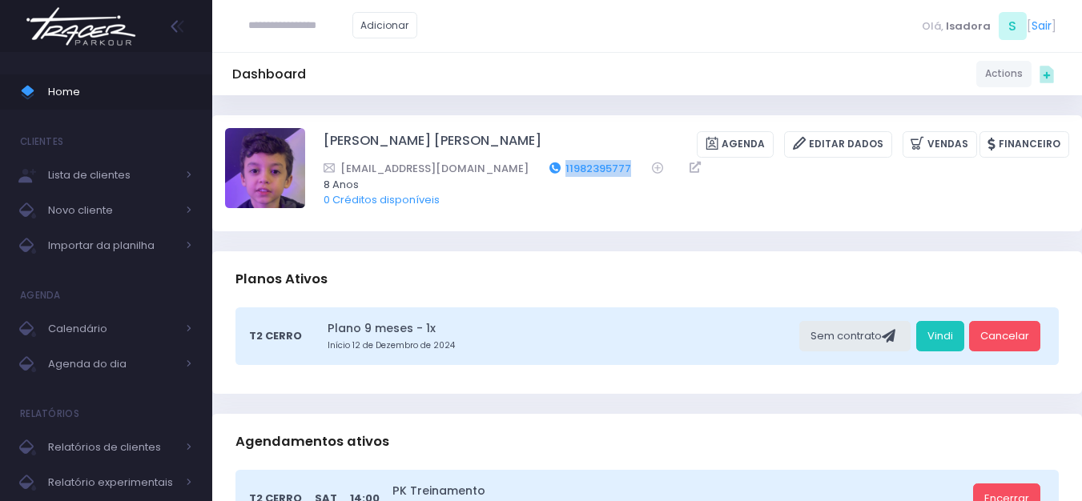
drag, startPoint x: 593, startPoint y: 159, endPoint x: 516, endPoint y: 166, distance: 78.0
click at [516, 166] on div "[PERSON_NAME] [PERSON_NAME] [GEOGRAPHIC_DATA] Editar Dados [GEOGRAPHIC_DATA] Fi…" at bounding box center [697, 173] width 746 height 90
copy div "11982395777"
click at [115, 28] on img at bounding box center [81, 26] width 122 height 56
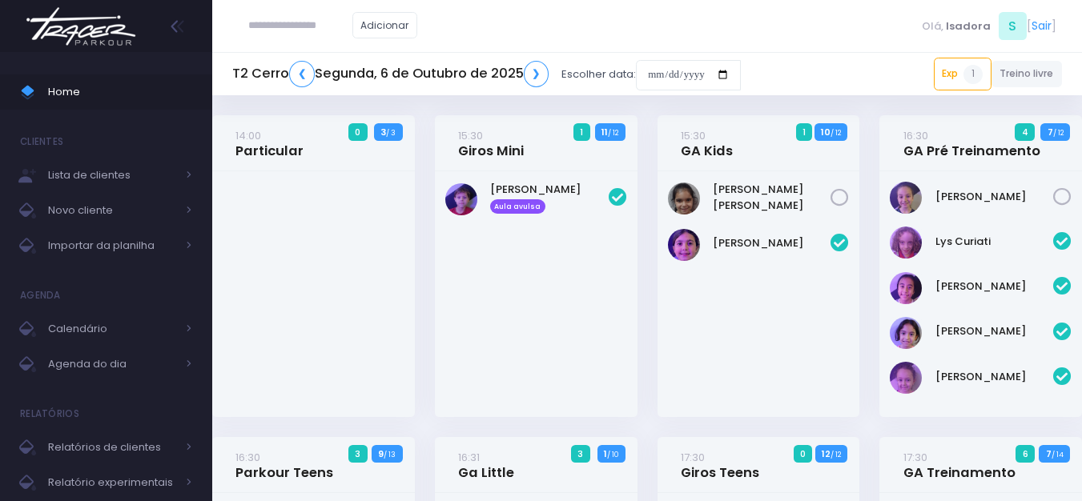
scroll to position [1532, 0]
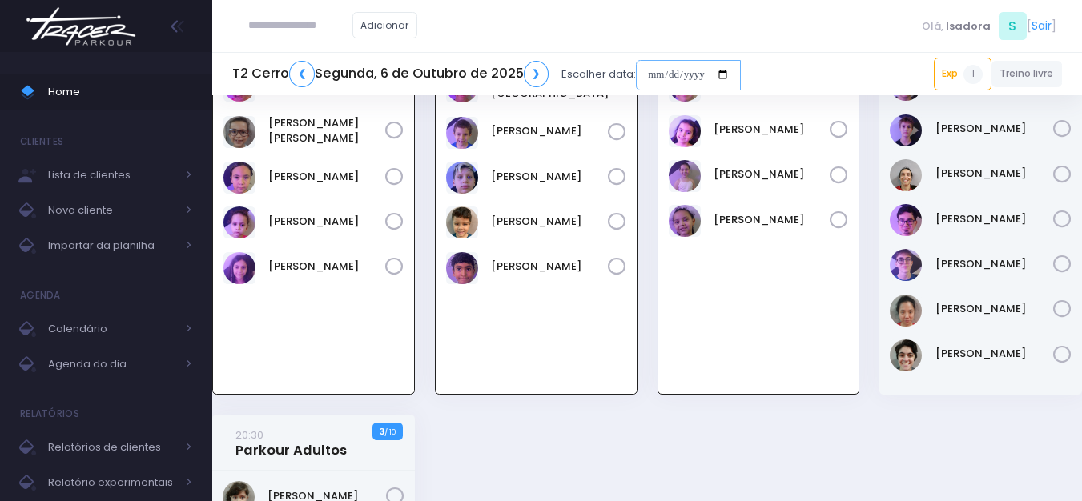
click at [697, 73] on input "date" at bounding box center [688, 75] width 105 height 30
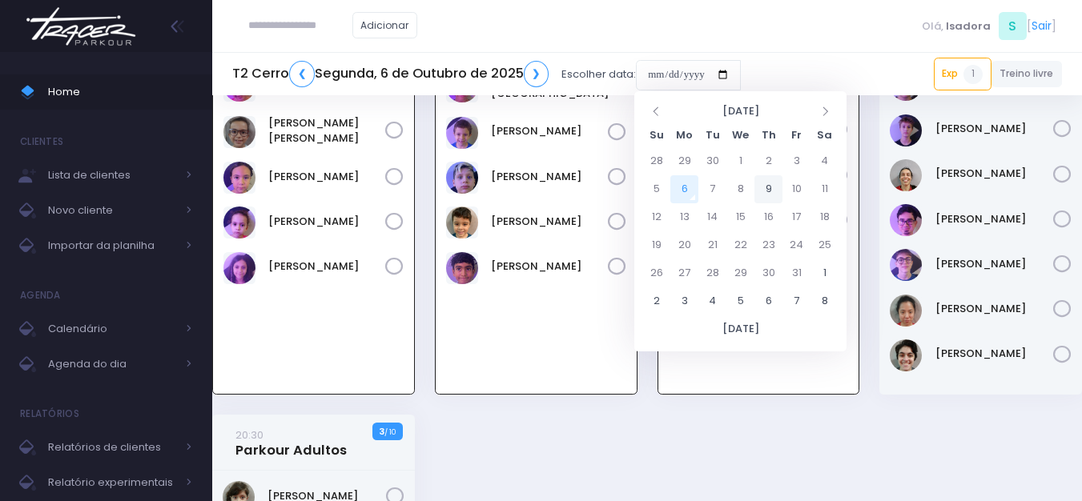
click at [772, 190] on td "9" at bounding box center [768, 189] width 28 height 28
type input "**********"
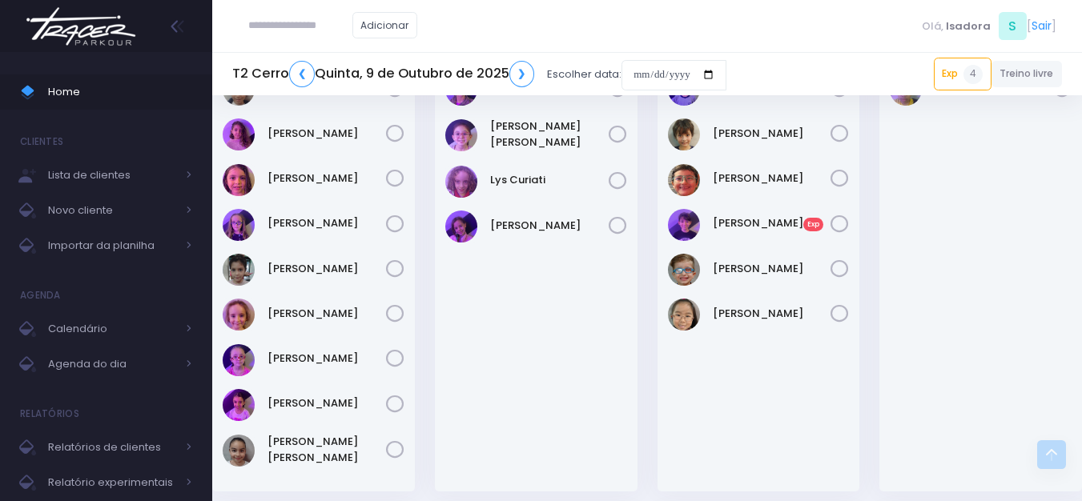
scroll to position [1121, 0]
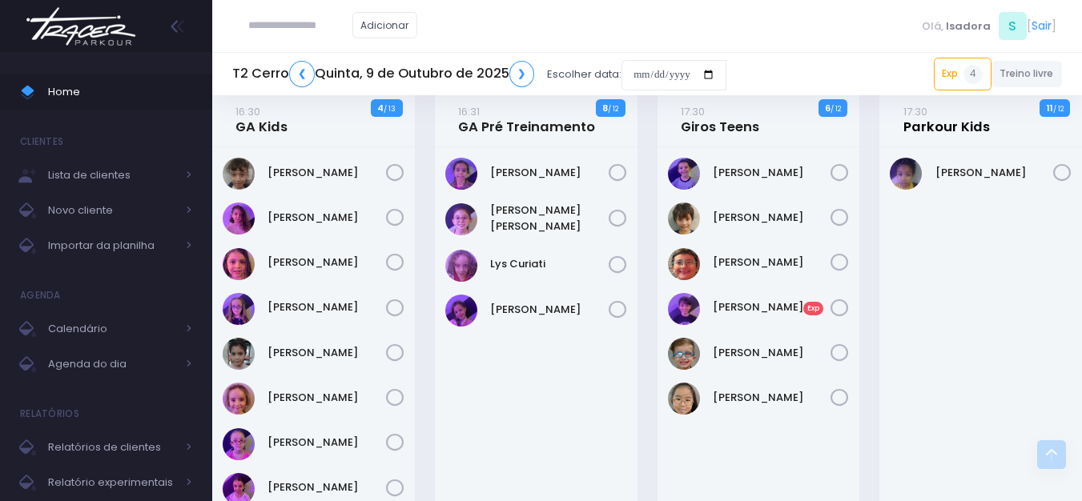
click at [935, 135] on link "17:30 Parkour Kids" at bounding box center [946, 119] width 86 height 32
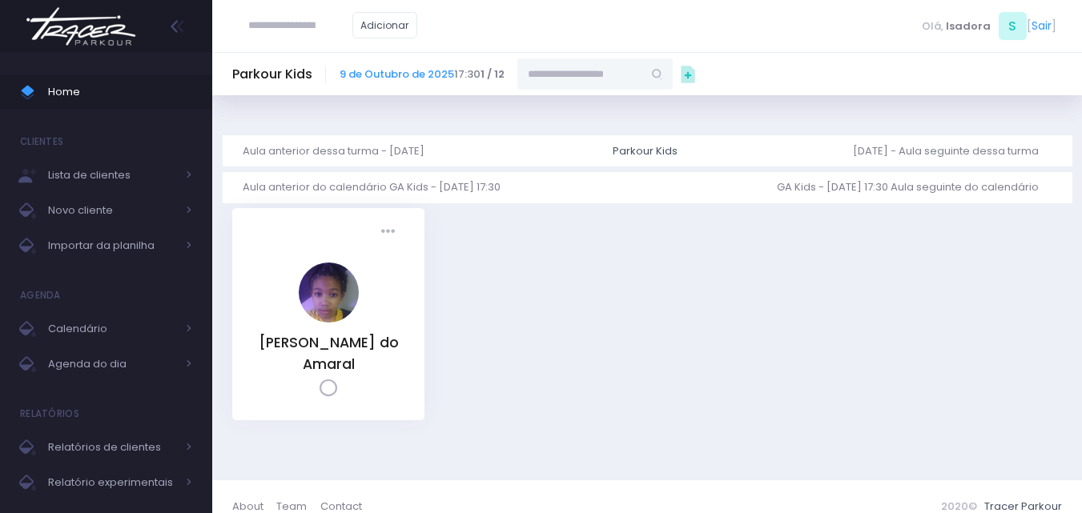
click at [106, 46] on img at bounding box center [81, 26] width 122 height 56
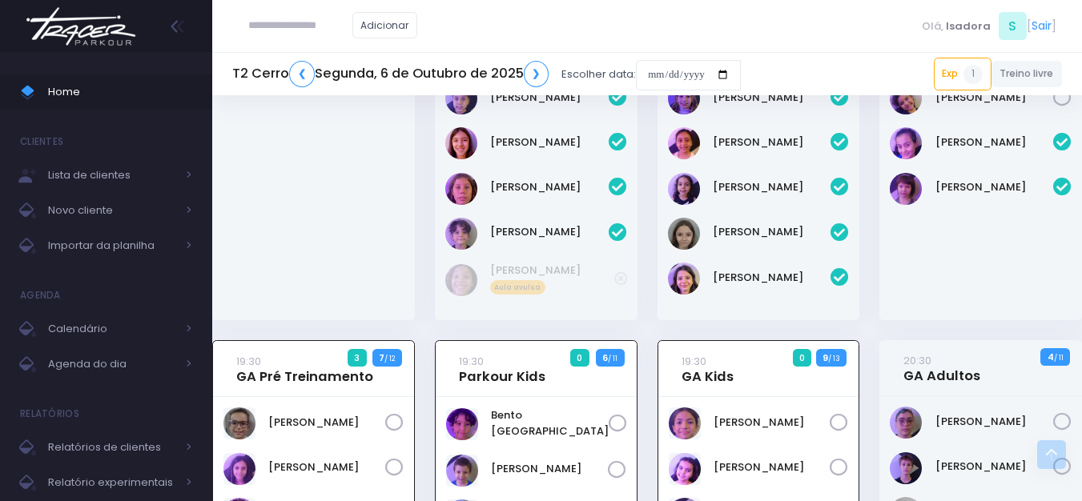
scroll to position [1212, 0]
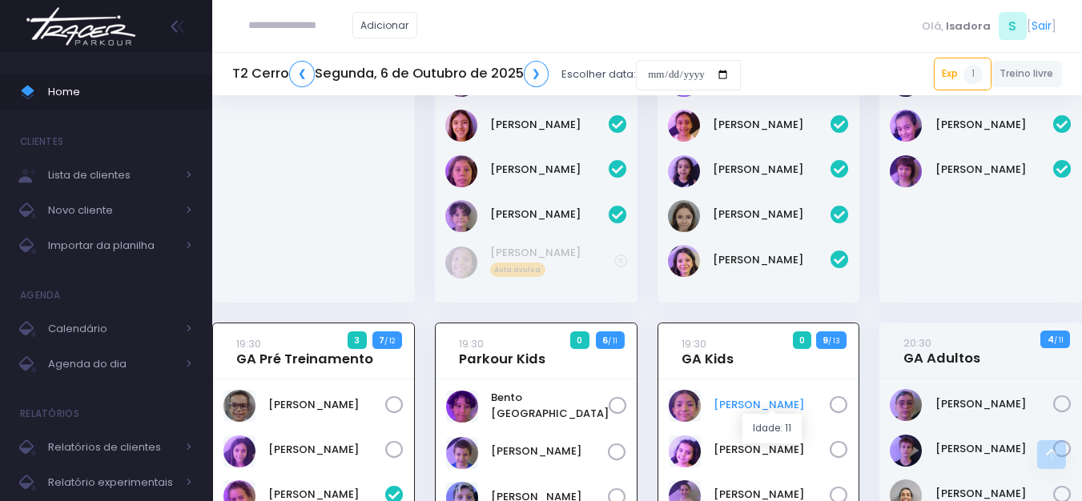
click at [722, 401] on link "Bárbara Duarte" at bounding box center [772, 405] width 117 height 16
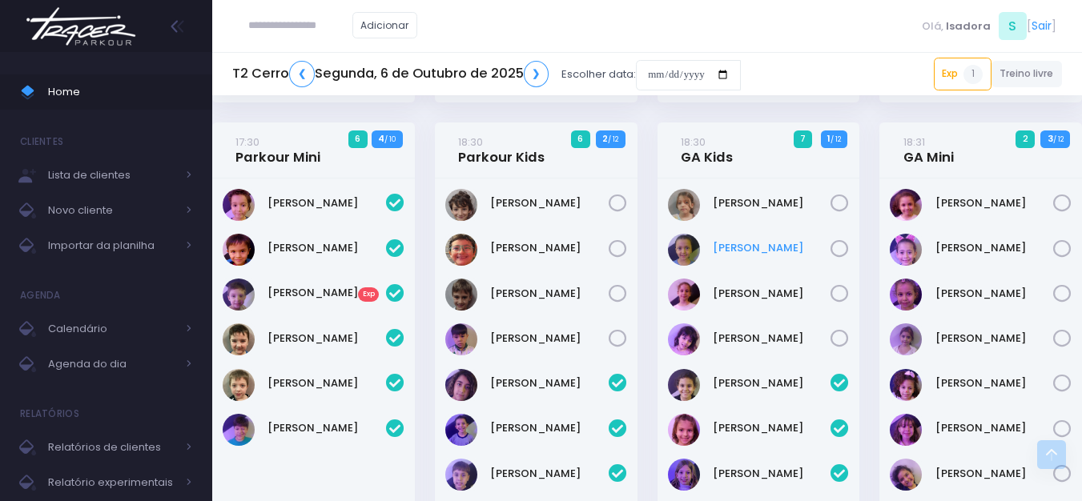
scroll to position [811, 0]
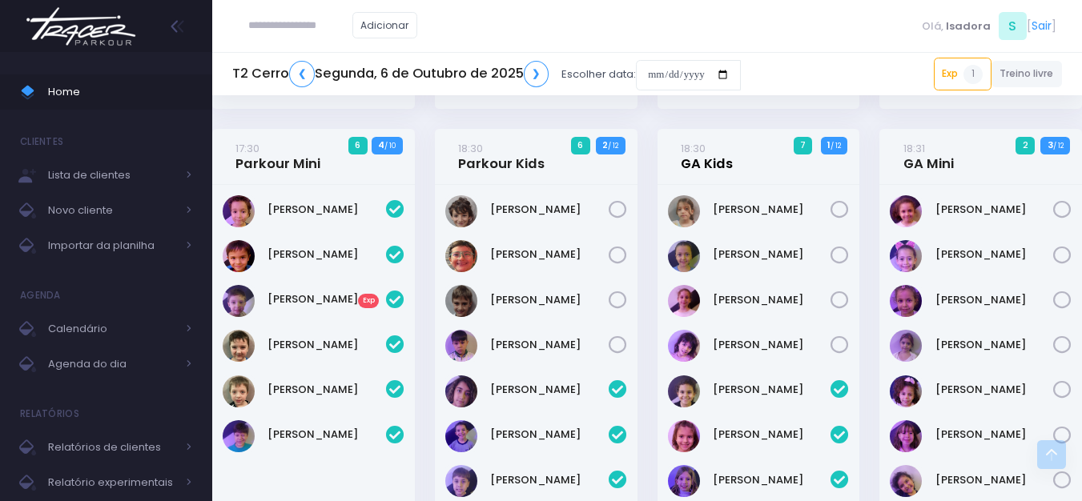
click at [729, 162] on link "18:30 GA Kids" at bounding box center [707, 156] width 52 height 32
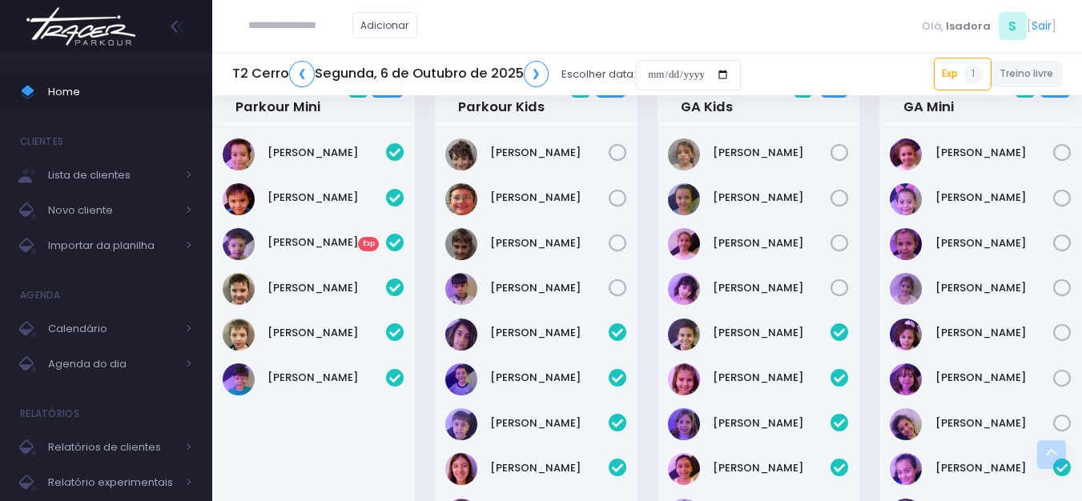
scroll to position [891, 0]
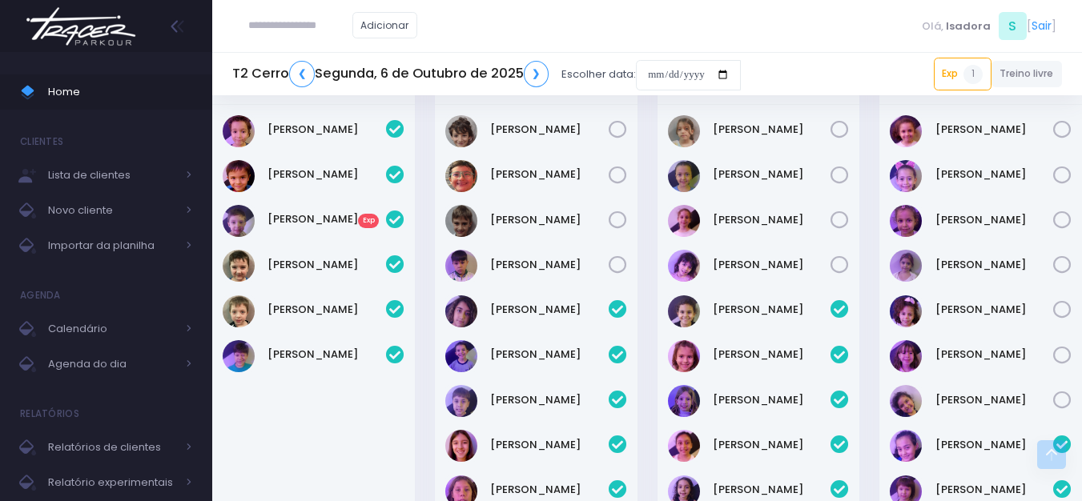
click at [66, 5] on img at bounding box center [81, 26] width 122 height 56
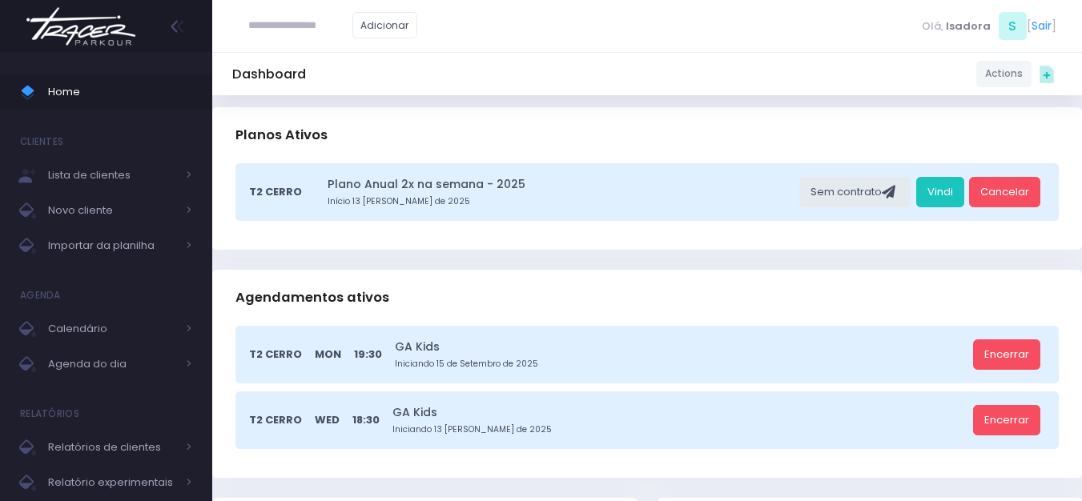
scroll to position [160, 0]
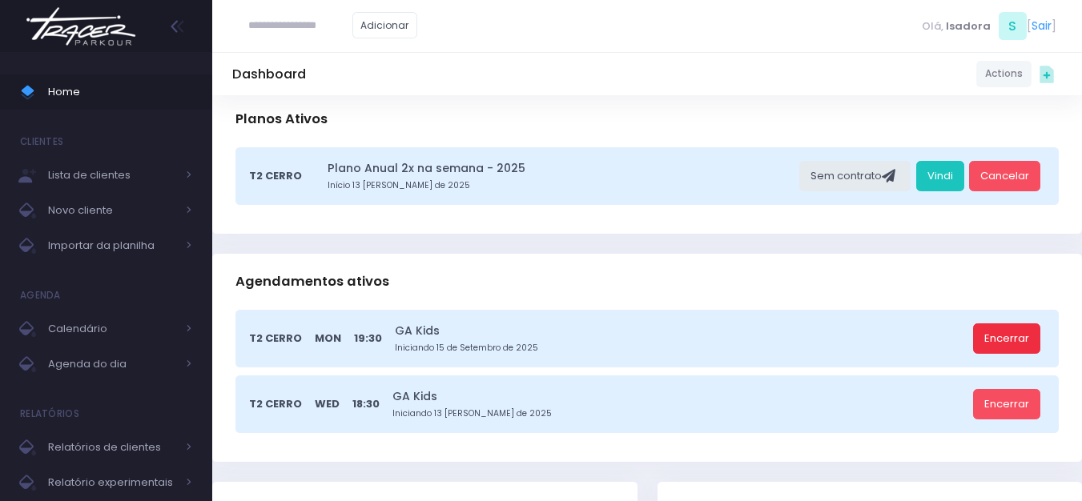
click at [994, 340] on link "Encerrar" at bounding box center [1006, 339] width 67 height 30
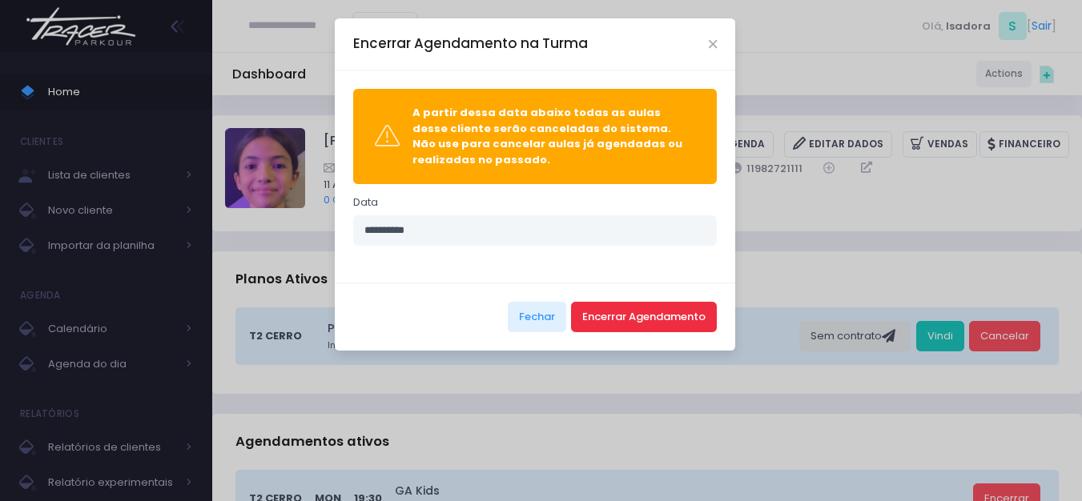
click at [661, 312] on button "Encerrar Agendamento" at bounding box center [644, 317] width 146 height 30
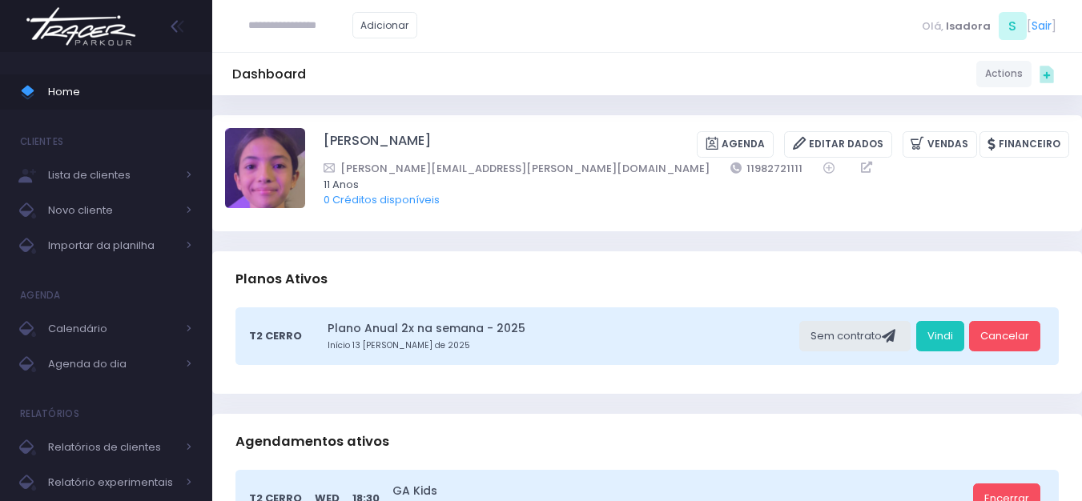
scroll to position [160, 0]
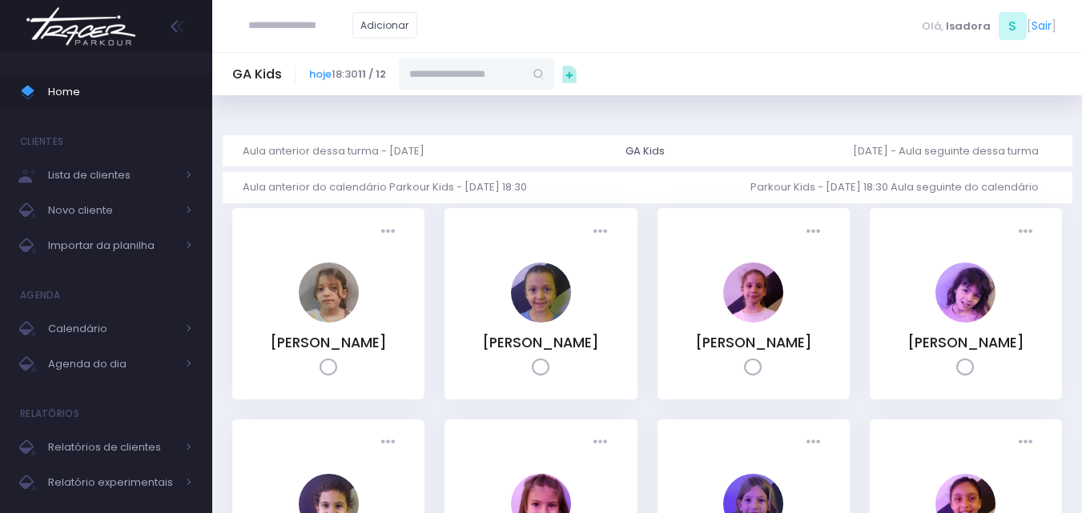
click at [524, 78] on input "text" at bounding box center [461, 73] width 125 height 30
paste input "**********"
type input "**********"
drag, startPoint x: 539, startPoint y: 74, endPoint x: 388, endPoint y: 75, distance: 150.6
click at [388, 75] on div "**********" at bounding box center [443, 73] width 268 height 30
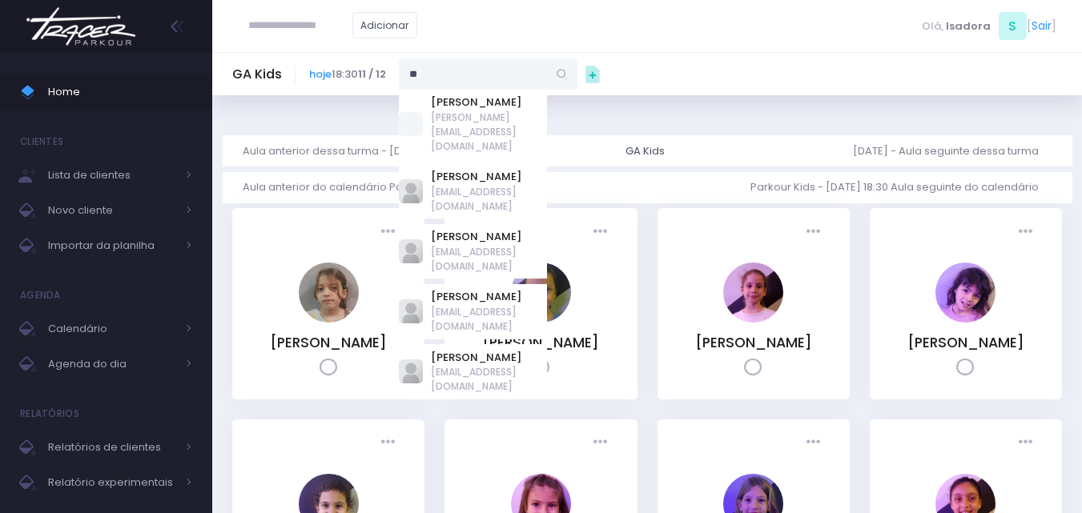
type input "*"
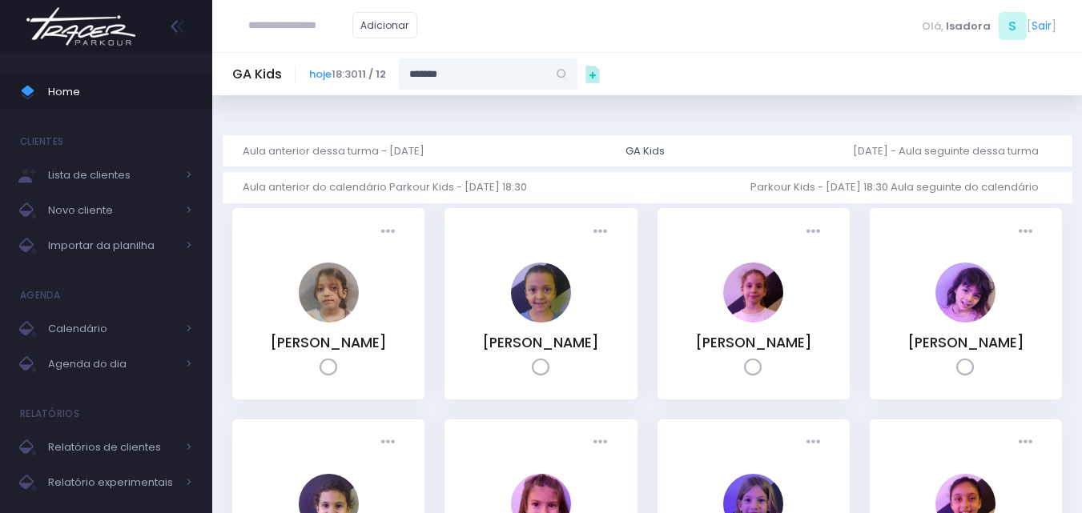
type input "*******"
type input "**********"
click at [433, 103] on div "Bárbara Duarte gabriela.duarte@gmail.com" at bounding box center [473, 125] width 148 height 70
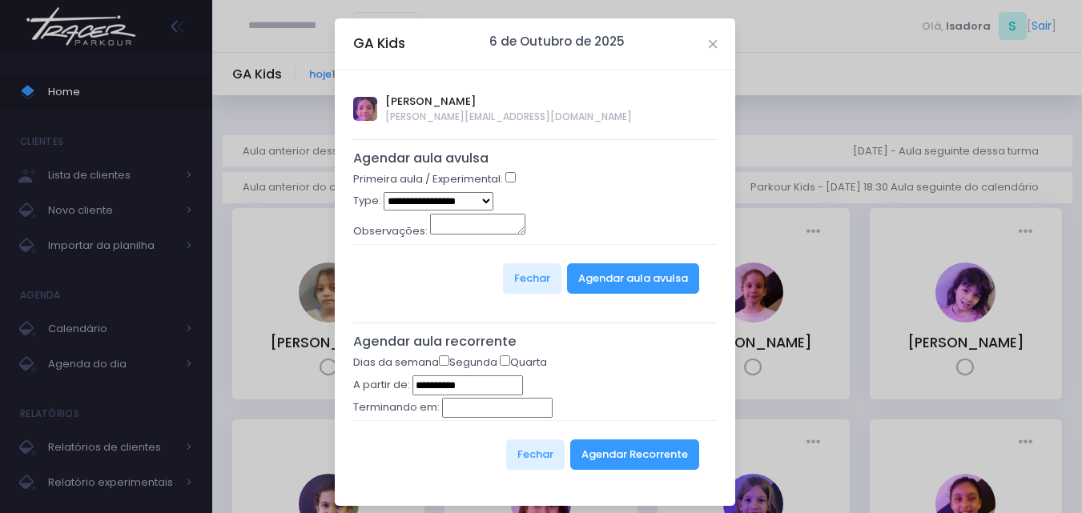
type input "**********"
click at [654, 469] on button "Agendar Recorrente" at bounding box center [634, 455] width 129 height 30
click at [654, 457] on button "Agendar Recorrente" at bounding box center [634, 455] width 129 height 30
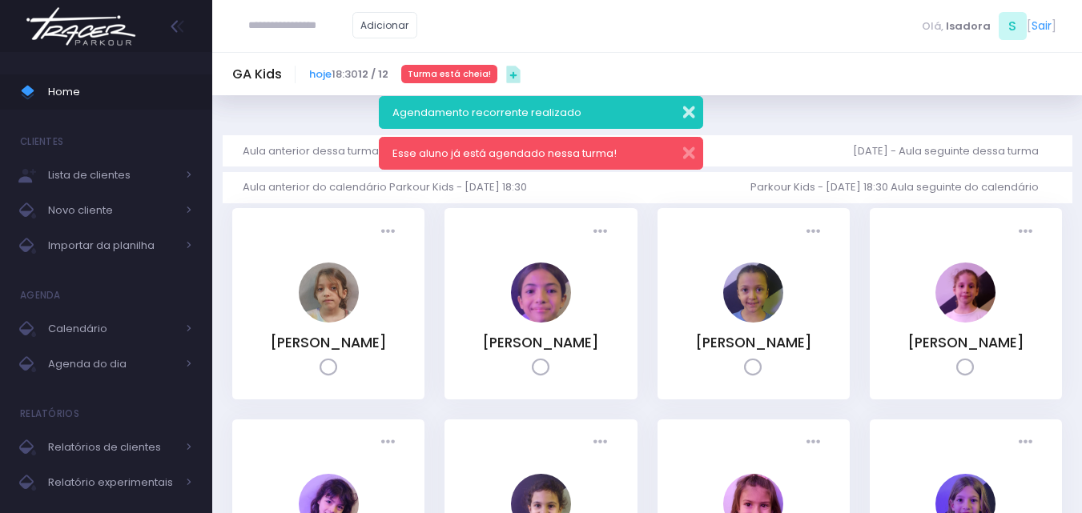
click at [689, 111] on button "button" at bounding box center [678, 110] width 32 height 18
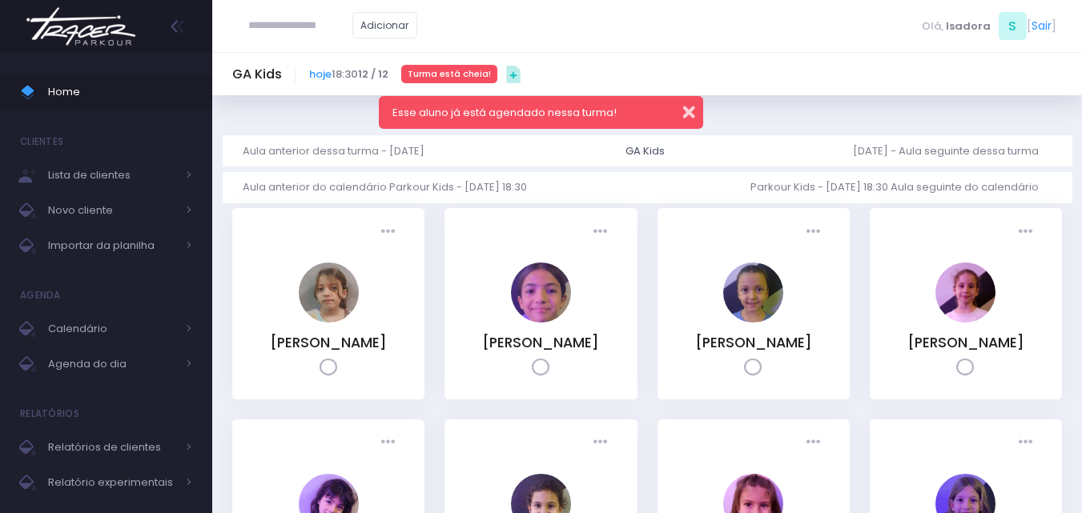
click at [691, 115] on button "button" at bounding box center [678, 110] width 32 height 18
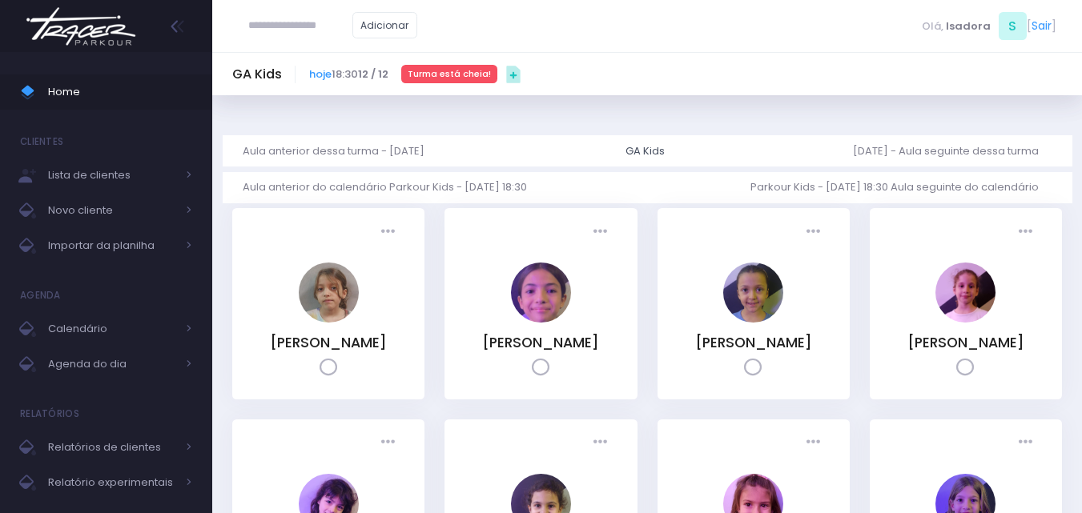
click at [545, 370] on icon at bounding box center [541, 368] width 18 height 18
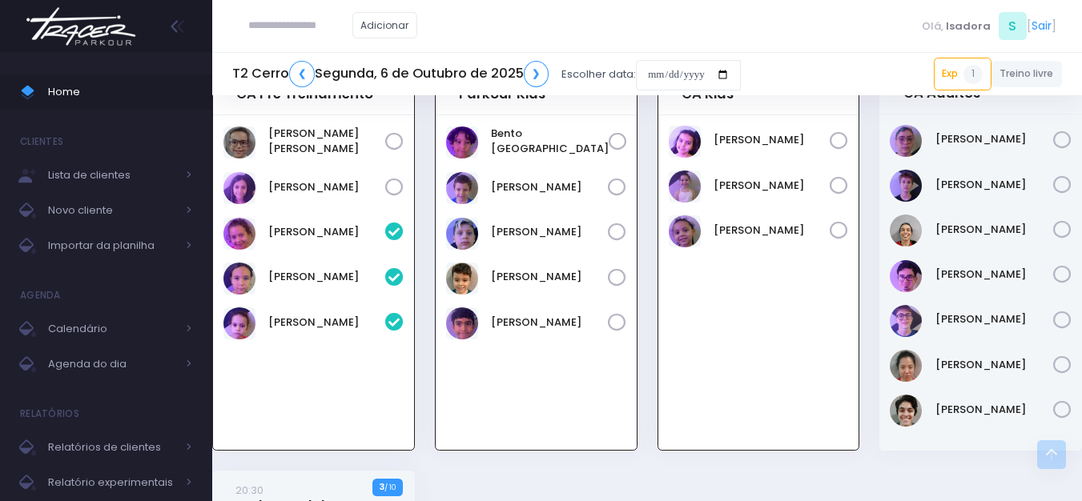
scroll to position [1522, 0]
click at [398, 374] on div "Maria Luiza Silva De Oliveira" at bounding box center [313, 282] width 201 height 335
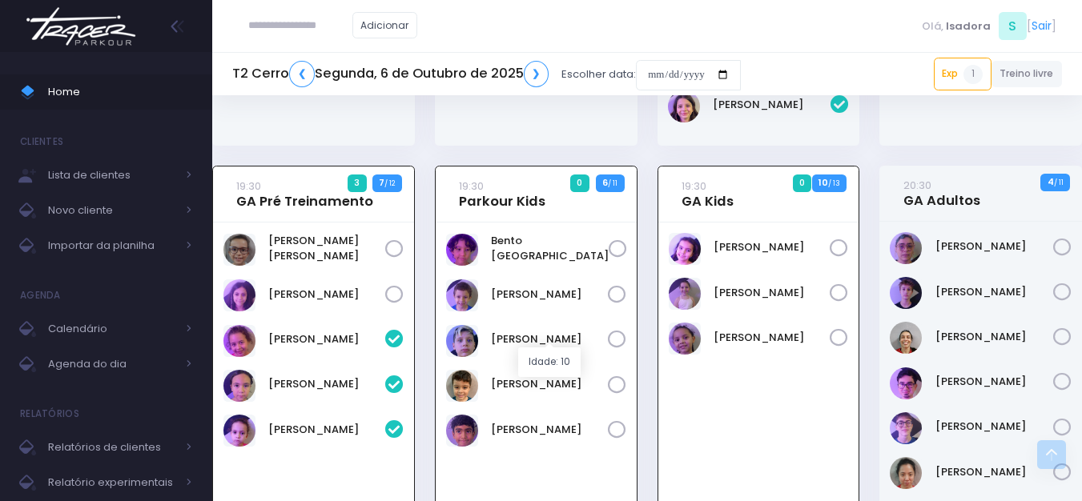
scroll to position [1441, 0]
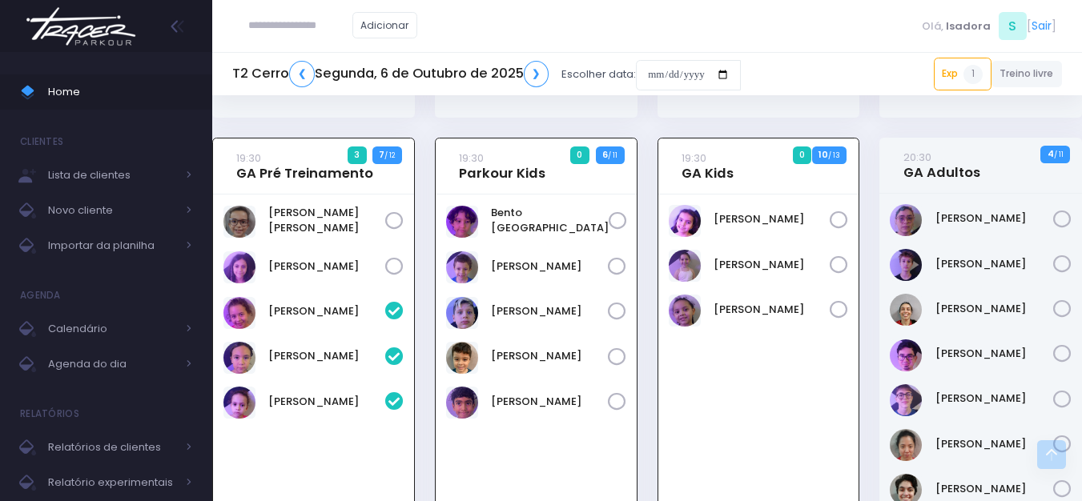
click at [302, 33] on input "text" at bounding box center [300, 25] width 104 height 30
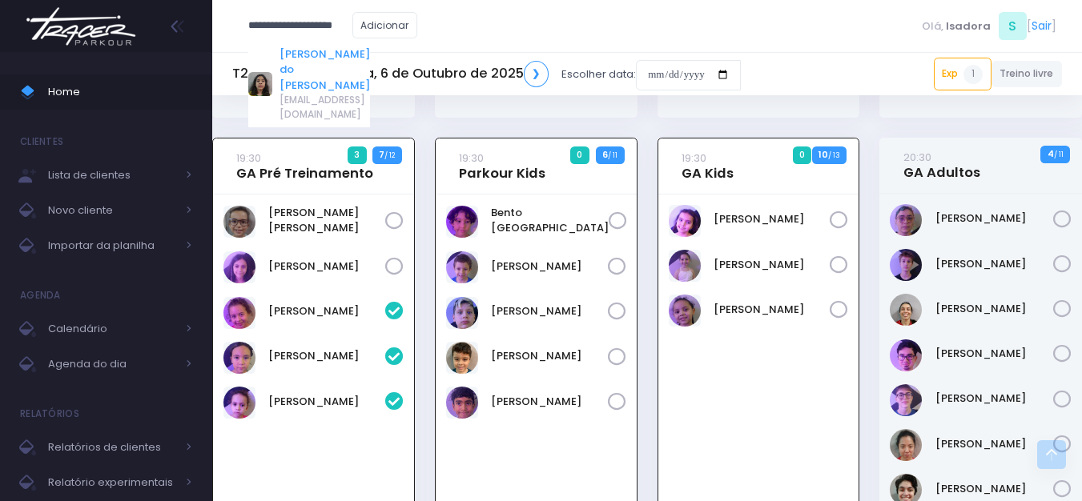
click at [336, 58] on link "[PERSON_NAME] do [PERSON_NAME]" at bounding box center [324, 69] width 90 height 47
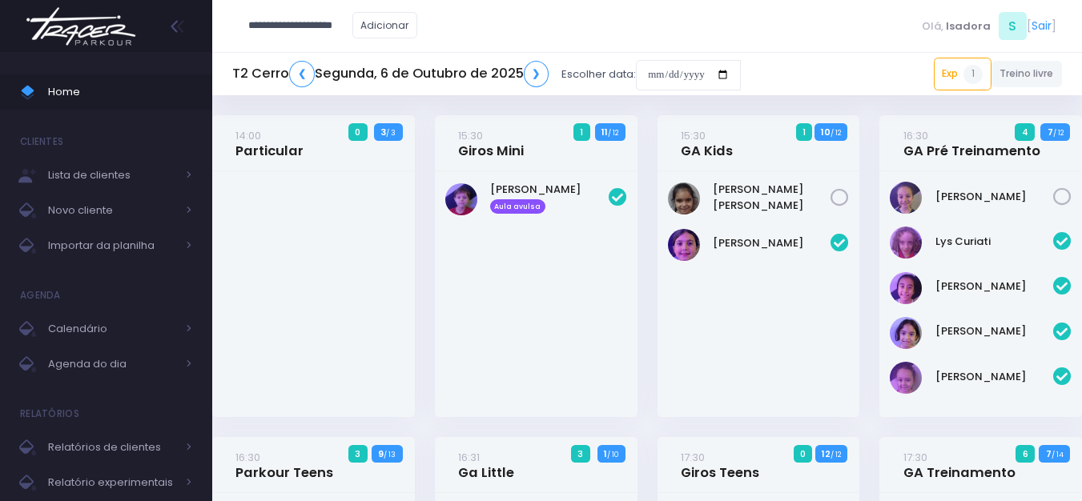
type input "**********"
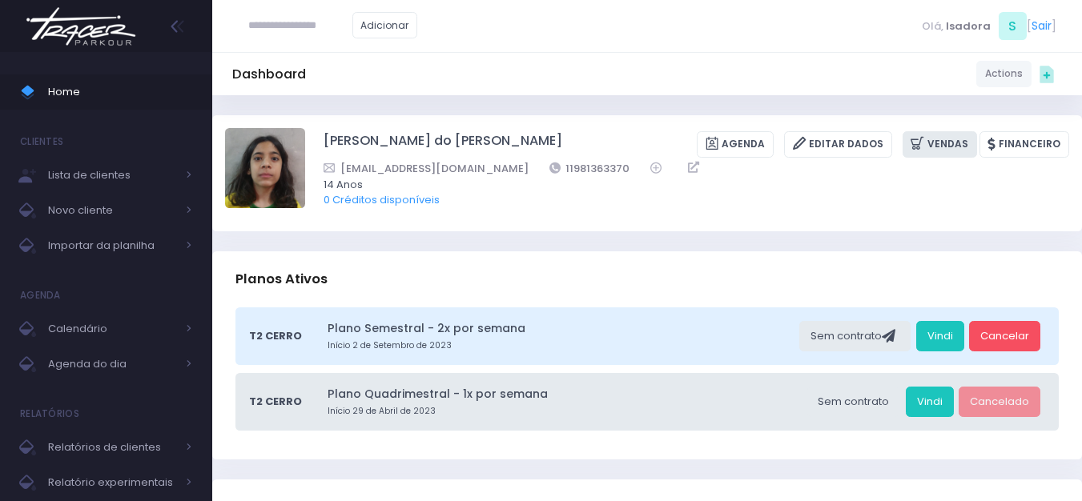
click at [914, 147] on link "Vendas" at bounding box center [939, 144] width 74 height 26
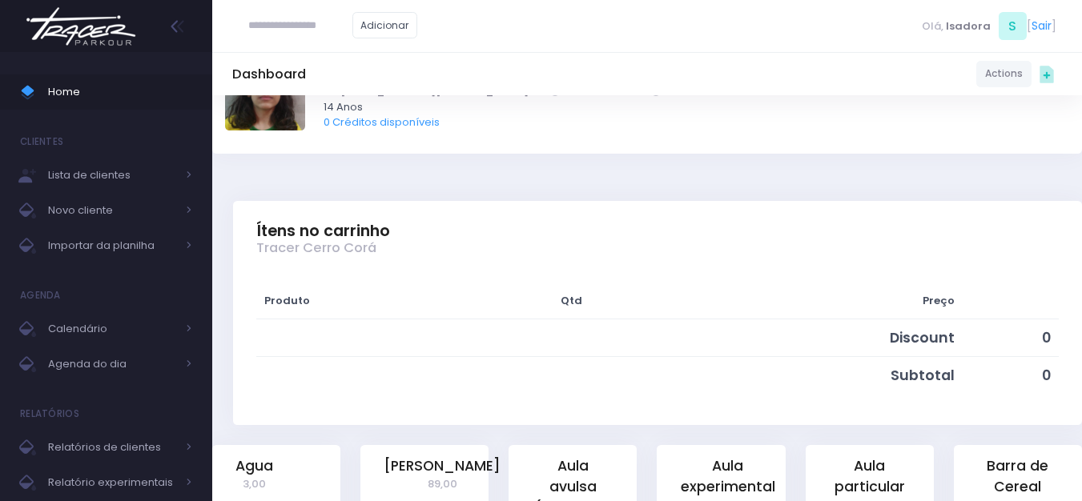
scroll to position [320, 0]
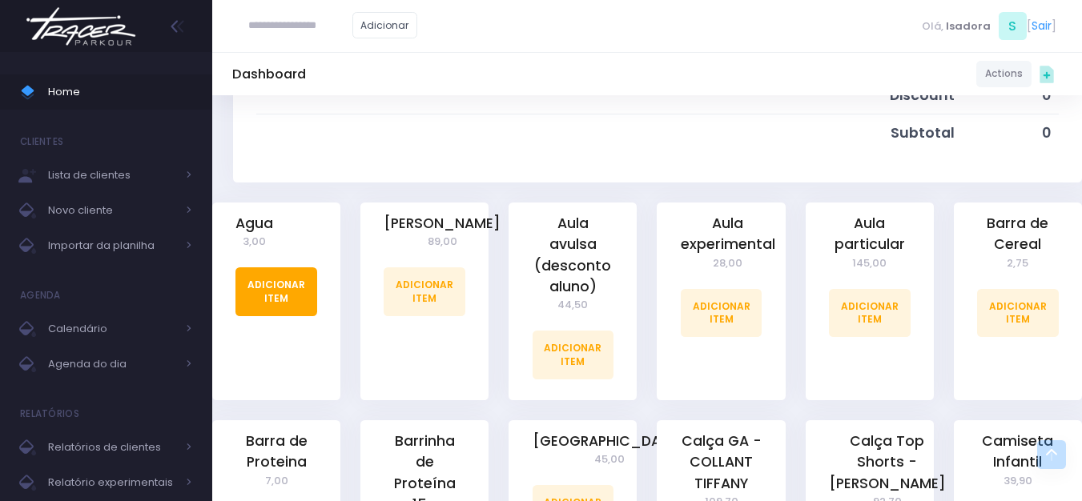
click at [293, 289] on link "Adicionar Item" at bounding box center [276, 291] width 82 height 48
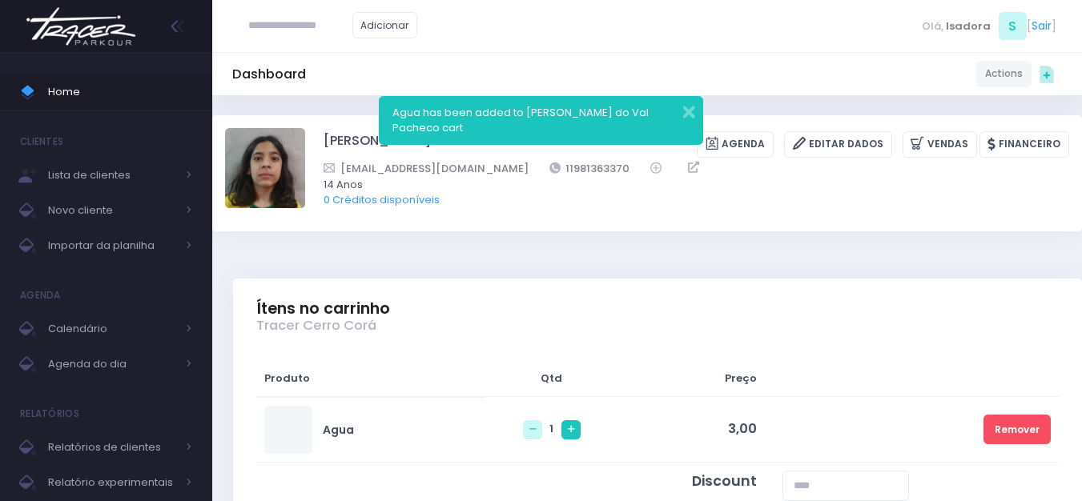
click at [568, 426] on icon at bounding box center [571, 429] width 6 height 6
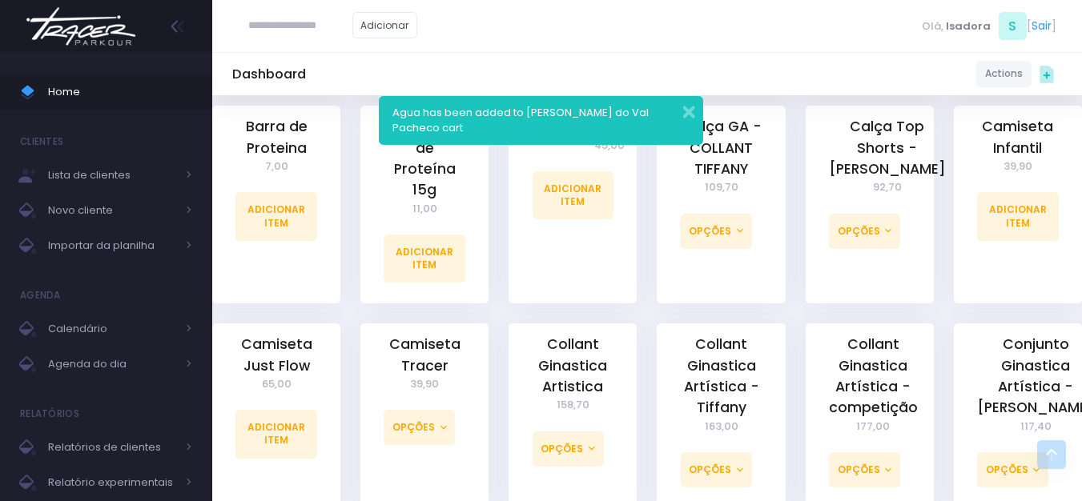
scroll to position [801, 0]
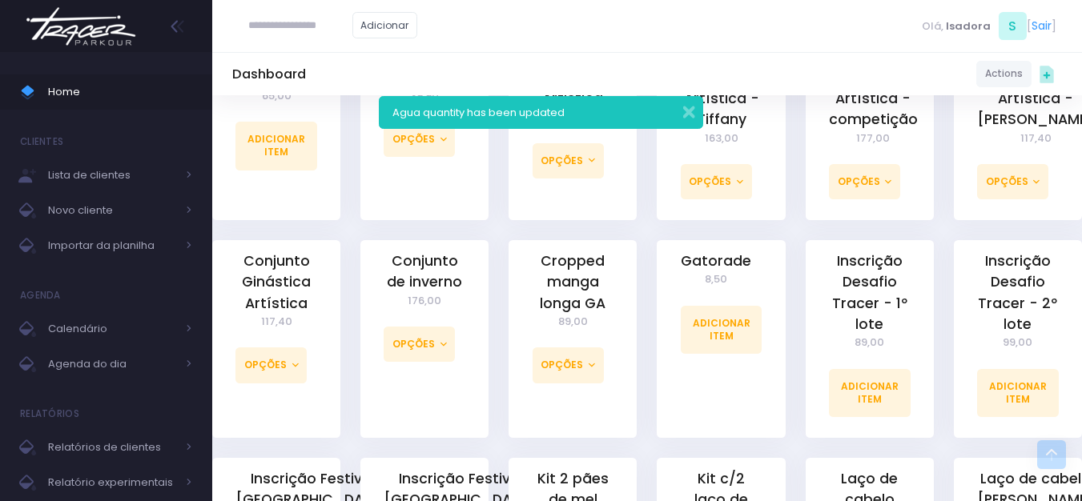
scroll to position [1281, 0]
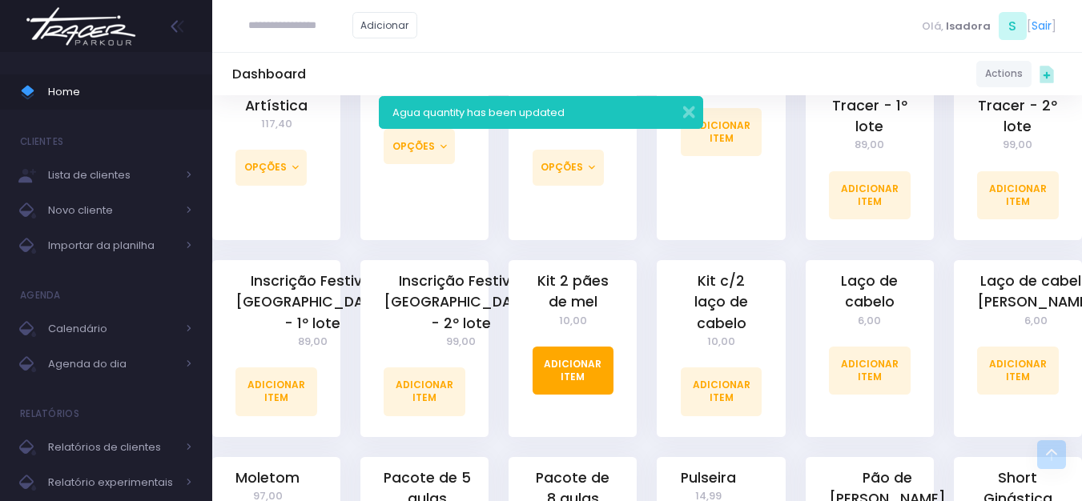
click at [565, 347] on link "Adicionar Item" at bounding box center [574, 371] width 82 height 48
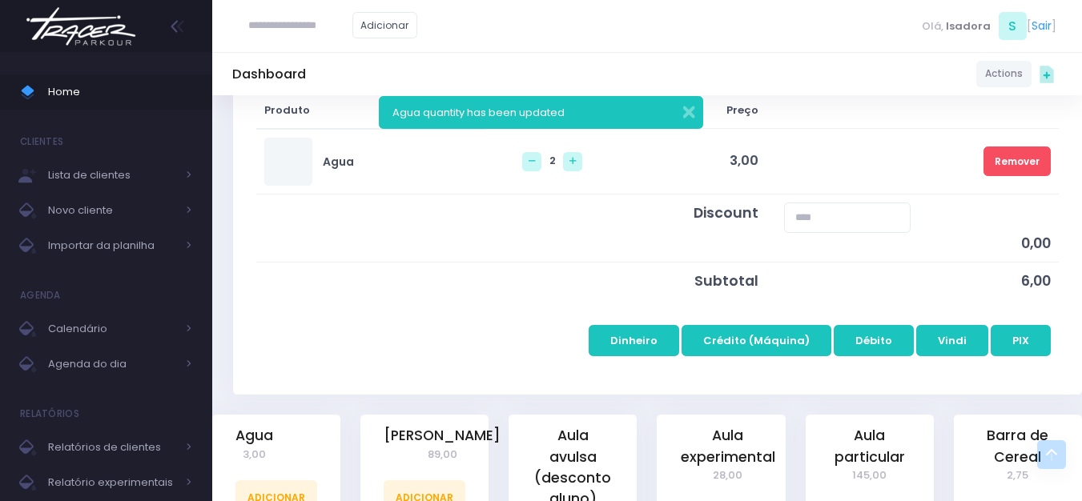
scroll to position [0, 0]
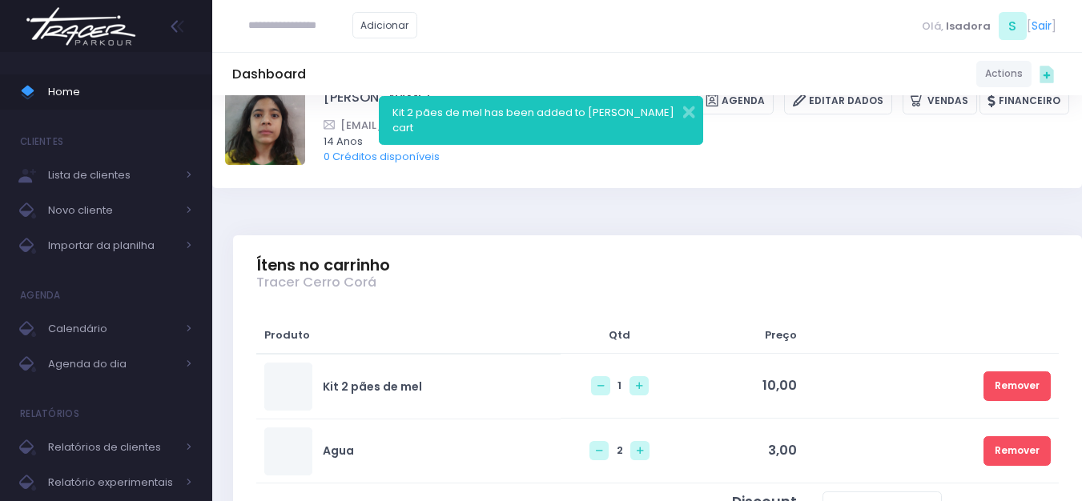
scroll to position [80, 0]
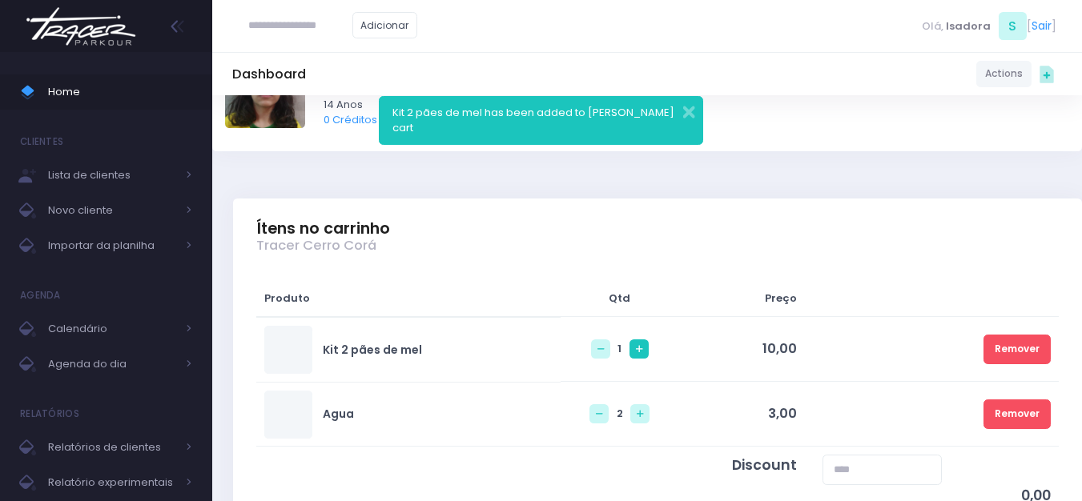
click at [636, 349] on icon at bounding box center [639, 349] width 6 height 6
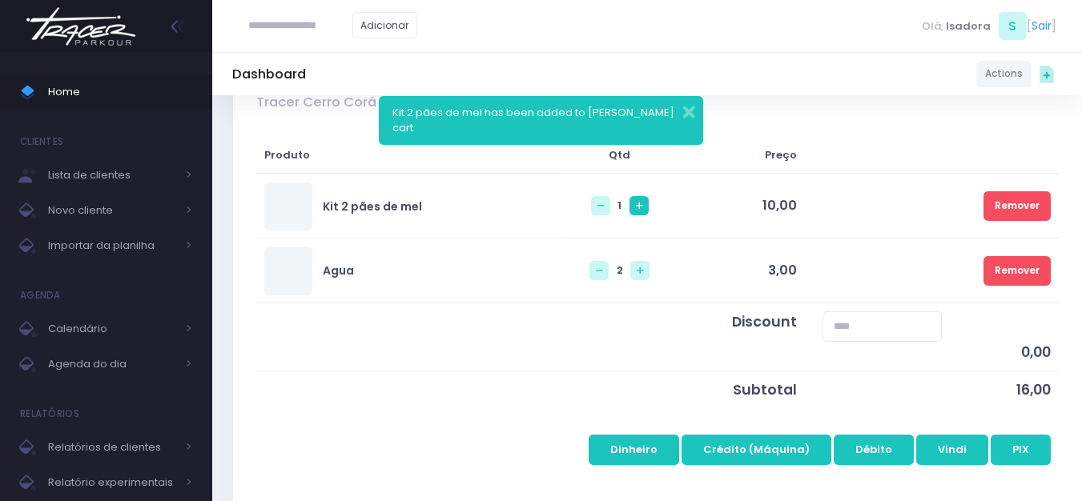
scroll to position [240, 0]
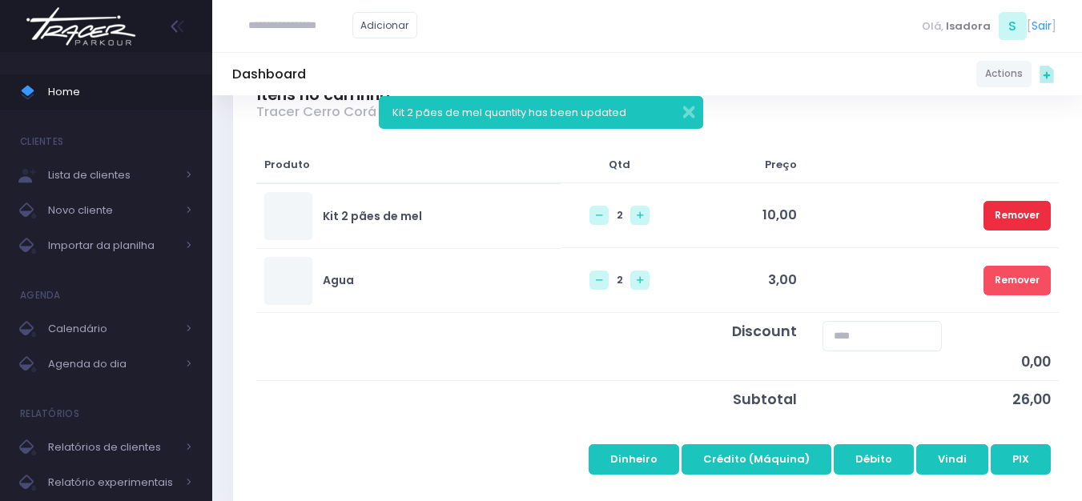
scroll to position [400, 0]
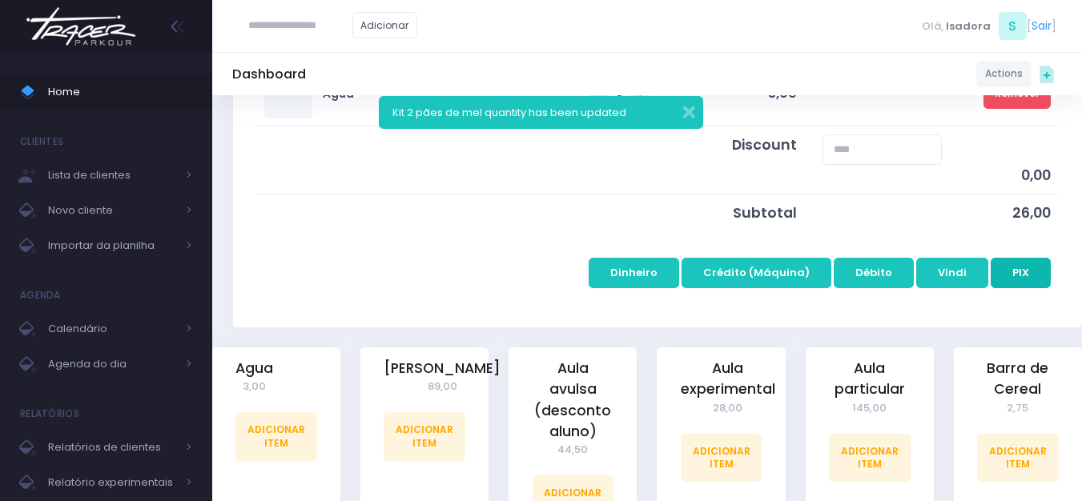
click at [1015, 277] on button "PIX" at bounding box center [1021, 273] width 60 height 30
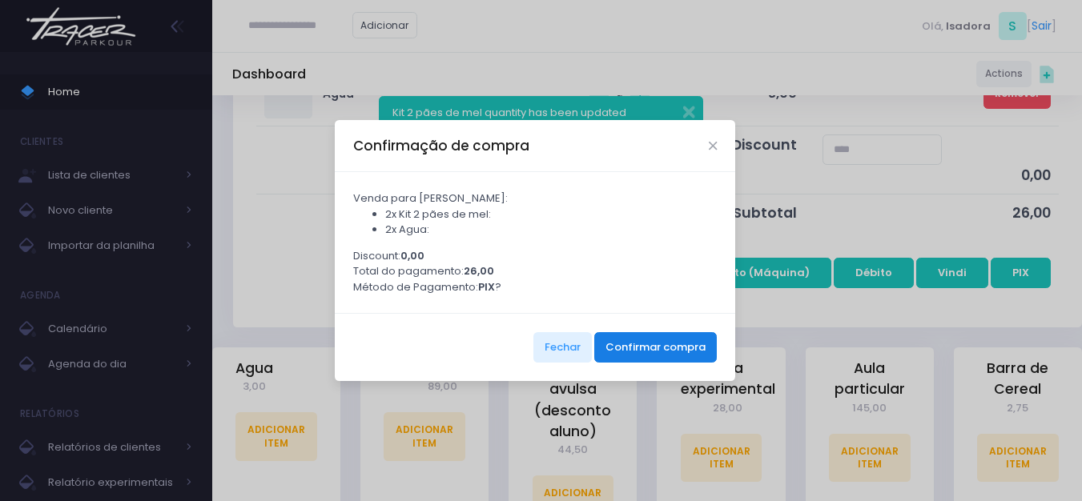
click at [613, 363] on button "Confirmar compra" at bounding box center [655, 347] width 123 height 30
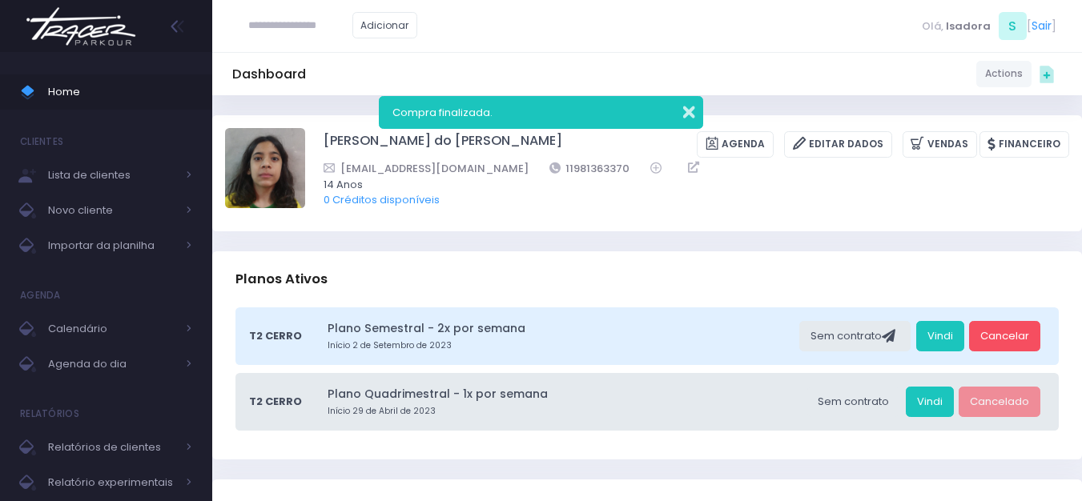
click at [690, 102] on button "button" at bounding box center [678, 110] width 32 height 18
